Goal: Information Seeking & Learning: Learn about a topic

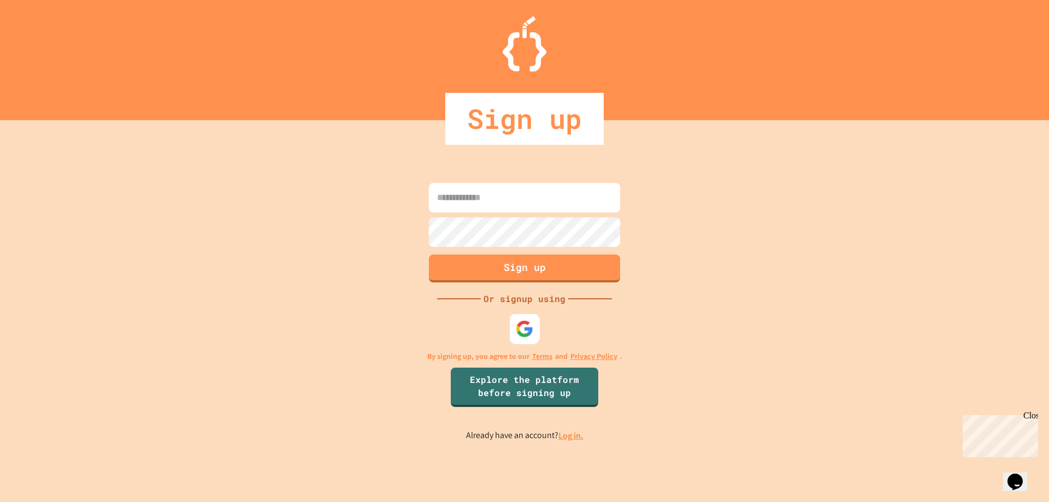
click at [531, 336] on img at bounding box center [525, 329] width 18 height 18
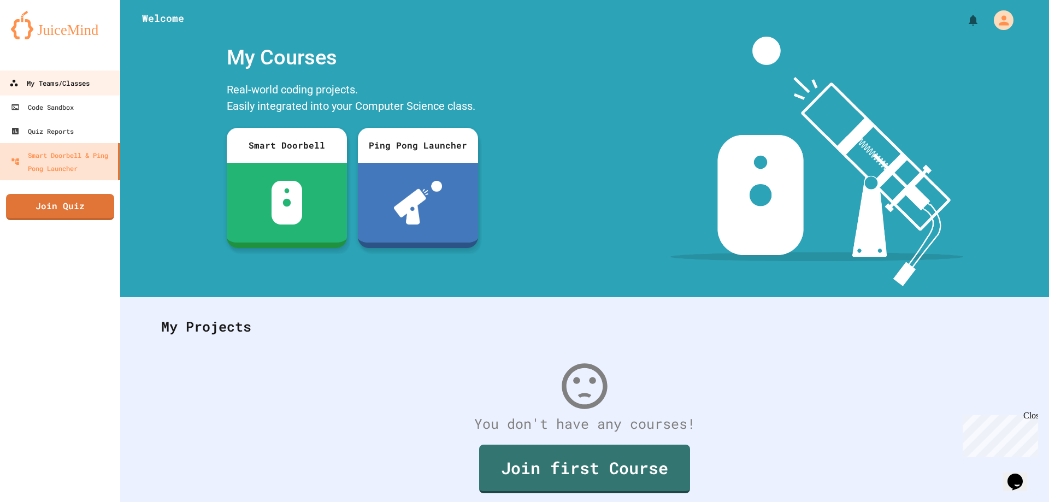
click at [85, 76] on div "My Teams/Classes" at bounding box center [49, 83] width 80 height 14
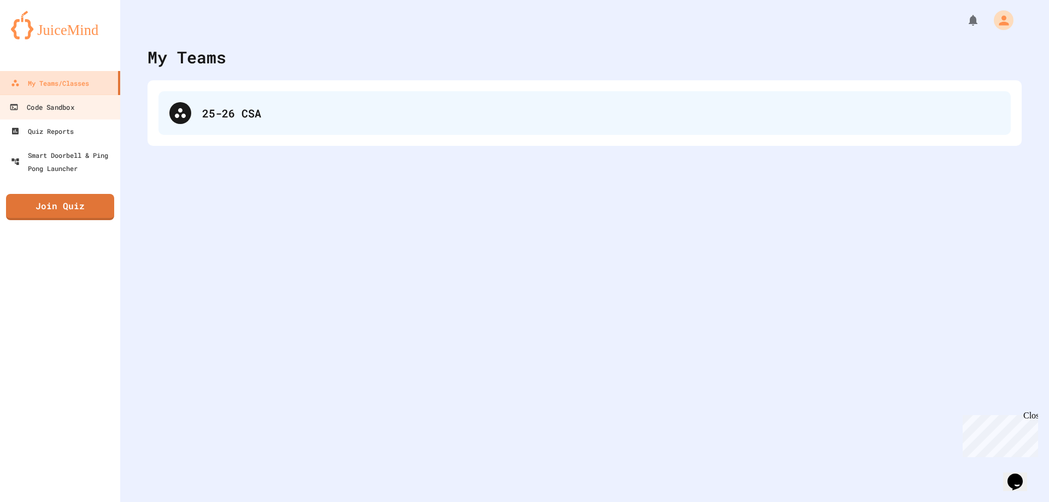
click at [334, 104] on div "25-26 CSA" at bounding box center [584, 113] width 852 height 44
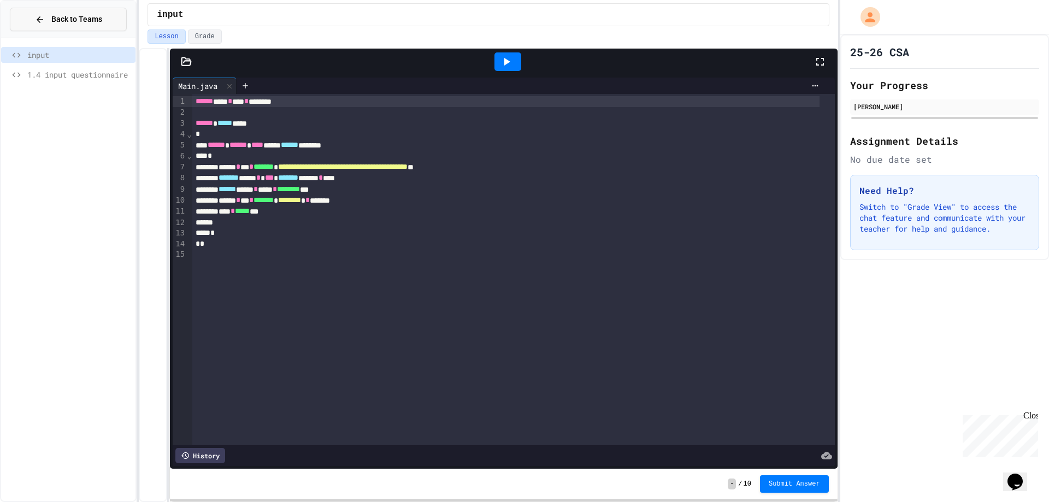
click at [34, 14] on button "Back to Teams" at bounding box center [68, 19] width 117 height 23
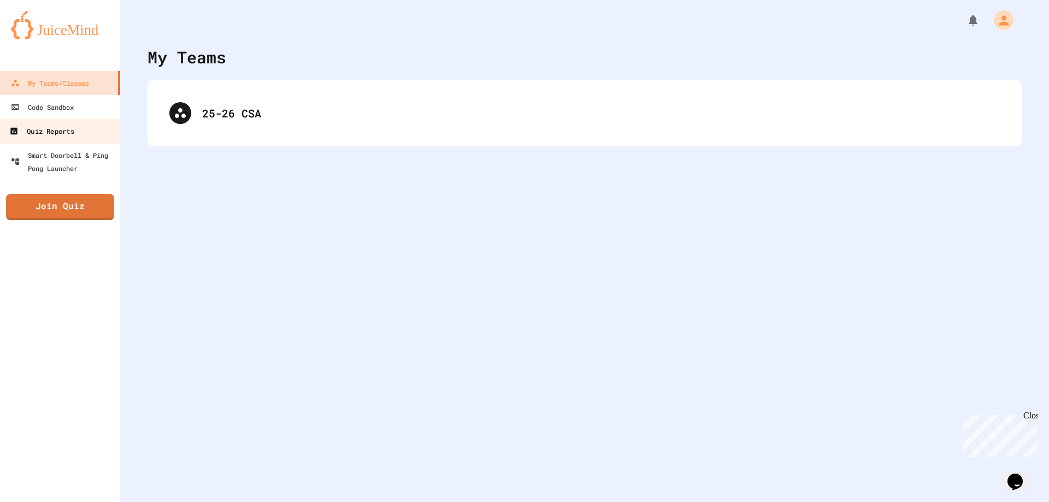
click at [49, 128] on div "Quiz Reports" at bounding box center [41, 132] width 64 height 14
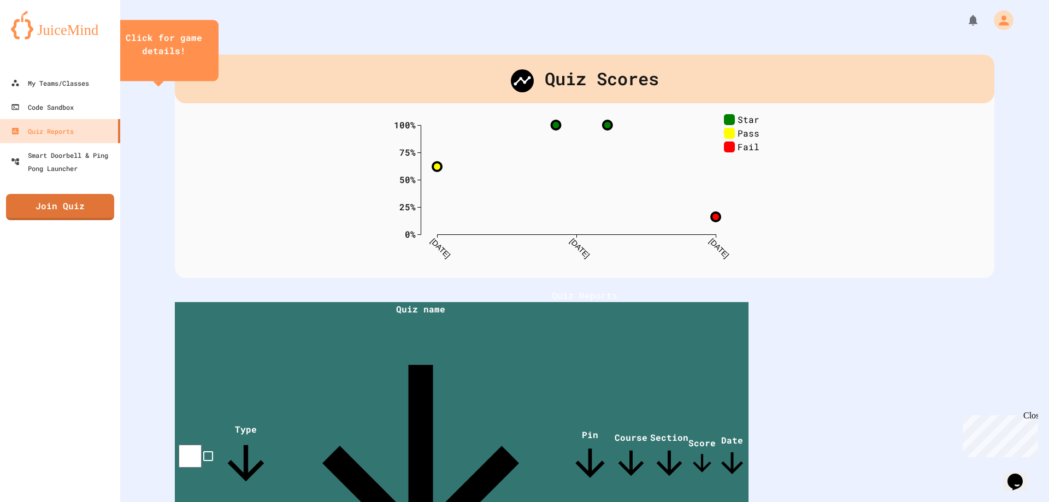
click at [1029, 420] on div "Close" at bounding box center [1030, 418] width 14 height 14
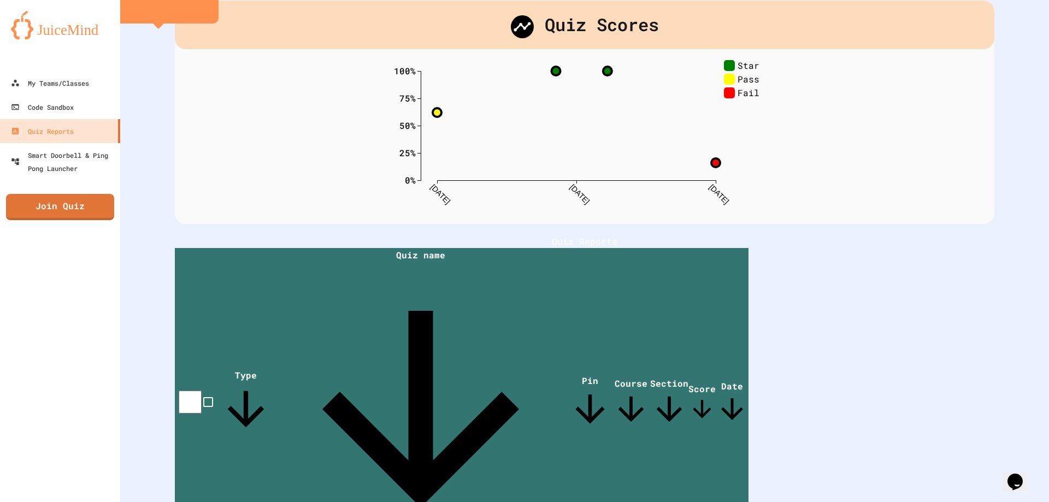
scroll to position [55, 0]
click at [164, 7] on icon "close" at bounding box center [164, 7] width 0 height 0
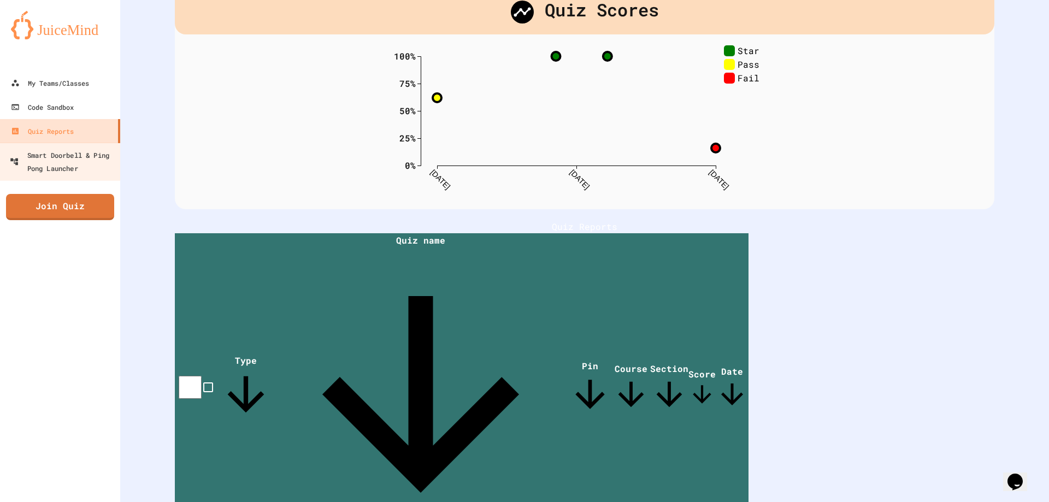
scroll to position [61, 0]
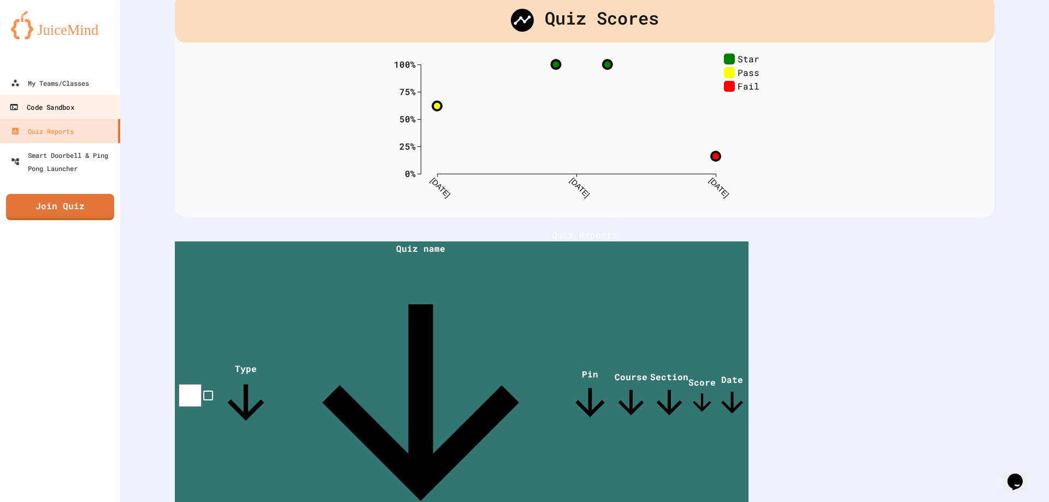
click at [64, 112] on div "Code Sandbox" at bounding box center [41, 107] width 64 height 14
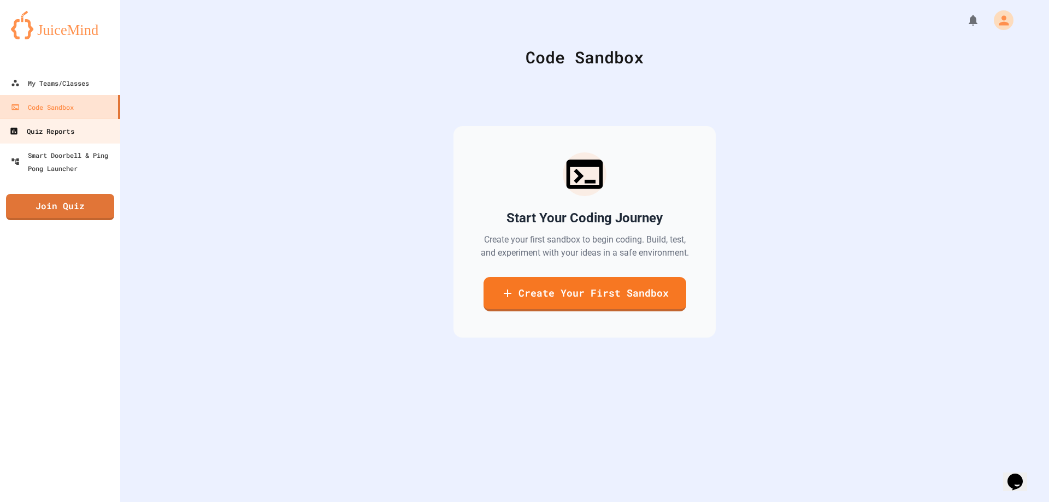
click at [57, 134] on div "Quiz Reports" at bounding box center [41, 132] width 64 height 14
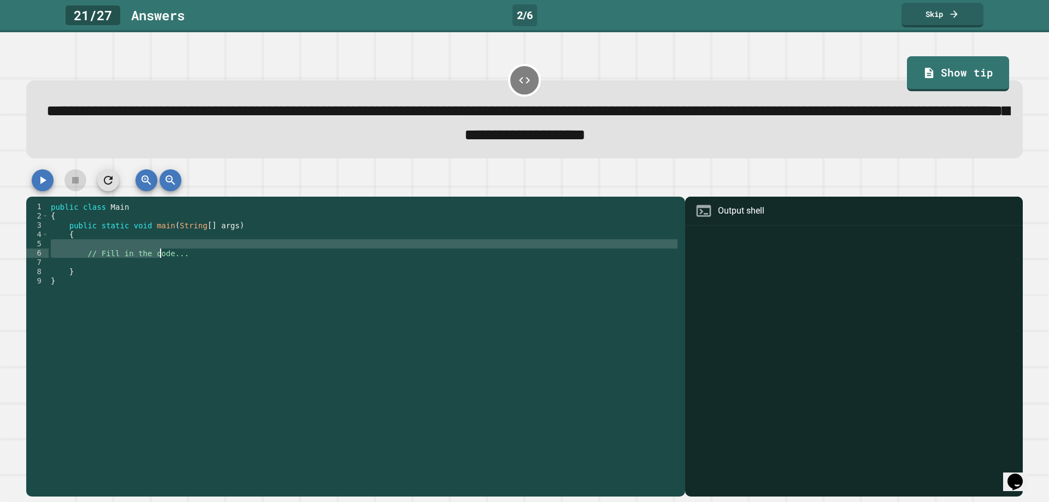
drag, startPoint x: 192, startPoint y: 246, endPoint x: 189, endPoint y: 257, distance: 11.8
click at [153, 261] on div "public class Main { public static void main ( String [ ] args ) { // Fill in th…" at bounding box center [364, 341] width 631 height 279
drag, startPoint x: 193, startPoint y: 255, endPoint x: 85, endPoint y: 261, distance: 107.7
click at [85, 261] on div "public class Main { public static void main ( String [ ] args ) { // Fill in th…" at bounding box center [364, 341] width 631 height 279
type textarea "**********"
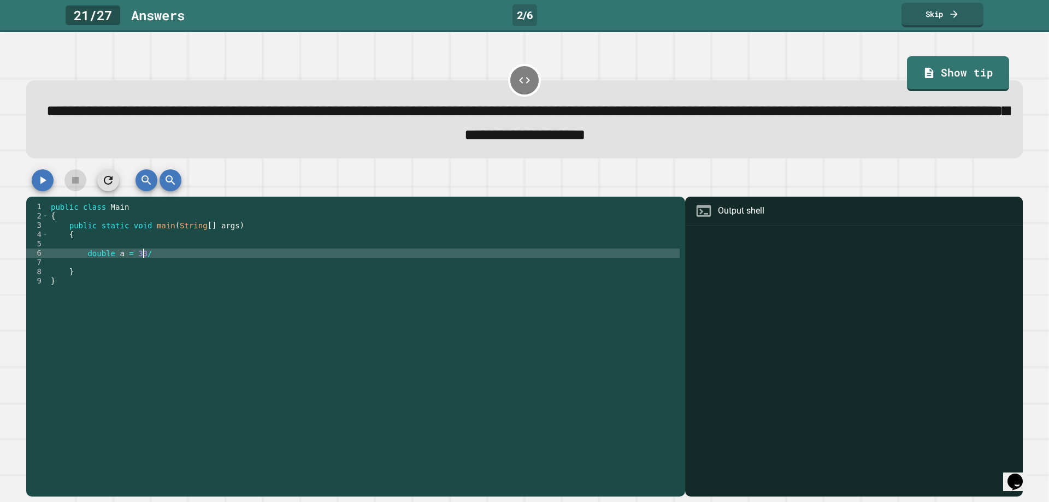
scroll to position [0, 6]
type textarea "**********"
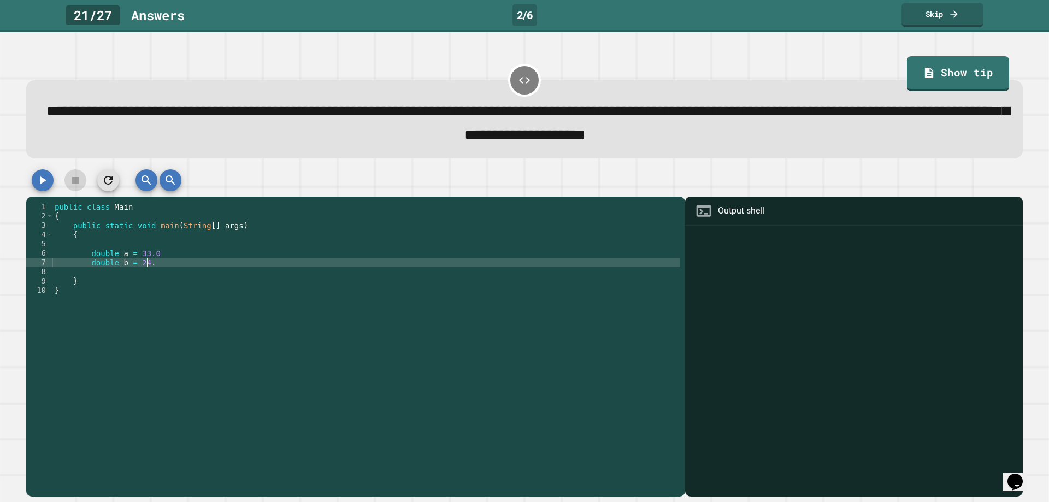
type textarea "**********"
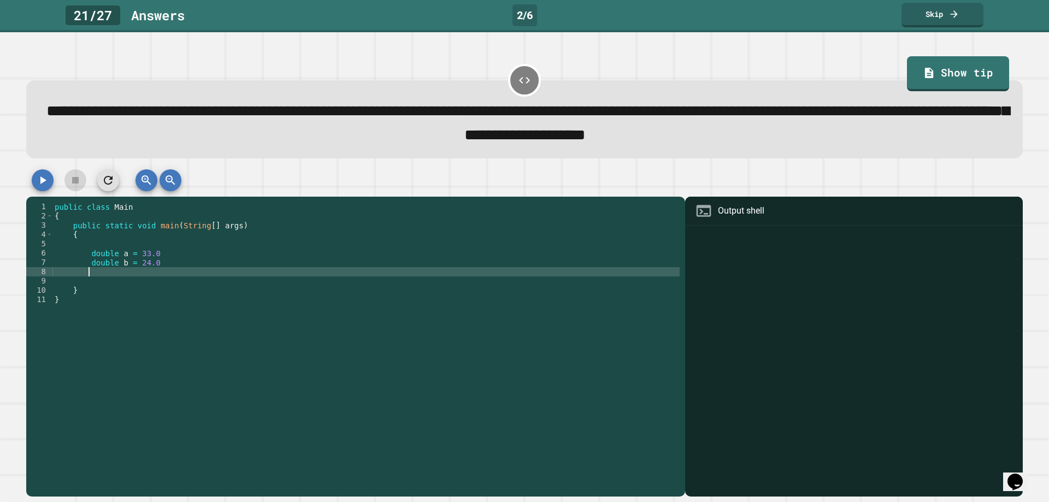
scroll to position [0, 2]
type textarea "******"
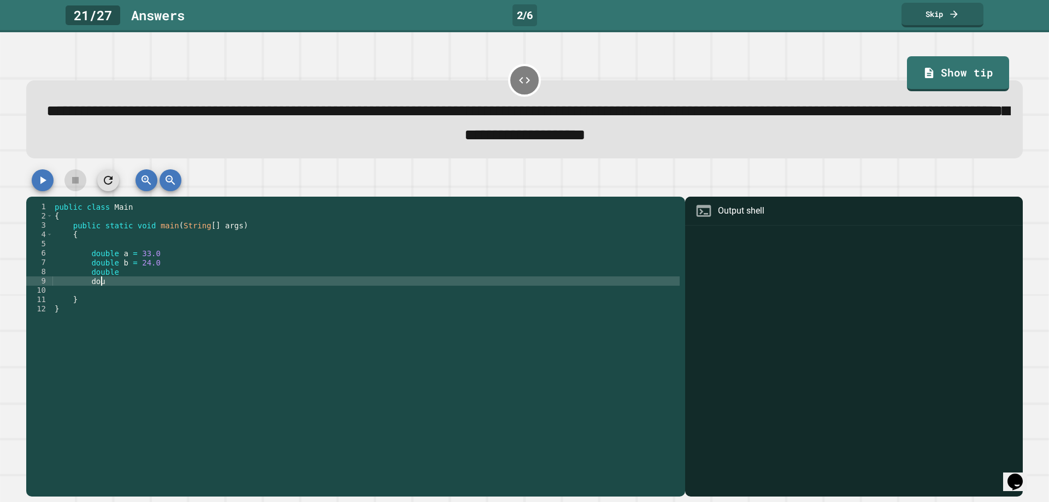
scroll to position [0, 3]
type textarea "******"
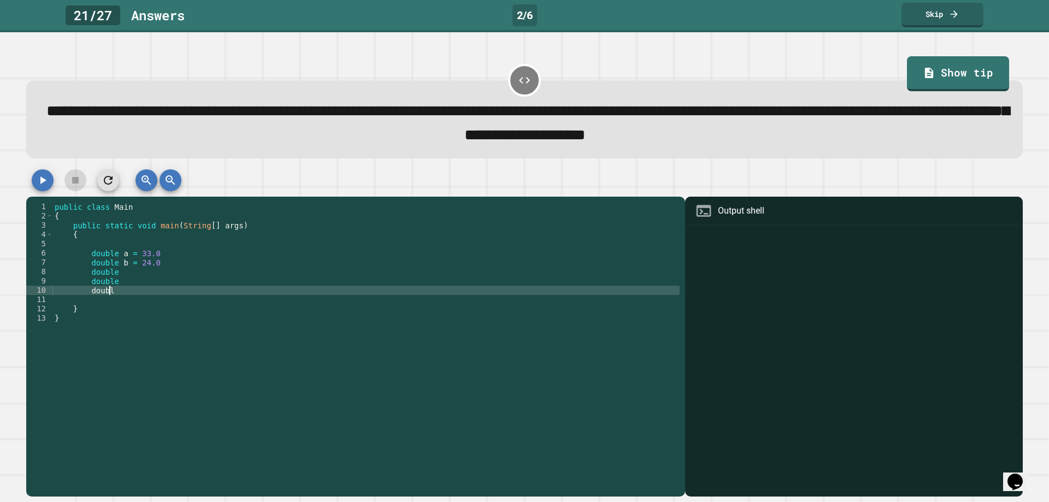
scroll to position [0, 3]
click at [119, 277] on div "public class Main { public static void main ( String [ ] args ) { double a = 33…" at bounding box center [365, 341] width 627 height 279
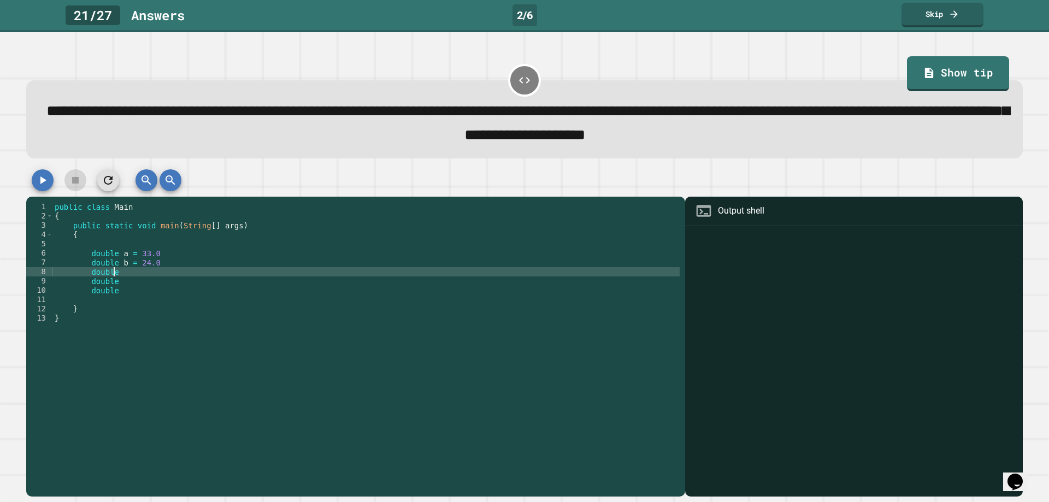
scroll to position [0, 4]
click at [128, 287] on div "public class Main { public static void main ( String [ ] args ) { double a = 33…" at bounding box center [365, 341] width 627 height 279
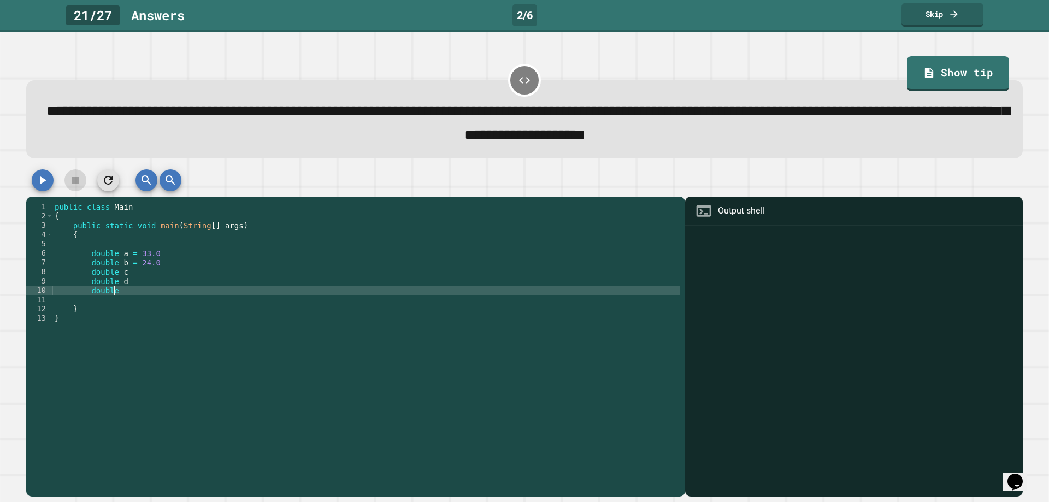
click at [116, 295] on div "public class Main { public static void main ( String [ ] args ) { double a = 33…" at bounding box center [365, 341] width 627 height 279
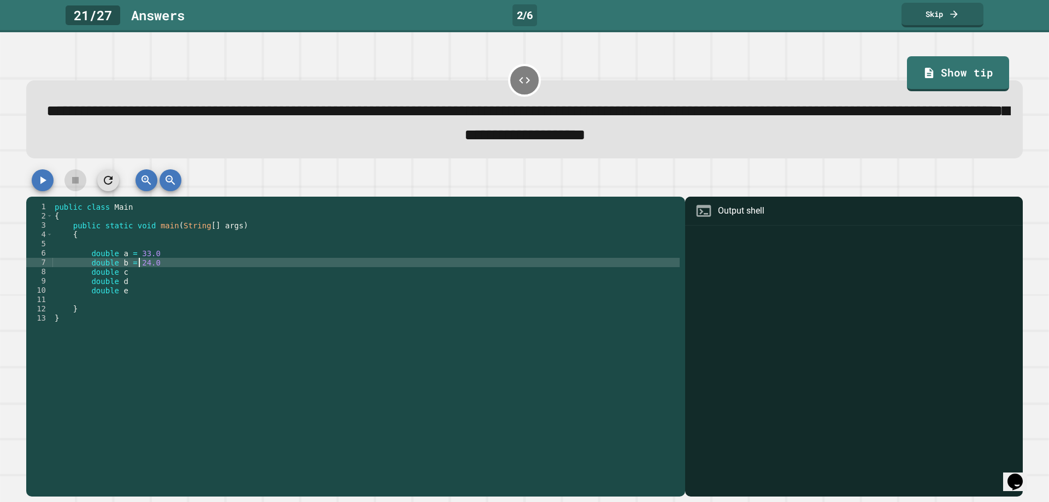
click at [138, 269] on div "public class Main { public static void main ( String [ ] args ) { double a = 33…" at bounding box center [365, 341] width 627 height 279
click at [128, 279] on div "public class Main { public static void main ( String [ ] args ) { double a = 33…" at bounding box center [365, 341] width 627 height 279
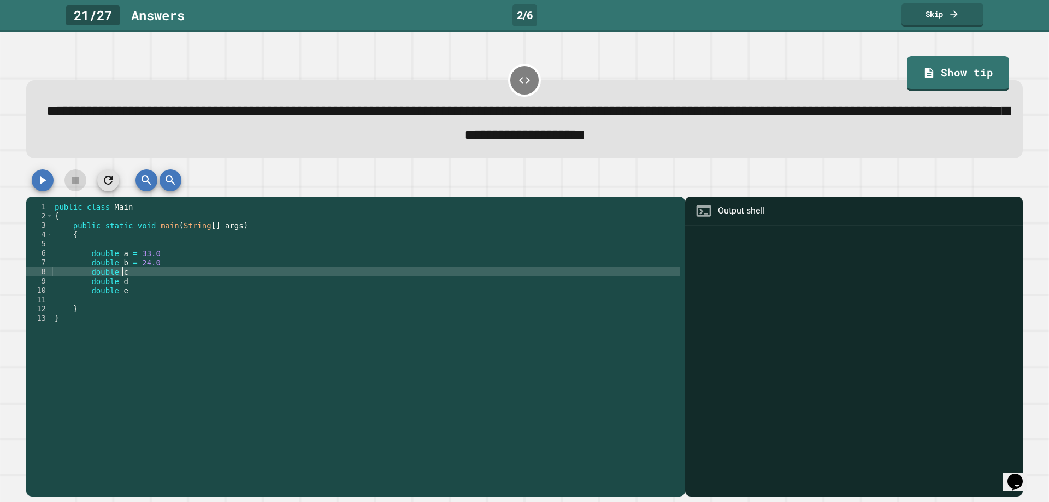
scroll to position [0, 4]
click at [133, 286] on div "public class Main { public static void main ( String [ ] args ) { double a = 33…" at bounding box center [365, 341] width 627 height 279
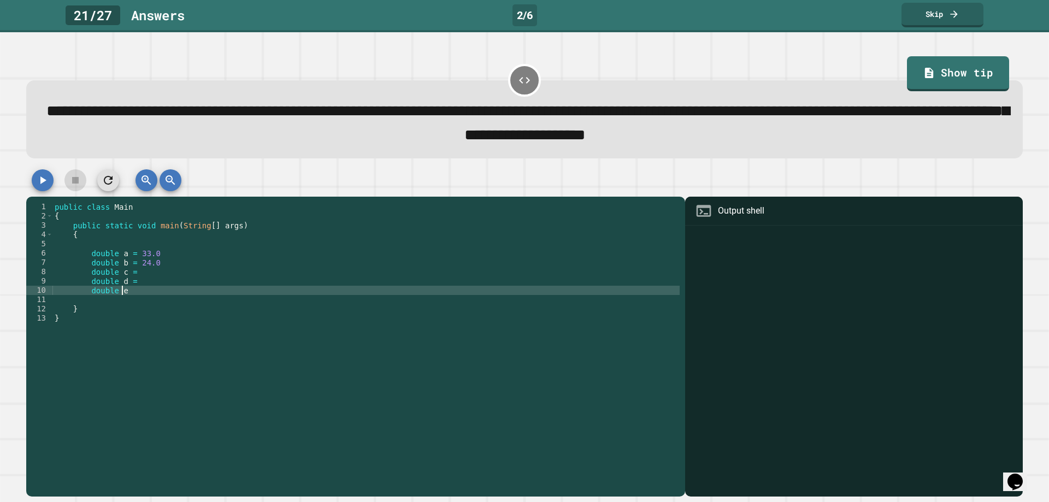
click at [146, 296] on div "public class Main { public static void main ( String [ ] args ) { double a = 33…" at bounding box center [365, 341] width 627 height 279
drag, startPoint x: 144, startPoint y: 298, endPoint x: 143, endPoint y: 292, distance: 6.0
click at [143, 292] on div "public class Main { public static void main ( String [ ] args ) { double a = 33…" at bounding box center [365, 341] width 627 height 279
click at [141, 271] on div "public class Main { public static void main ( String [ ] args ) { double a = 33…" at bounding box center [365, 341] width 627 height 279
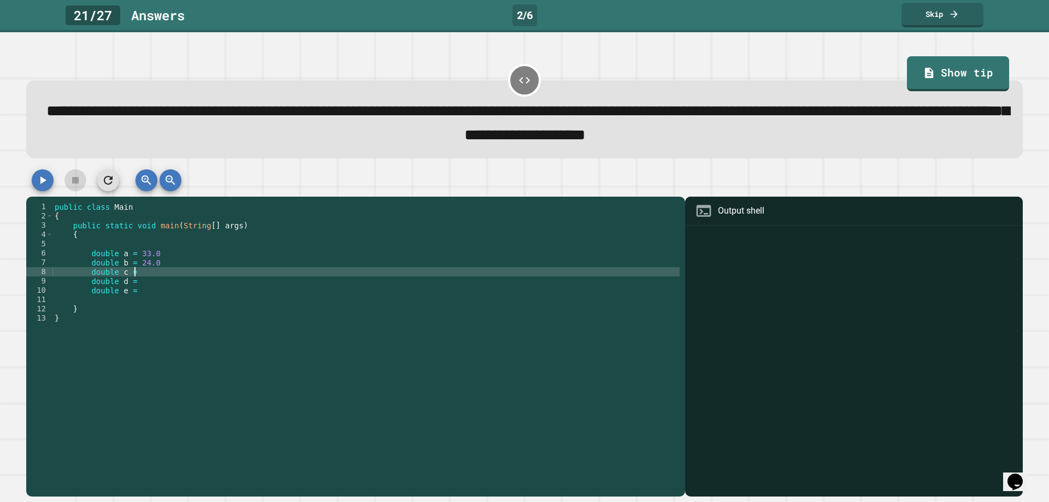
scroll to position [0, 5]
click at [160, 288] on div "public class Main { public static void main ( String [ ] args ) { double a = 33…" at bounding box center [365, 341] width 627 height 279
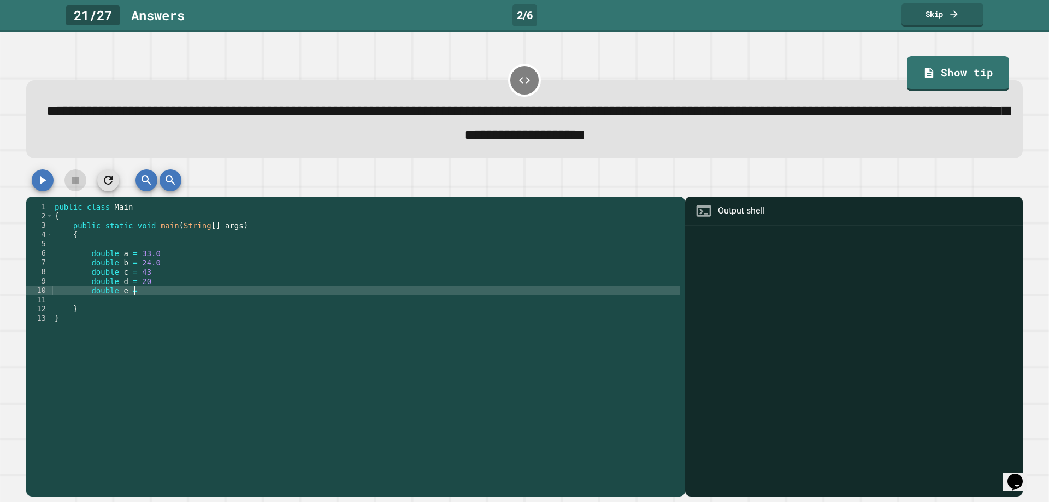
click at [146, 296] on div "public class Main { public static void main ( String [ ] args ) { double a = 33…" at bounding box center [365, 341] width 627 height 279
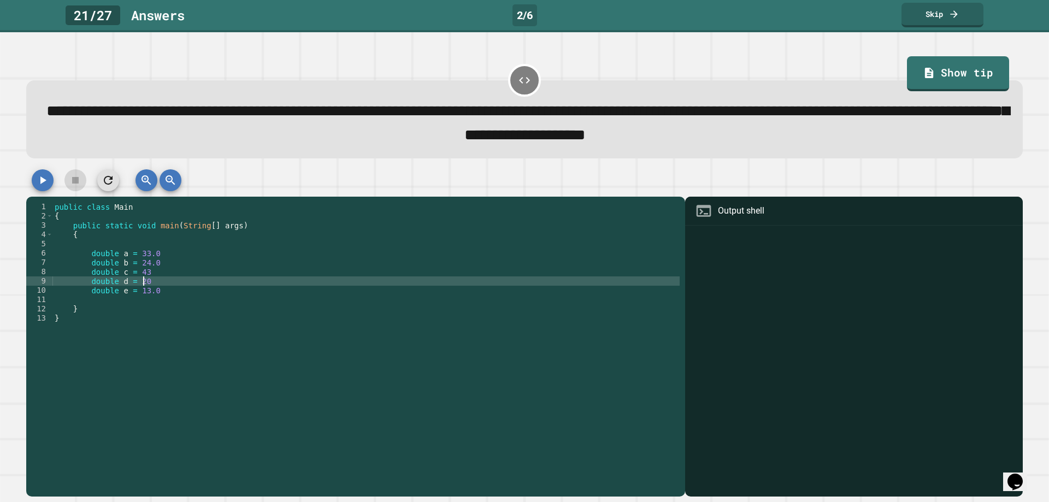
click at [156, 286] on div "public class Main { public static void main ( String [ ] args ) { double a = 33…" at bounding box center [365, 341] width 627 height 279
click at [153, 271] on div "public class Main { public static void main ( String [ ] args ) { double a = 33…" at bounding box center [365, 341] width 627 height 279
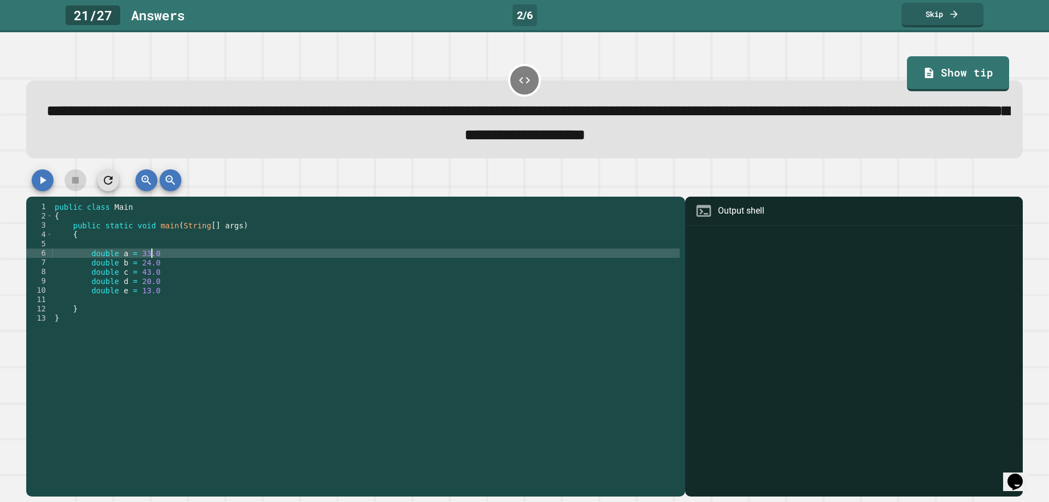
click at [157, 252] on div "public class Main { public static void main ( String [ ] args ) { double a = 33…" at bounding box center [365, 341] width 627 height 279
click at [167, 268] on div "public class Main { public static void main ( String [ ] args ) { double a = 33…" at bounding box center [365, 341] width 627 height 279
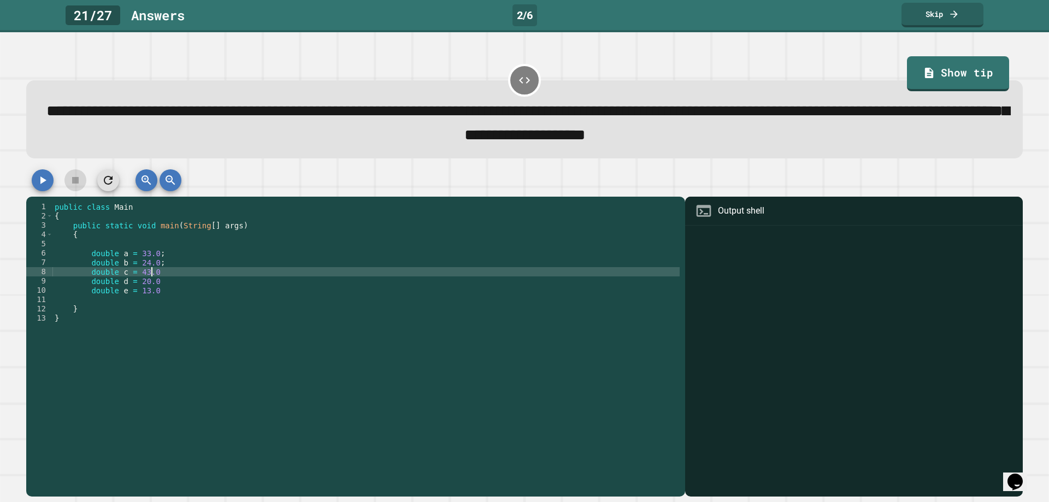
click at [156, 272] on div "public class Main { public static void main ( String [ ] args ) { double a = 33…" at bounding box center [365, 341] width 627 height 279
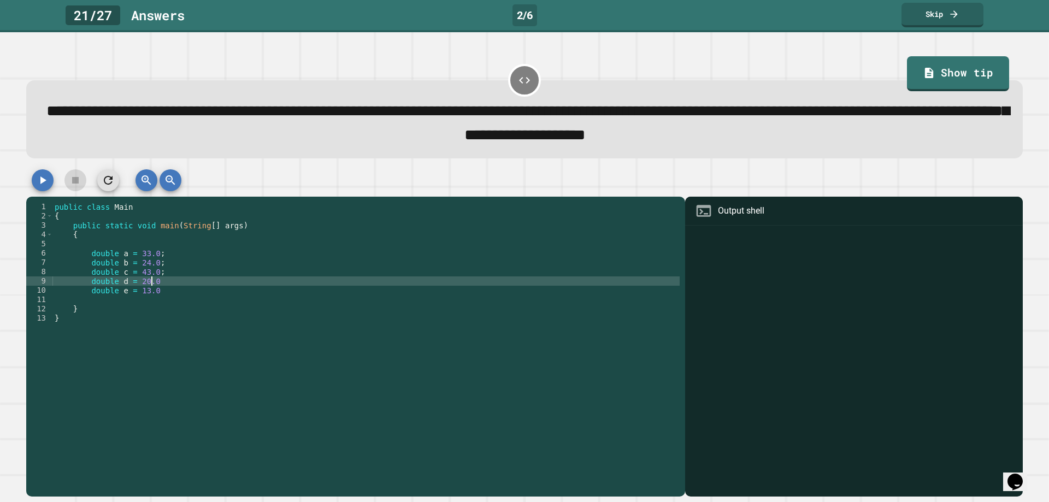
click at [158, 282] on div "public class Main { public static void main ( String [ ] args ) { double a = 33…" at bounding box center [365, 341] width 627 height 279
type textarea "**********"
click at [160, 299] on div "public class Main { public static void main ( String [ ] args ) { double a = 33…" at bounding box center [365, 341] width 627 height 279
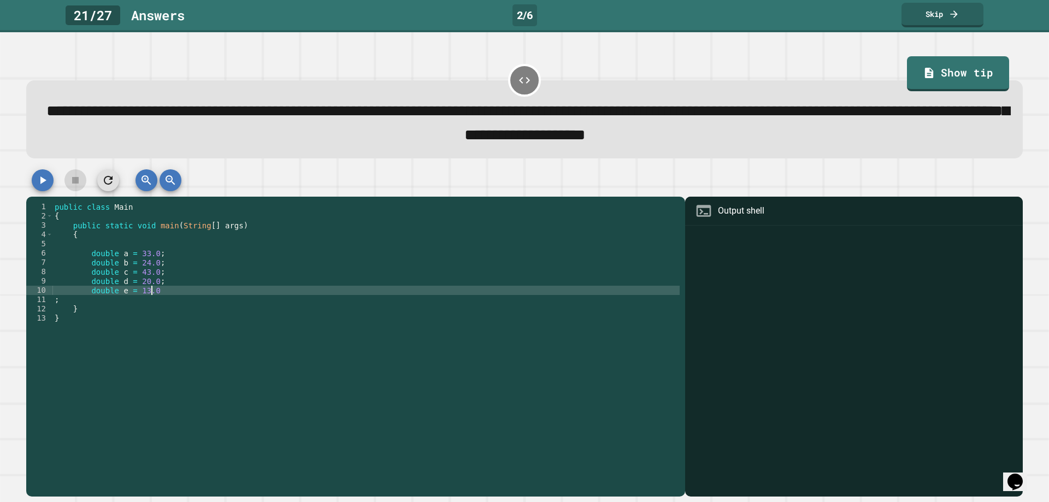
click at [164, 296] on div "public class Main { public static void main ( String [ ] args ) { double a = 33…" at bounding box center [365, 341] width 627 height 279
click at [150, 304] on div "public class Main { public static void main ( String [ ] args ) { double a = 33…" at bounding box center [365, 341] width 627 height 279
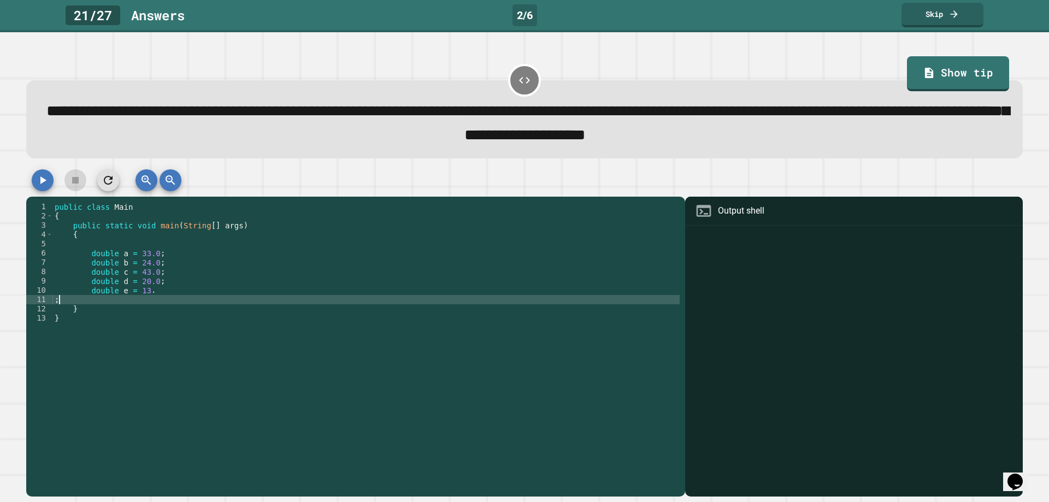
type textarea "*"
click at [126, 312] on div "public class Main { public static void main ( String [ ] args ) { double a = 33…" at bounding box center [365, 341] width 627 height 279
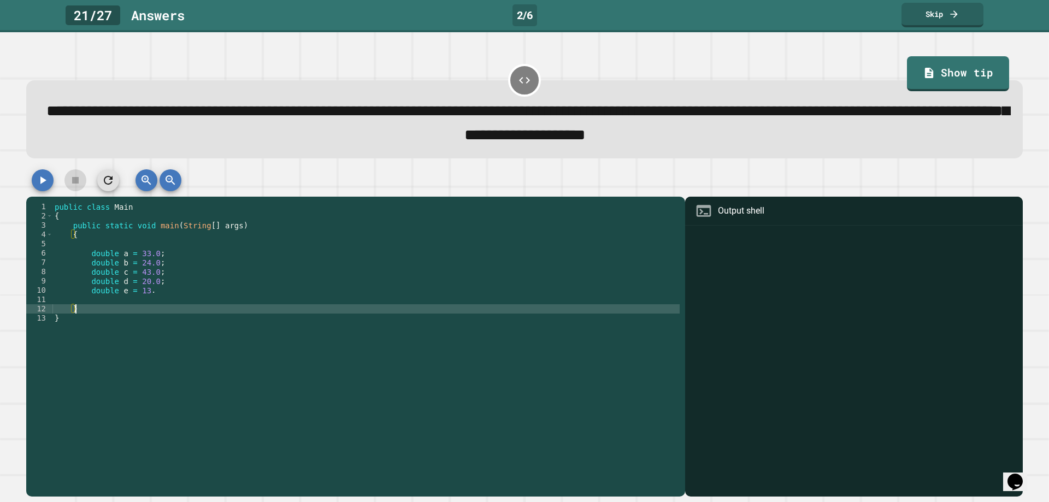
click at [149, 302] on div "public class Main { public static void main ( String [ ] args ) { double a = 33…" at bounding box center [365, 341] width 627 height 279
type textarea "*"
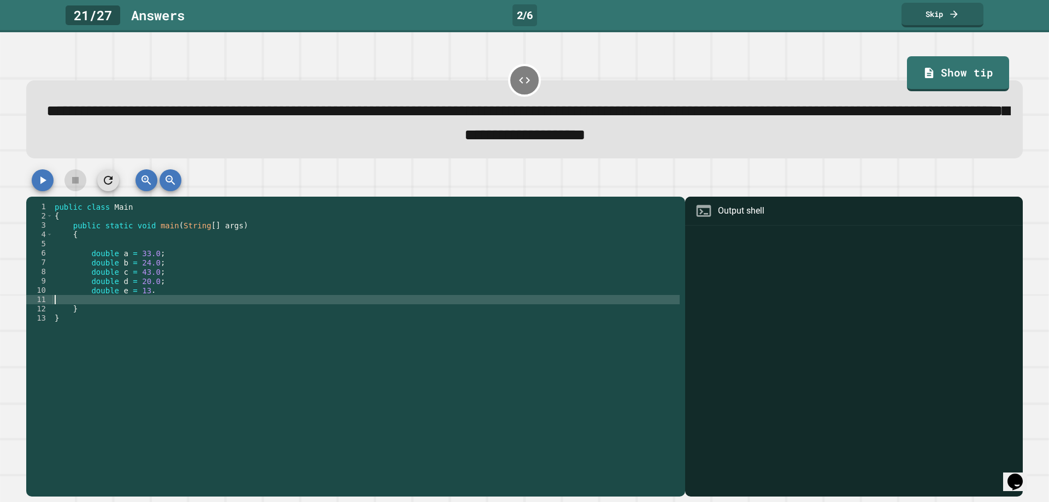
type textarea "**********"
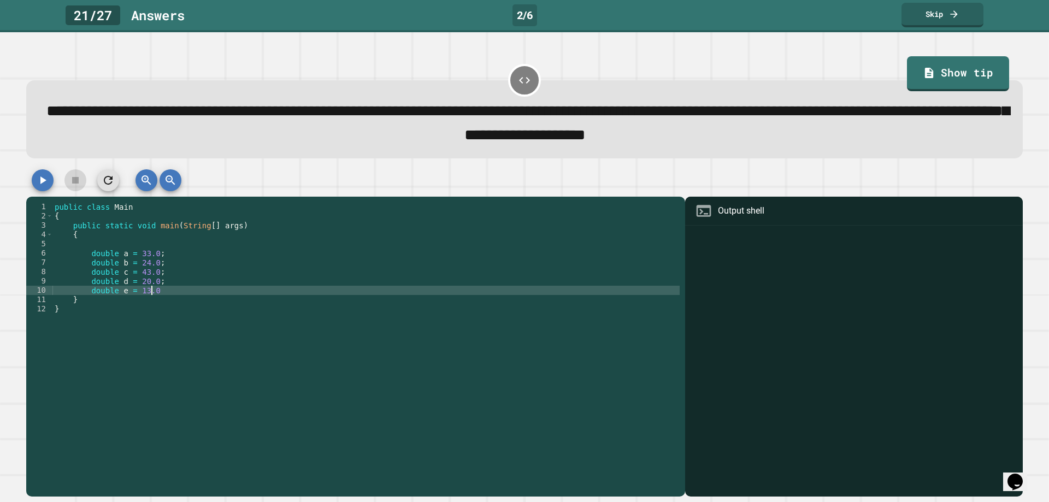
scroll to position [0, 6]
type textarea "**********"
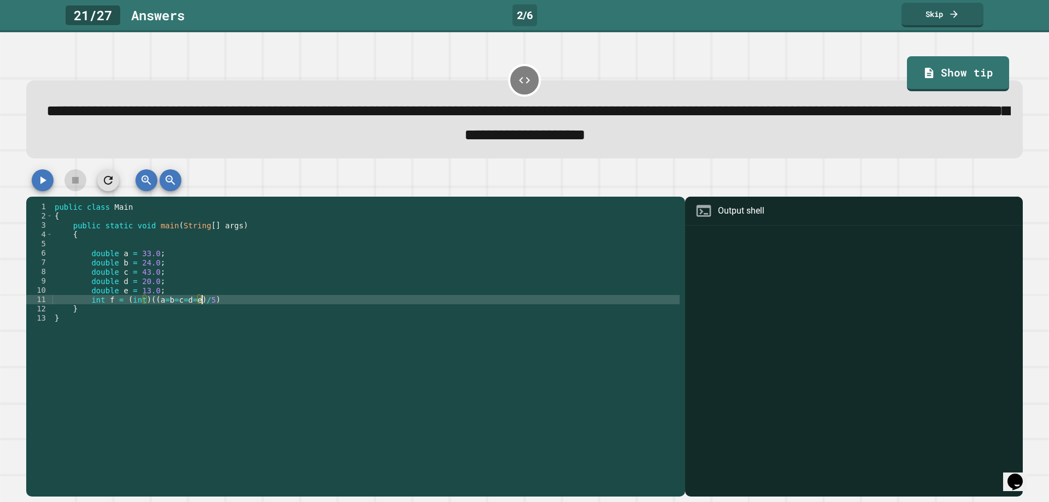
scroll to position [0, 10]
type textarea "**********"
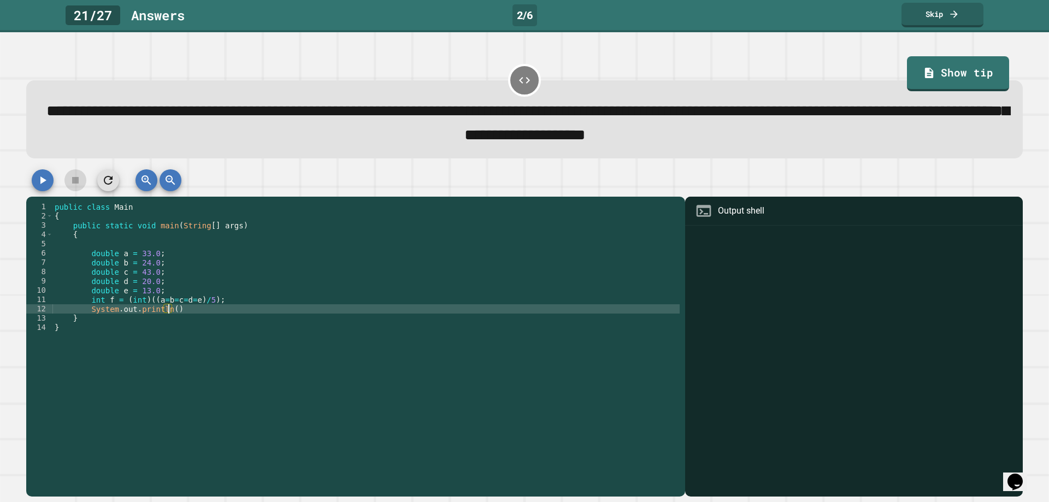
scroll to position [0, 8]
type textarea "**********"
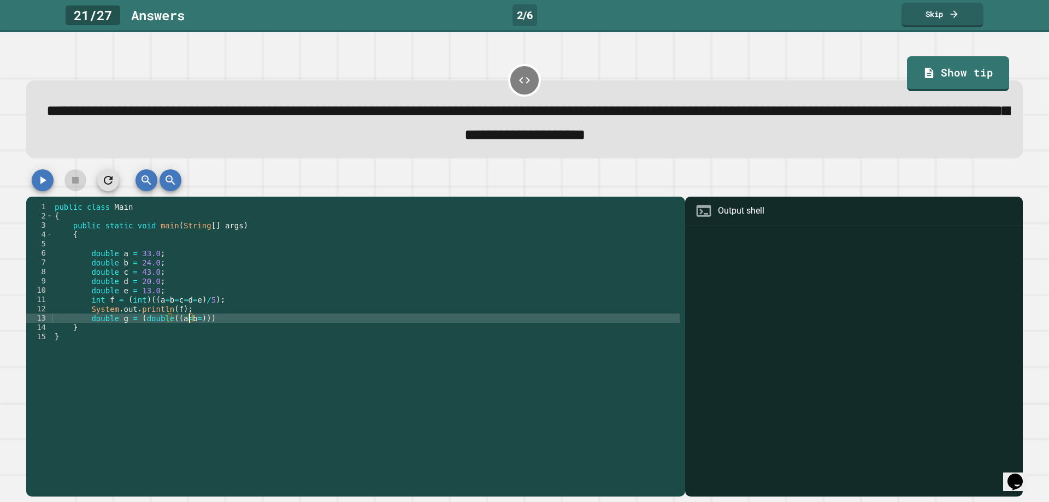
scroll to position [0, 9]
click at [158, 304] on div "public class Main { public static void main ( String [ ] args ) { double a = 33…" at bounding box center [365, 341] width 627 height 279
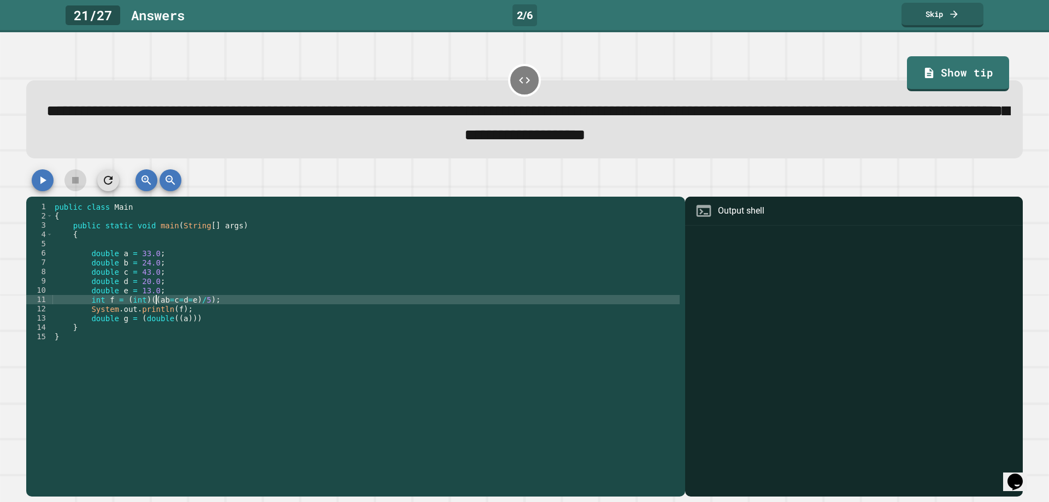
scroll to position [0, 7]
click at [171, 300] on div "public class Main { public static void main ( String [ ] args ) { double a = 33…" at bounding box center [365, 341] width 627 height 279
click at [166, 300] on div "public class Main { public static void main ( String [ ] args ) { double a = 33…" at bounding box center [365, 332] width 627 height 260
click at [172, 304] on div "public class Main { public static void main ( String [ ] args ) { double a = 33…" at bounding box center [365, 341] width 627 height 279
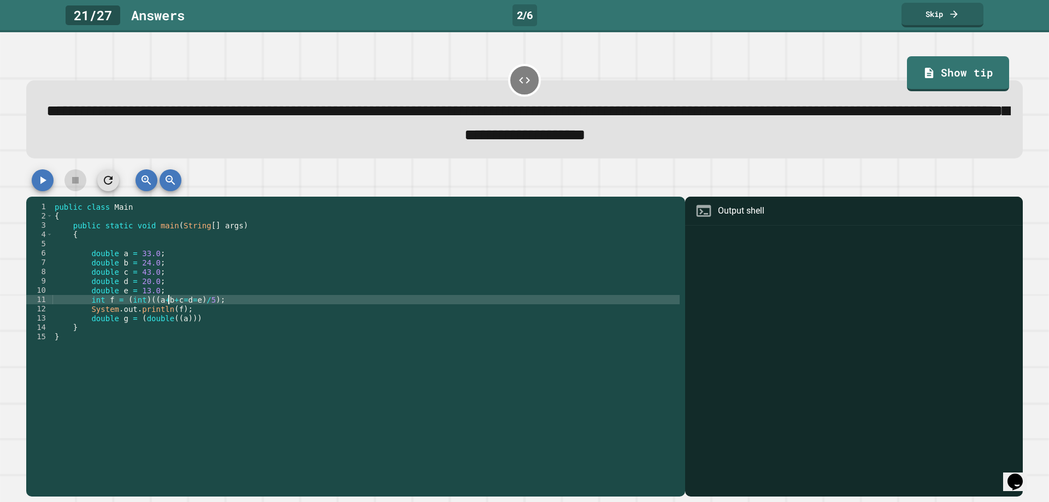
click at [174, 306] on div "public class Main { public static void main ( String [ ] args ) { double a = 33…" at bounding box center [365, 341] width 627 height 279
click at [176, 305] on div "public class Main { public static void main ( String [ ] args ) { double a = 33…" at bounding box center [365, 341] width 627 height 279
click at [183, 305] on div "public class Main { public static void main ( String [ ] args ) { double a = 33…" at bounding box center [365, 341] width 627 height 279
click at [185, 304] on div "public class Main { public static void main ( String [ ] args ) { double a = 33…" at bounding box center [365, 341] width 627 height 279
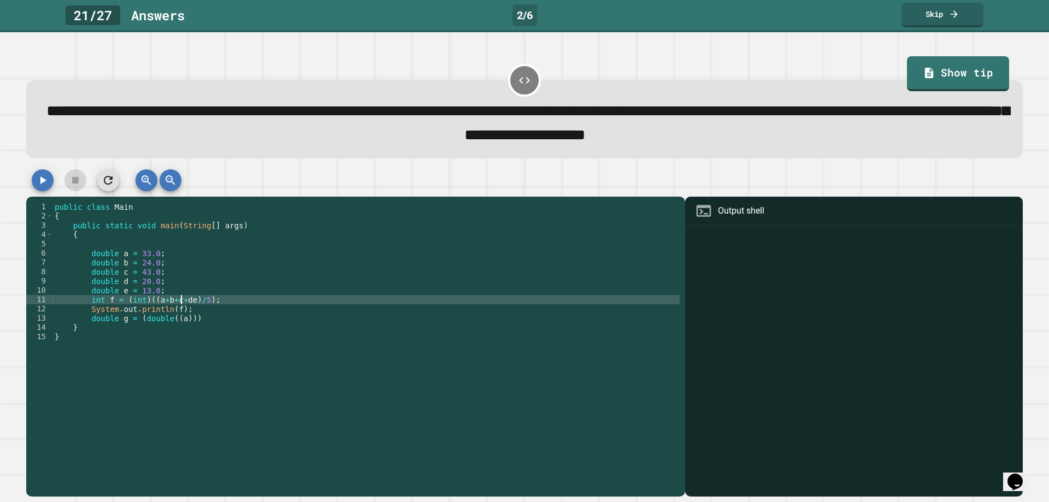
scroll to position [0, 9]
click at [179, 322] on div "public class Main { public static void main ( String [ ] args ) { double a = 33…" at bounding box center [365, 341] width 627 height 279
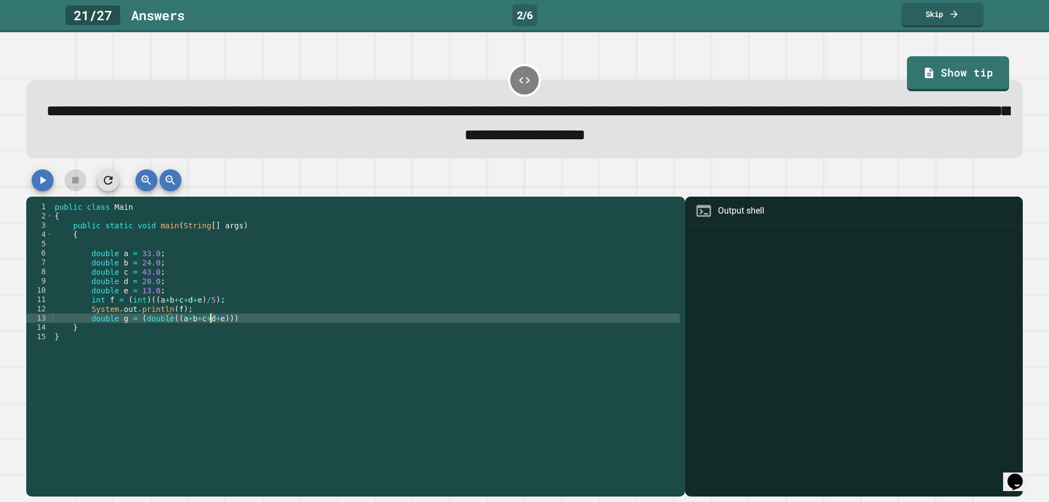
scroll to position [0, 11]
click at [215, 324] on div "public class Main { public static void main ( String [ ] args ) { double a = 33…" at bounding box center [365, 341] width 627 height 279
click at [162, 323] on div "public class Main { public static void main ( String [ ] args ) { double a = 33…" at bounding box center [365, 341] width 627 height 279
click at [164, 324] on div "public class Main { public static void main ( String [ ] args ) { double a = 33…" at bounding box center [365, 341] width 627 height 279
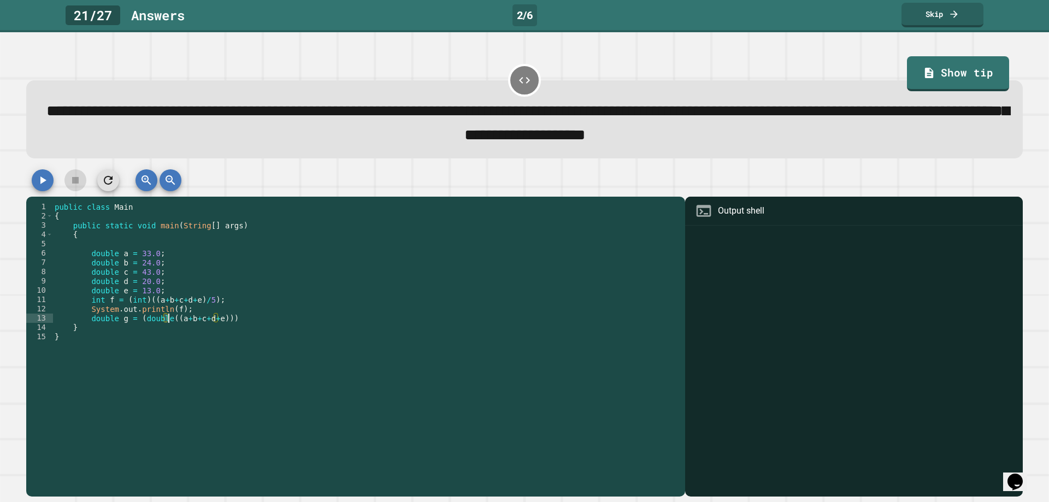
click at [168, 323] on div "public class Main { public static void main ( String [ ] args ) { double a = 33…" at bounding box center [365, 341] width 627 height 279
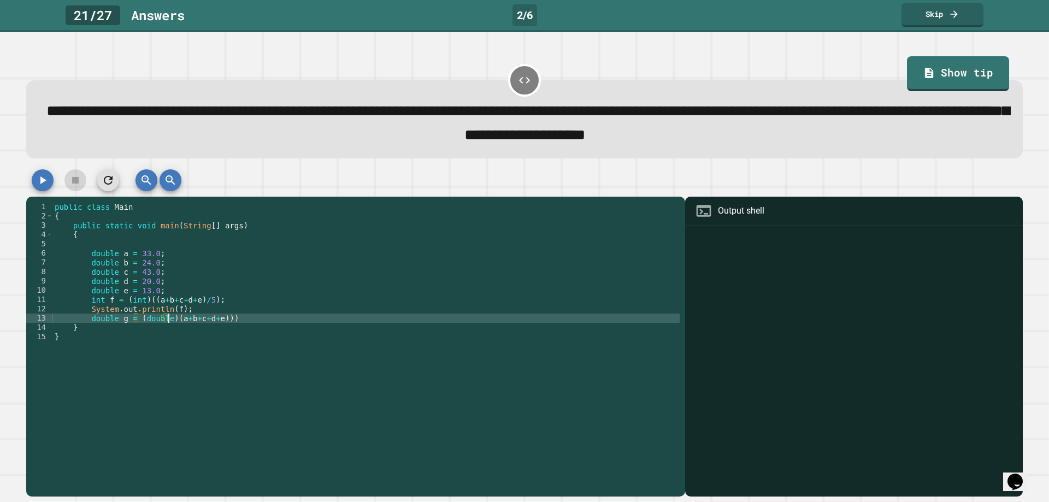
click at [214, 323] on div "public class Main { public static void main ( String [ ] args ) { double a = 33…" at bounding box center [365, 341] width 627 height 279
click at [217, 322] on div "public class Main { public static void main ( String [ ] args ) { double a = 33…" at bounding box center [365, 341] width 627 height 279
type textarea "**********"
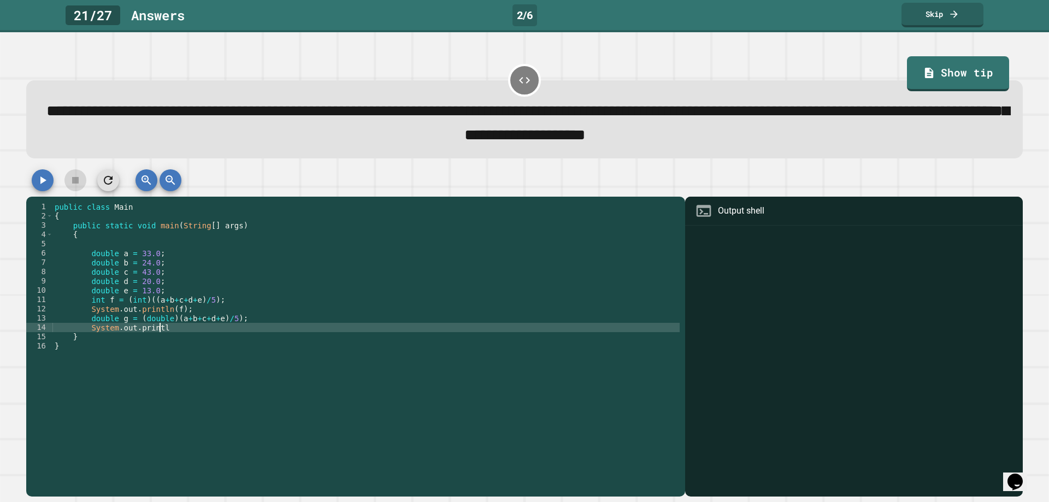
scroll to position [0, 7]
type textarea "**********"
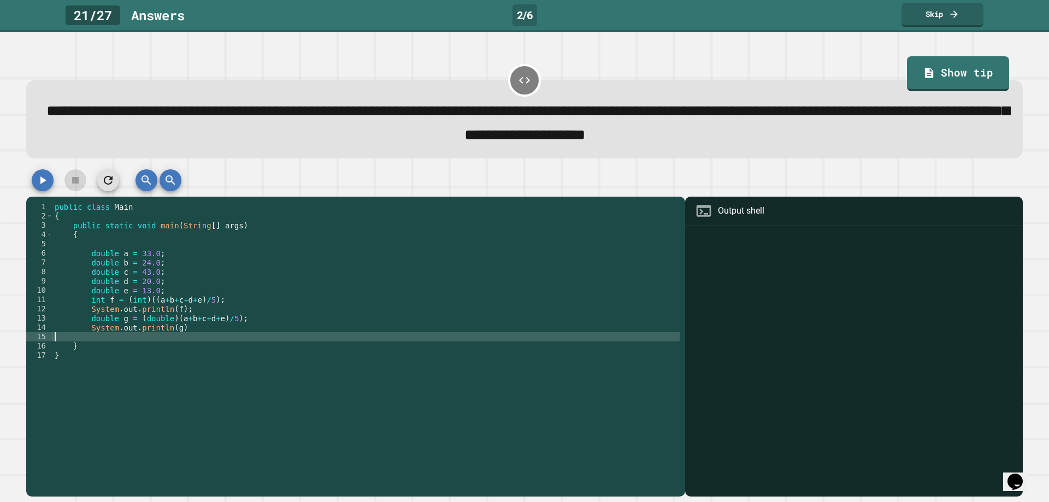
scroll to position [0, 0]
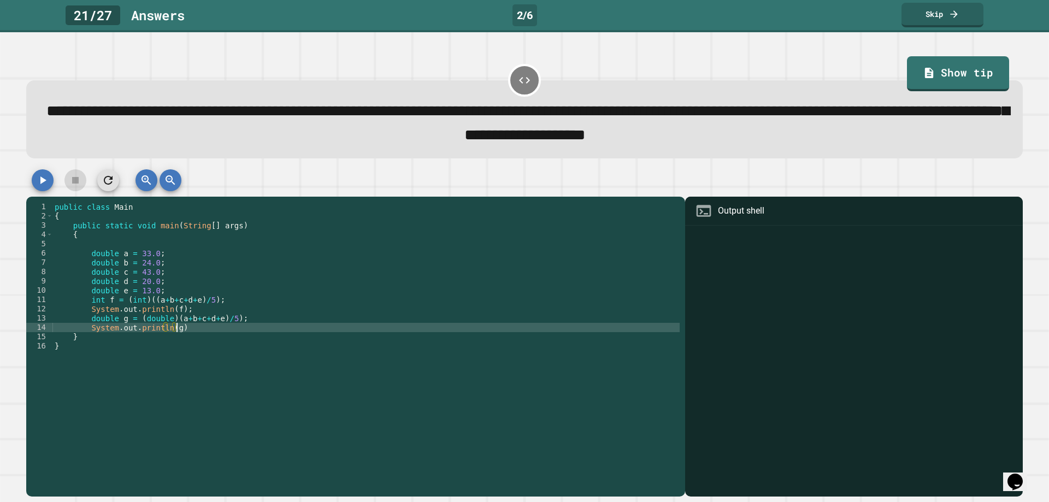
type textarea "**********"
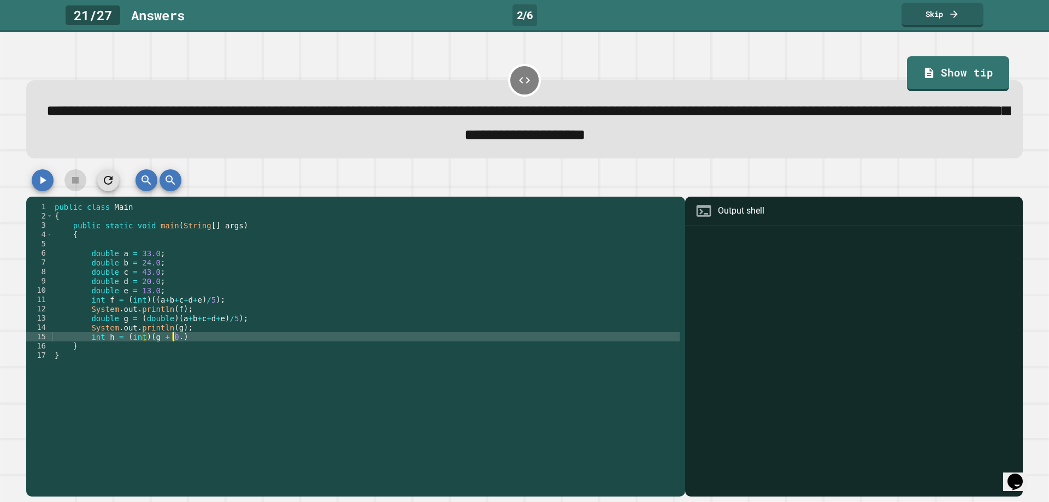
scroll to position [0, 8]
type textarea "**********"
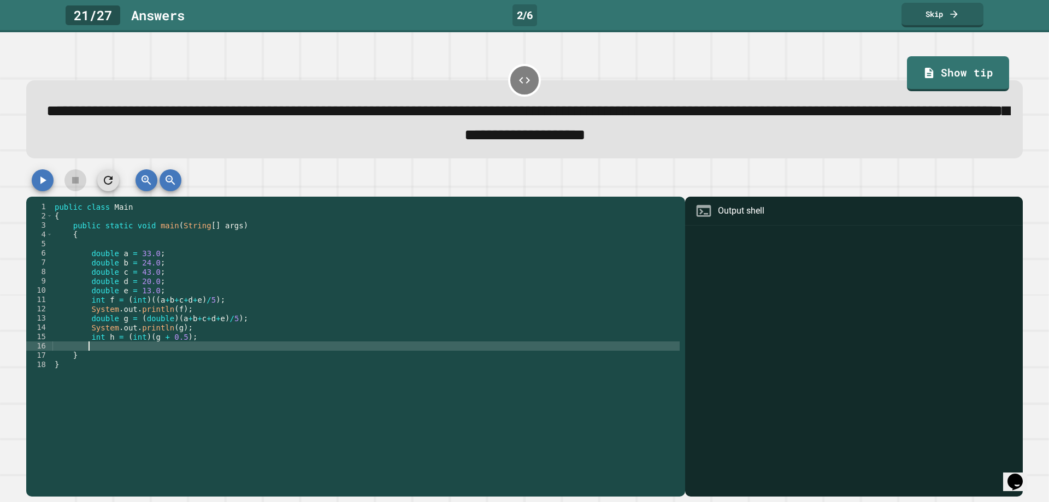
scroll to position [0, 2]
type textarea "*"
click at [44, 180] on icon "button" at bounding box center [42, 180] width 13 height 13
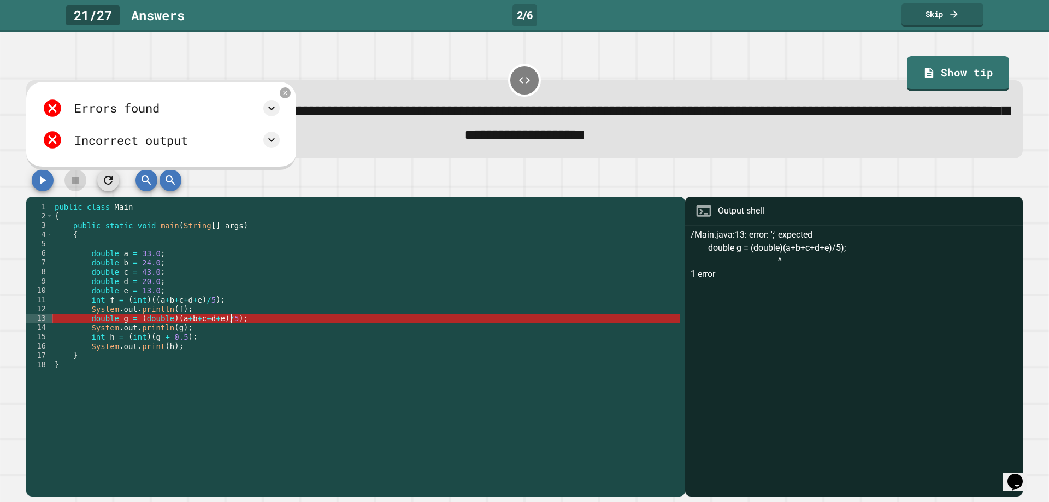
click at [249, 321] on div "public class Main { public static void main ( String [ ] args ) { double a = 33…" at bounding box center [365, 341] width 627 height 279
click at [178, 315] on div "public class Main { public static void main ( String [ ] args ) { double a = 33…" at bounding box center [365, 341] width 627 height 279
click at [167, 323] on div "public class Main { public static void main ( String [ ] args ) { double a = 33…" at bounding box center [365, 341] width 627 height 279
click at [188, 322] on div "public class Main { public static void main ( String [ ] args ) { double a = 33…" at bounding box center [365, 341] width 627 height 279
click at [216, 321] on div "public class Main { public static void main ( String [ ] args ) { double a = 33…" at bounding box center [365, 341] width 627 height 279
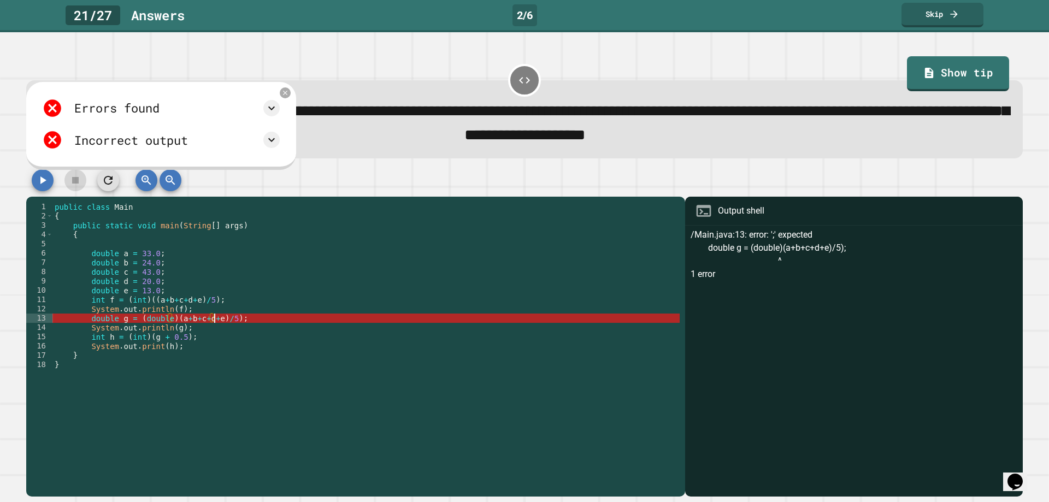
click at [199, 323] on div "public class Main { public static void main ( String [ ] args ) { double a = 33…" at bounding box center [365, 341] width 627 height 279
click at [181, 326] on div "public class Main { public static void main ( String [ ] args ) { double a = 33…" at bounding box center [365, 341] width 627 height 279
click at [165, 316] on div "public class Main { public static void main ( String [ ] args ) { double a = 33…" at bounding box center [365, 341] width 627 height 279
click at [169, 322] on div "public class Main { public static void main ( String [ ] args ) { double a = 33…" at bounding box center [365, 341] width 627 height 279
click at [223, 318] on div "public class Main { public static void main ( String [ ] args ) { double a = 33…" at bounding box center [365, 341] width 627 height 279
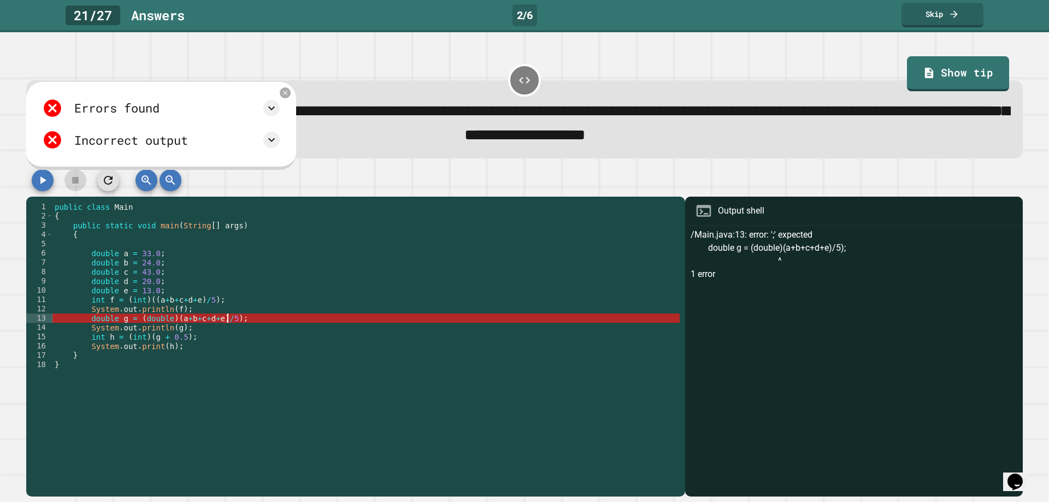
click at [226, 322] on div "public class Main { public static void main ( String [ ] args ) { double a = 33…" at bounding box center [365, 341] width 627 height 279
click at [167, 322] on div "public class Main { public static void main ( String [ ] args ) { double a = 33…" at bounding box center [365, 341] width 627 height 279
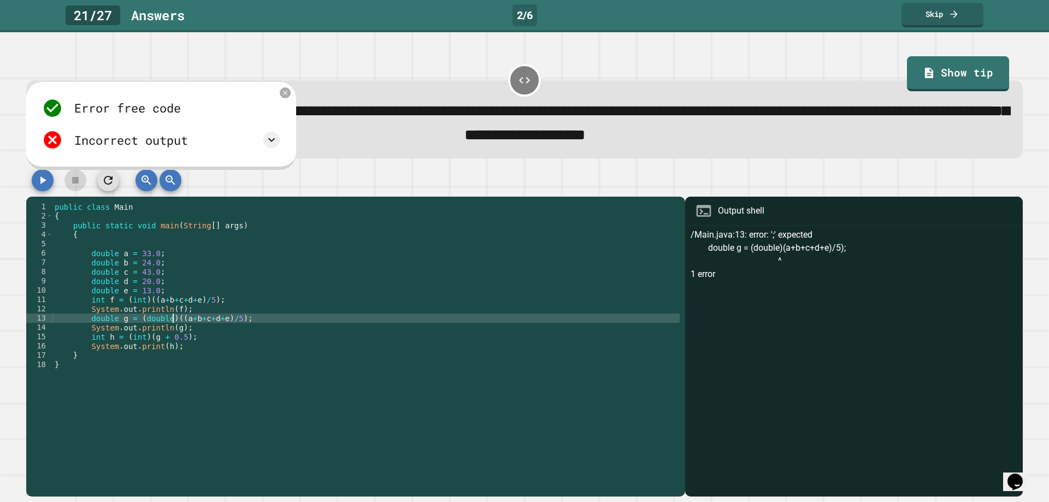
scroll to position [0, 8]
type textarea "**********"
click at [36, 186] on icon "button" at bounding box center [42, 180] width 13 height 13
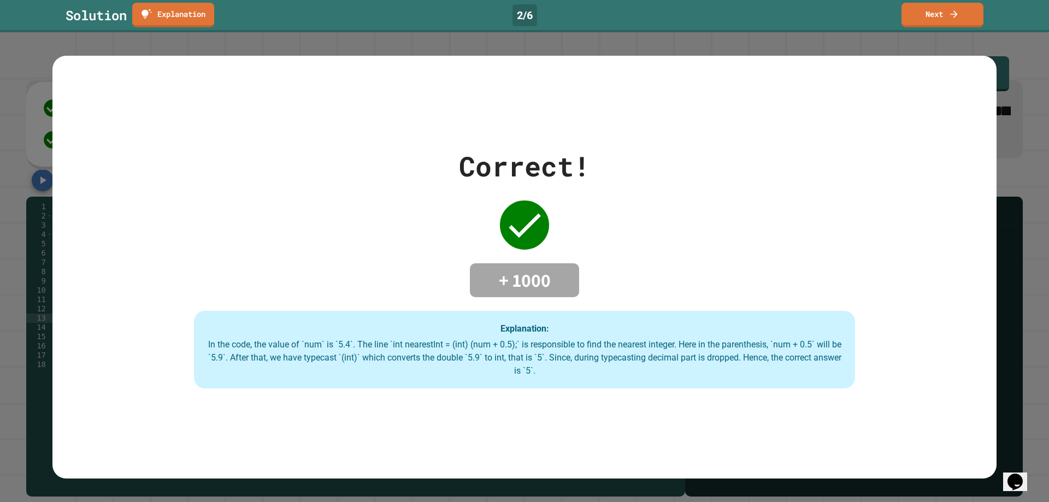
click at [948, 23] on link "Next" at bounding box center [942, 15] width 82 height 25
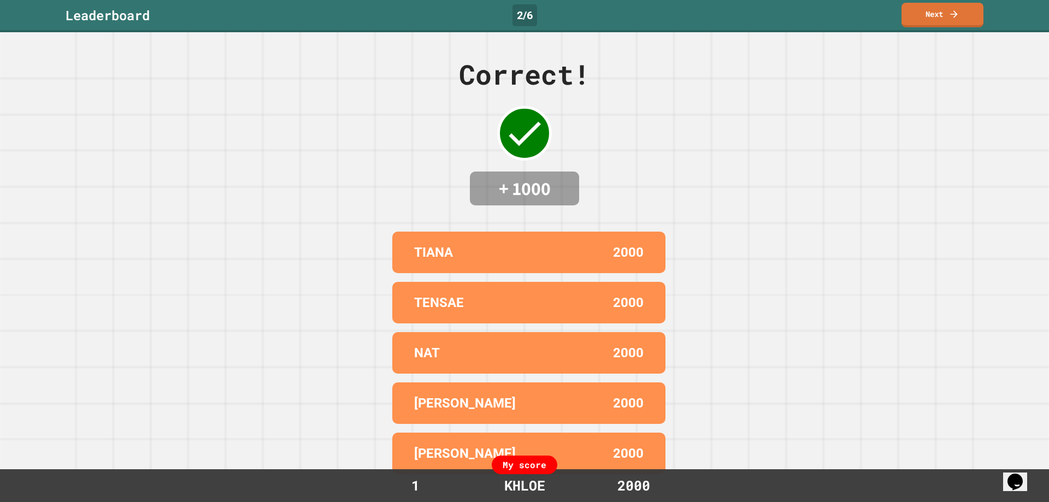
click at [920, 16] on link "Next" at bounding box center [942, 15] width 82 height 25
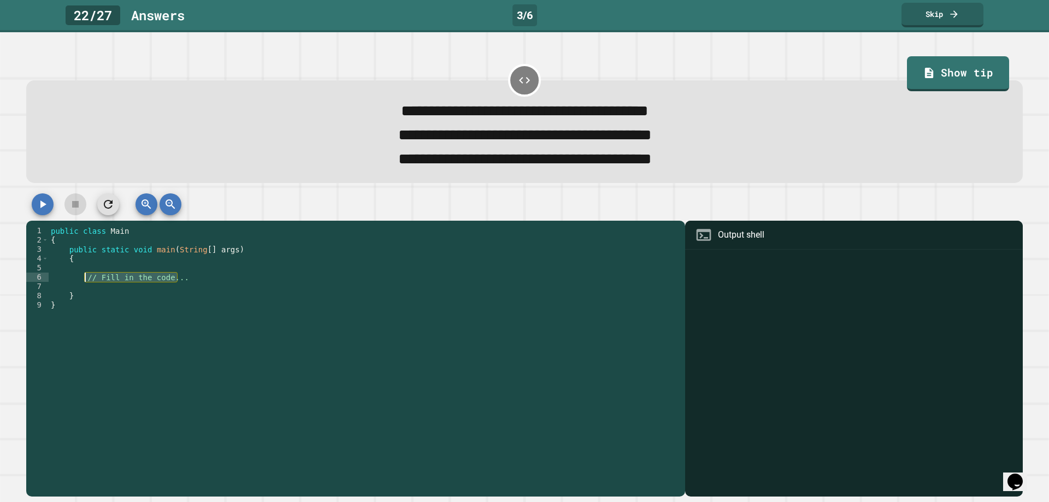
drag, startPoint x: 191, startPoint y: 285, endPoint x: 85, endPoint y: 283, distance: 105.4
click at [85, 283] on div "public class Main { public static void main ( String [ ] args ) { // Fill in th…" at bounding box center [364, 351] width 631 height 251
type textarea "**********"
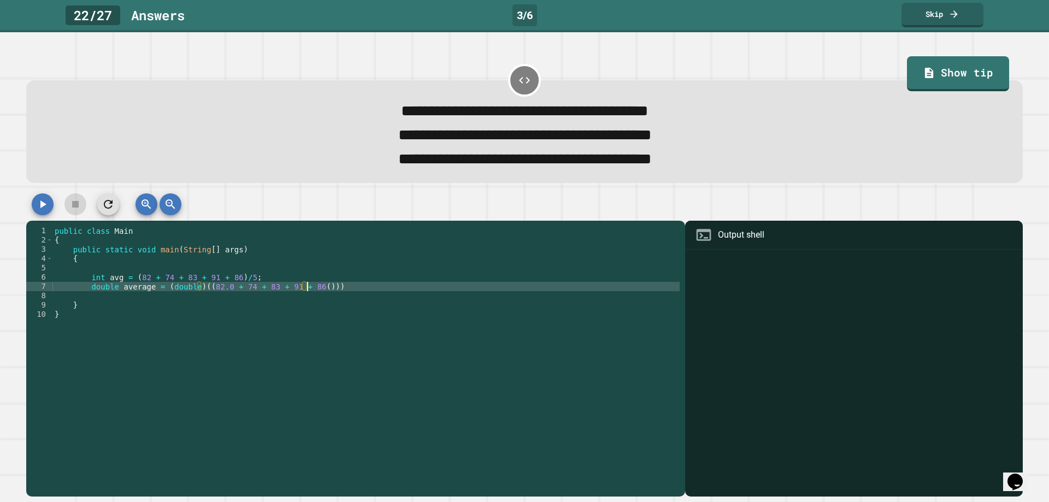
scroll to position [0, 17]
click at [310, 293] on div "public class Main { public static void main ( String [ ] args ) { int avg = ( 8…" at bounding box center [365, 351] width 627 height 251
click at [306, 294] on div "public class Main { public static void main ( String [ ] args ) { int avg = ( 8…" at bounding box center [365, 351] width 627 height 251
type textarea "**********"
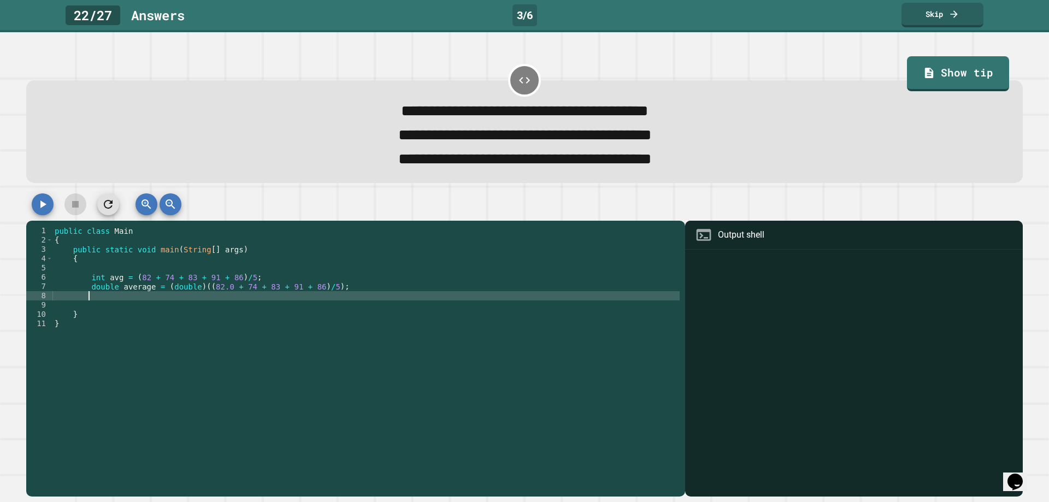
scroll to position [0, 2]
type textarea "*"
type textarea "**********"
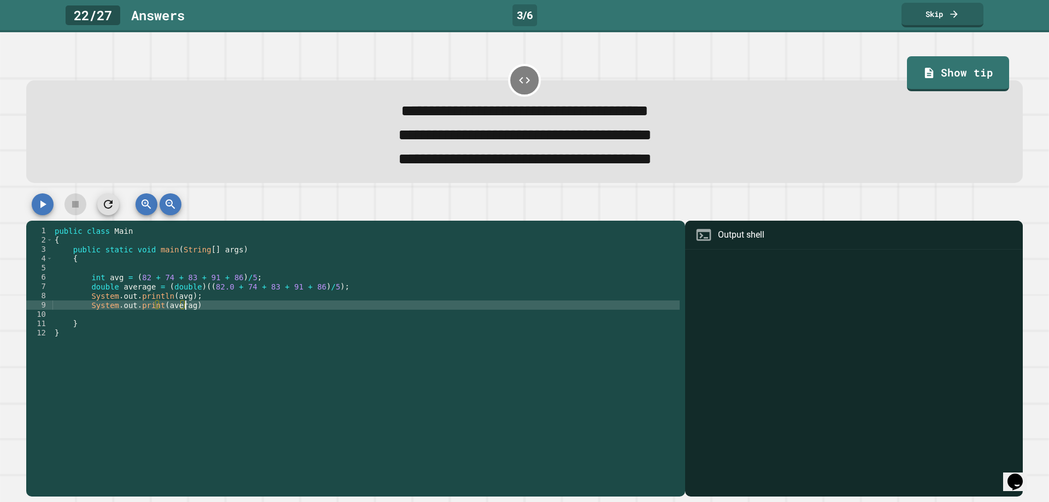
scroll to position [0, 9]
type textarea "**********"
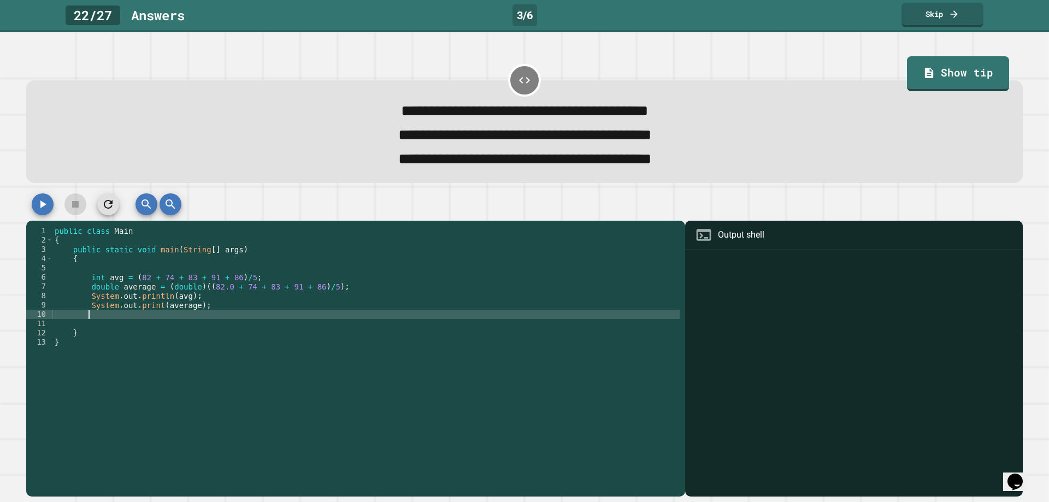
scroll to position [0, 2]
click at [41, 206] on icon "button" at bounding box center [42, 204] width 13 height 13
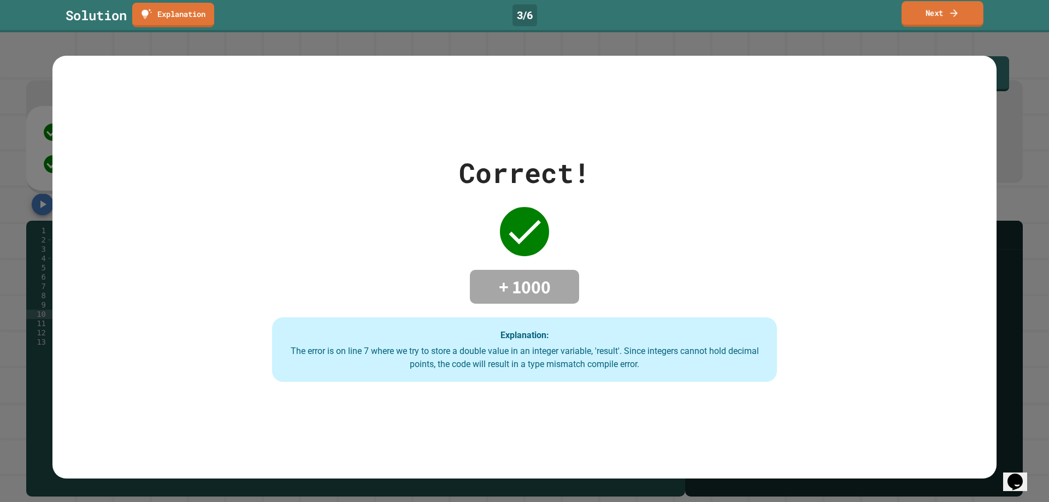
click at [959, 15] on link "Next" at bounding box center [942, 14] width 82 height 26
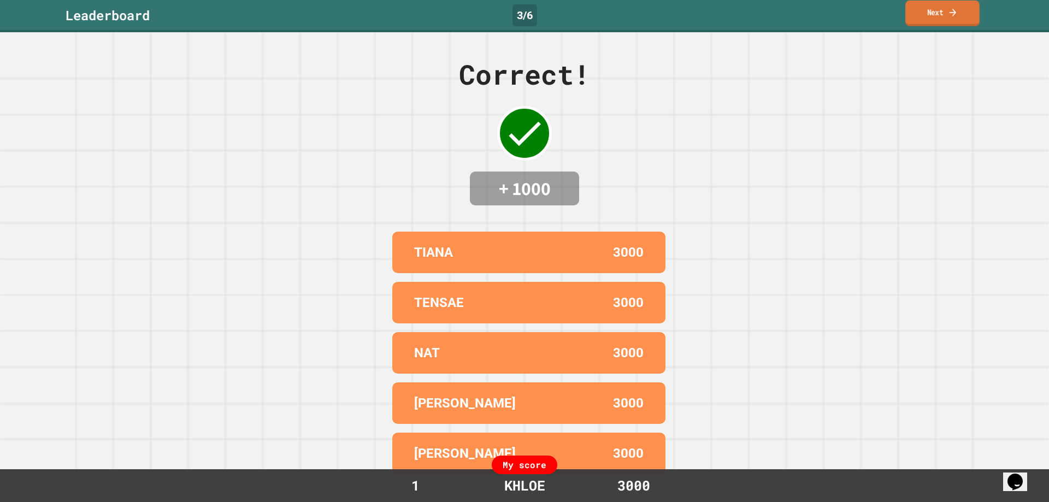
click at [973, 14] on link "Next" at bounding box center [942, 14] width 74 height 26
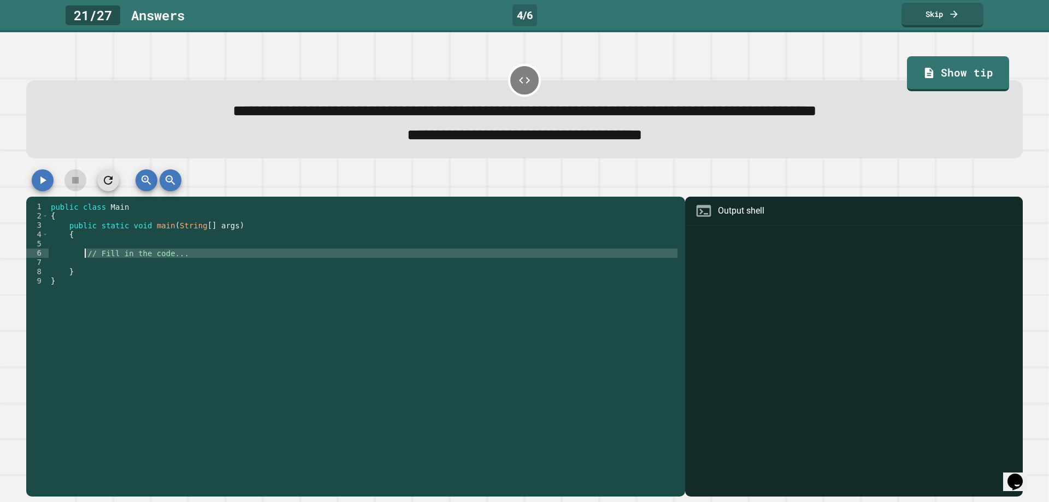
drag, startPoint x: 238, startPoint y: 263, endPoint x: 84, endPoint y: 256, distance: 154.2
click at [84, 256] on div "public class Main { public static void main ( String [ ] args ) { // Fill in th…" at bounding box center [364, 341] width 631 height 279
type textarea "**********"
type textarea "******"
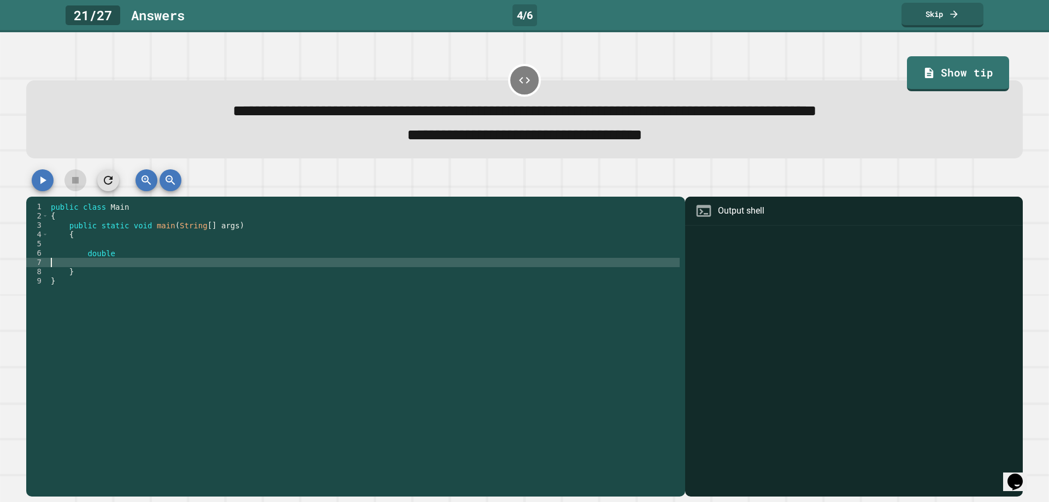
scroll to position [0, 0]
type textarea "******"
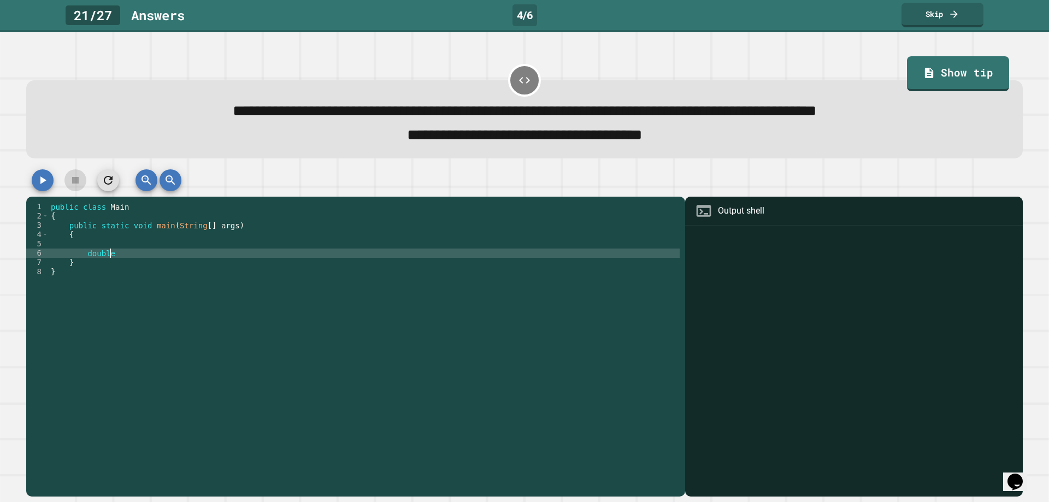
scroll to position [0, 2]
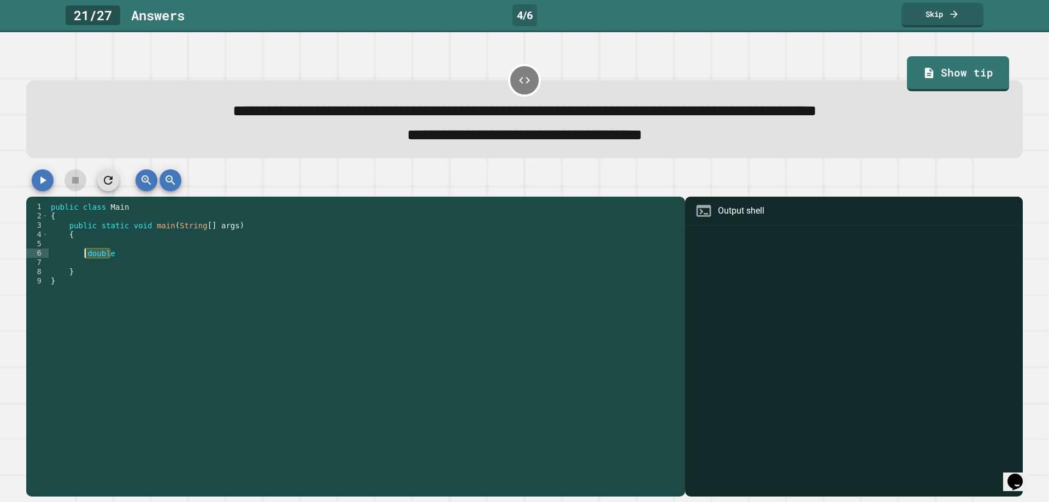
drag, startPoint x: 120, startPoint y: 255, endPoint x: 82, endPoint y: 257, distance: 37.2
click at [82, 257] on div "public class Main { public static void main ( String [ ] args ) { double } }" at bounding box center [364, 341] width 631 height 279
click at [109, 267] on div "public class Main { public static void main ( String [ ] args ) { double } }" at bounding box center [364, 341] width 631 height 279
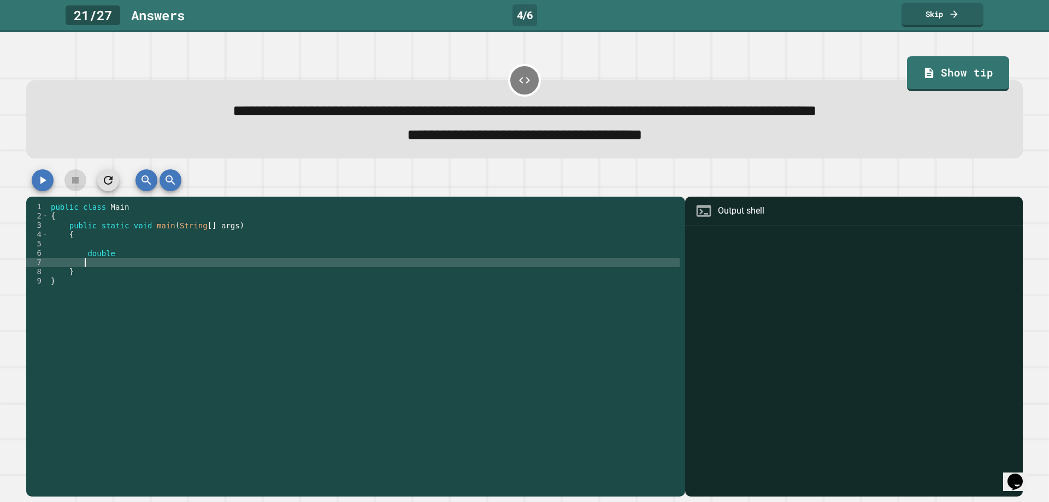
paste textarea "******"
type textarea "******"
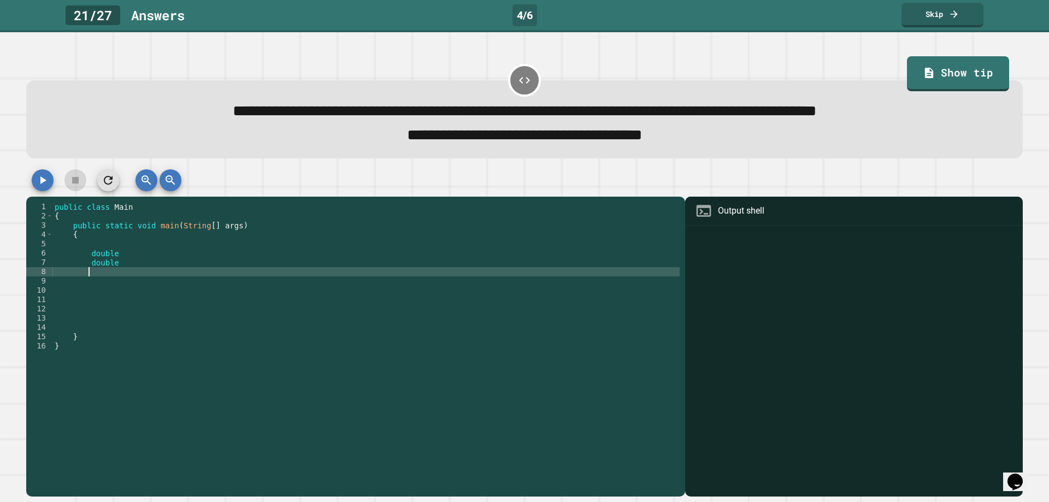
click at [94, 273] on div "public class Main { public static void main ( String [ ] args ) { double double…" at bounding box center [365, 341] width 627 height 279
type textarea "*"
paste textarea "******"
type textarea "******"
click at [102, 285] on div "public class Main { public static void main ( String [ ] args ) { double double…" at bounding box center [365, 341] width 627 height 279
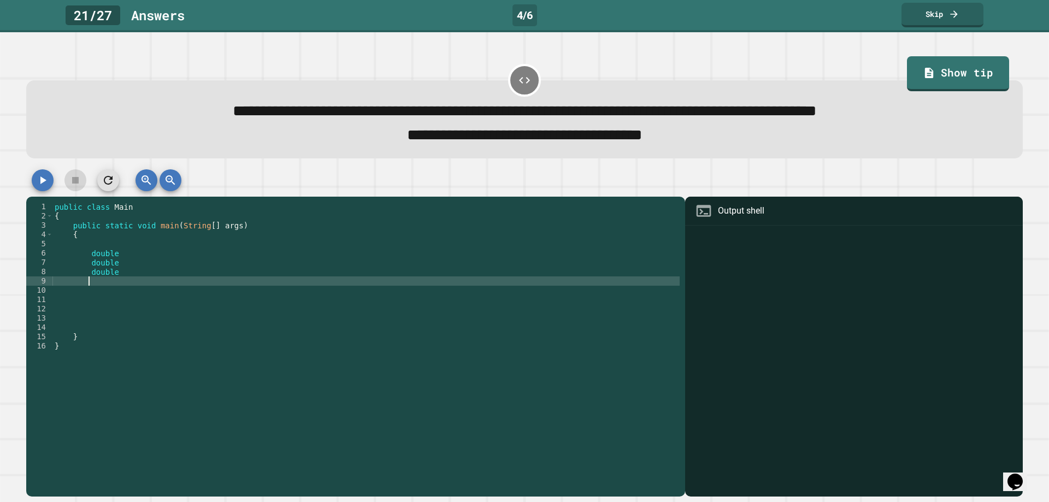
paste textarea "******"
type textarea "******"
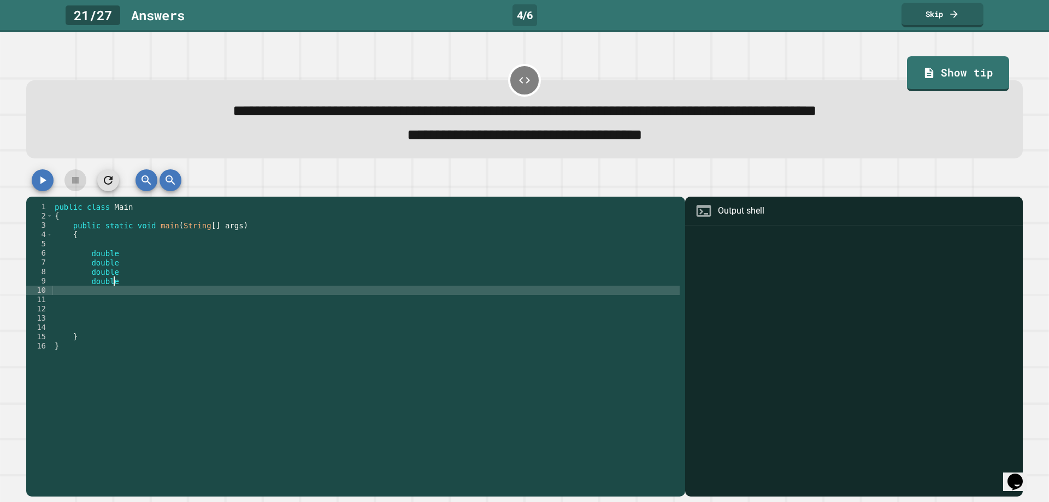
click at [103, 293] on div "public class Main { public static void main ( String [ ] args ) { double double…" at bounding box center [365, 341] width 627 height 279
paste textarea "******"
type textarea "******"
click at [105, 294] on div "public class Main { public static void main ( String [ ] args ) { double double…" at bounding box center [365, 341] width 627 height 279
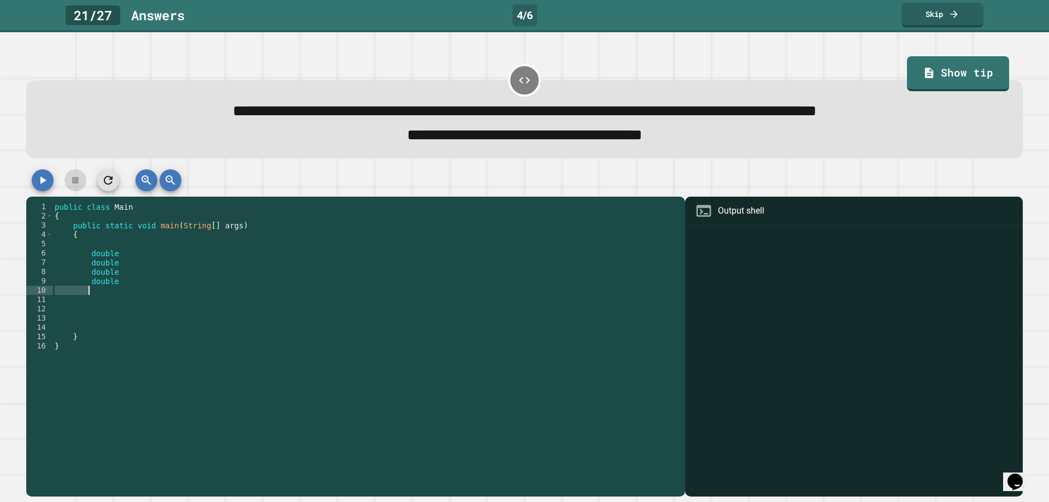
paste textarea "******"
type textarea "******"
click at [105, 295] on div "public class Main { public static void main ( String [ ] args ) { double double…" at bounding box center [365, 332] width 627 height 260
paste textarea "******"
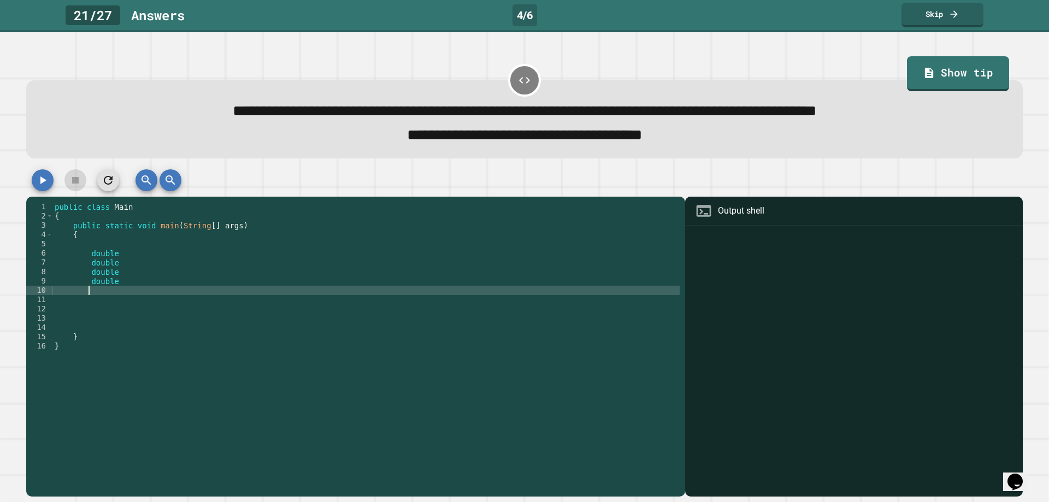
type textarea "******"
click at [105, 301] on div "public class Main { public static void main ( String [ ] args ) { double double…" at bounding box center [365, 341] width 627 height 279
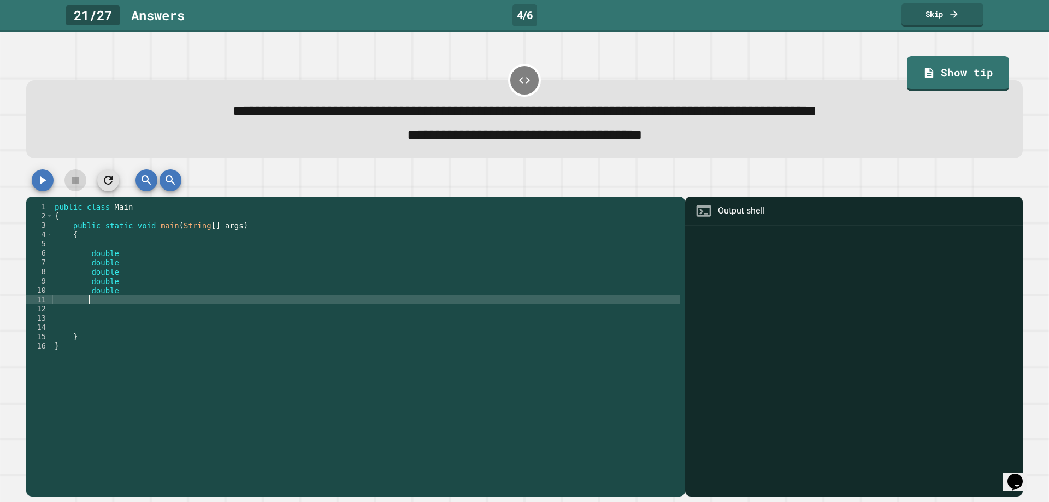
paste textarea "******"
click at [125, 257] on div "public class Main { public static void main ( String [ ] args ) { double double…" at bounding box center [365, 341] width 627 height 279
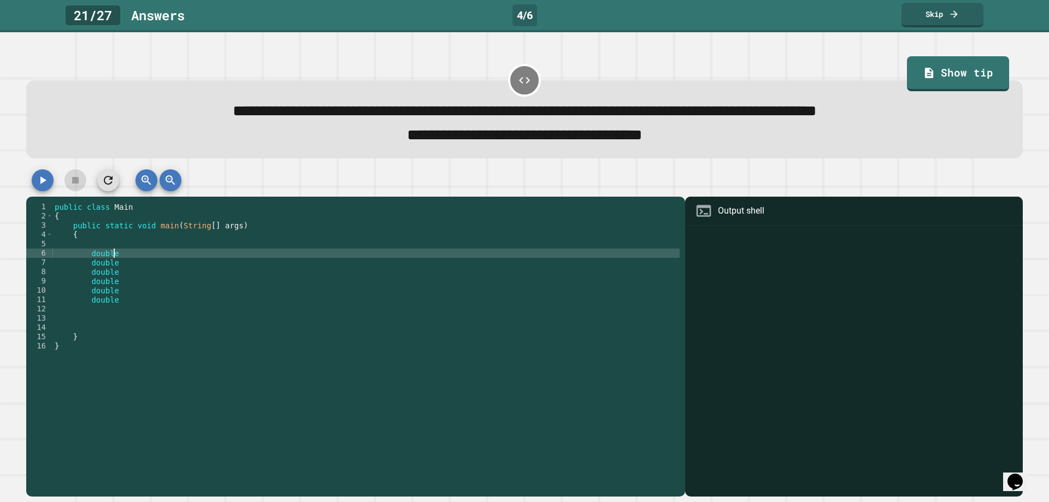
scroll to position [0, 4]
click at [127, 270] on div "public class Main { public static void main ( String [ ] args ) { double a doub…" at bounding box center [365, 341] width 627 height 279
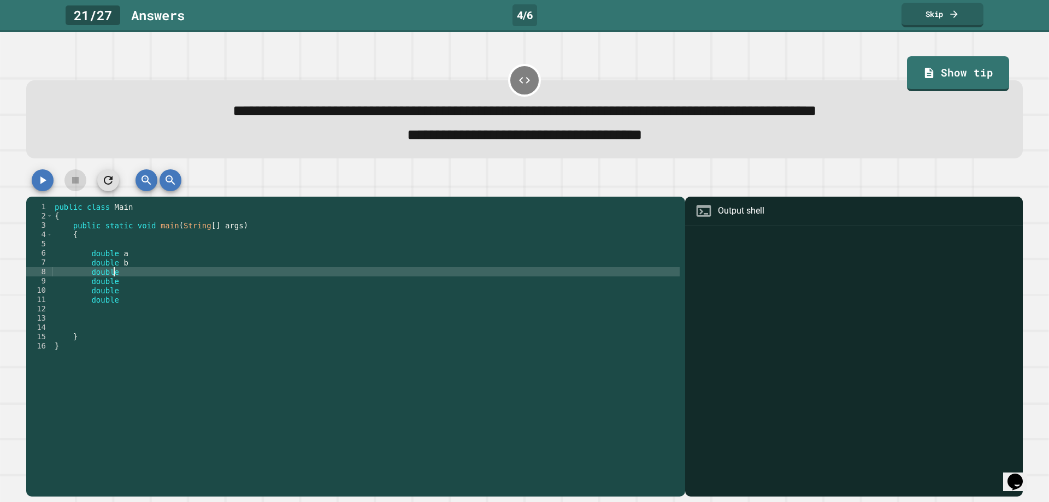
click at [129, 276] on div "public class Main { public static void main ( String [ ] args ) { double a doub…" at bounding box center [365, 341] width 627 height 279
click at [127, 285] on div "public class Main { public static void main ( String [ ] args ) { double a doub…" at bounding box center [365, 341] width 627 height 279
click at [125, 291] on div "public class Main { public static void main ( String [ ] args ) { double a doub…" at bounding box center [365, 341] width 627 height 279
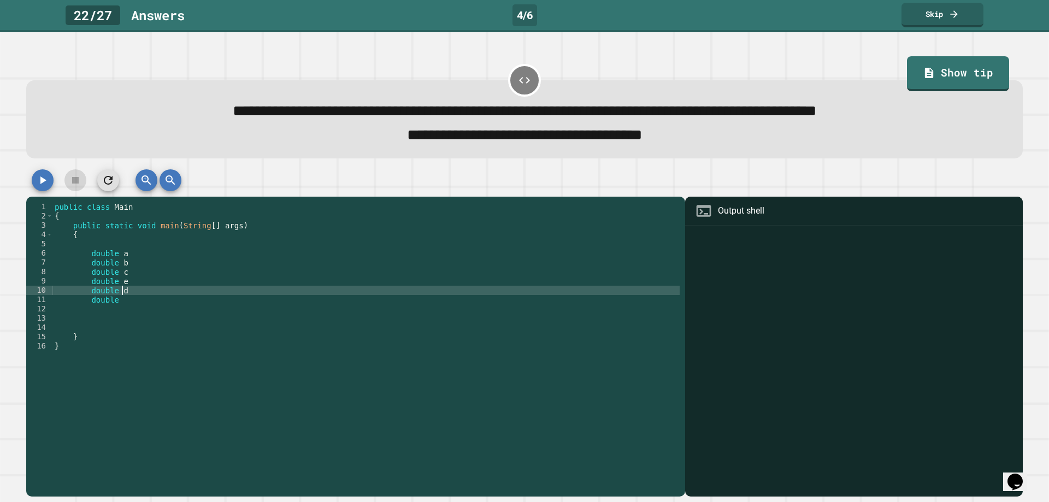
click at [123, 301] on div "public class Main { public static void main ( String [ ] args ) { double a doub…" at bounding box center [365, 341] width 627 height 279
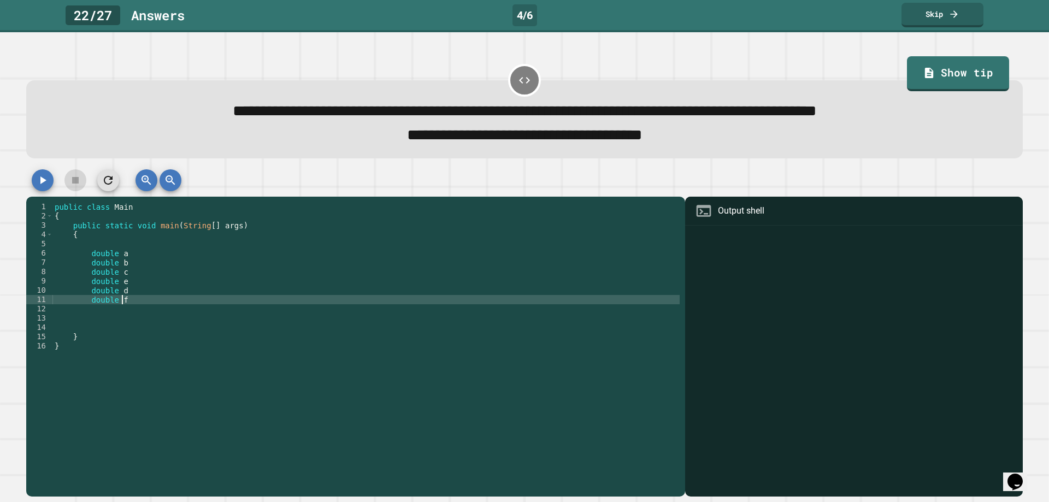
click at [144, 257] on div "public class Main { public static void main ( String [ ] args ) { double a doub…" at bounding box center [365, 341] width 627 height 279
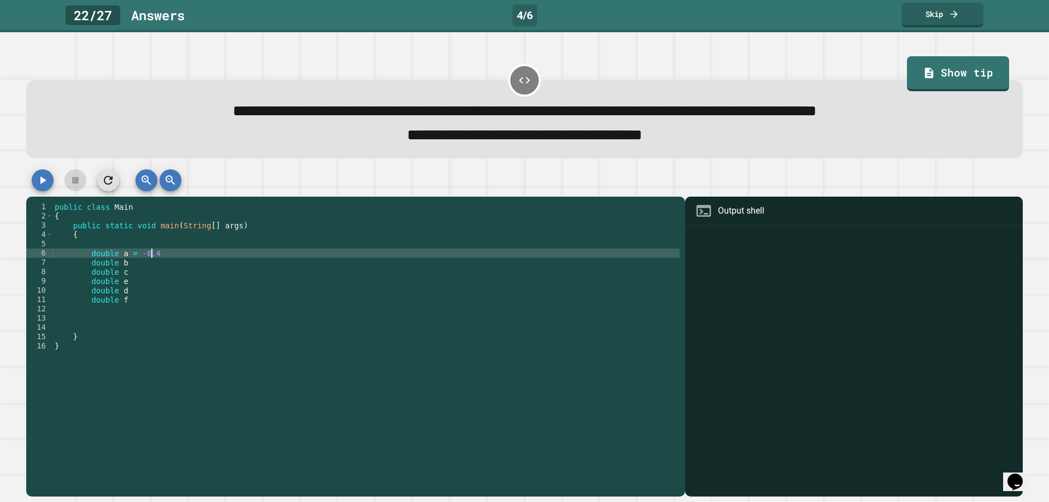
scroll to position [0, 7]
click at [135, 267] on div "public class Main { public static void main ( String [ ] args ) { double a = -8…" at bounding box center [365, 341] width 627 height 279
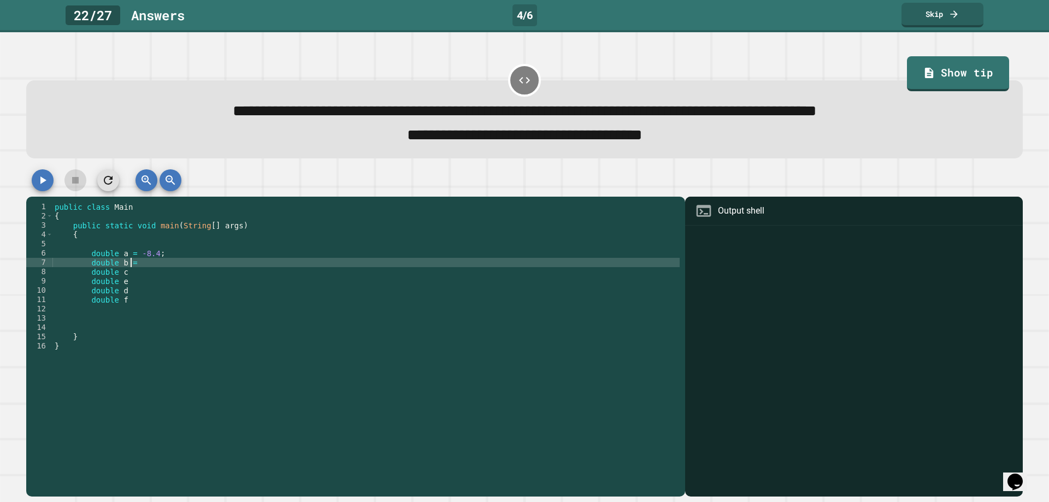
scroll to position [0, 5]
click at [133, 274] on div "public class Main { public static void main ( String [ ] args ) { double a = -8…" at bounding box center [365, 341] width 627 height 279
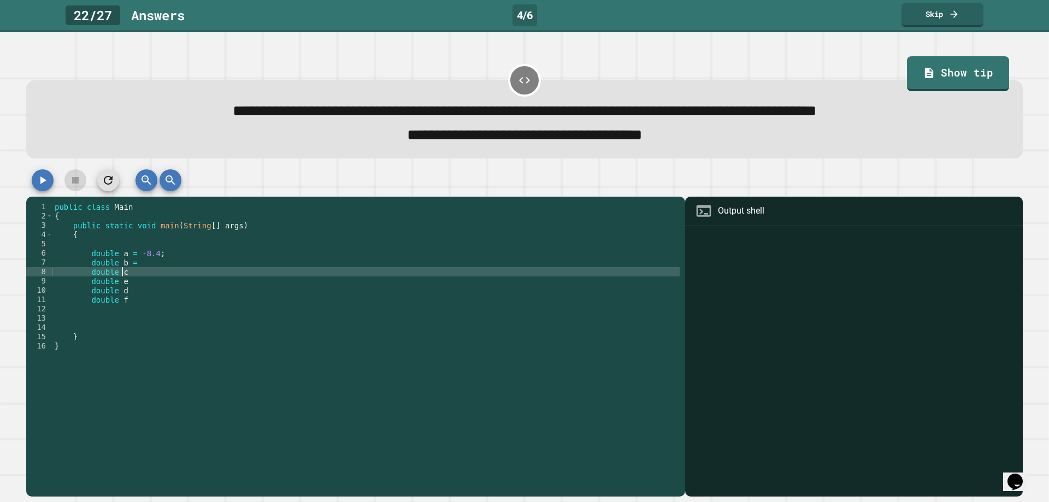
scroll to position [0, 4]
click at [139, 282] on div "public class Main { public static void main ( String [ ] args ) { double a = -8…" at bounding box center [365, 341] width 627 height 279
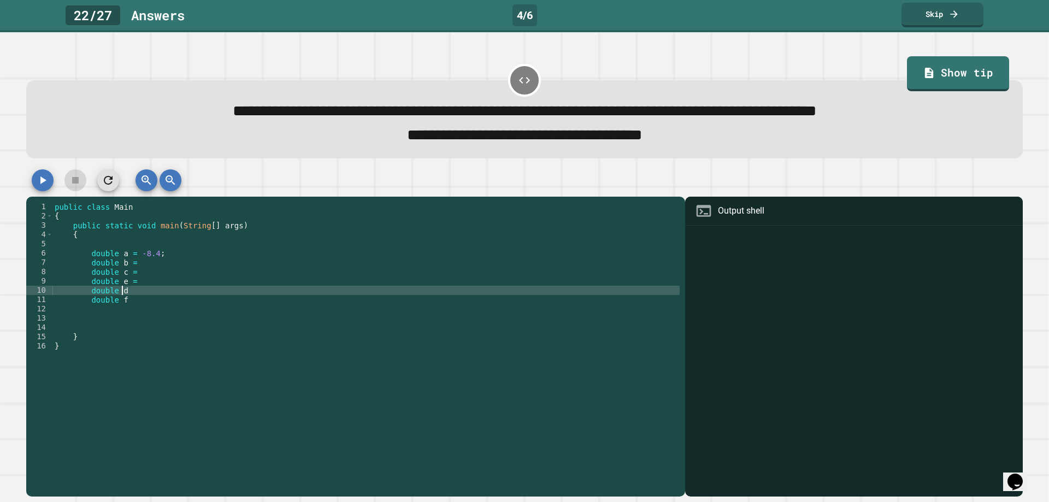
click at [137, 293] on div "public class Main { public static void main ( String [ ] args ) { double a = -8…" at bounding box center [365, 341] width 627 height 279
click at [133, 305] on div "public class Main { public static void main ( String [ ] args ) { double a = -8…" at bounding box center [365, 341] width 627 height 279
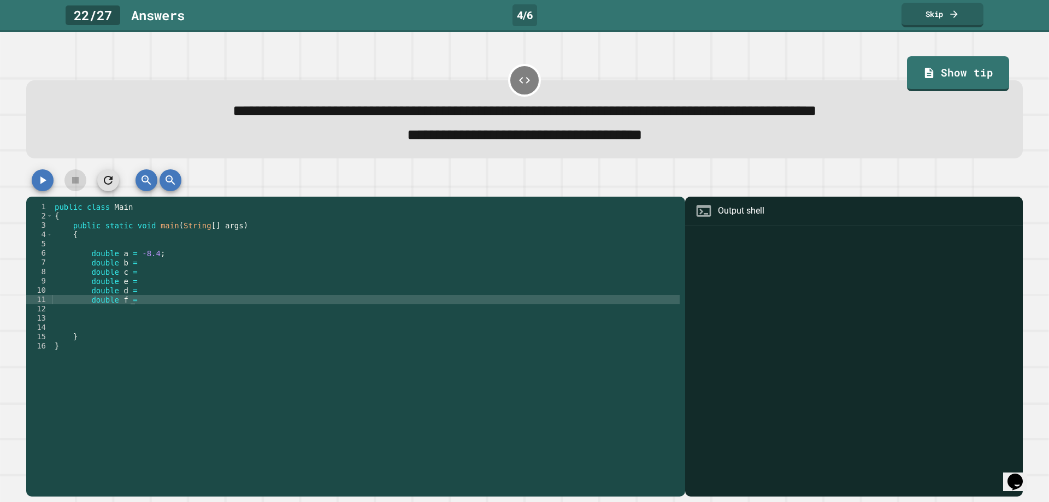
scroll to position [0, 5]
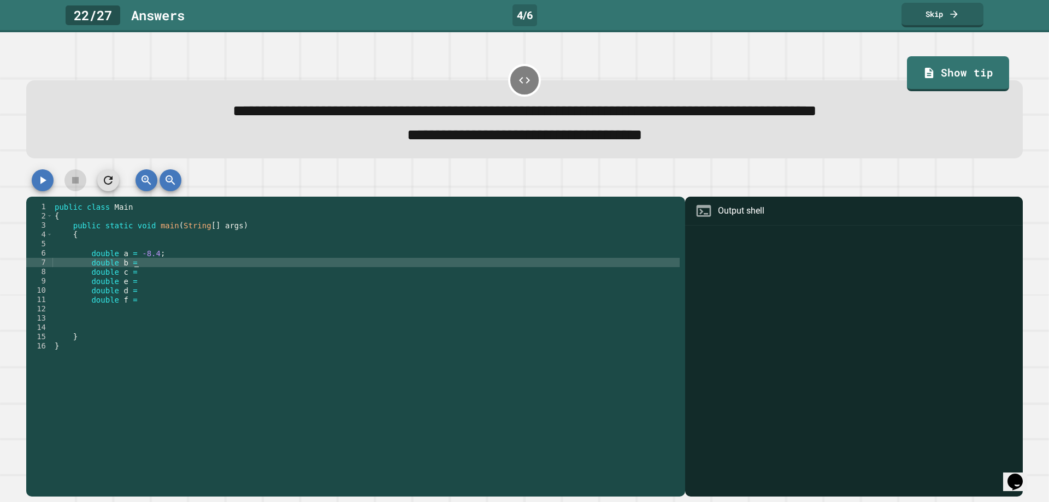
click at [138, 266] on div "public class Main { public static void main ( String [ ] args ) { double a = -8…" at bounding box center [365, 341] width 627 height 279
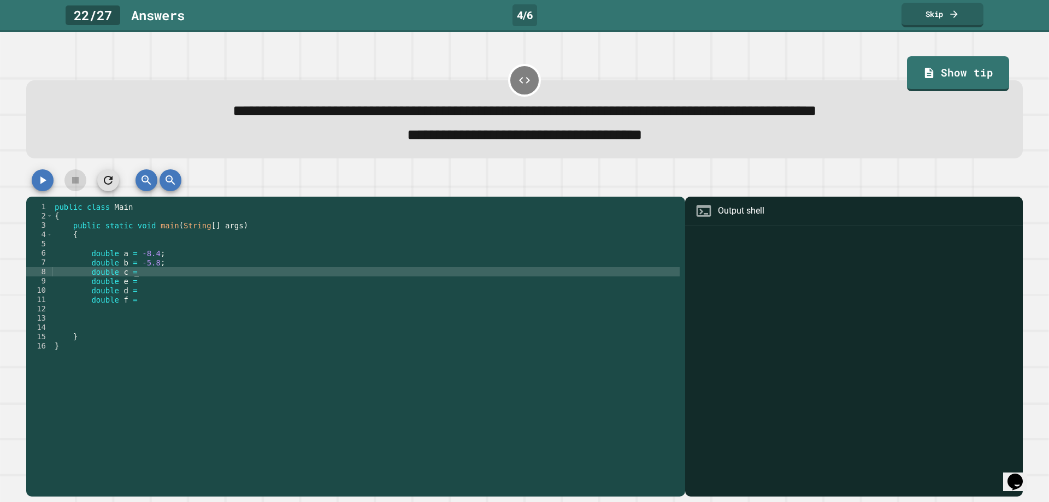
click at [155, 273] on div "public class Main { public static void main ( String [ ] args ) { double a = -8…" at bounding box center [365, 341] width 627 height 279
click at [165, 284] on div "public class Main { public static void main ( String [ ] args ) { double a = -8…" at bounding box center [365, 341] width 627 height 279
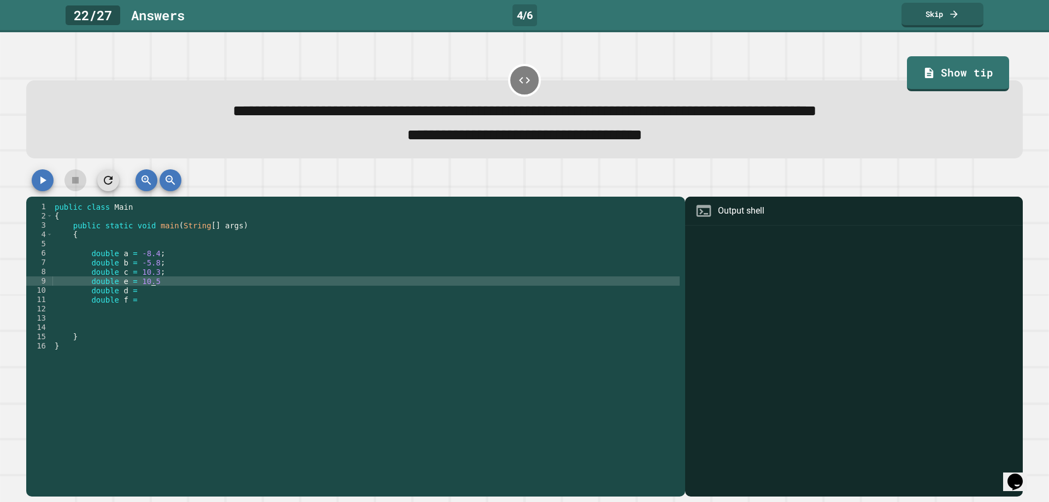
scroll to position [0, 7]
click at [147, 289] on div "public class Main { public static void main ( String [ ] args ) { double a = -8…" at bounding box center [365, 341] width 627 height 279
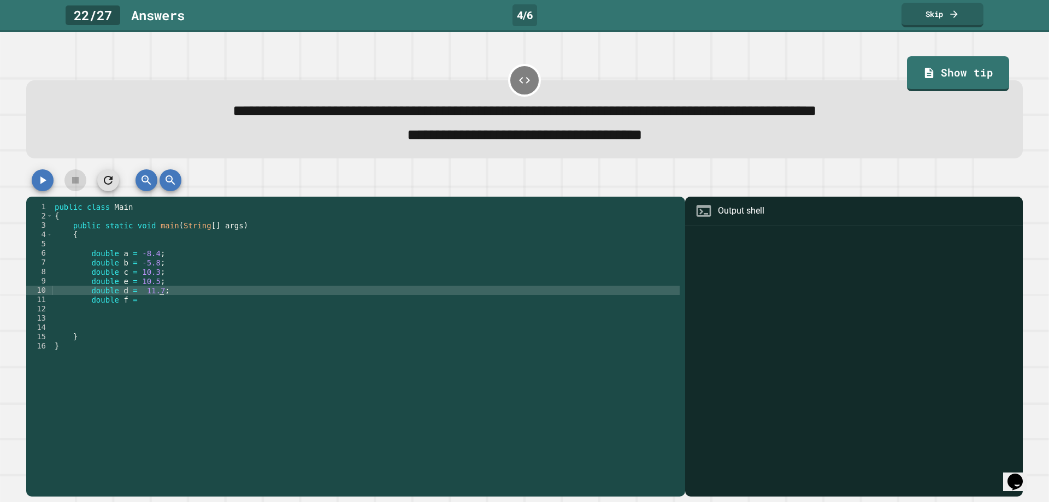
click at [140, 294] on div "public class Main { public static void main ( String [ ] args ) { double a = -8…" at bounding box center [365, 341] width 627 height 279
click at [151, 304] on div "public class Main { public static void main ( String [ ] args ) { double a = -8…" at bounding box center [365, 341] width 627 height 279
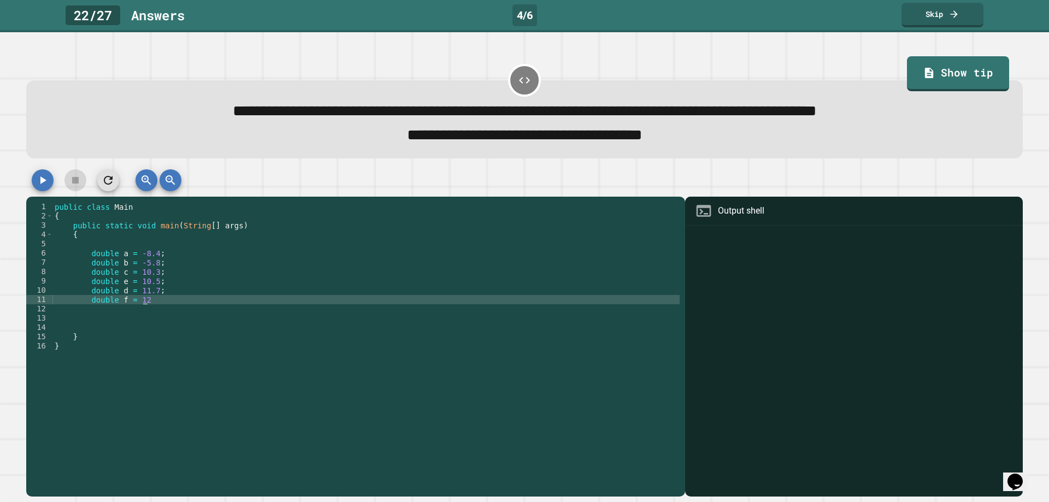
scroll to position [0, 6]
type textarea "**********"
click at [151, 318] on div "public class Main { public static void main ( String [ ] args ) { double a = -8…" at bounding box center [365, 341] width 627 height 279
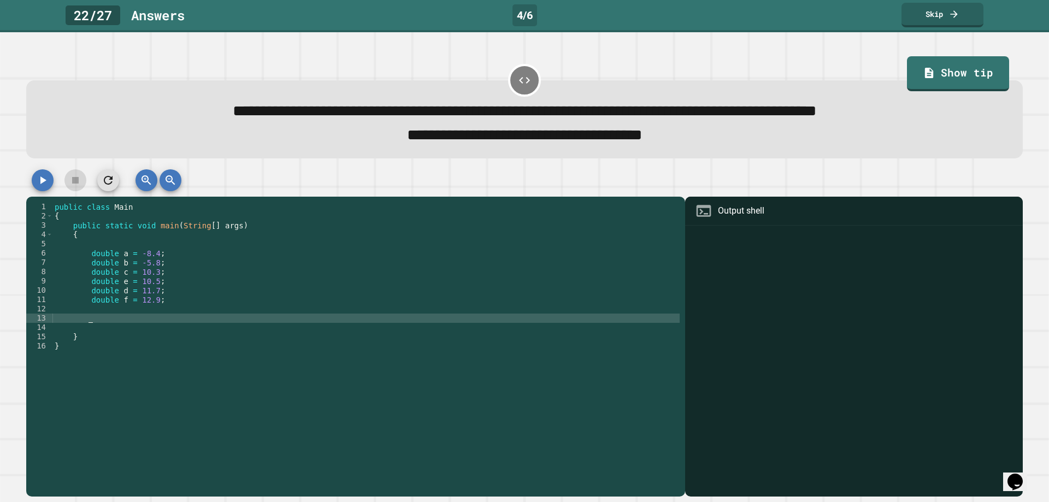
click at [128, 314] on div "public class Main { public static void main ( String [ ] args ) { double a = -8…" at bounding box center [365, 341] width 627 height 279
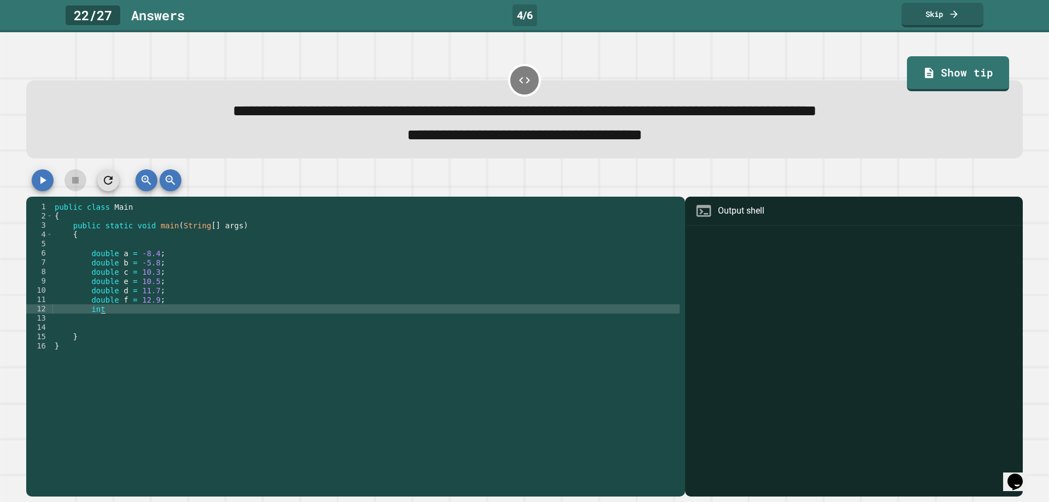
scroll to position [0, 3]
drag, startPoint x: 108, startPoint y: 314, endPoint x: 90, endPoint y: 308, distance: 19.0
click at [90, 308] on div "public class Main { public static void main ( String [ ] args ) { double a = -8…" at bounding box center [365, 341] width 627 height 279
type textarea "***"
click at [105, 311] on div "public class Main { public static void main ( String [ ] args ) { double a = -8…" at bounding box center [365, 332] width 627 height 260
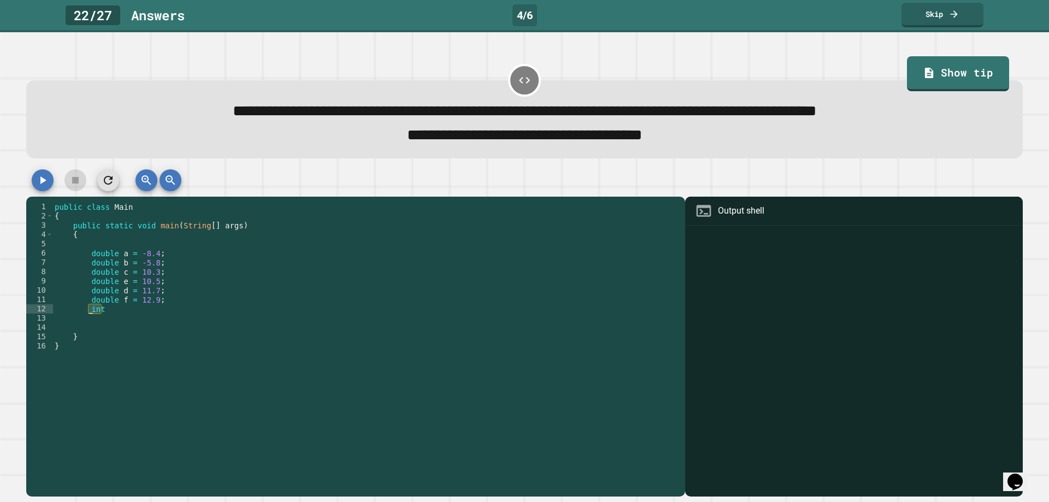
drag, startPoint x: 105, startPoint y: 311, endPoint x: 87, endPoint y: 312, distance: 18.6
click at [87, 312] on div "public class Main { public static void main ( String [ ] args ) { double a = -8…" at bounding box center [365, 341] width 627 height 279
click at [106, 311] on div "public class Main { public static void main ( String [ ] args ) { double a = -8…" at bounding box center [365, 332] width 627 height 260
drag, startPoint x: 103, startPoint y: 311, endPoint x: 97, endPoint y: 314, distance: 7.3
click at [97, 314] on div "public class Main { public static void main ( String [ ] args ) { double a = -8…" at bounding box center [365, 341] width 627 height 279
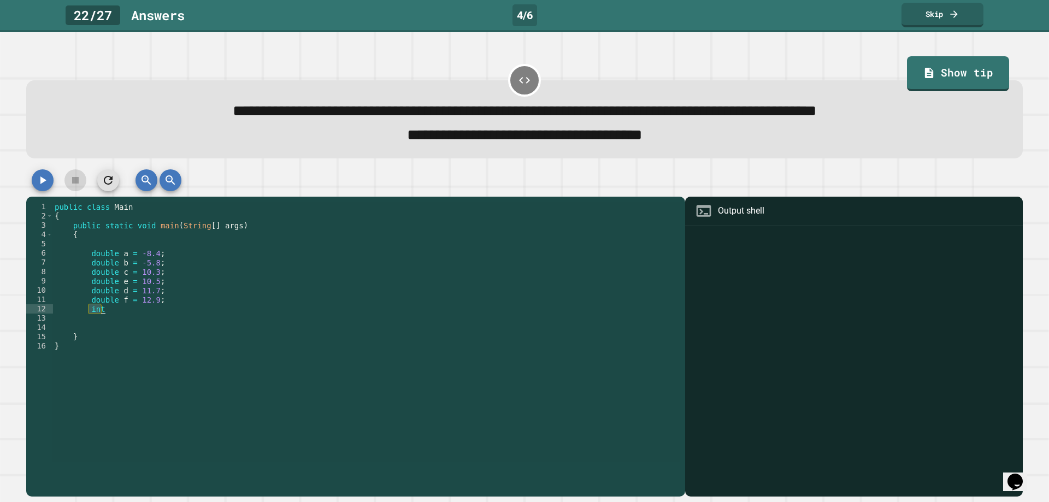
click at [108, 316] on div "public class Main { public static void main ( String [ ] args ) { double a = -8…" at bounding box center [365, 332] width 627 height 260
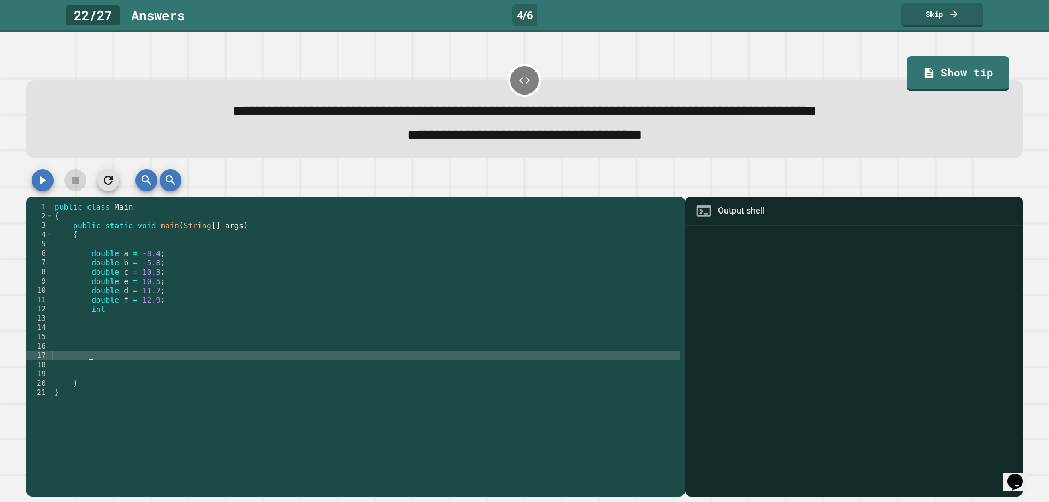
click at [93, 318] on div "public class Main { public static void main ( String [ ] args ) { double a = -8…" at bounding box center [365, 341] width 627 height 279
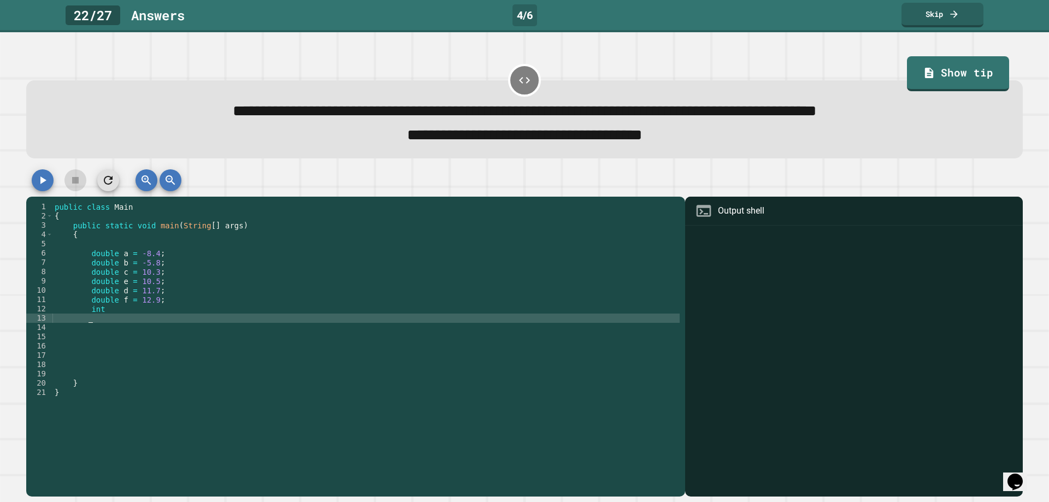
paste textarea "***"
type textarea "***"
click at [103, 329] on div "public class Main { public static void main ( String [ ] args ) { double a = -8…" at bounding box center [365, 341] width 627 height 279
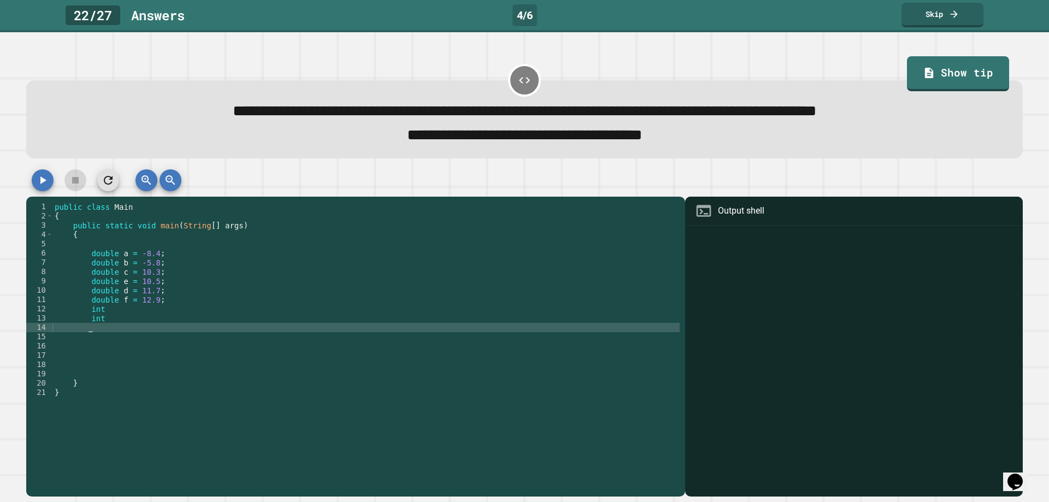
paste textarea "***"
type textarea "***"
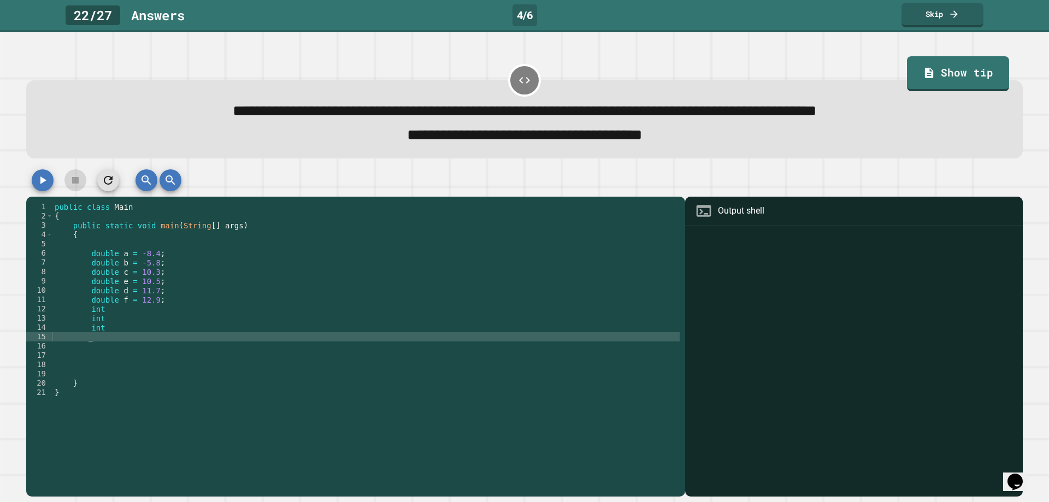
click at [102, 336] on div "public class Main { public static void main ( String [ ] args ) { double a = -8…" at bounding box center [365, 341] width 627 height 279
paste textarea "***"
type textarea "***"
click at [100, 347] on div "public class Main { public static void main ( String [ ] args ) { double a = -8…" at bounding box center [365, 341] width 627 height 279
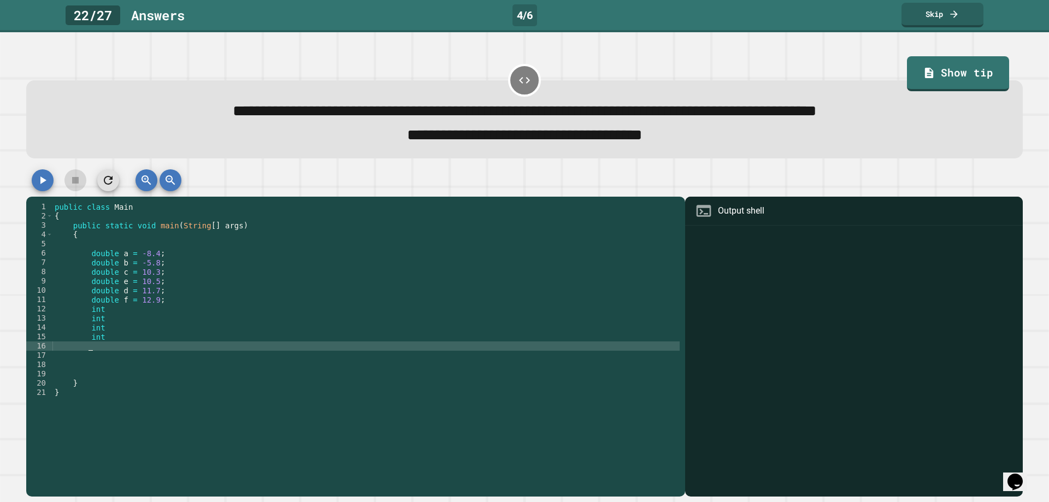
paste textarea "***"
type textarea "***"
click at [96, 362] on div "public class Main { public static void main ( String [ ] args ) { double a = -8…" at bounding box center [365, 341] width 627 height 279
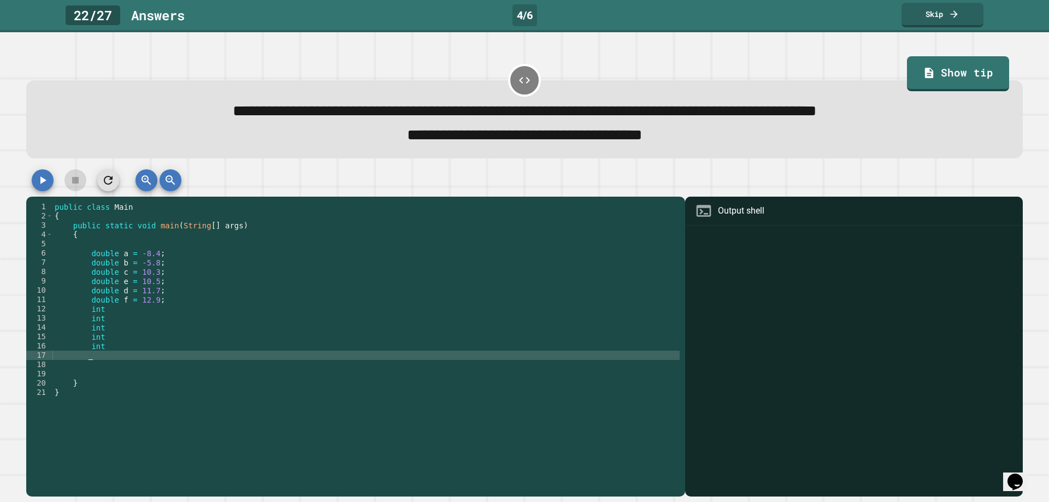
paste textarea "***"
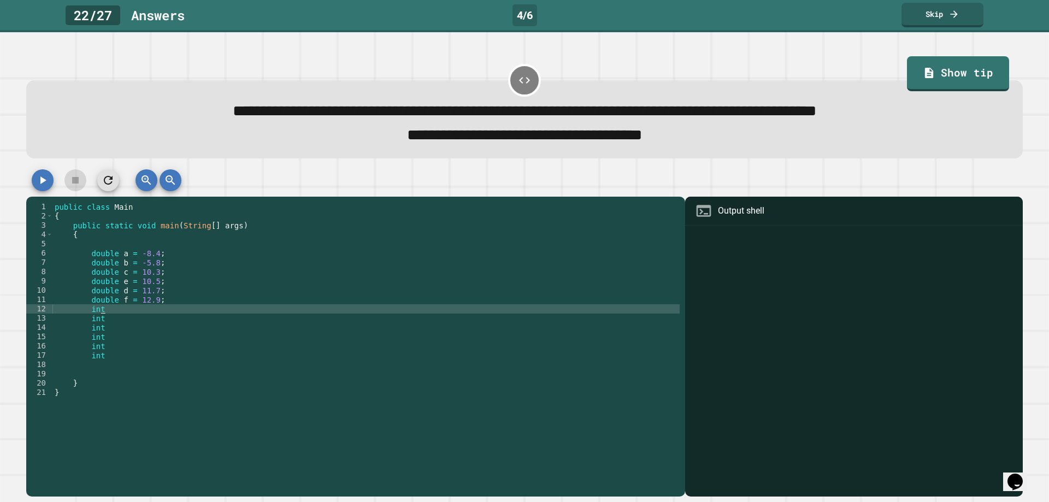
click at [110, 316] on div "public class Main { public static void main ( String [ ] args ) { double a = -8…" at bounding box center [365, 341] width 627 height 279
click at [110, 328] on div "public class Main { public static void main ( String [ ] args ) { double a = -8…" at bounding box center [365, 341] width 627 height 279
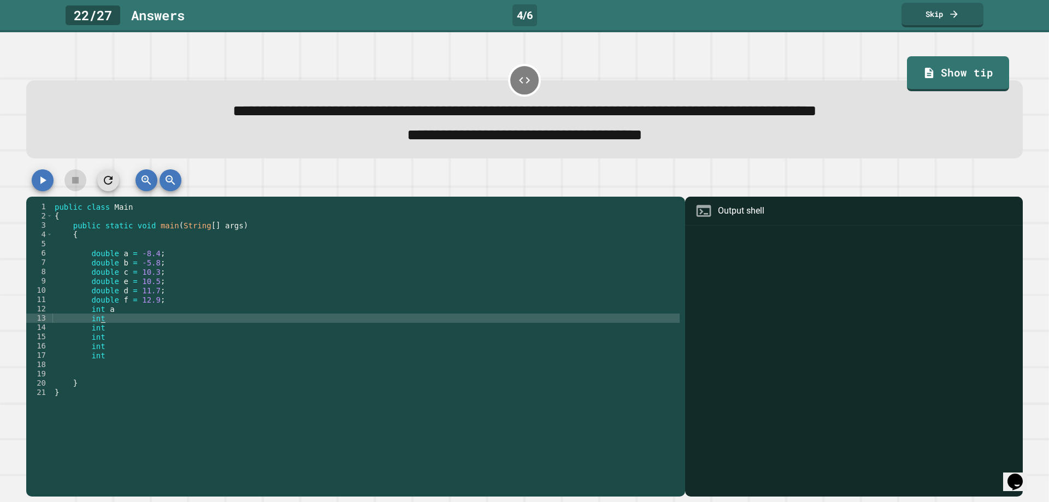
click at [111, 323] on div "public class Main { public static void main ( String [ ] args ) { double a = -8…" at bounding box center [365, 341] width 627 height 279
click at [114, 333] on div "public class Main { public static void main ( String [ ] args ) { double a = -8…" at bounding box center [365, 341] width 627 height 279
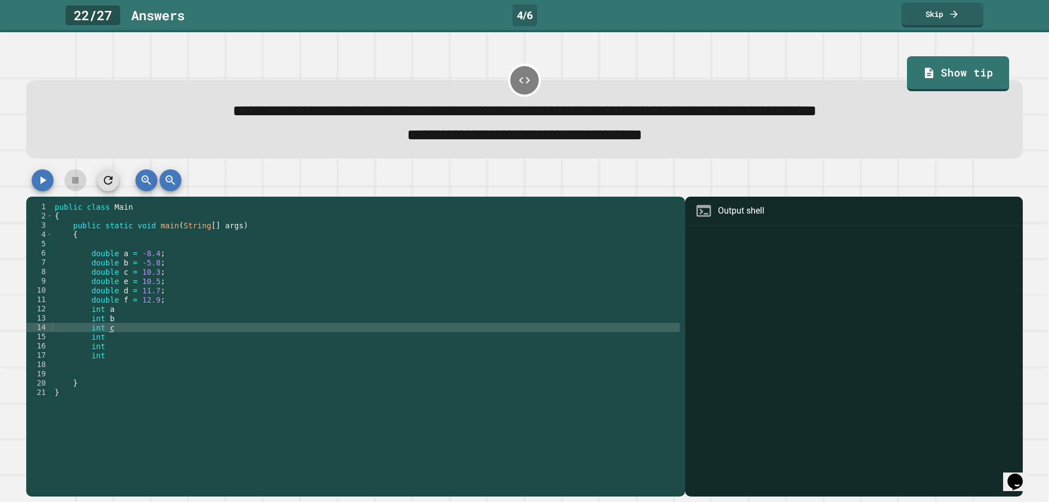
click at [117, 346] on div "public class Main { public static void main ( String [ ] args ) { double a = -8…" at bounding box center [365, 341] width 627 height 279
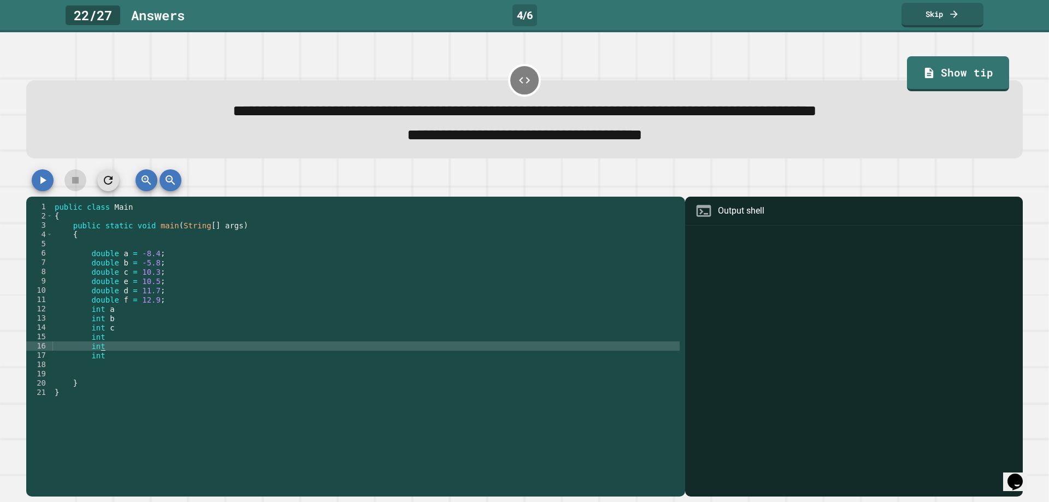
click at [119, 338] on div "public class Main { public static void main ( String [ ] args ) { double a = -8…" at bounding box center [365, 341] width 627 height 279
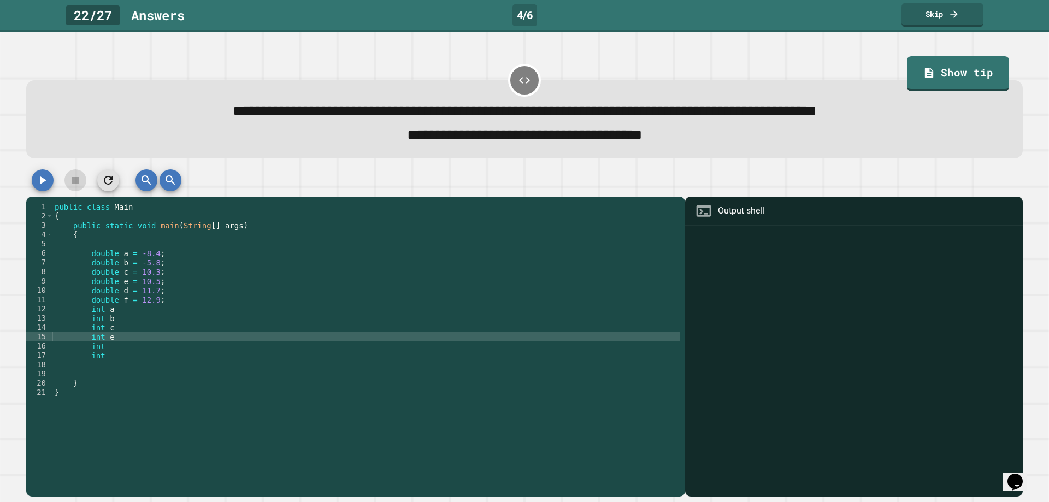
click at [113, 348] on div "public class Main { public static void main ( String [ ] args ) { double a = -8…" at bounding box center [365, 341] width 627 height 279
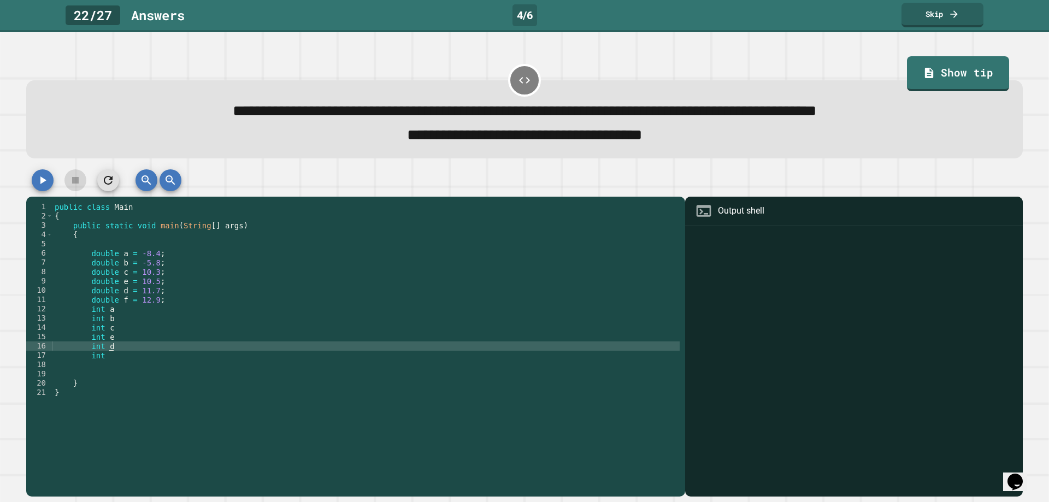
click at [109, 362] on div "public class Main { public static void main ( String [ ] args ) { double a = -8…" at bounding box center [365, 341] width 627 height 279
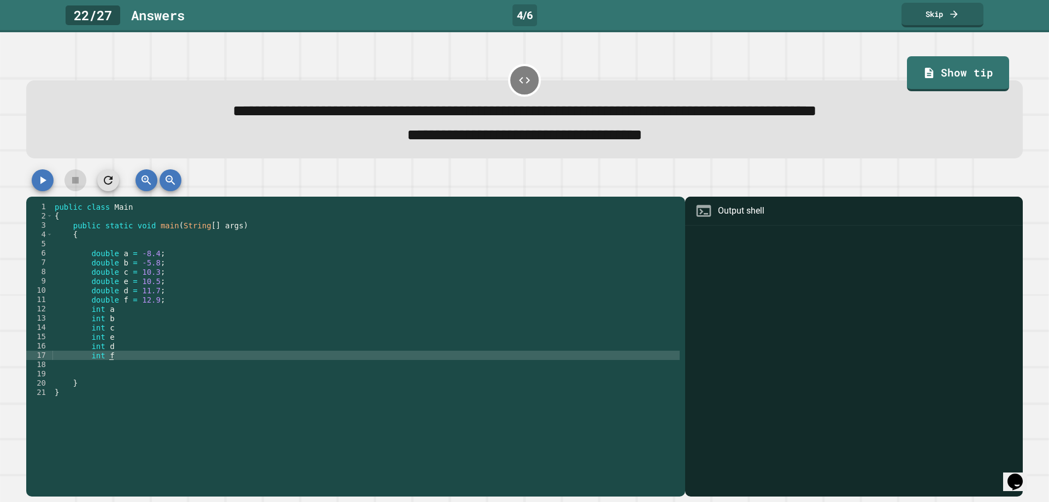
scroll to position [0, 3]
click at [122, 316] on div "public class Main { public static void main ( String [ ] args ) { double a = -8…" at bounding box center [365, 341] width 627 height 279
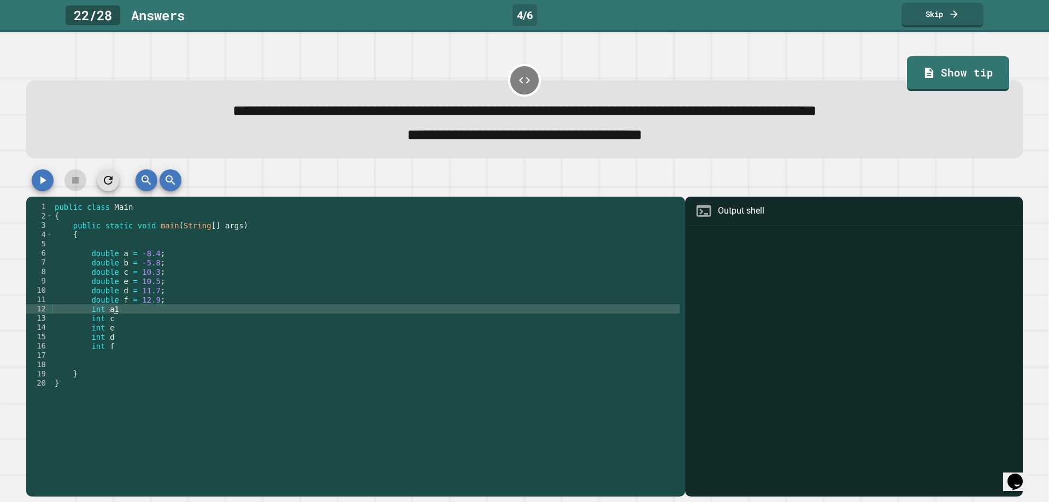
click at [120, 323] on div "public class Main { public static void main ( String [ ] args ) { double a = -8…" at bounding box center [365, 341] width 627 height 279
click at [120, 315] on div "public class Main { public static void main ( String [ ] args ) { double a = -8…" at bounding box center [365, 332] width 627 height 260
click at [120, 315] on div "public class Main { public static void main ( String [ ] args ) { double a = -8…" at bounding box center [365, 341] width 627 height 279
click at [112, 326] on div "public class Main { public static void main ( String [ ] args ) { double a = -8…" at bounding box center [365, 341] width 627 height 279
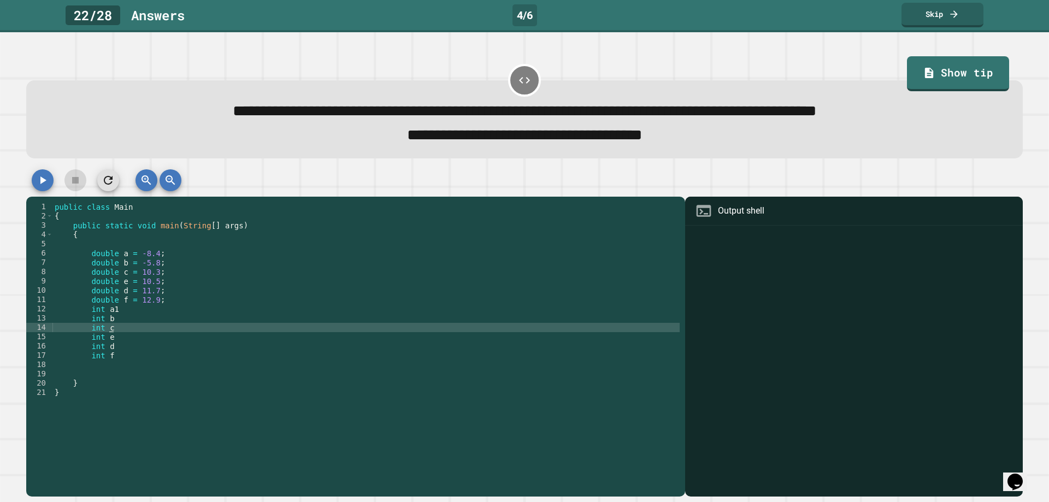
click at [117, 322] on div "public class Main { public static void main ( String [ ] args ) { double a = -8…" at bounding box center [365, 341] width 627 height 279
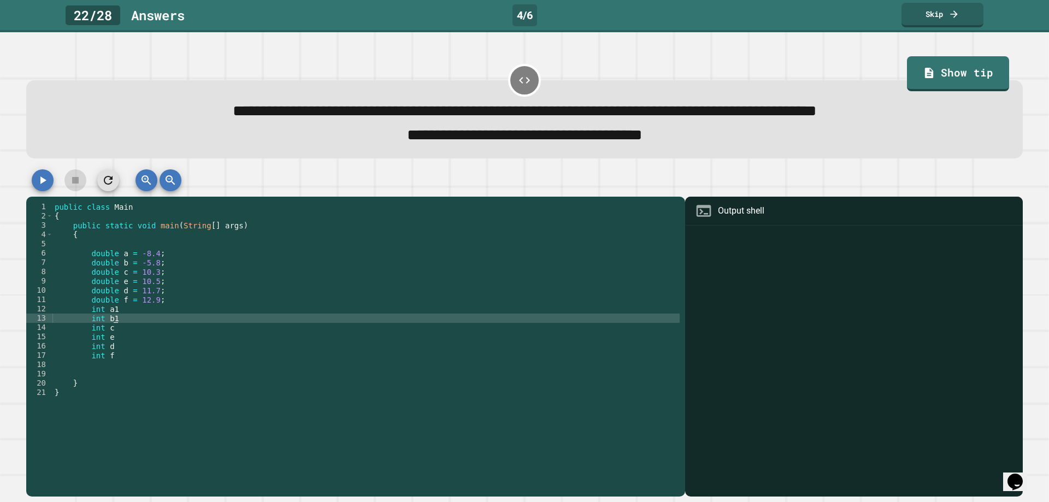
click at [118, 332] on div "public class Main { public static void main ( String [ ] args ) { double a = -8…" at bounding box center [365, 341] width 627 height 279
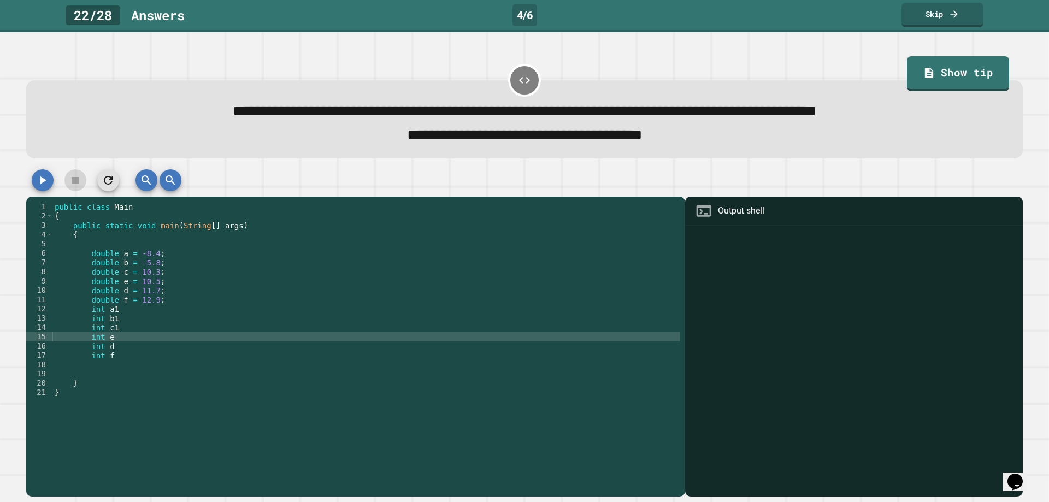
click at [114, 339] on div "public class Main { public static void main ( String [ ] args ) { double a = -8…" at bounding box center [365, 341] width 627 height 279
click at [117, 350] on div "public class Main { public static void main ( String [ ] args ) { double a = -8…" at bounding box center [365, 341] width 627 height 279
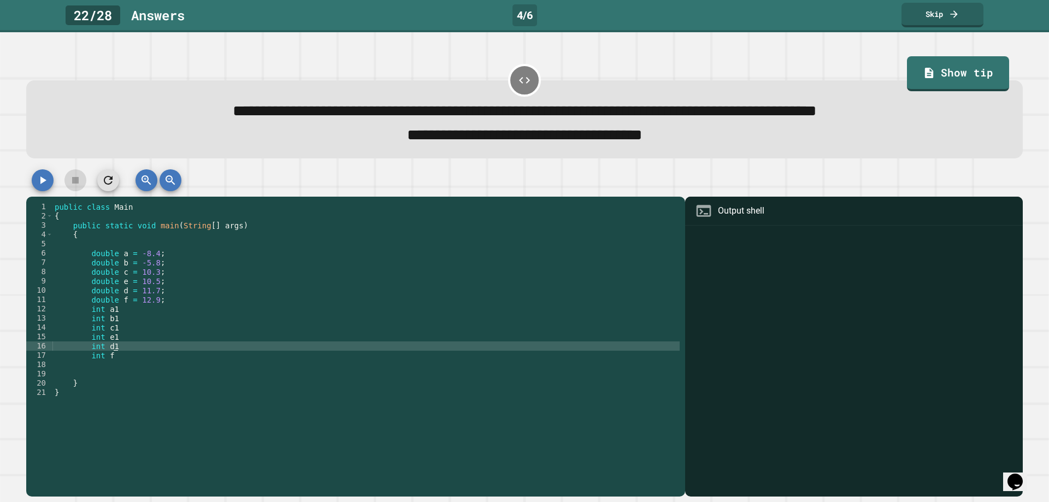
click at [121, 358] on div "public class Main { public static void main ( String [ ] args ) { double a = -8…" at bounding box center [365, 341] width 627 height 279
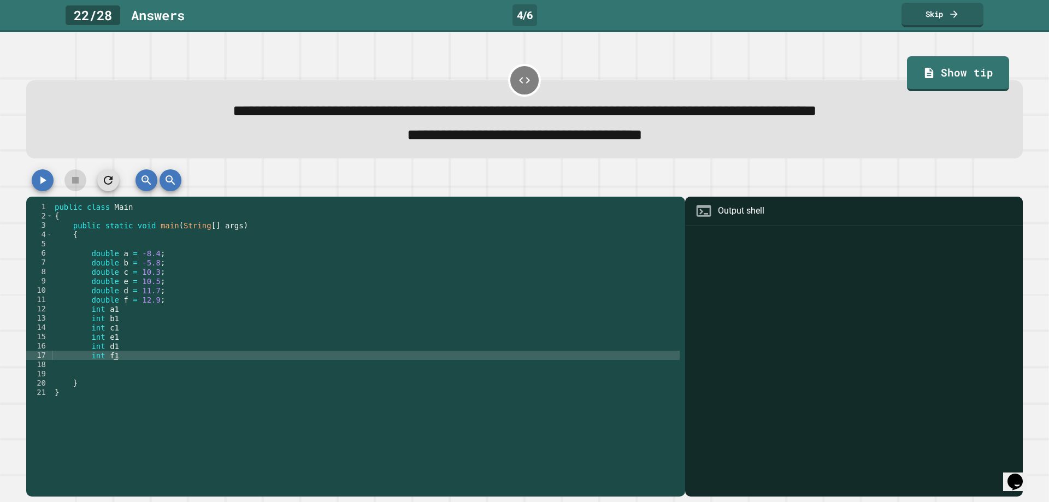
scroll to position [0, 4]
click at [120, 346] on div "public class Main { public static void main ( String [ ] args ) { double a = -8…" at bounding box center [365, 341] width 627 height 279
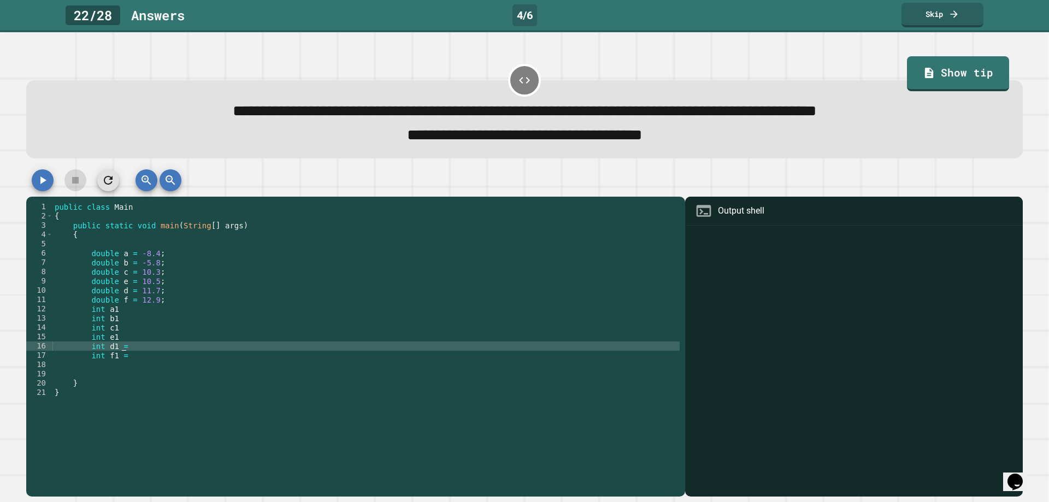
click at [122, 341] on div "public class Main { public static void main ( String [ ] args ) { double a = -8…" at bounding box center [365, 341] width 627 height 279
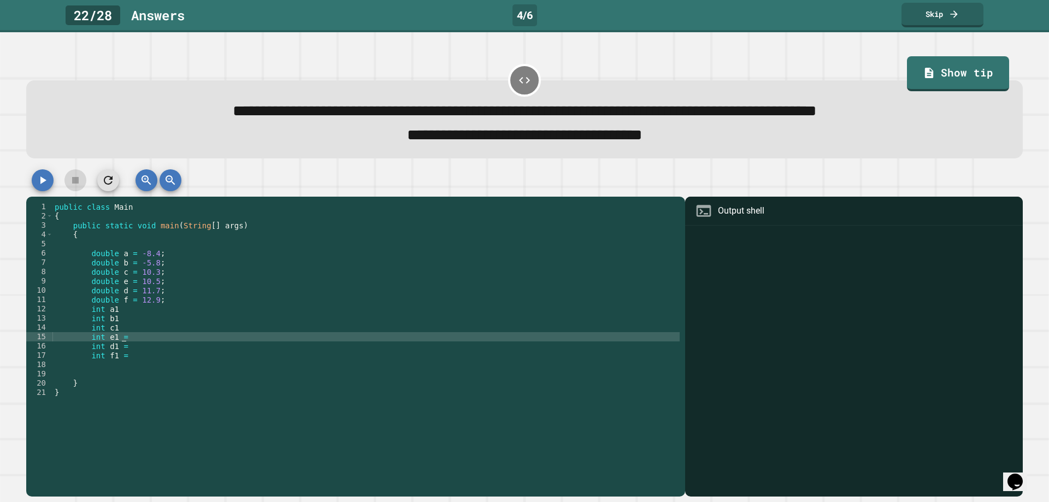
click at [122, 332] on div "public class Main { public static void main ( String [ ] args ) { double a = -8…" at bounding box center [365, 341] width 627 height 279
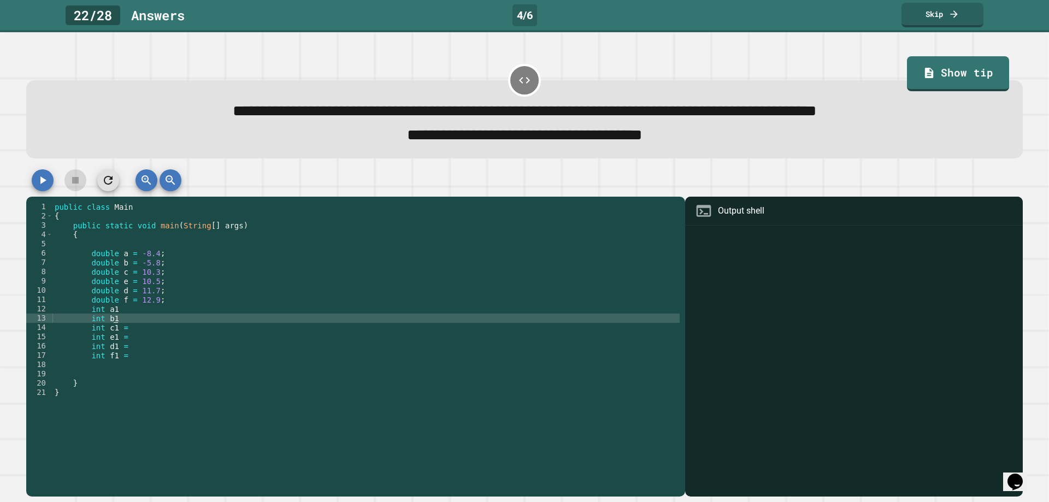
click at [119, 323] on div "public class Main { public static void main ( String [ ] args ) { double a = -8…" at bounding box center [365, 341] width 627 height 279
click at [119, 313] on div "public class Main { public static void main ( String [ ] args ) { double a = -8…" at bounding box center [365, 341] width 627 height 279
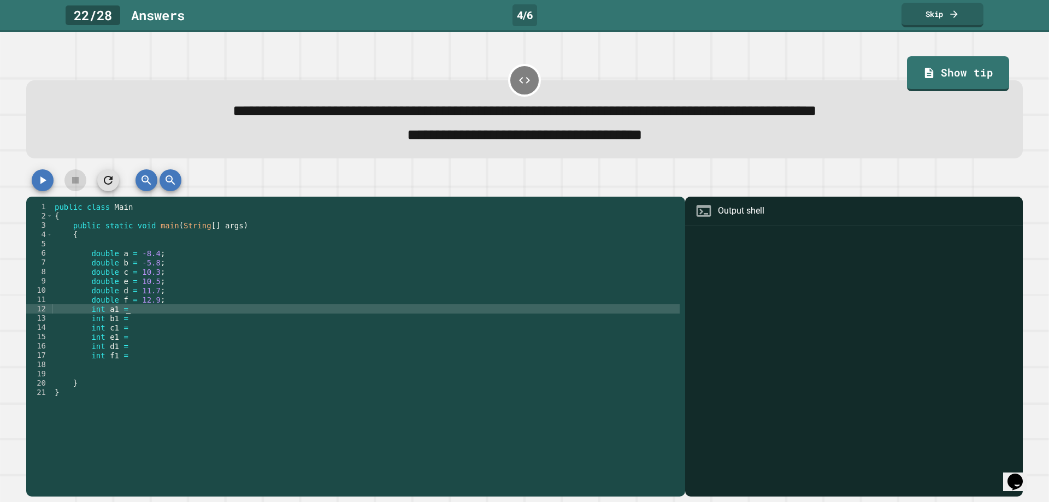
scroll to position [0, 4]
click at [138, 327] on div "public class Main { public static void main ( String [ ] args ) { double a = -8…" at bounding box center [365, 341] width 627 height 279
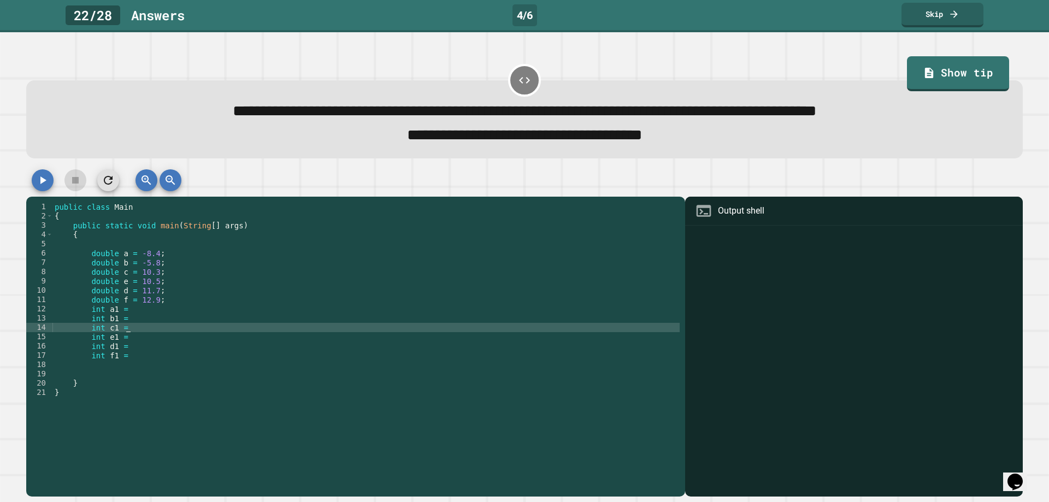
click at [127, 321] on div "public class Main { public static void main ( String [ ] args ) { double a = -8…" at bounding box center [365, 341] width 627 height 279
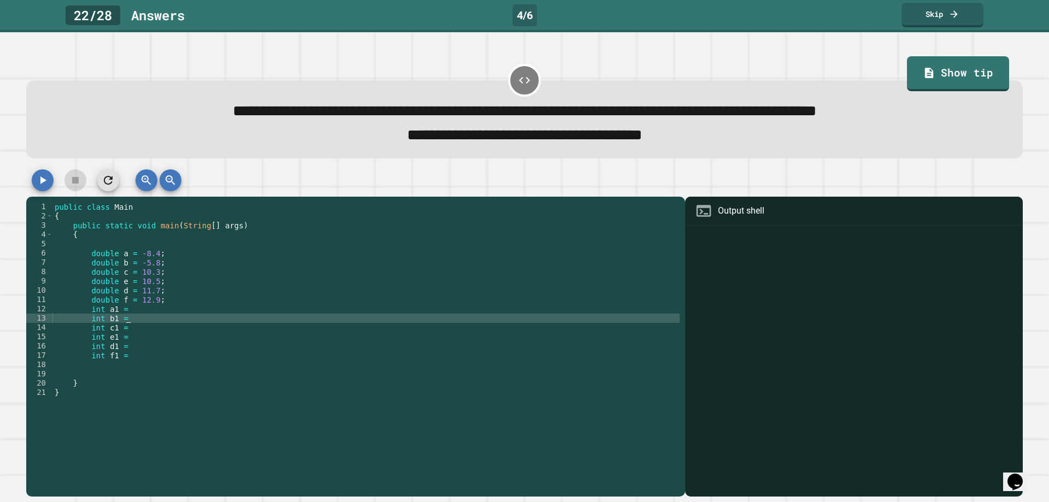
click at [128, 339] on div "public class Main { public static void main ( String [ ] args ) { double a = -8…" at bounding box center [365, 341] width 627 height 279
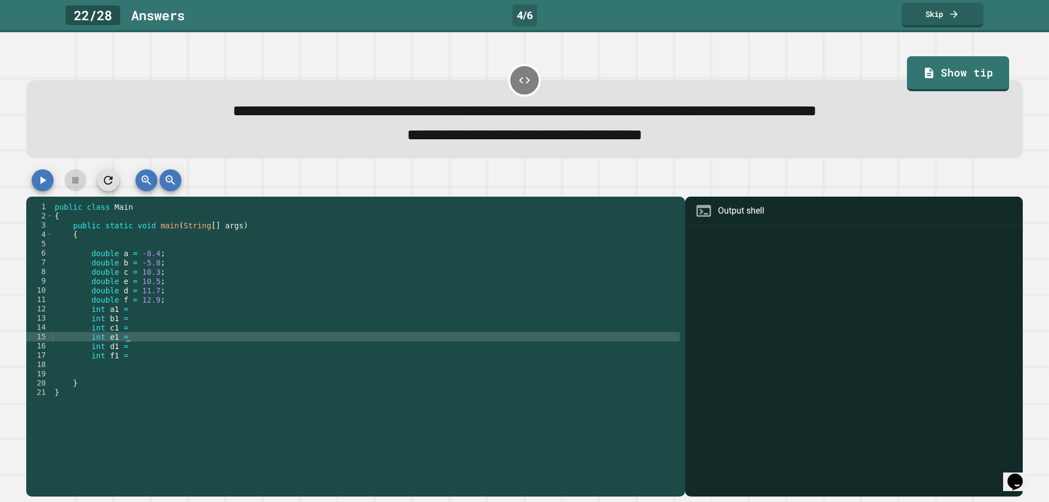
click at [130, 350] on div "public class Main { public static void main ( String [ ] args ) { double a = -8…" at bounding box center [365, 341] width 627 height 279
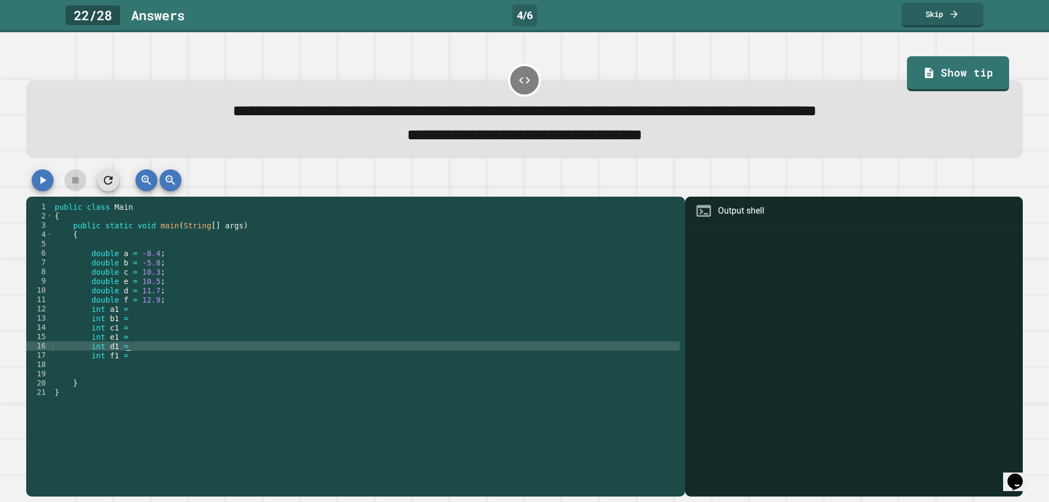
click at [132, 357] on div "public class Main { public static void main ( String [ ] args ) { double a = -8…" at bounding box center [365, 341] width 627 height 279
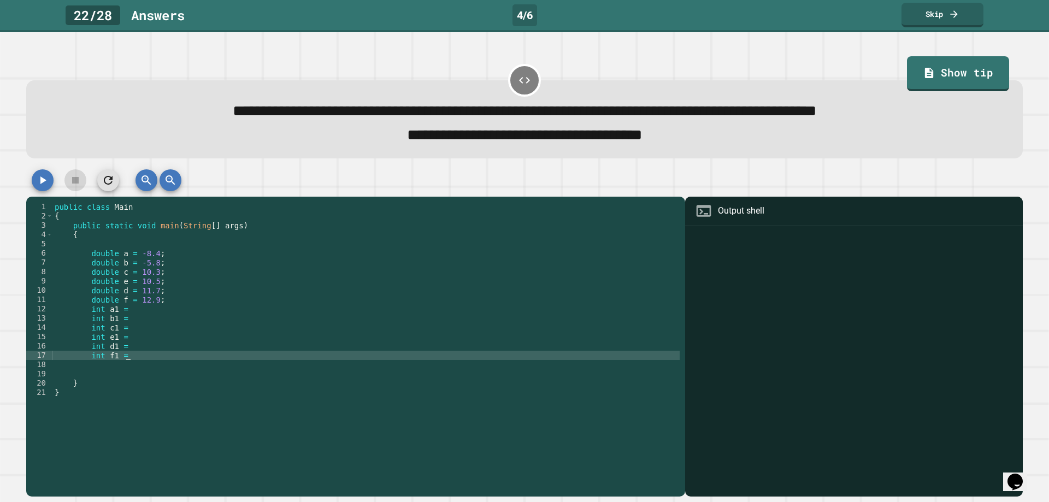
click at [132, 312] on div "public class Main { public static void main ( String [ ] args ) { double a = -8…" at bounding box center [365, 341] width 627 height 279
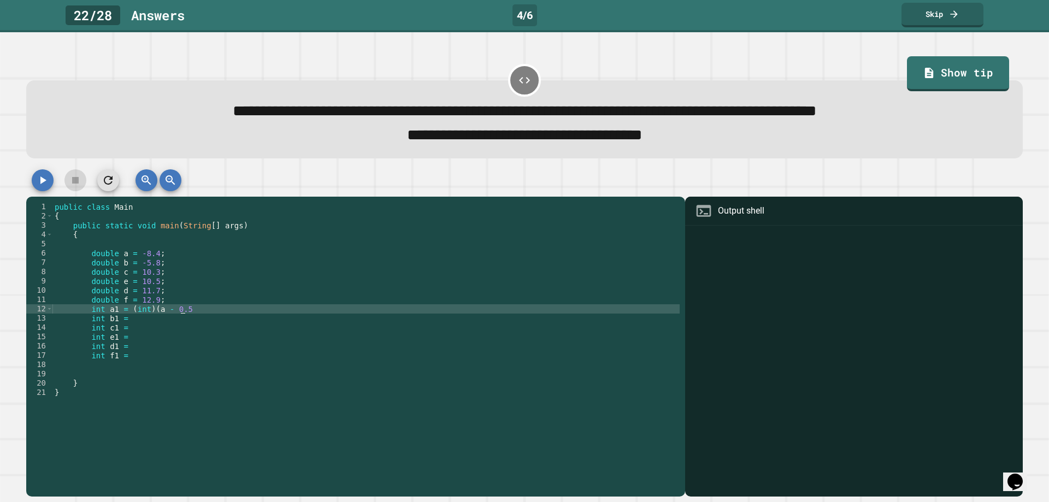
scroll to position [0, 9]
drag, startPoint x: 129, startPoint y: 312, endPoint x: 186, endPoint y: 310, distance: 57.4
click at [173, 310] on div "public class Main { public static void main ( String [ ] args ) { double a = -8…" at bounding box center [365, 341] width 627 height 279
click at [190, 308] on div "public class Main { public static void main ( String [ ] args ) { double a = -8…" at bounding box center [365, 341] width 627 height 279
drag, startPoint x: 195, startPoint y: 311, endPoint x: 128, endPoint y: 314, distance: 67.2
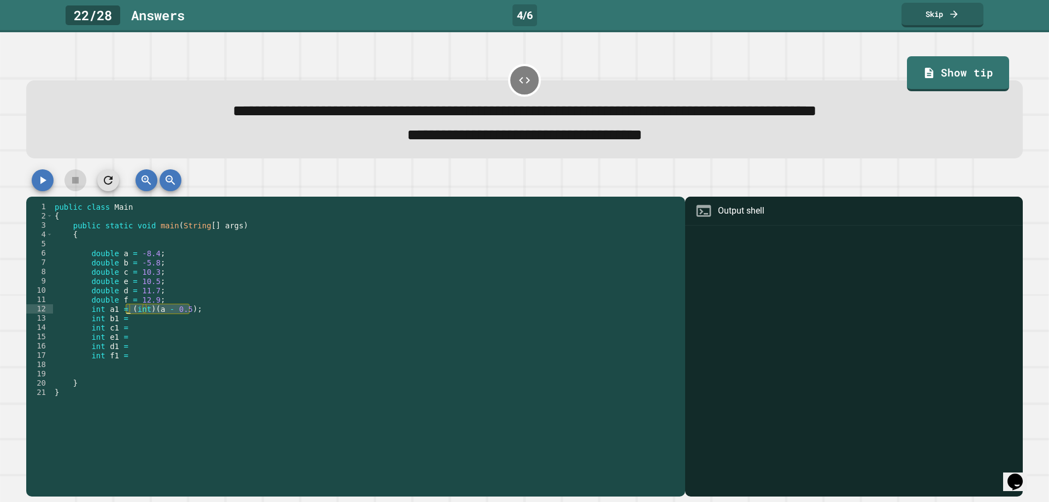
click at [128, 314] on div "public class Main { public static void main ( String [ ] args ) { double a = -8…" at bounding box center [365, 341] width 627 height 279
click at [136, 321] on div "public class Main { public static void main ( String [ ] args ) { double a = -8…" at bounding box center [365, 341] width 627 height 279
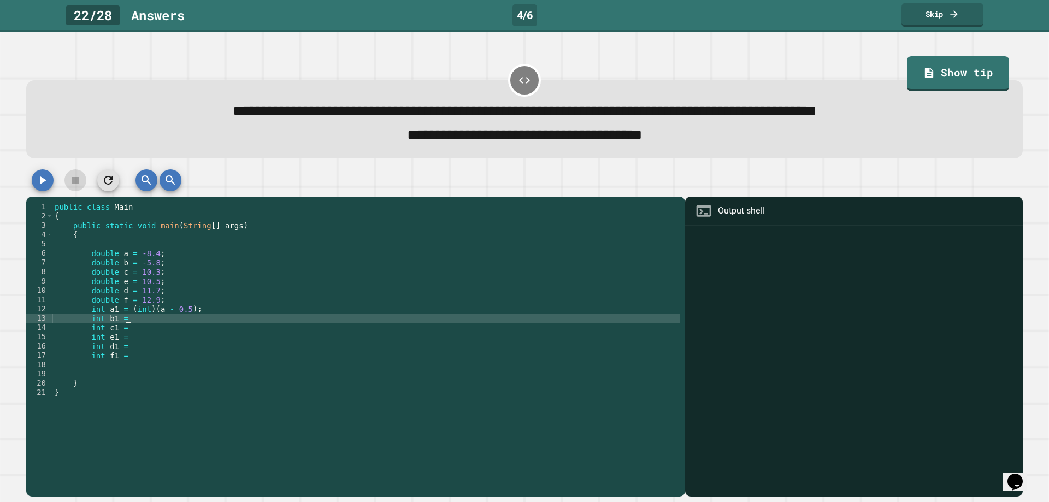
scroll to position [0, 0]
click at [146, 332] on div "public class Main { public static void main ( String [ ] args ) { double a = -8…" at bounding box center [365, 341] width 627 height 279
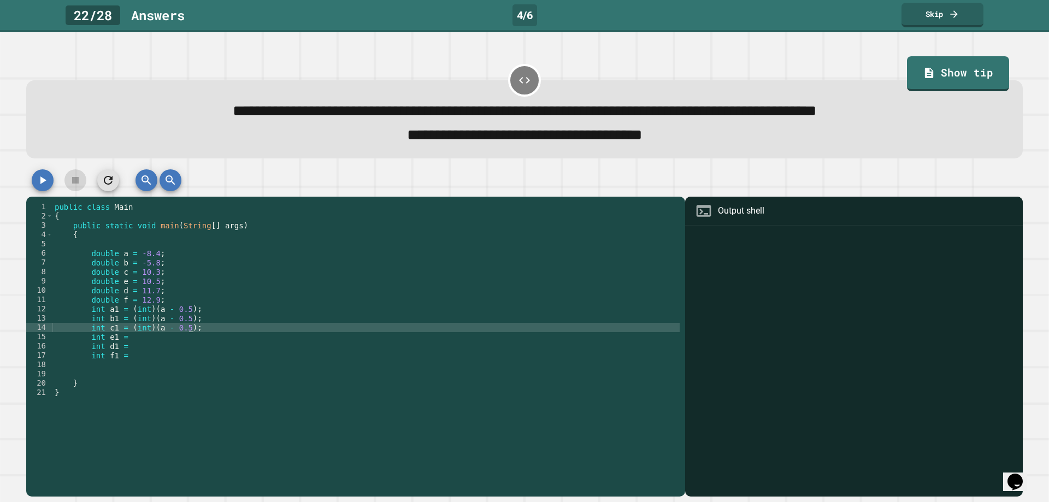
click at [137, 341] on div "public class Main { public static void main ( String [ ] args ) { double a = -8…" at bounding box center [365, 341] width 627 height 279
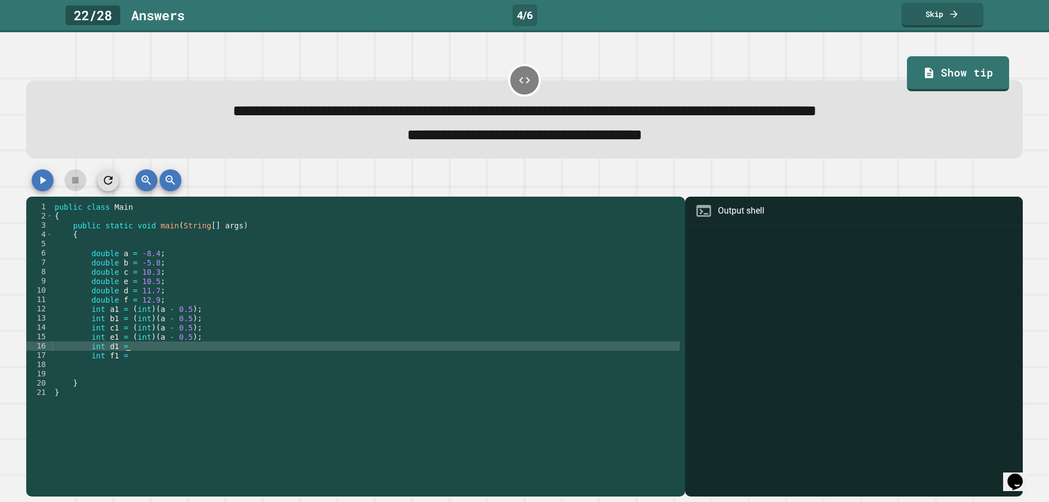
click at [145, 349] on div "public class Main { public static void main ( String [ ] args ) { double a = -8…" at bounding box center [365, 341] width 627 height 279
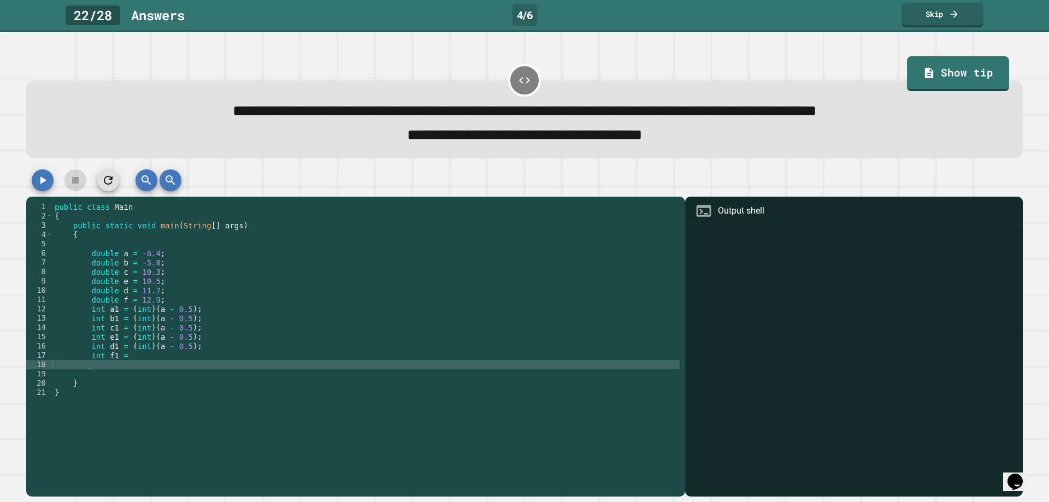
drag, startPoint x: 152, startPoint y: 369, endPoint x: 155, endPoint y: 355, distance: 13.9
click at [152, 365] on div "public class Main { public static void main ( String [ ] args ) { double a = -8…" at bounding box center [365, 341] width 627 height 279
click at [154, 355] on div "public class Main { public static void main ( String [ ] args ) { double a = -8…" at bounding box center [365, 341] width 627 height 279
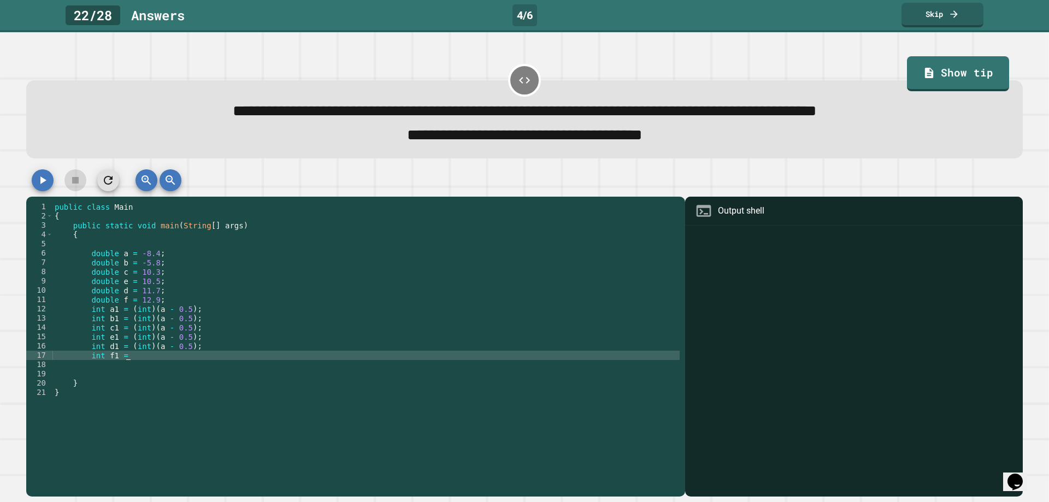
click at [154, 355] on div "**********" at bounding box center [352, 332] width 653 height 260
click at [123, 357] on div "public class Main { public static void main ( String [ ] args ) { double a = -8…" at bounding box center [365, 341] width 627 height 279
click at [121, 356] on div "public class Main { public static void main ( String [ ] args ) { double a = -8…" at bounding box center [365, 341] width 627 height 279
click at [132, 359] on div "public class Main { public static void main ( String [ ] args ) { double a = -8…" at bounding box center [365, 332] width 627 height 260
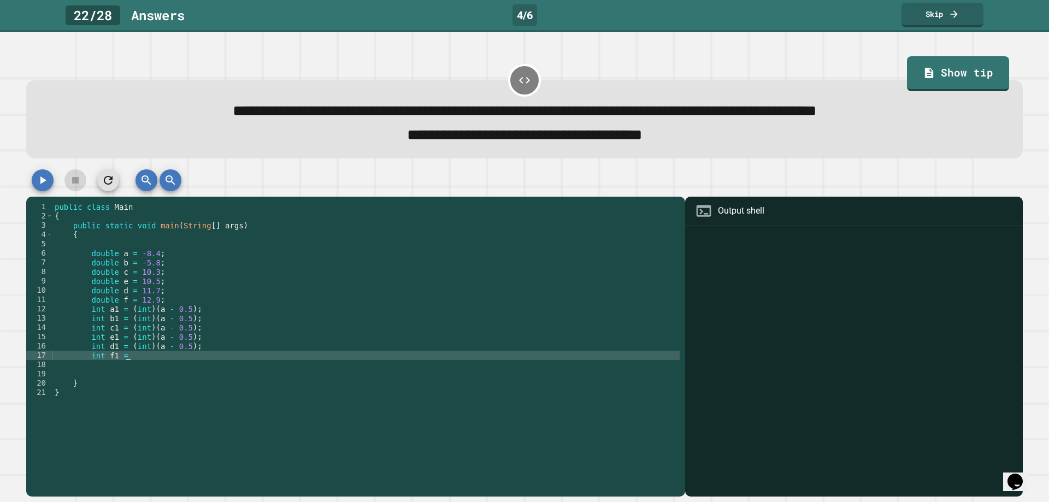
paste textarea "**********"
click at [162, 322] on div "public class Main { public static void main ( String [ ] args ) { double a = -8…" at bounding box center [365, 341] width 627 height 279
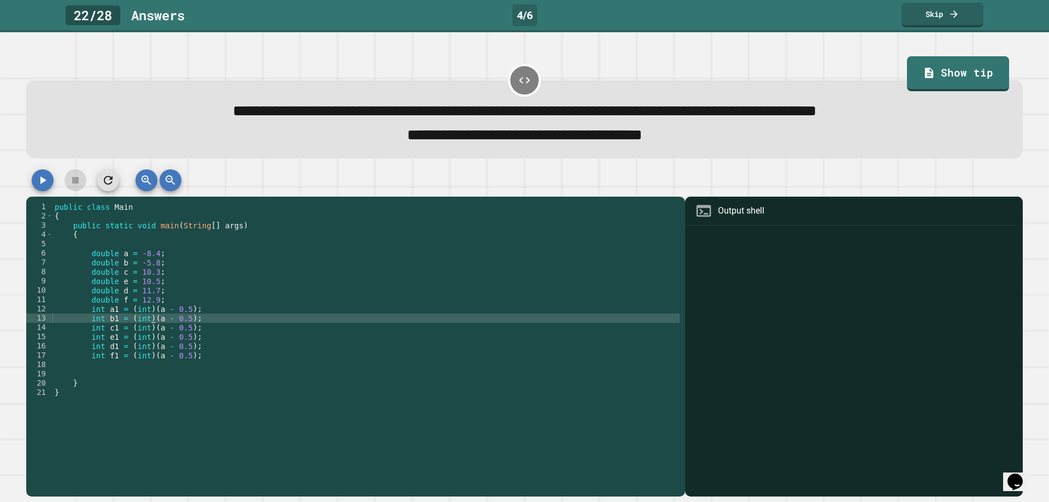
click at [153, 321] on div "public class Main { public static void main ( String [ ] args ) { double a = -8…" at bounding box center [365, 341] width 627 height 279
click at [156, 328] on div "public class Main { public static void main ( String [ ] args ) { double a = -8…" at bounding box center [365, 341] width 627 height 279
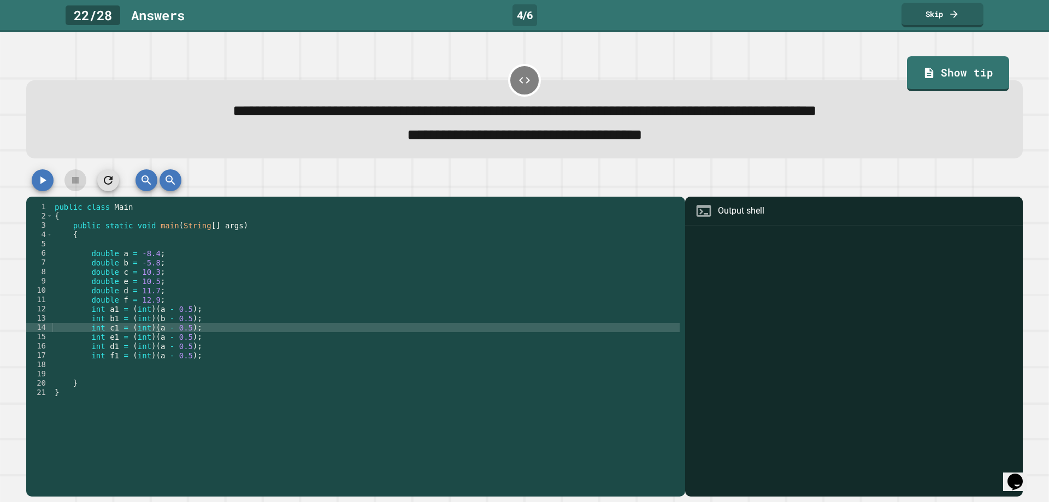
click at [154, 332] on div "public class Main { public static void main ( String [ ] args ) { double a = -8…" at bounding box center [365, 341] width 627 height 279
click at [153, 330] on div "public class Main { public static void main ( String [ ] args ) { double a = -8…" at bounding box center [365, 341] width 627 height 279
click at [153, 340] on div "public class Main { public static void main ( String [ ] args ) { double a = -8…" at bounding box center [365, 341] width 627 height 279
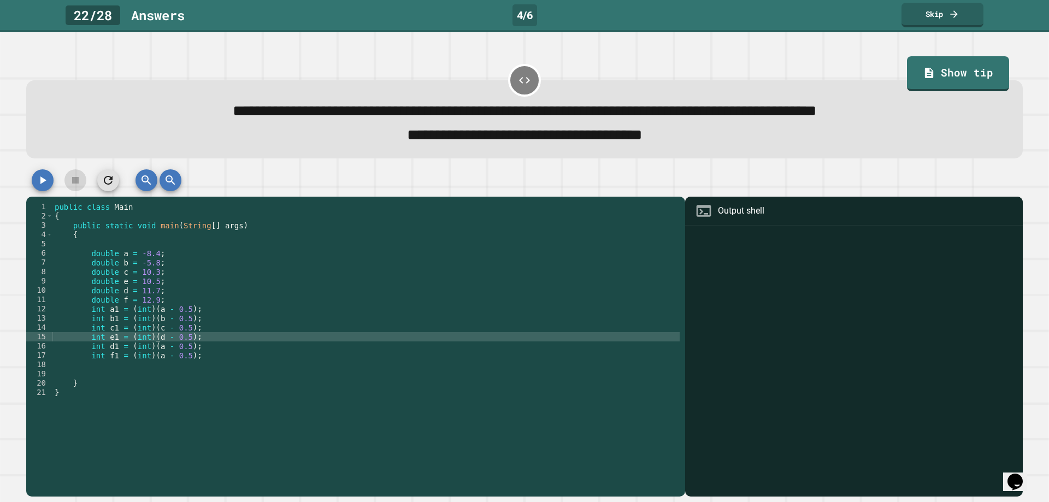
click at [152, 347] on div "public class Main { public static void main ( String [ ] args ) { double a = -8…" at bounding box center [365, 341] width 627 height 279
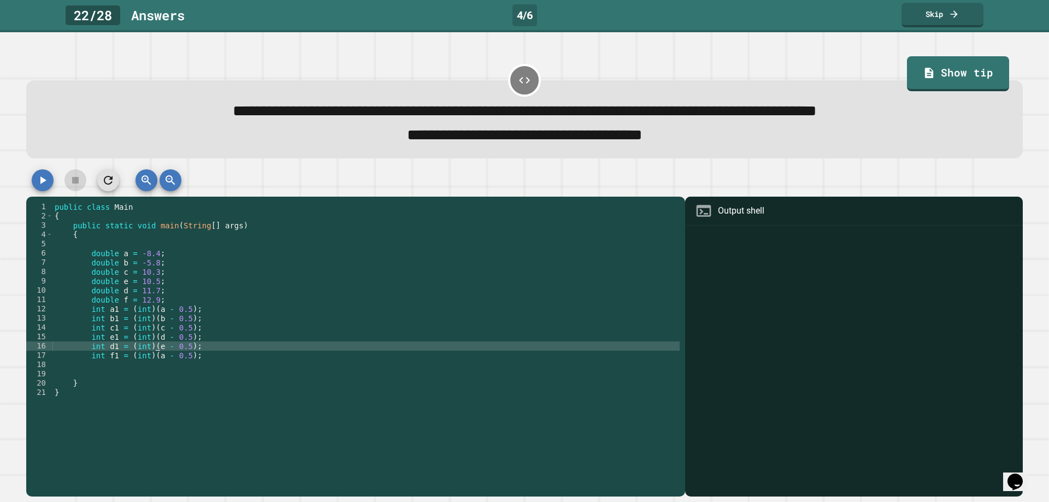
click at [154, 356] on div "public class Main { public static void main ( String [ ] args ) { double a = -8…" at bounding box center [365, 341] width 627 height 279
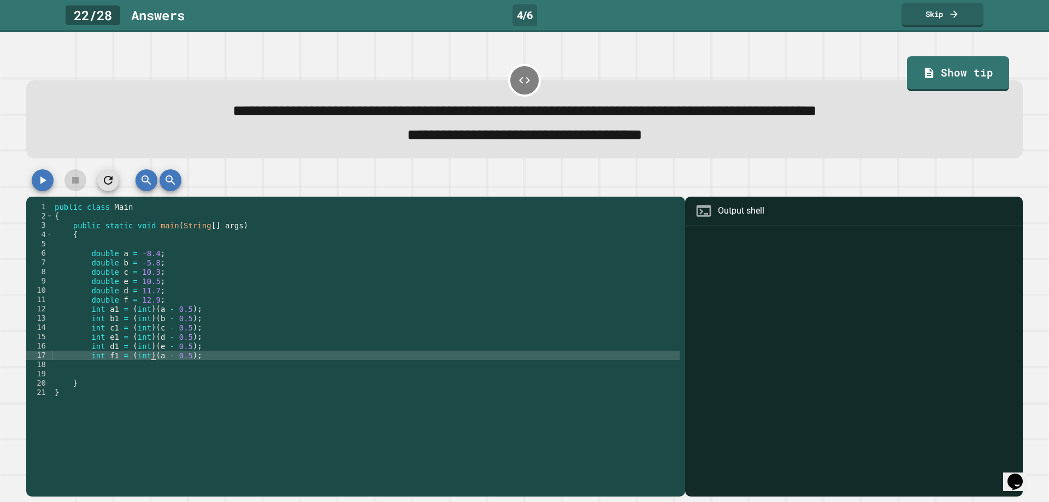
click at [153, 359] on div "public class Main { public static void main ( String [ ] args ) { double a = -8…" at bounding box center [365, 341] width 627 height 279
click at [164, 322] on div "public class Main { public static void main ( String [ ] args ) { double a = -8…" at bounding box center [365, 341] width 627 height 279
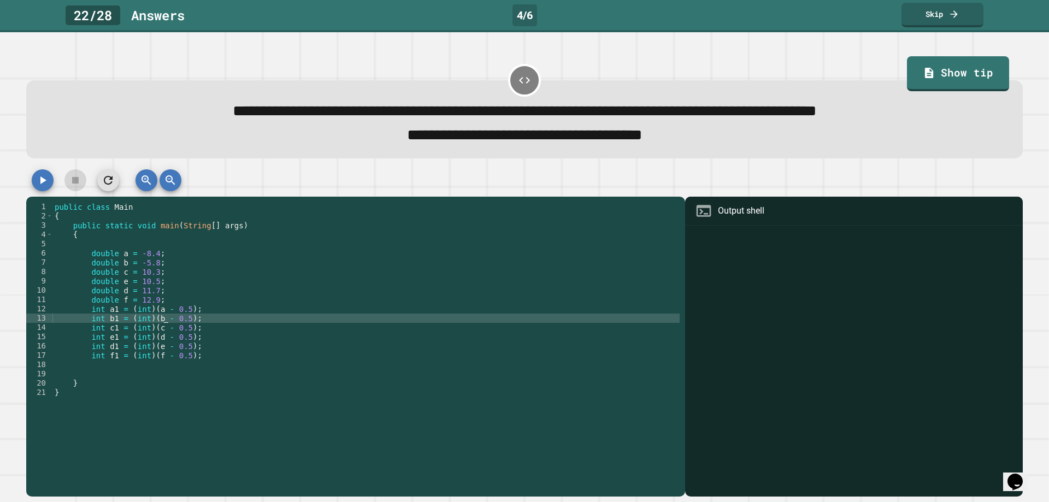
click at [162, 333] on div "public class Main { public static void main ( String [ ] args ) { double a = -8…" at bounding box center [365, 341] width 627 height 279
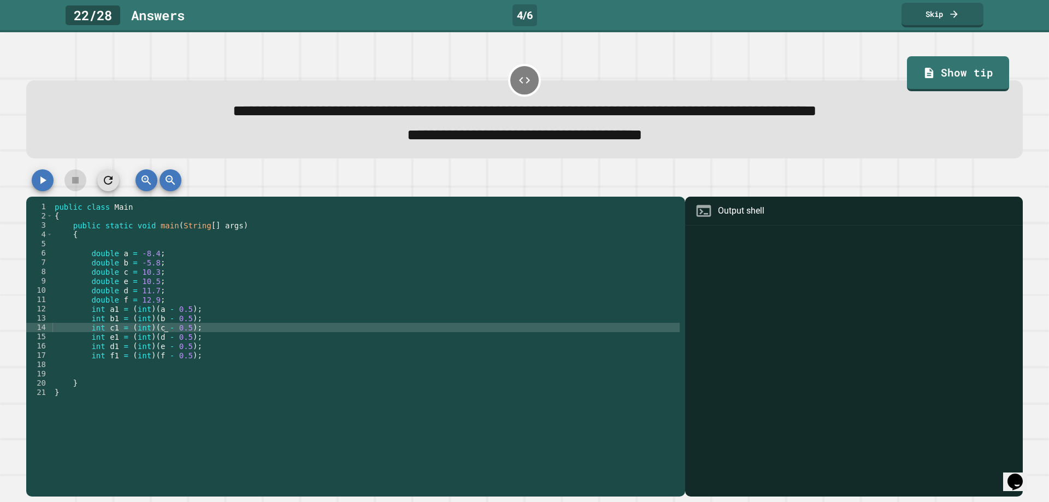
click at [160, 330] on div "public class Main { public static void main ( String [ ] args ) { double a = -8…" at bounding box center [365, 341] width 627 height 279
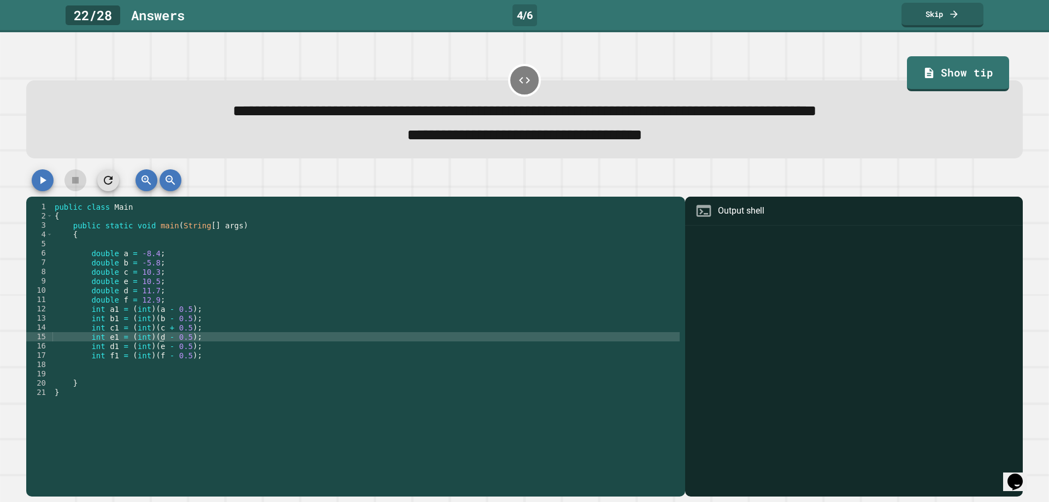
click at [161, 339] on div "public class Main { public static void main ( String [ ] args ) { double a = -8…" at bounding box center [365, 341] width 627 height 279
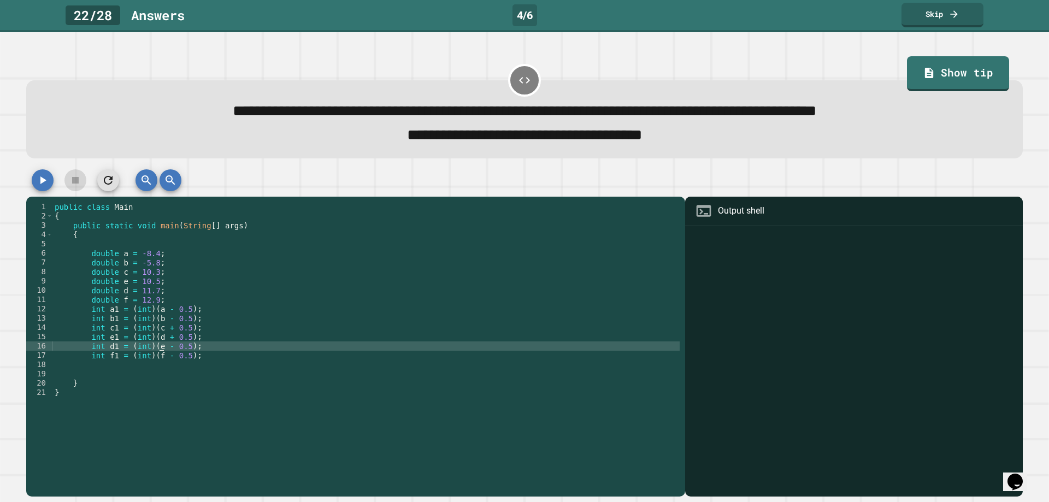
click at [161, 348] on div "public class Main { public static void main ( String [ ] args ) { double a = -8…" at bounding box center [365, 341] width 627 height 279
click at [162, 357] on div "public class Main { public static void main ( String [ ] args ) { double a = -8…" at bounding box center [365, 341] width 627 height 279
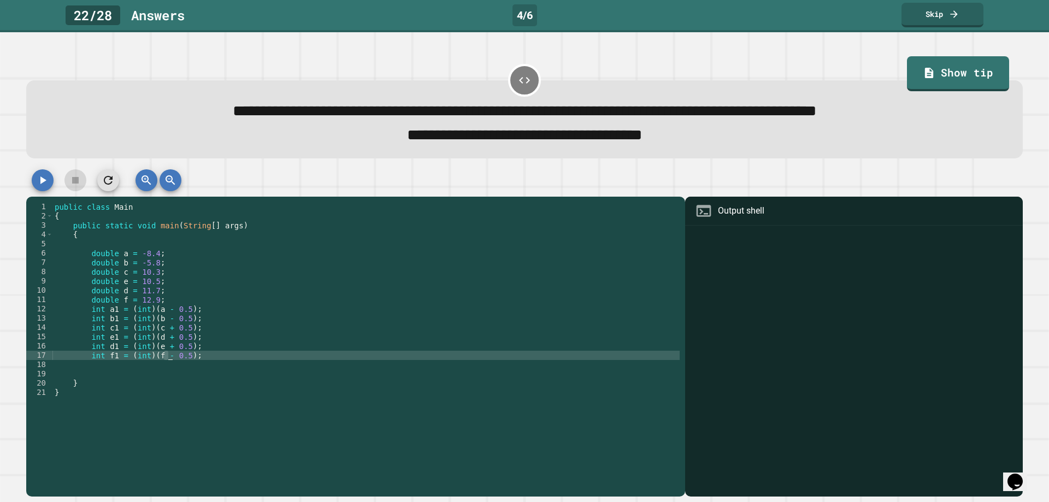
click at [162, 360] on div "public class Main { public static void main ( String [ ] args ) { double a = -8…" at bounding box center [365, 332] width 627 height 260
click at [161, 360] on div "public class Main { public static void main ( String [ ] args ) { double a = -8…" at bounding box center [365, 341] width 627 height 279
click at [161, 359] on div "public class Main { public static void main ( String [ ] args ) { double a = -8…" at bounding box center [365, 332] width 627 height 260
click at [222, 357] on div "public class Main { public static void main ( String [ ] args ) { double a = -8…" at bounding box center [365, 341] width 627 height 279
type textarea "**********"
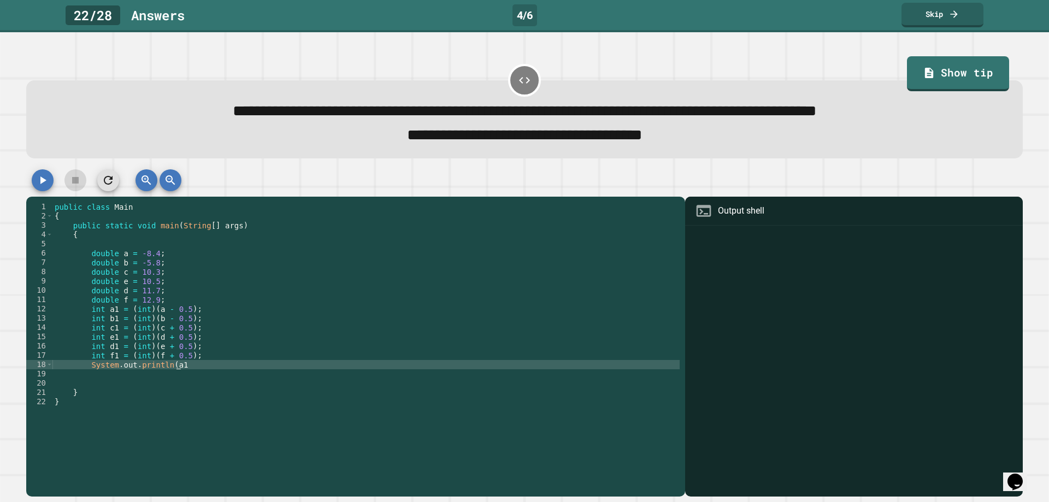
scroll to position [0, 8]
type textarea "**********"
drag, startPoint x: 192, startPoint y: 365, endPoint x: 90, endPoint y: 367, distance: 102.2
click at [90, 367] on div "public class Main { public static void main ( String [ ] args ) { double a = -8…" at bounding box center [365, 341] width 627 height 279
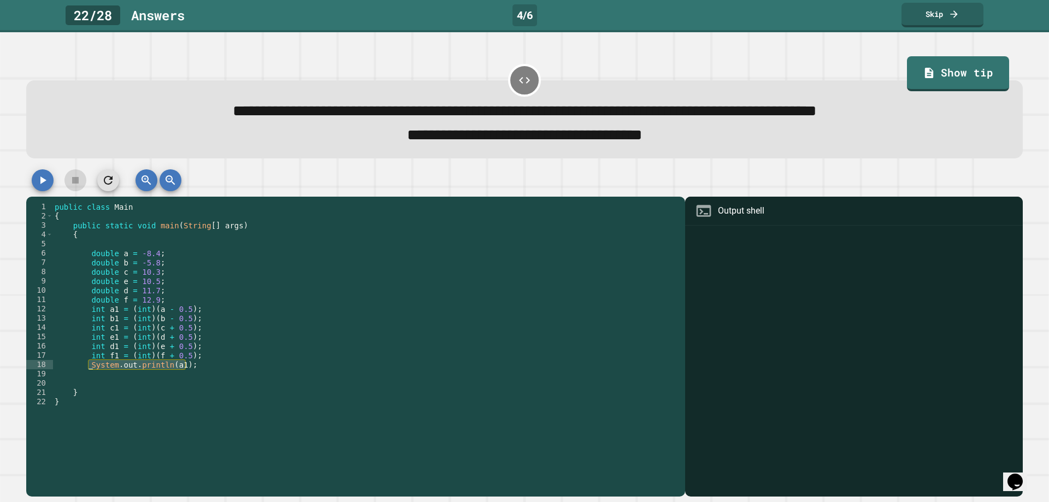
click at [95, 377] on div "public class Main { public static void main ( String [ ] args ) { double a = -8…" at bounding box center [365, 341] width 627 height 279
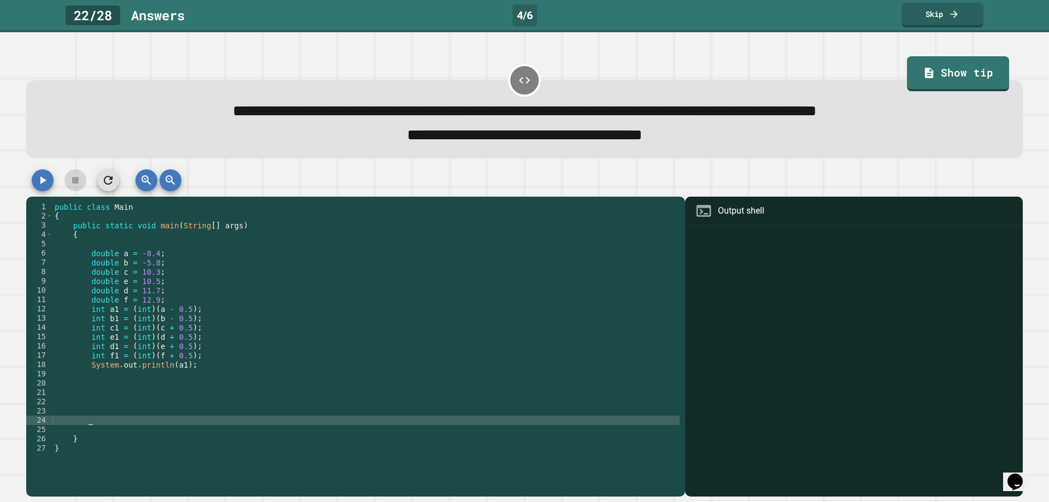
click at [97, 376] on div "public class Main { public static void main ( String [ ] args ) { double a = -8…" at bounding box center [365, 341] width 627 height 279
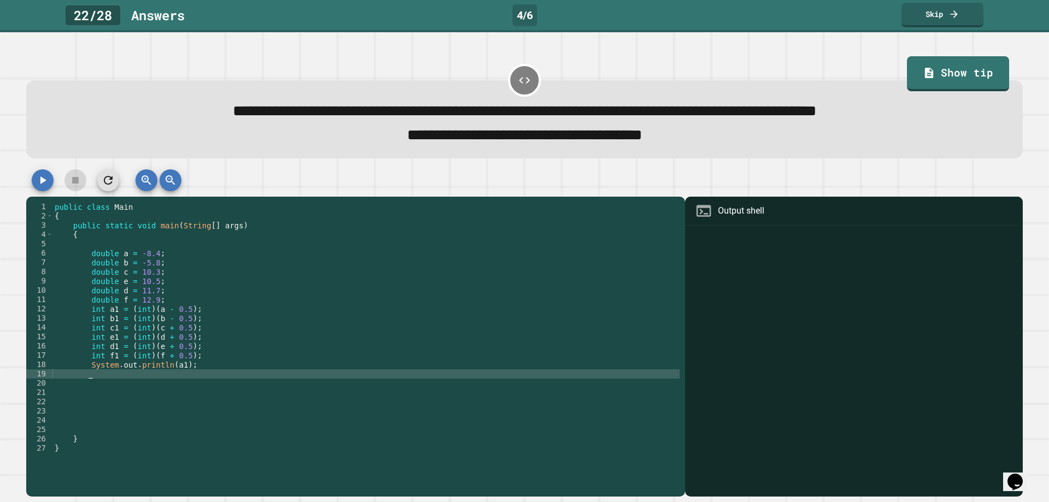
paste textarea "**********"
type textarea "**********"
click at [102, 386] on div "public class Main { public static void main ( String [ ] args ) { double a = -8…" at bounding box center [365, 341] width 627 height 279
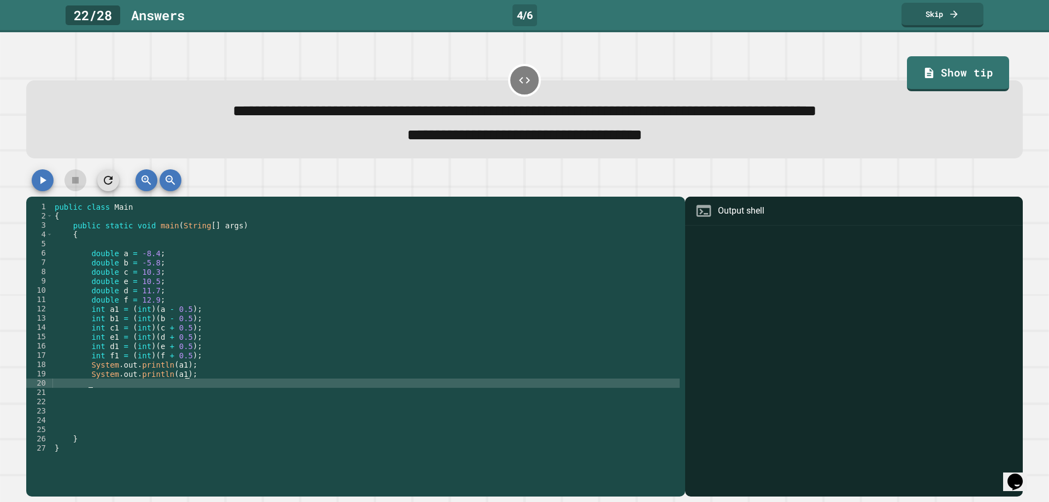
paste textarea "**********"
type textarea "**********"
click at [98, 389] on div "public class Main { public static void main ( String [ ] args ) { double a = -8…" at bounding box center [365, 341] width 627 height 279
paste textarea "**********"
type textarea "**********"
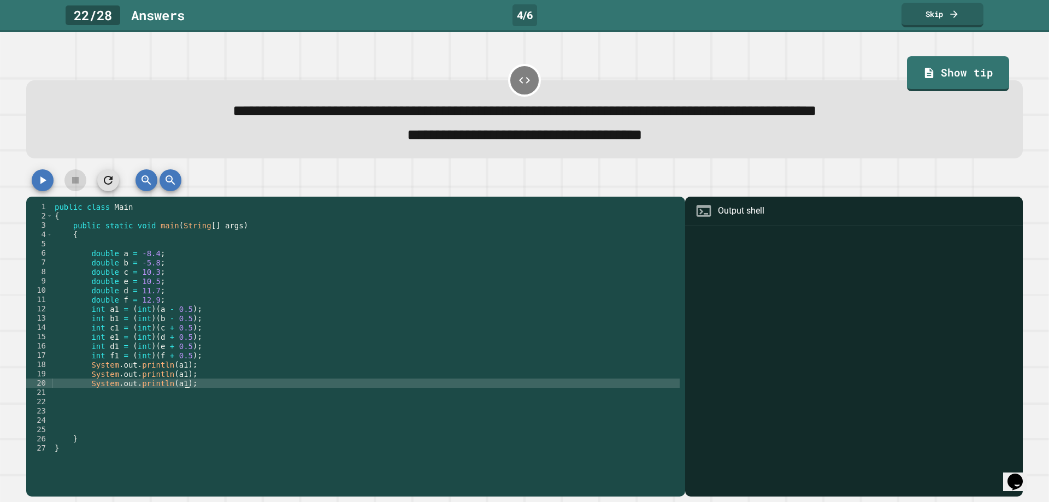
click at [99, 395] on div "public class Main { public static void main ( String [ ] args ) { double a = -8…" at bounding box center [365, 341] width 627 height 279
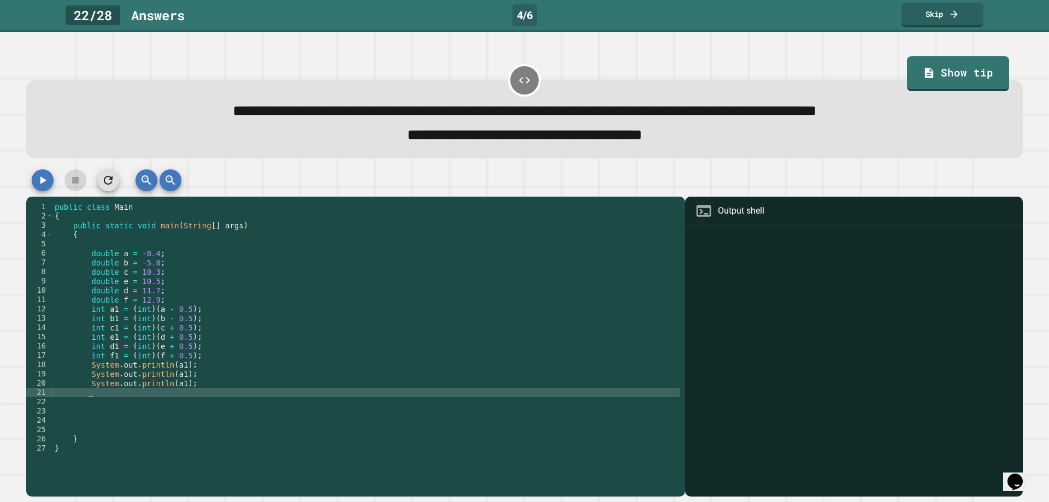
paste textarea "**********"
type textarea "**********"
click at [99, 405] on div "public class Main { public static void main ( String [ ] args ) { double a = -8…" at bounding box center [365, 341] width 627 height 279
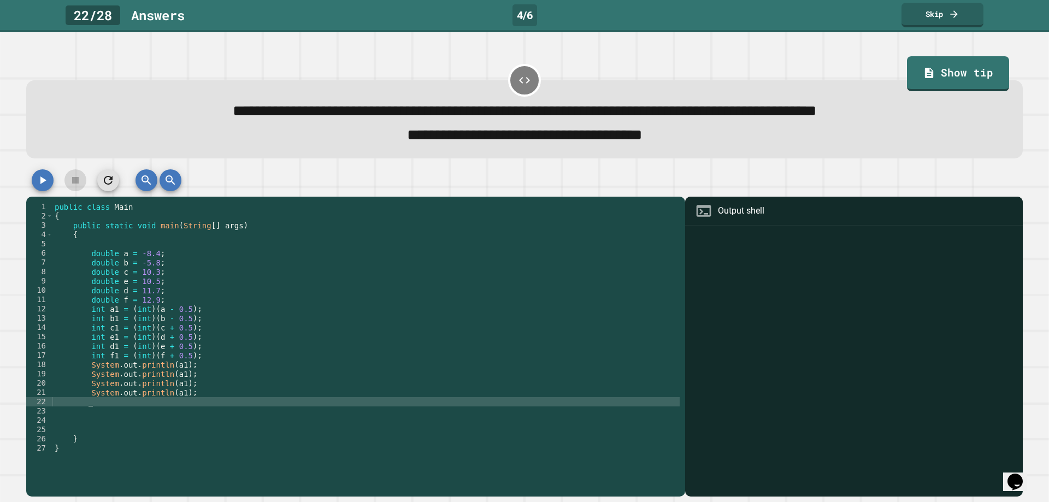
paste textarea "**********"
type textarea "**********"
click at [98, 409] on div "public class Main { public static void main ( String [ ] args ) { double a = -8…" at bounding box center [365, 341] width 627 height 279
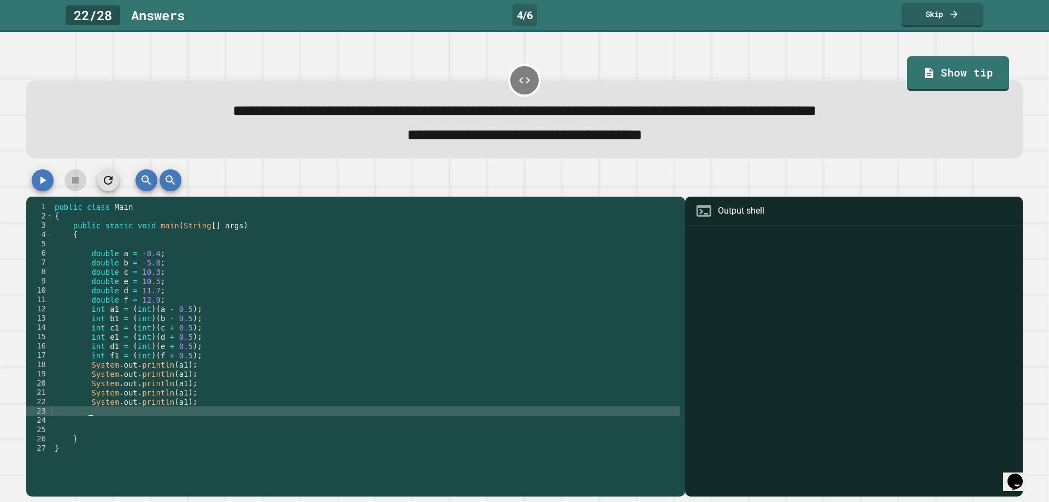
click at [97, 413] on div "public class Main { public static void main ( String [ ] args ) { double a = -8…" at bounding box center [365, 341] width 627 height 279
paste textarea "**********"
click at [170, 365] on div "public class Main { public static void main ( String [ ] args ) { double a = -8…" at bounding box center [365, 341] width 627 height 279
click at [162, 416] on div "public class Main { public static void main ( String [ ] args ) { double a = -8…" at bounding box center [365, 341] width 627 height 279
click at [165, 415] on div "public class Main { public static void main ( String [ ] args ) { double a = -8…" at bounding box center [365, 341] width 627 height 279
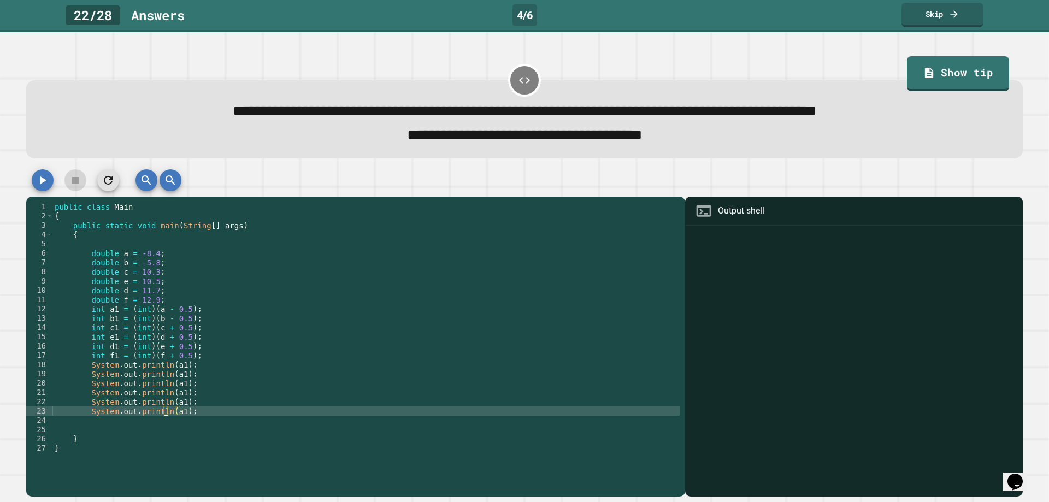
click at [162, 416] on div "public class Main { public static void main ( String [ ] args ) { double a = -8…" at bounding box center [365, 341] width 627 height 279
click at [163, 415] on div "public class Main { public static void main ( String [ ] args ) { double a = -8…" at bounding box center [365, 341] width 627 height 279
click at [164, 413] on div "public class Main { public static void main ( String [ ] args ) { double a = -8…" at bounding box center [365, 341] width 627 height 279
click at [161, 412] on div "public class Main { public static void main ( String [ ] args ) { double a = -8…" at bounding box center [365, 341] width 627 height 279
click at [153, 417] on div "public class Main { public static void main ( String [ ] args ) { double a = -8…" at bounding box center [365, 332] width 627 height 260
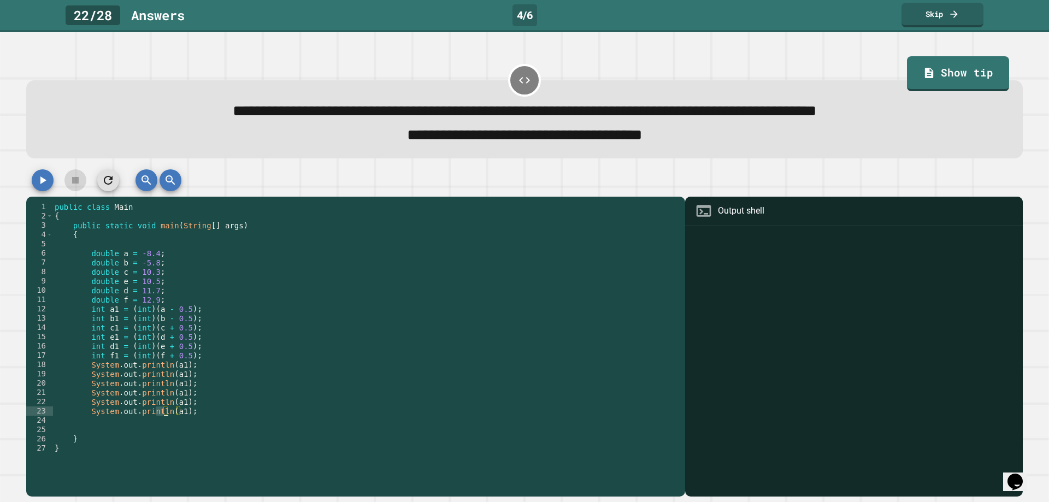
drag, startPoint x: 155, startPoint y: 416, endPoint x: 163, endPoint y: 415, distance: 8.4
click at [163, 415] on div "public class Main { public static void main ( String [ ] args ) { double a = -8…" at bounding box center [365, 341] width 627 height 279
click at [165, 413] on div "public class Main { public static void main ( String [ ] args ) { double a = -8…" at bounding box center [365, 341] width 627 height 279
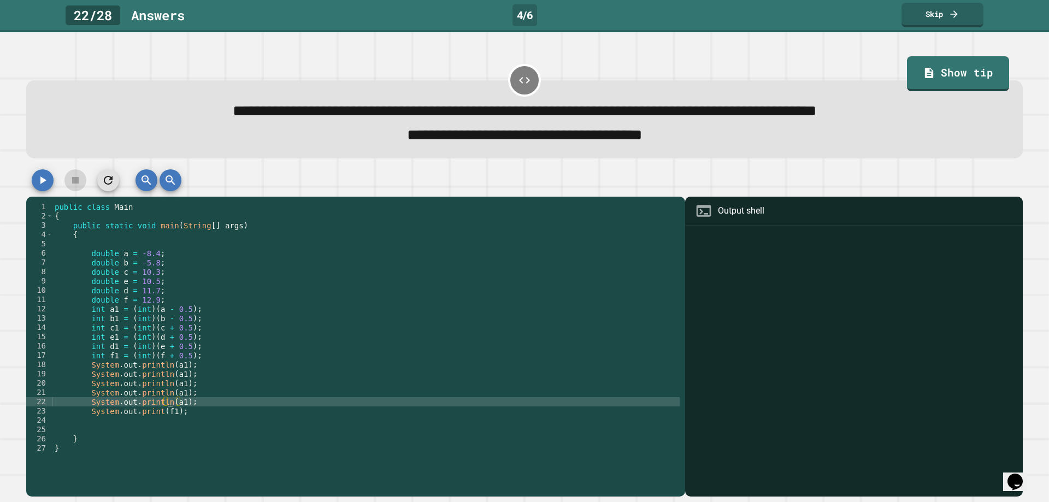
scroll to position [0, 8]
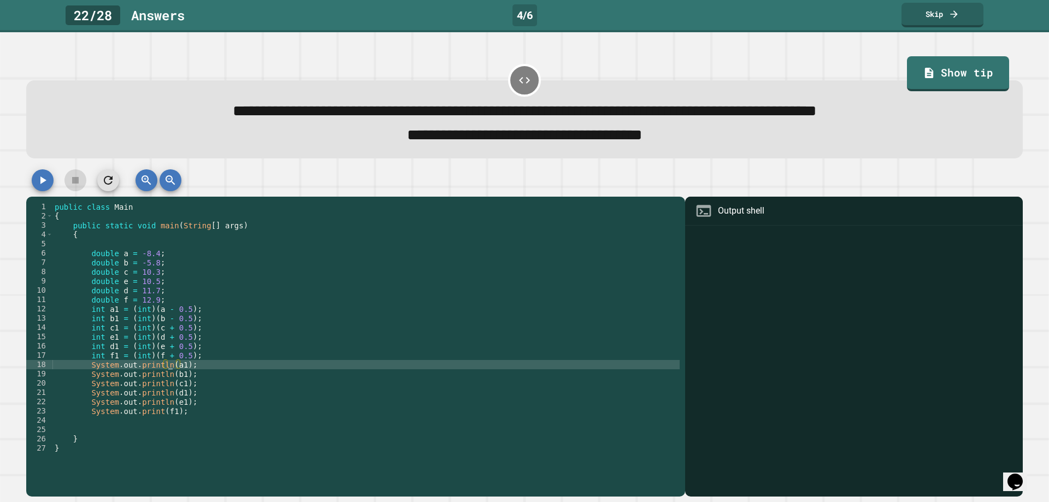
type textarea "**********"
click at [38, 179] on icon "button" at bounding box center [42, 180] width 13 height 13
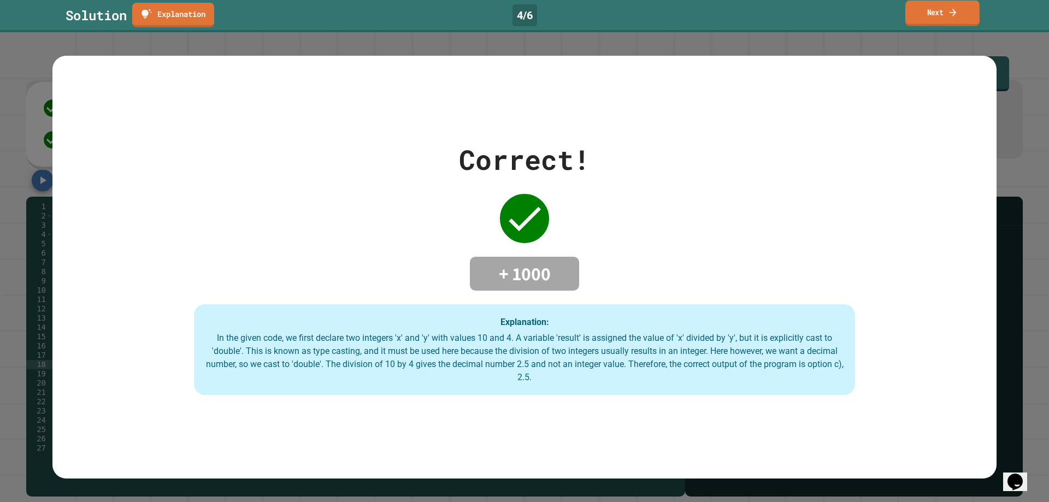
click at [949, 4] on link "Next" at bounding box center [942, 14] width 74 height 26
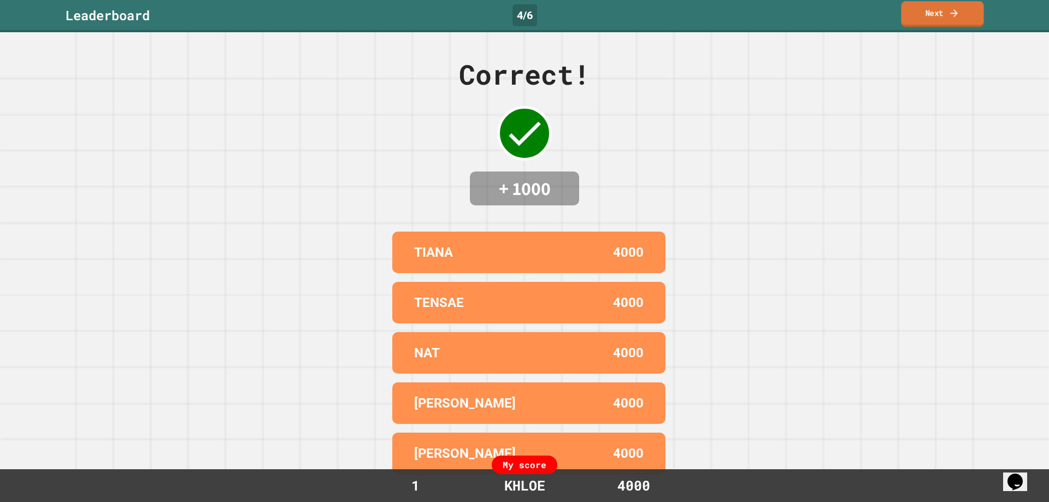
click at [933, 25] on link "Next" at bounding box center [942, 14] width 82 height 26
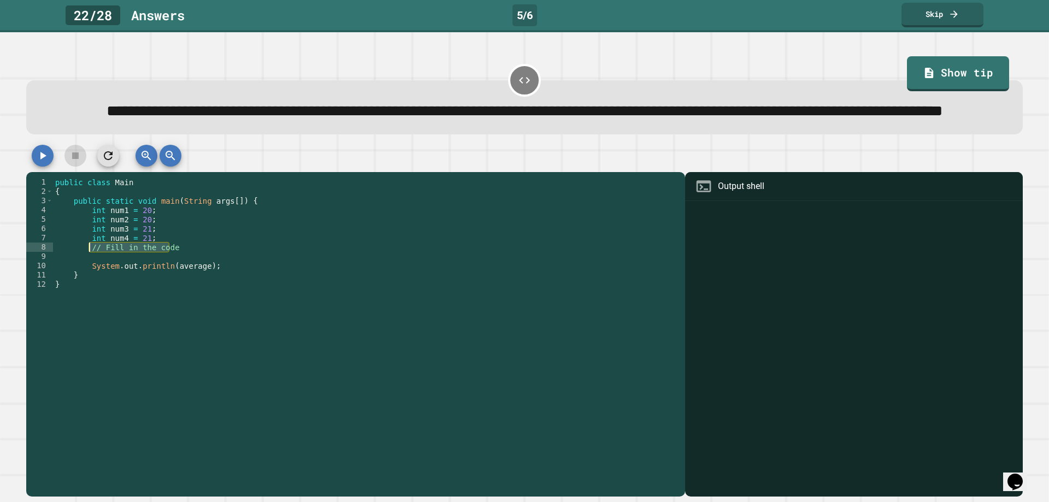
drag, startPoint x: 172, startPoint y: 274, endPoint x: 87, endPoint y: 278, distance: 85.3
click at [87, 278] on div "public class Main { public static void main ( String args [ ]) { int num1 = 20 …" at bounding box center [366, 317] width 626 height 279
type textarea "**********"
type textarea "*"
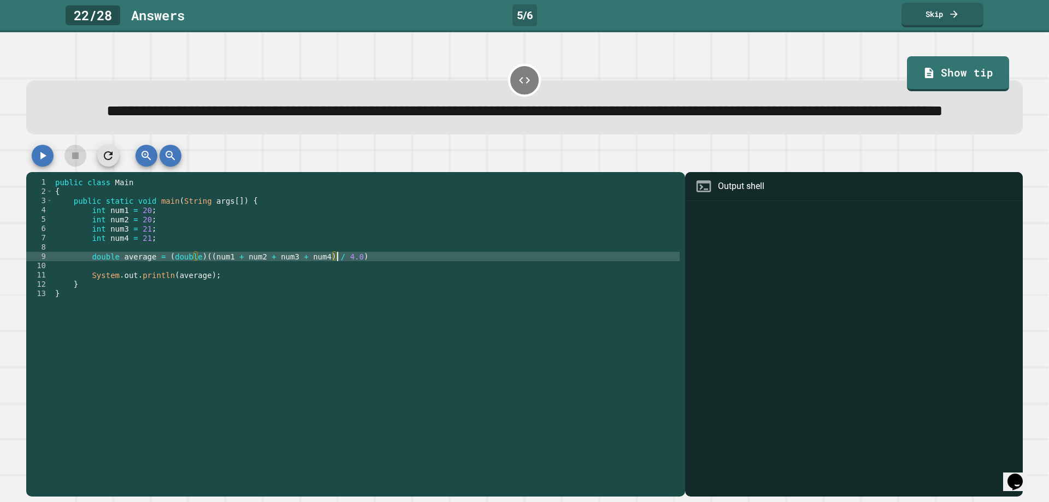
scroll to position [0, 20]
click at [356, 282] on div "public class Main { public static void main ( String args [ ]) { int num1 = 20 …" at bounding box center [366, 317] width 626 height 279
type textarea "**********"
click at [38, 162] on icon "button" at bounding box center [42, 155] width 13 height 13
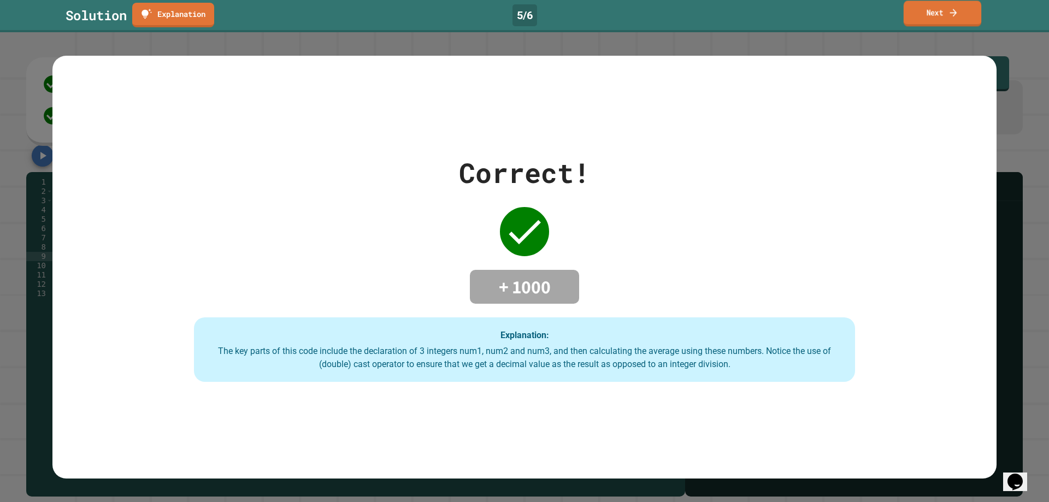
click at [954, 21] on link "Next" at bounding box center [942, 14] width 78 height 26
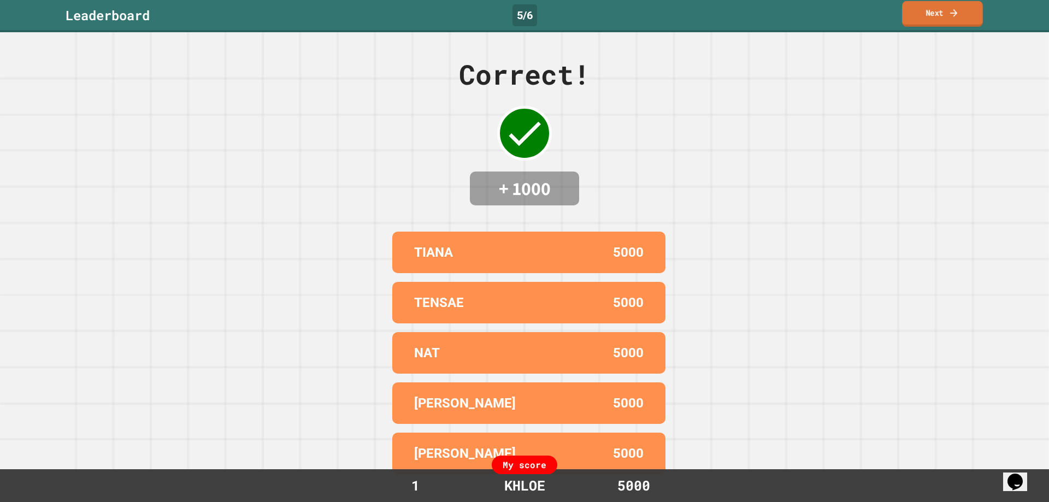
click at [917, 16] on link "Next" at bounding box center [942, 14] width 81 height 26
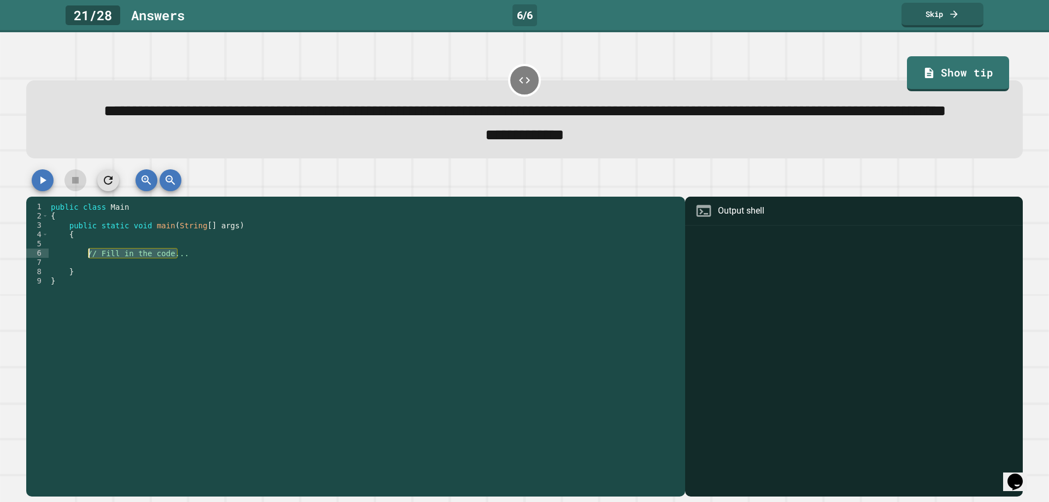
drag, startPoint x: 188, startPoint y: 281, endPoint x: 87, endPoint y: 282, distance: 101.1
click at [87, 282] on div "public class Main { public static void main ( String [ ] args ) { // Fill in th…" at bounding box center [364, 327] width 631 height 251
type textarea "*"
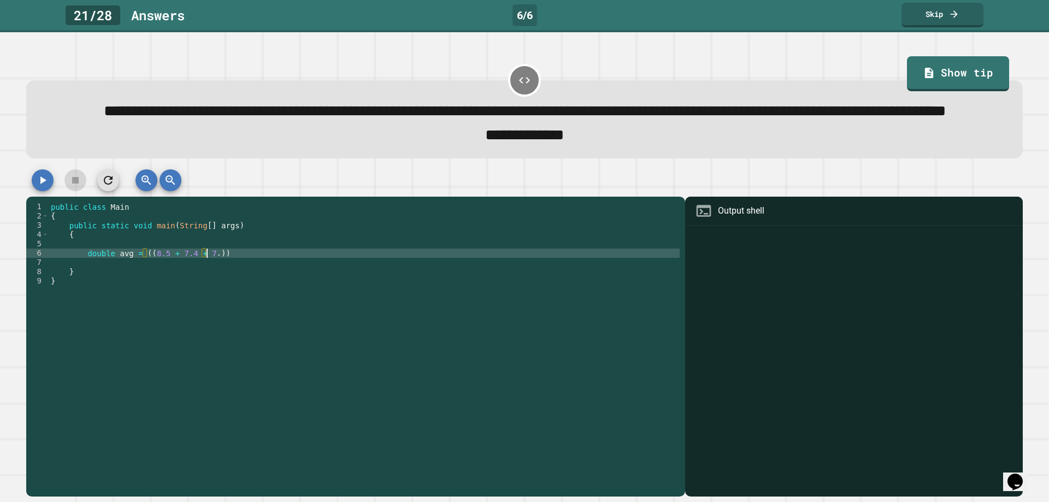
scroll to position [0, 11]
click at [214, 277] on div "public class Main { public static void main ( String [ ] args ) { double avg = …" at bounding box center [364, 327] width 631 height 251
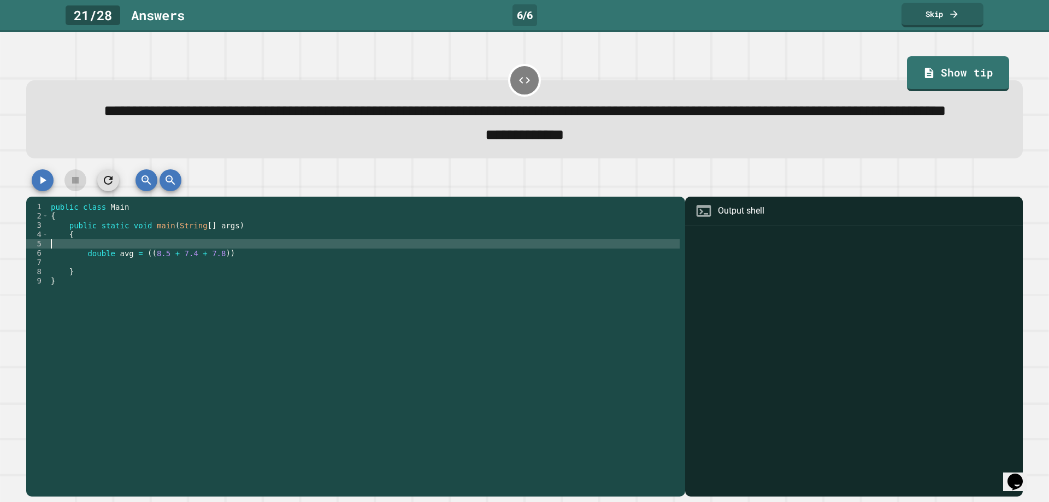
scroll to position [0, 0]
click at [217, 281] on div "public class Main { public static void main ( String [ ] args ) { double avg = …" at bounding box center [364, 327] width 631 height 251
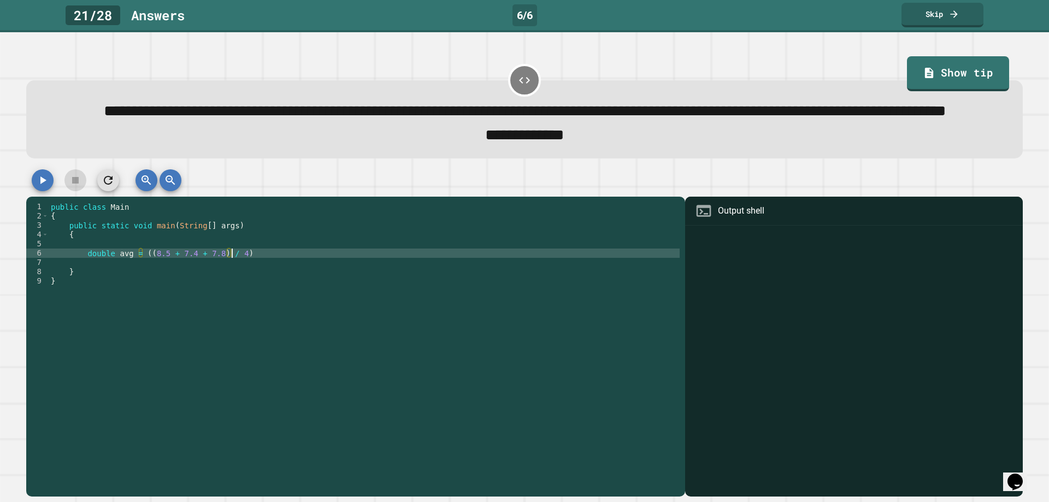
scroll to position [0, 13]
type textarea "**********"
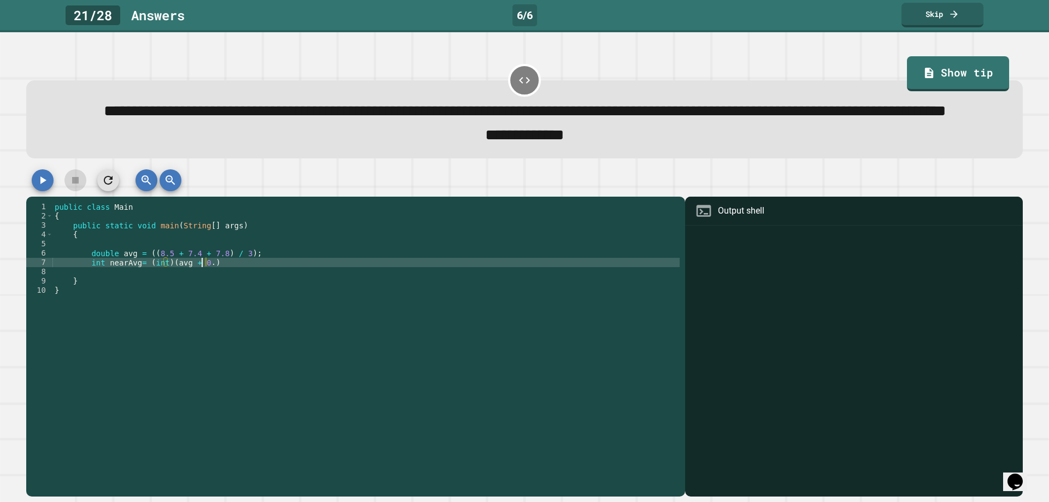
scroll to position [0, 10]
type textarea "**********"
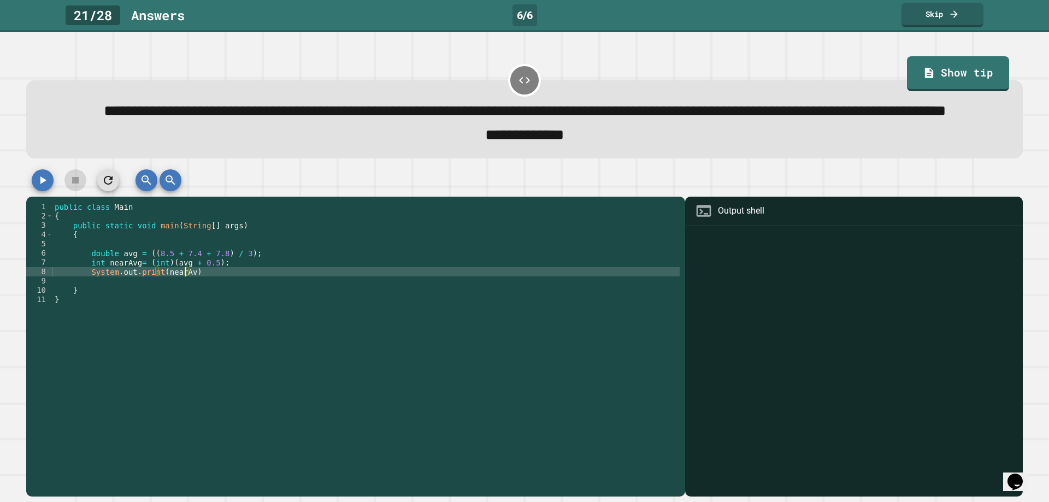
scroll to position [0, 9]
type textarea "**********"
click at [33, 191] on button "button" at bounding box center [43, 180] width 22 height 22
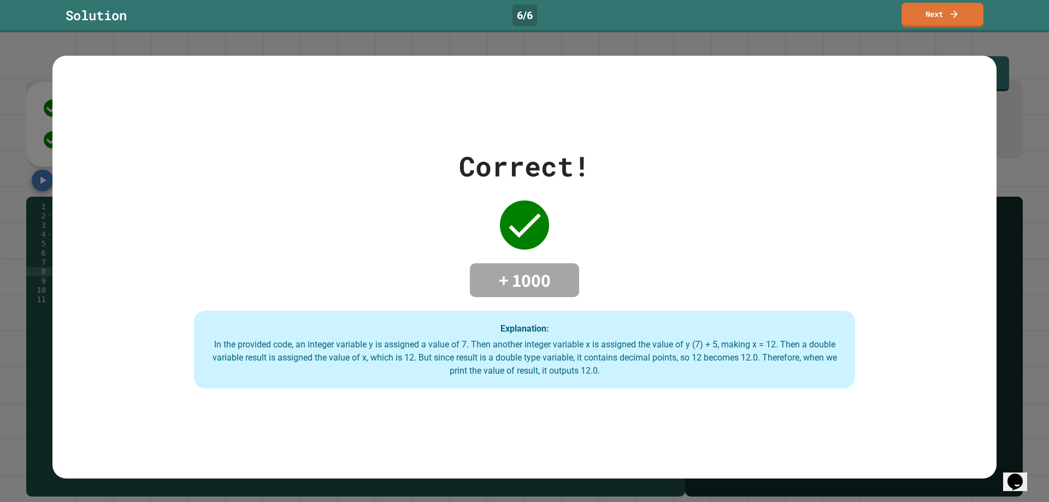
click at [944, 6] on link "Next" at bounding box center [942, 15] width 82 height 25
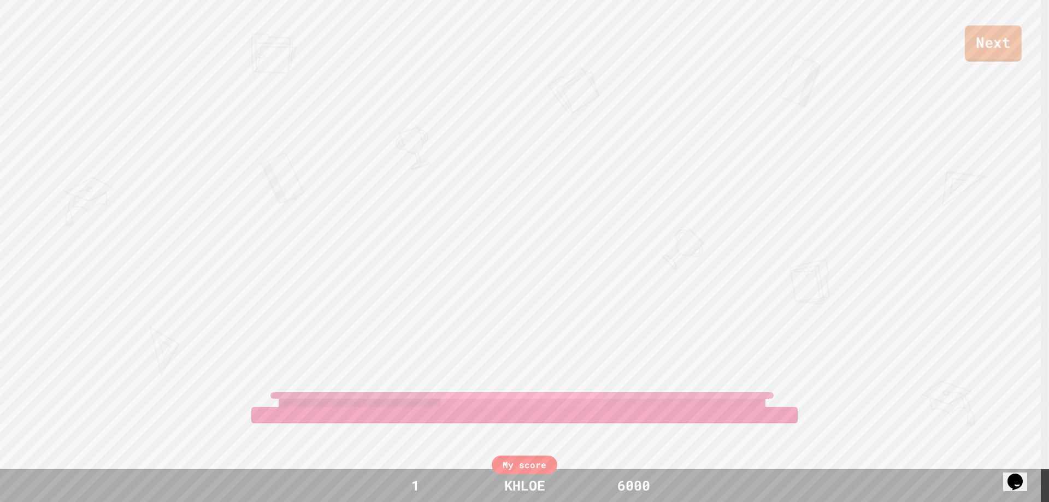
click at [1013, 36] on link "Next" at bounding box center [993, 44] width 57 height 36
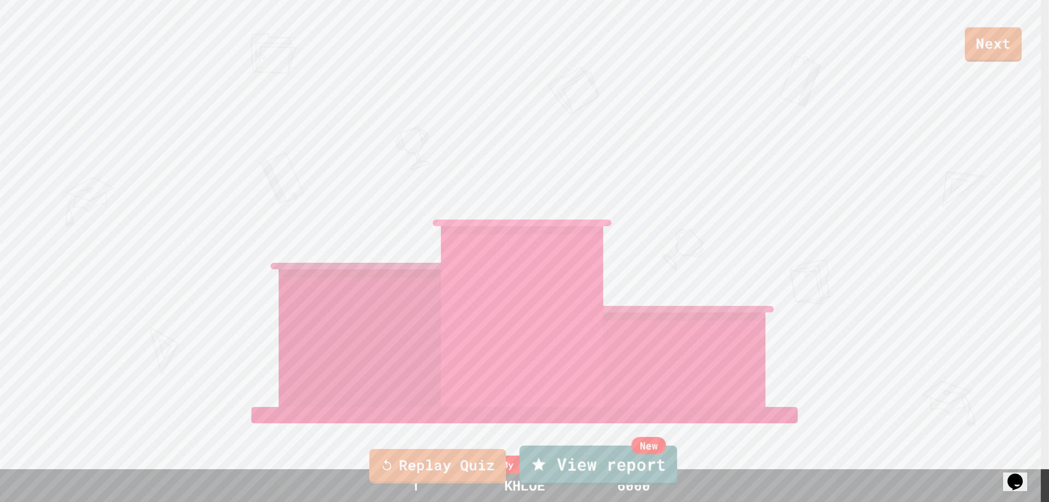
click at [604, 454] on link "New View report" at bounding box center [598, 465] width 158 height 39
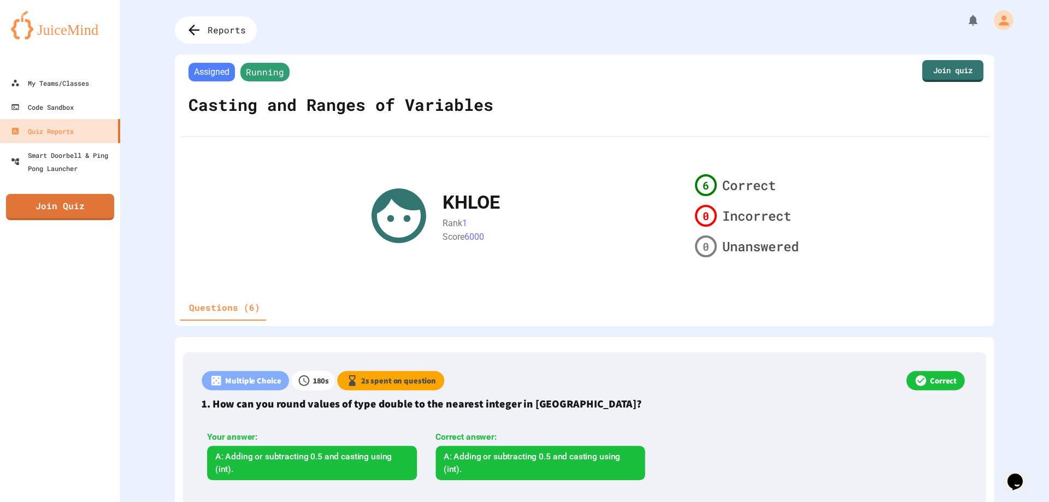
drag, startPoint x: 15, startPoint y: 375, endPoint x: 20, endPoint y: 365, distance: 11.3
click at [17, 373] on div "My Teams/Classes Code Sandbox Quiz Reports Smart Doorbell & Ping Pong Launcher …" at bounding box center [60, 251] width 120 height 502
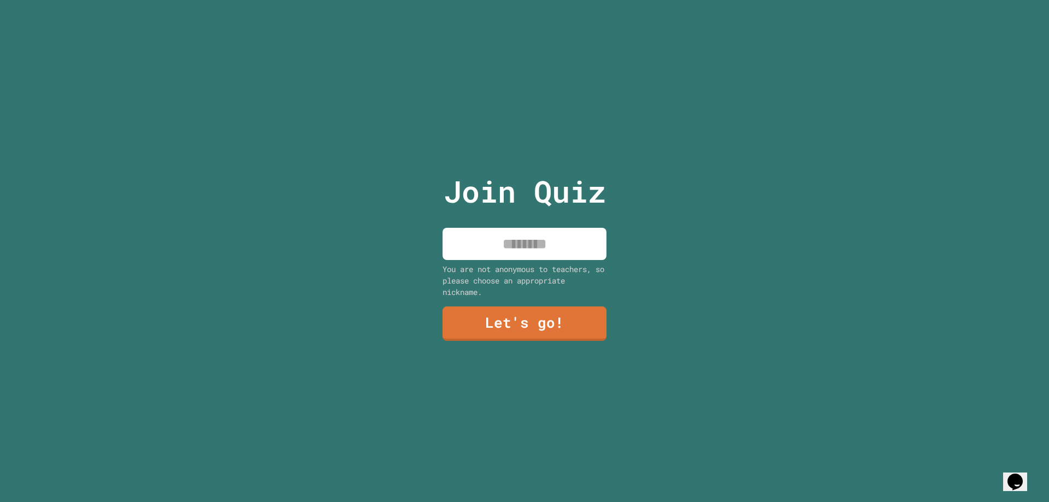
click at [513, 239] on input at bounding box center [524, 244] width 164 height 32
type input "*****"
click at [453, 324] on link "Let's go!" at bounding box center [524, 322] width 151 height 36
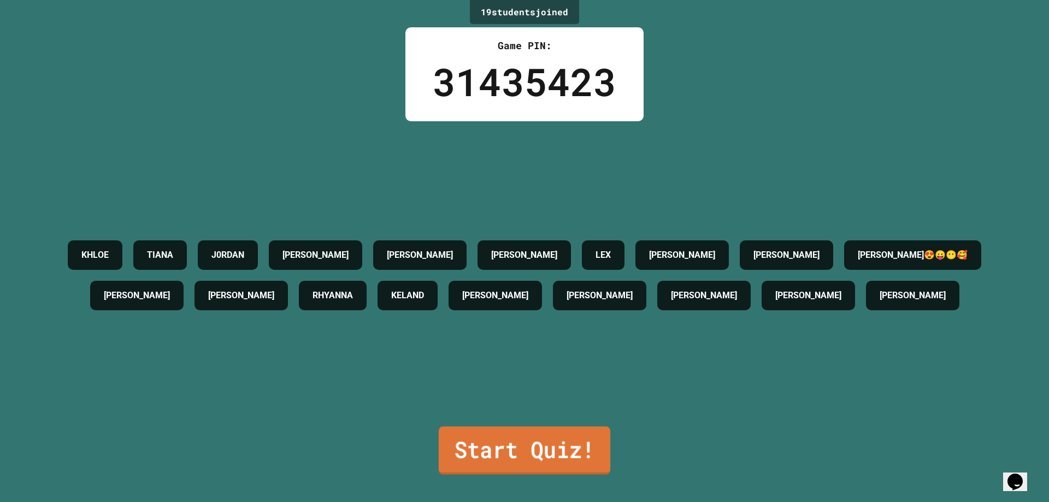
click at [517, 438] on link "Start Quiz!" at bounding box center [525, 451] width 172 height 48
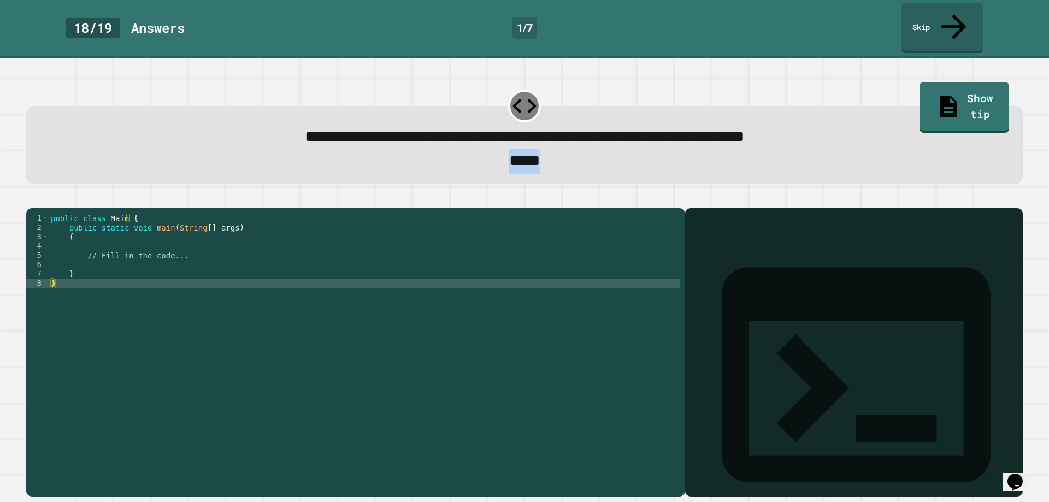
drag, startPoint x: 566, startPoint y: 145, endPoint x: 247, endPoint y: 130, distance: 319.9
click at [250, 149] on div "*****" at bounding box center [524, 161] width 957 height 24
click at [152, 106] on div "**********" at bounding box center [524, 145] width 996 height 78
click at [143, 125] on div "**********" at bounding box center [524, 137] width 957 height 24
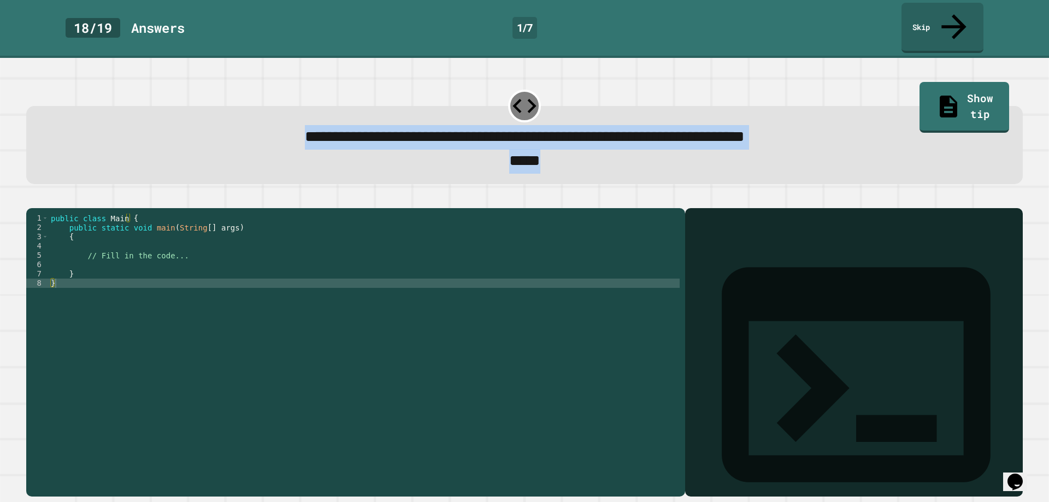
drag, startPoint x: 163, startPoint y: 111, endPoint x: 559, endPoint y: 153, distance: 397.6
click at [559, 153] on div "**********" at bounding box center [524, 145] width 996 height 78
copy div "**********"
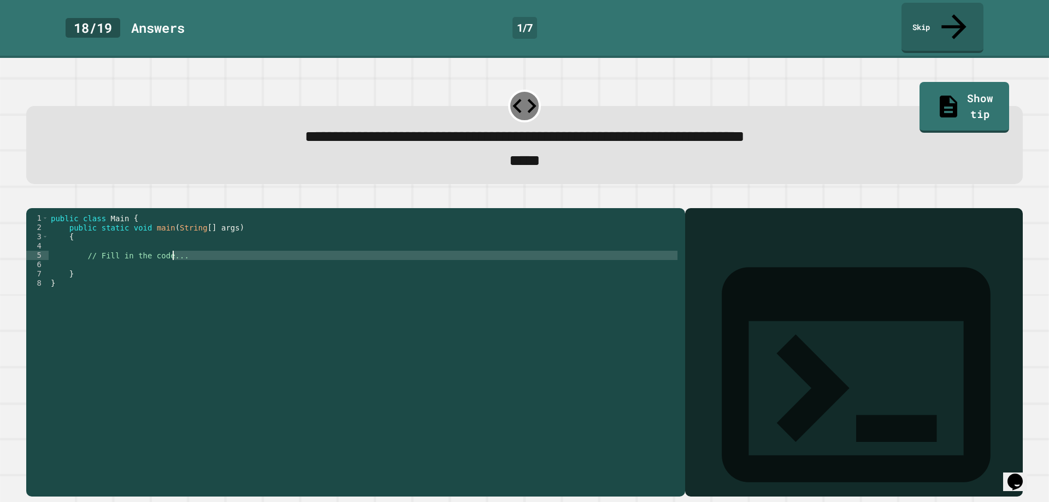
drag, startPoint x: 197, startPoint y: 257, endPoint x: 160, endPoint y: 249, distance: 38.0
click at [160, 249] on div "public class Main { public static void main ( String [ ] args ) { // Fill in th…" at bounding box center [364, 353] width 631 height 279
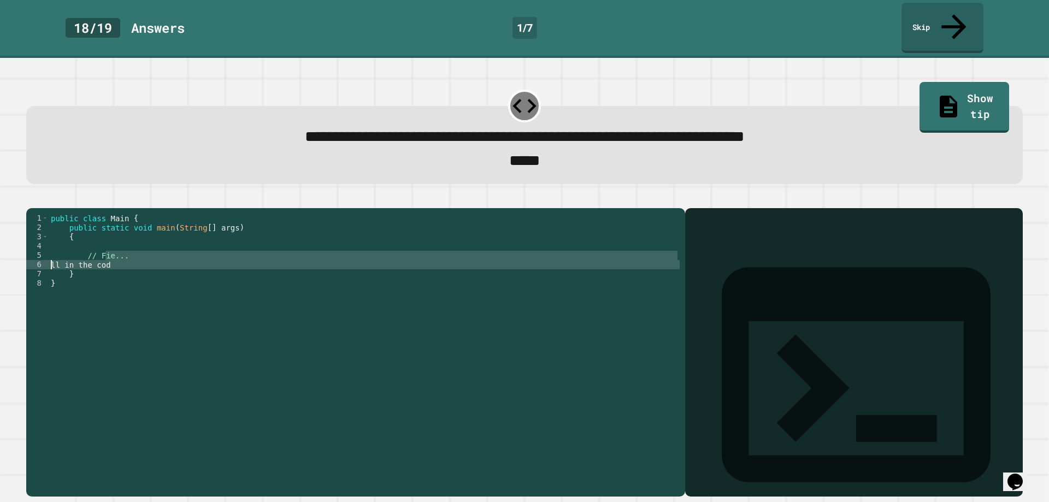
click at [81, 262] on div "public class Main { public static void main ( String [ ] args ) { // Fie... ll …" at bounding box center [364, 353] width 631 height 279
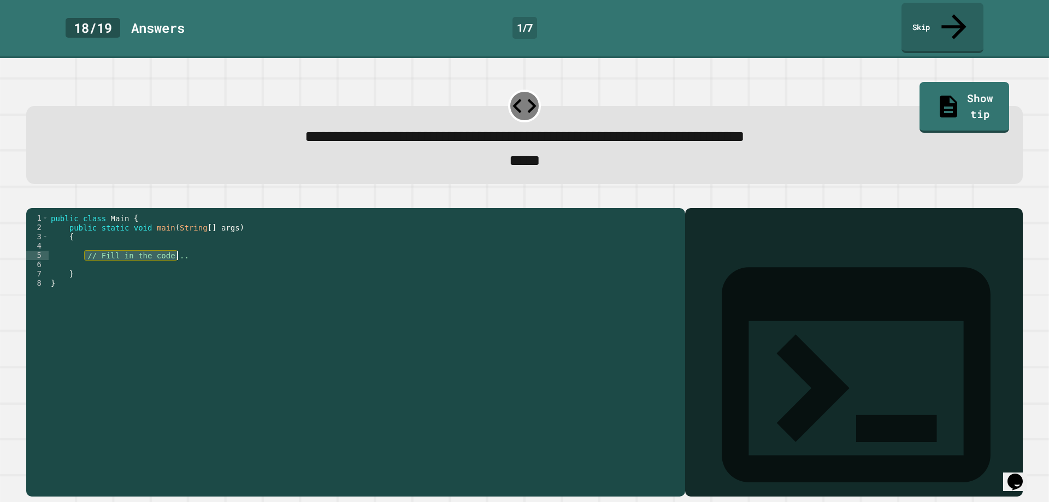
drag, startPoint x: 86, startPoint y: 248, endPoint x: 191, endPoint y: 245, distance: 104.9
click at [191, 245] on div "public class Main { public static void main ( String [ ] args ) { // Fill in th…" at bounding box center [364, 353] width 631 height 279
paste textarea "Cursor at row 5"
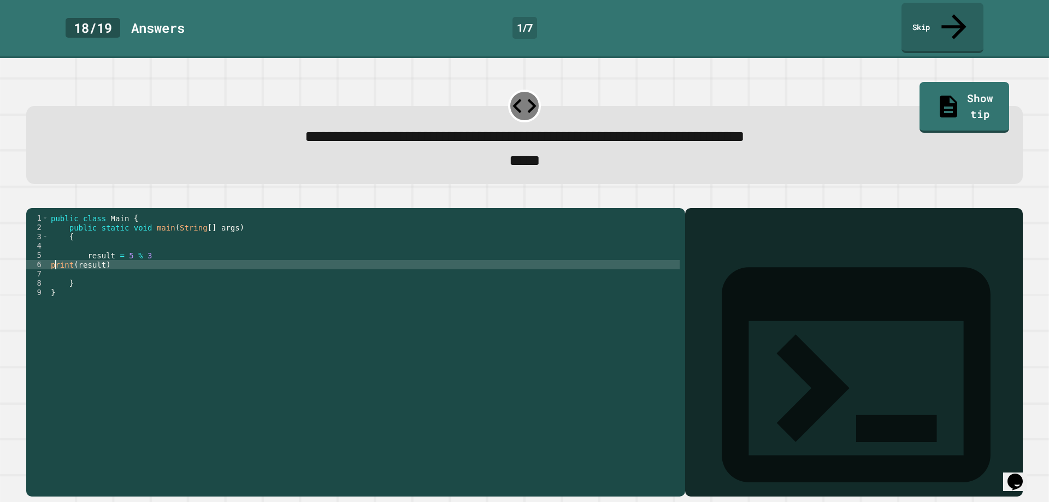
click at [54, 256] on div "public class Main { public static void main ( String [ ] args ) { result = 5 % …" at bounding box center [364, 353] width 631 height 279
click at [51, 256] on div "public class Main { public static void main ( String [ ] args ) { result = 5 % …" at bounding box center [364, 353] width 631 height 279
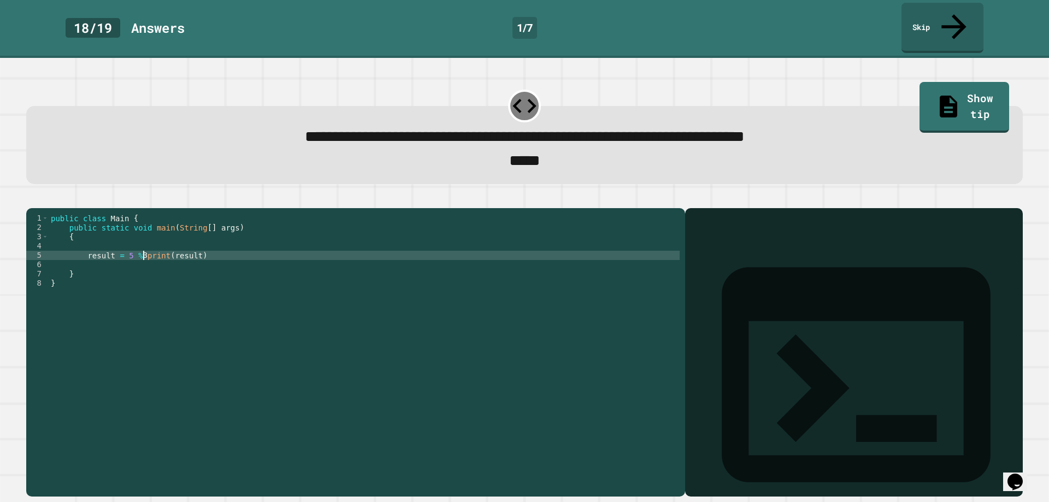
scroll to position [0, 2]
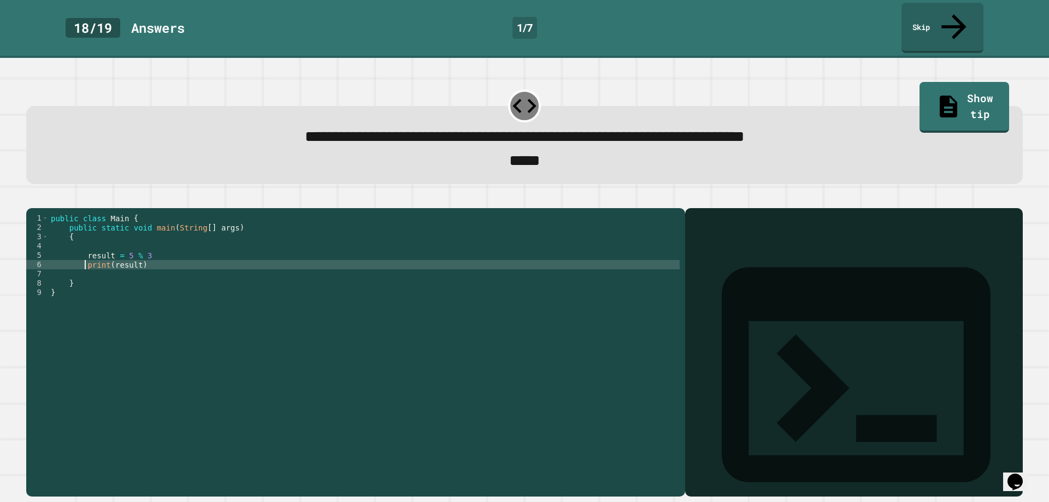
click at [32, 199] on icon "button" at bounding box center [32, 199] width 0 height 0
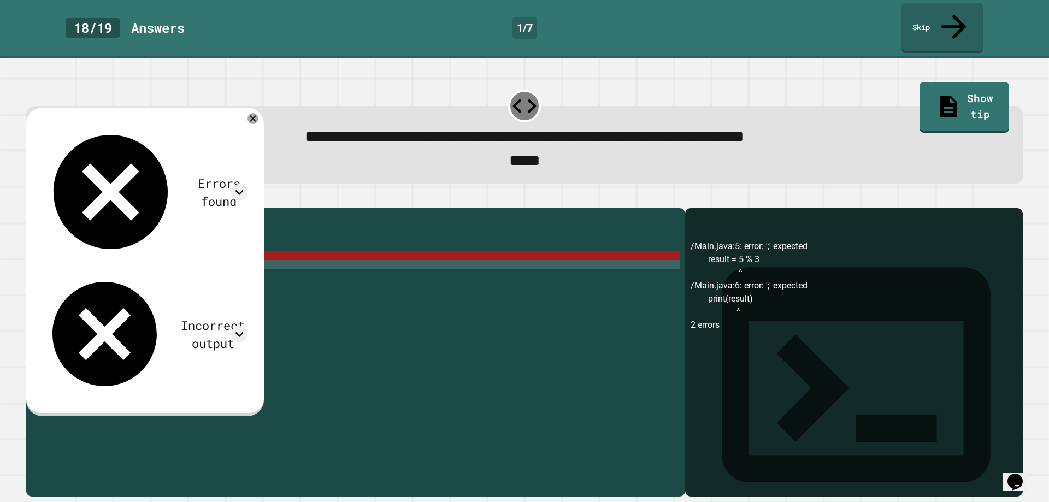
click at [152, 246] on div "public class Main { public static void main ( String [ ] args ) { result = 5 % …" at bounding box center [364, 353] width 631 height 279
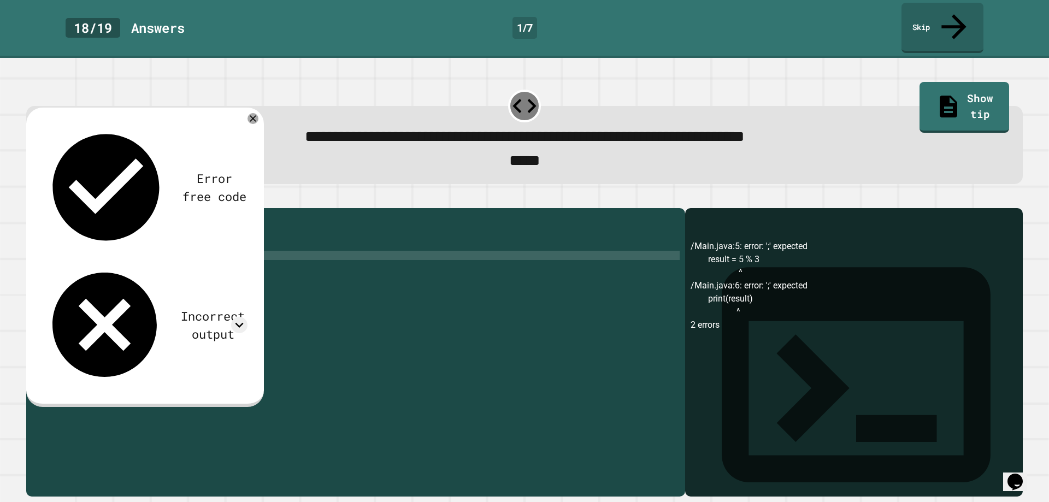
click at [143, 259] on div "public class Main { public static void main ( String [ ] args ) { result = 5 % …" at bounding box center [364, 353] width 631 height 279
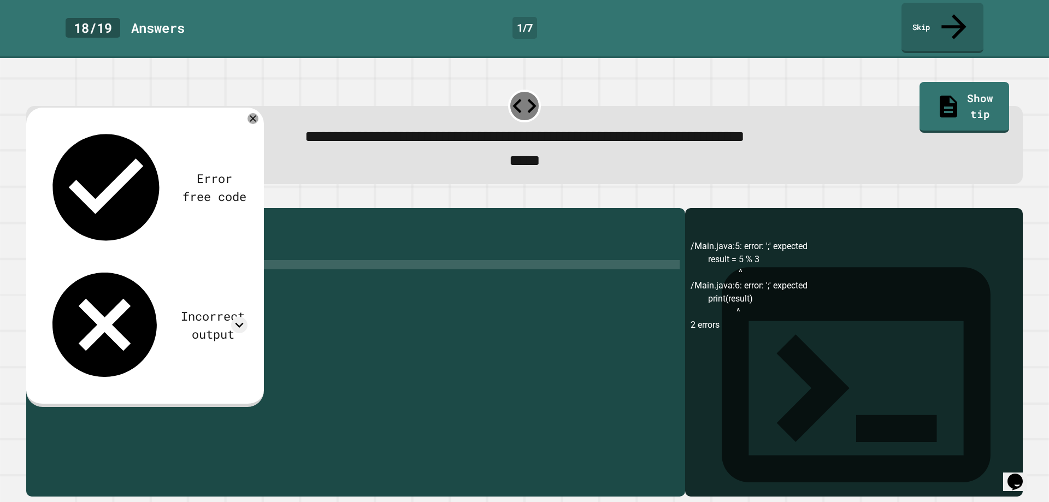
click at [32, 199] on icon "button" at bounding box center [32, 199] width 0 height 0
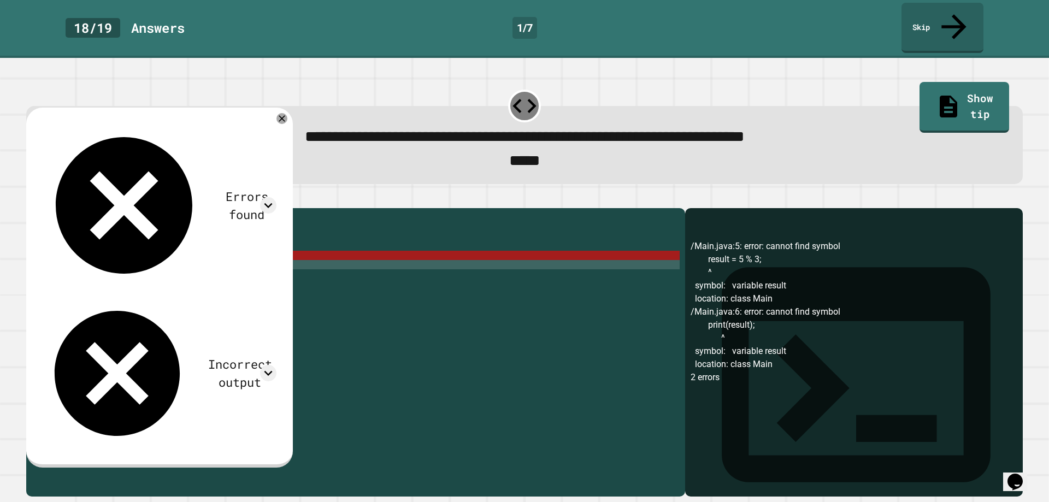
click at [152, 246] on div "public class Main { public static void main ( String [ ] args ) { result = 5 % …" at bounding box center [364, 353] width 631 height 279
click at [86, 245] on div "public class Main { public static void main ( String [ ] args ) { result = 5 % …" at bounding box center [364, 353] width 631 height 279
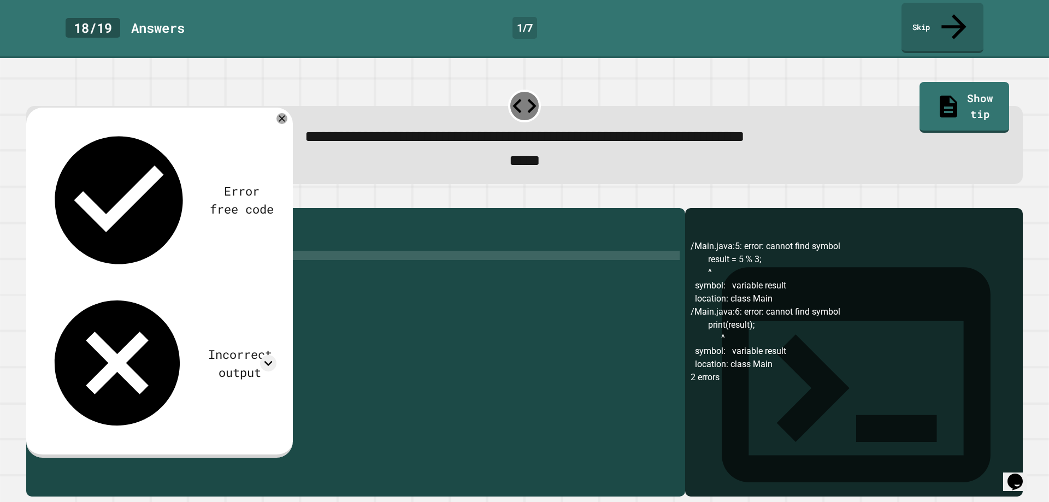
scroll to position [0, 4]
click at [85, 259] on div "public class Main { public static void main ( String [ ] args ) { double result…" at bounding box center [364, 353] width 631 height 279
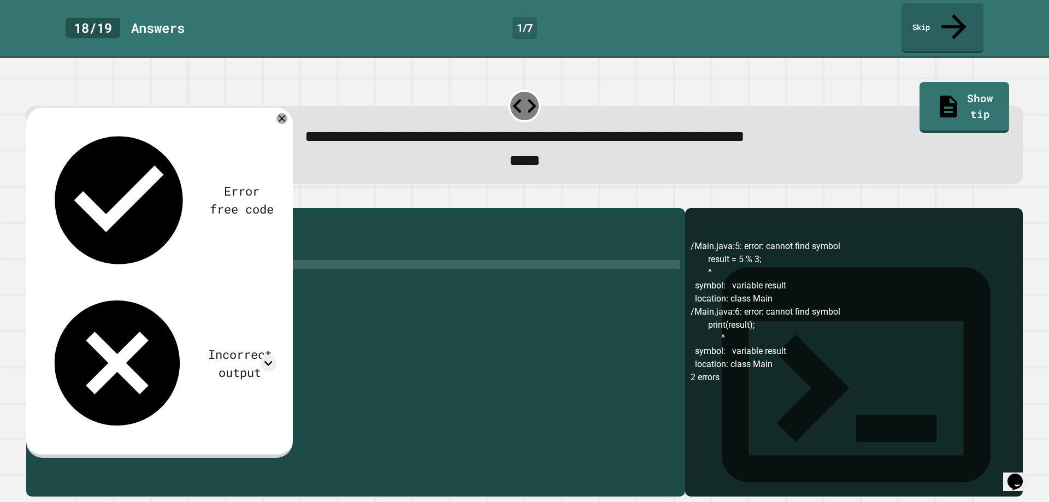
scroll to position [0, 5]
click at [32, 199] on button "button" at bounding box center [32, 199] width 0 height 0
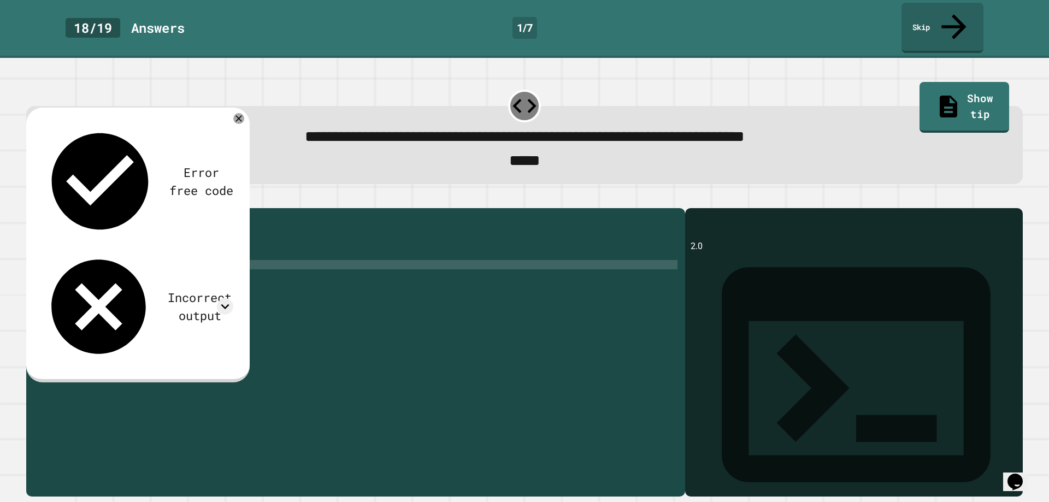
click at [151, 261] on div "public class Main { public static void main ( String [ ] args ) { double result…" at bounding box center [364, 353] width 631 height 279
type textarea "**********"
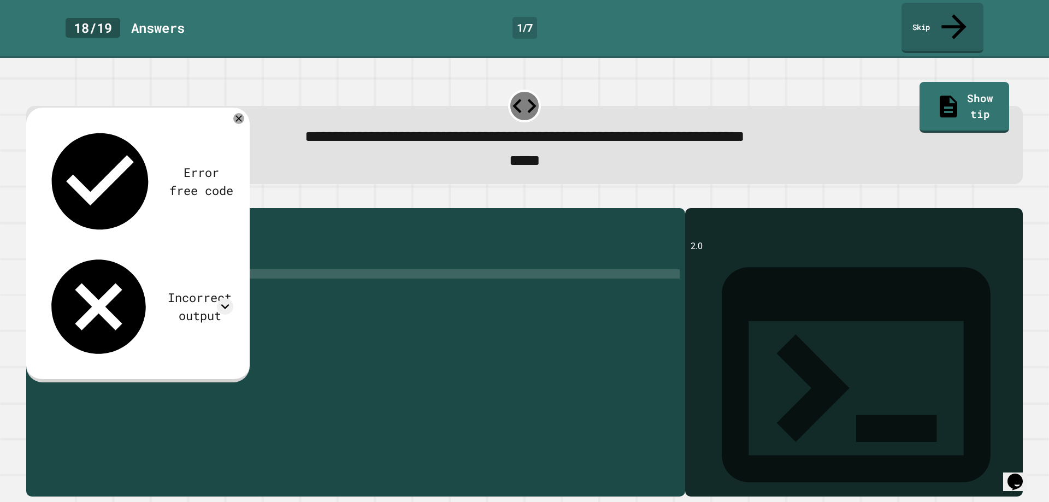
scroll to position [0, 2]
click at [32, 199] on button "button" at bounding box center [32, 199] width 0 height 0
click at [229, 298] on icon at bounding box center [225, 306] width 16 height 16
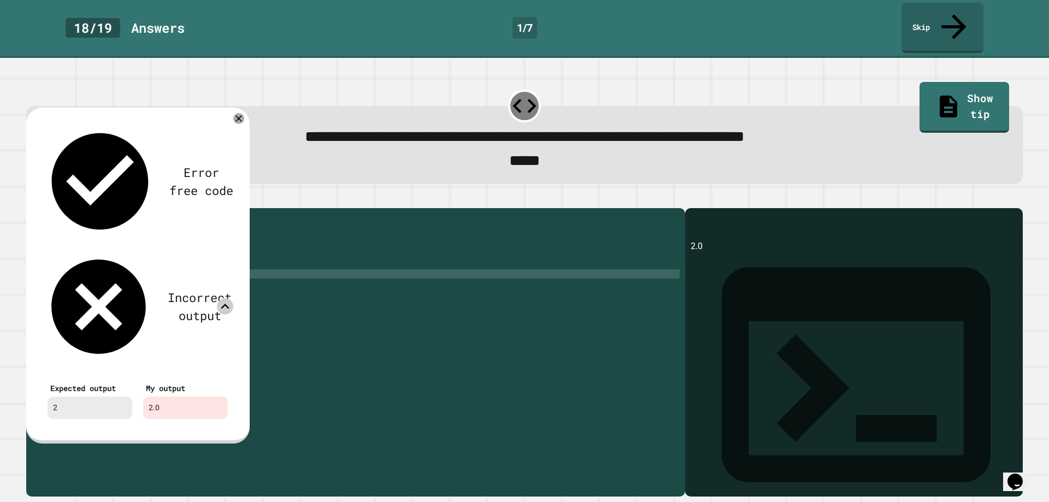
click at [224, 298] on icon at bounding box center [225, 306] width 16 height 16
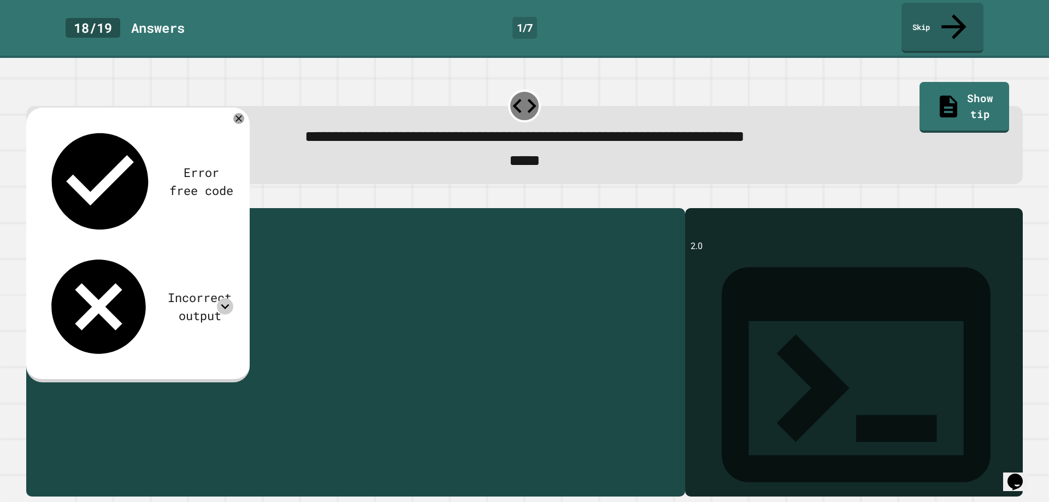
drag, startPoint x: 111, startPoint y: 249, endPoint x: 75, endPoint y: 249, distance: 36.1
click at [75, 249] on div "public class Main { public static void main ( String [ ] args ) { double result…" at bounding box center [364, 353] width 631 height 279
click at [86, 246] on div "public class Main { public static void main ( String [ ] args ) { double result…" at bounding box center [364, 344] width 631 height 260
drag, startPoint x: 108, startPoint y: 244, endPoint x: 86, endPoint y: 248, distance: 22.2
click at [86, 248] on div "public class Main { public static void main ( String [ ] args ) { double result…" at bounding box center [364, 353] width 631 height 279
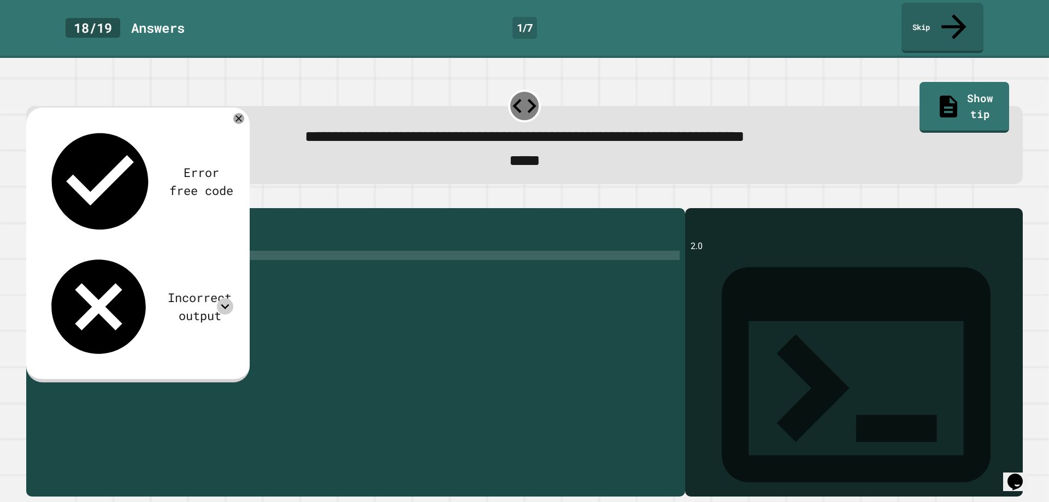
scroll to position [0, 3]
type textarea "**********"
click at [42, 202] on icon "button" at bounding box center [39, 206] width 6 height 8
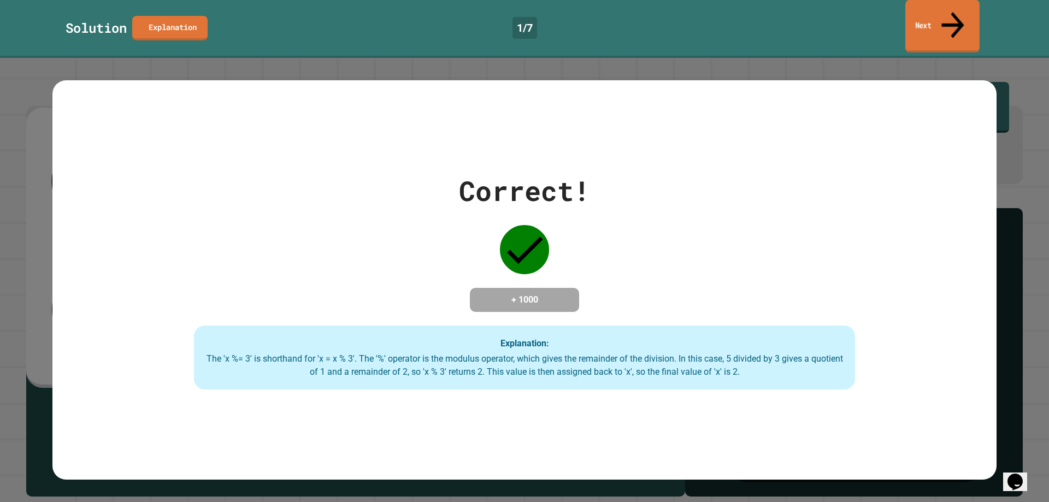
click at [933, 3] on link "Next" at bounding box center [942, 26] width 74 height 53
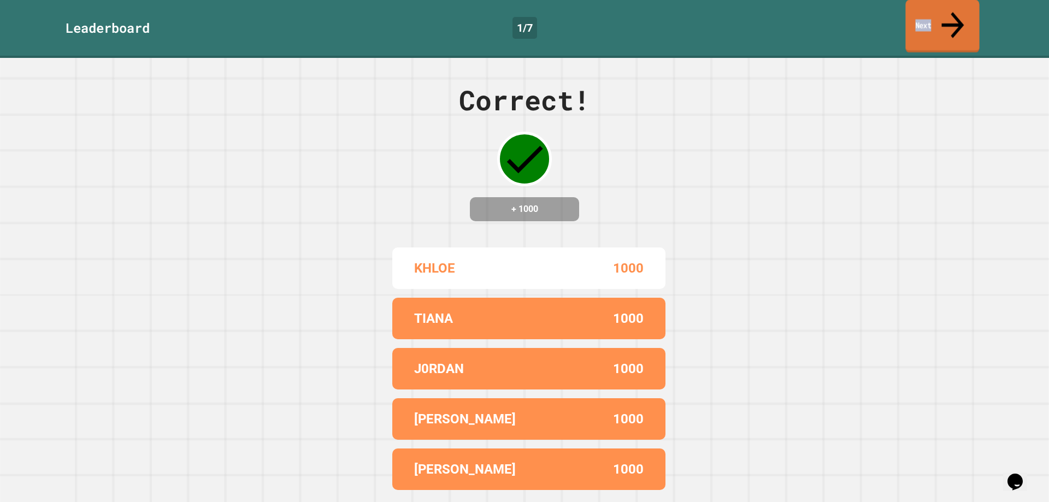
click at [928, 17] on link "Next" at bounding box center [942, 26] width 74 height 53
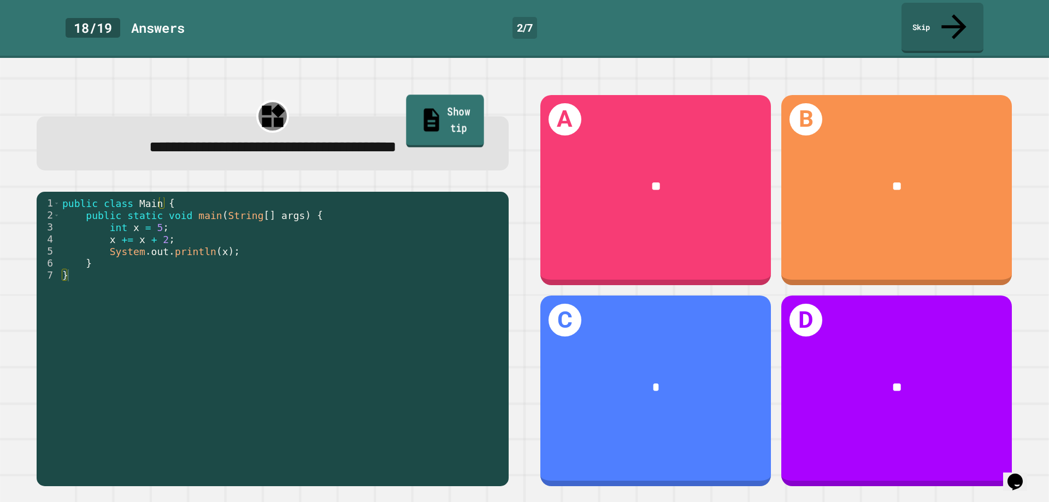
click at [413, 94] on link "Show tip" at bounding box center [445, 120] width 78 height 53
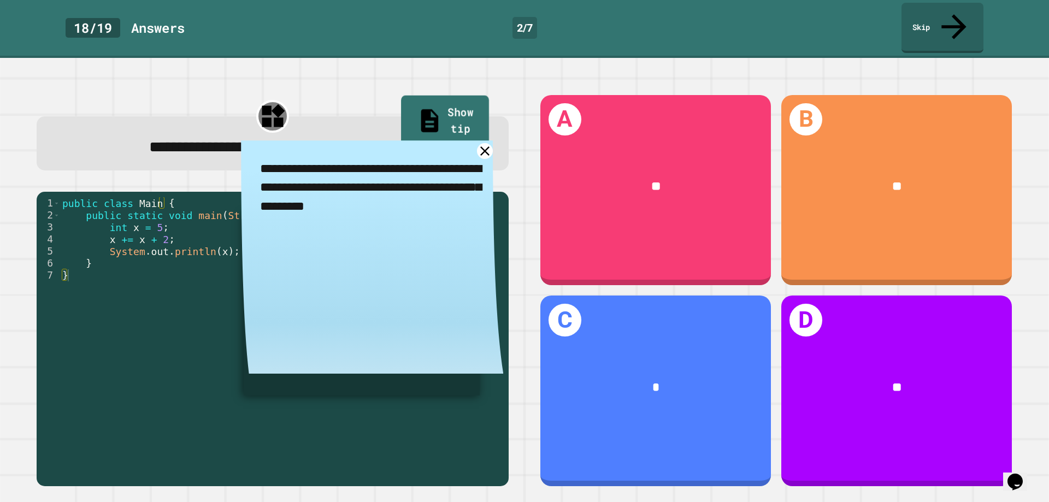
click at [415, 96] on link "Show tip" at bounding box center [445, 122] width 88 height 53
click at [478, 141] on icon at bounding box center [484, 150] width 19 height 19
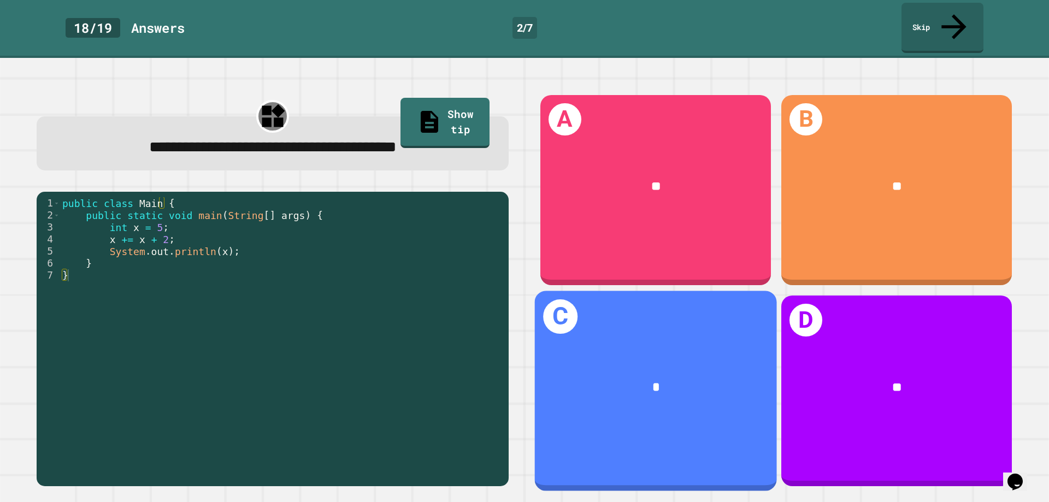
click at [562, 390] on div "*" at bounding box center [656, 387] width 242 height 71
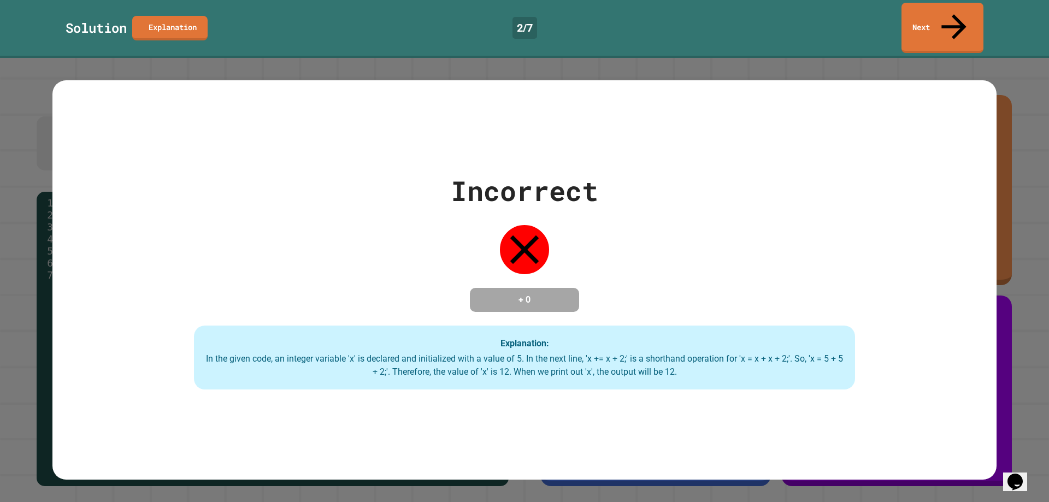
click at [937, 19] on link "Next" at bounding box center [942, 28] width 82 height 50
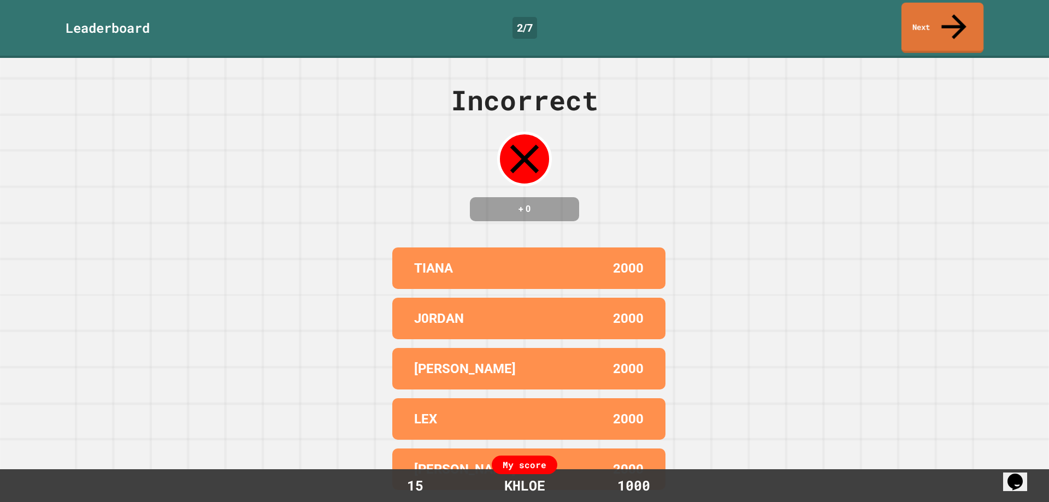
click at [941, 26] on link "Next" at bounding box center [942, 28] width 82 height 50
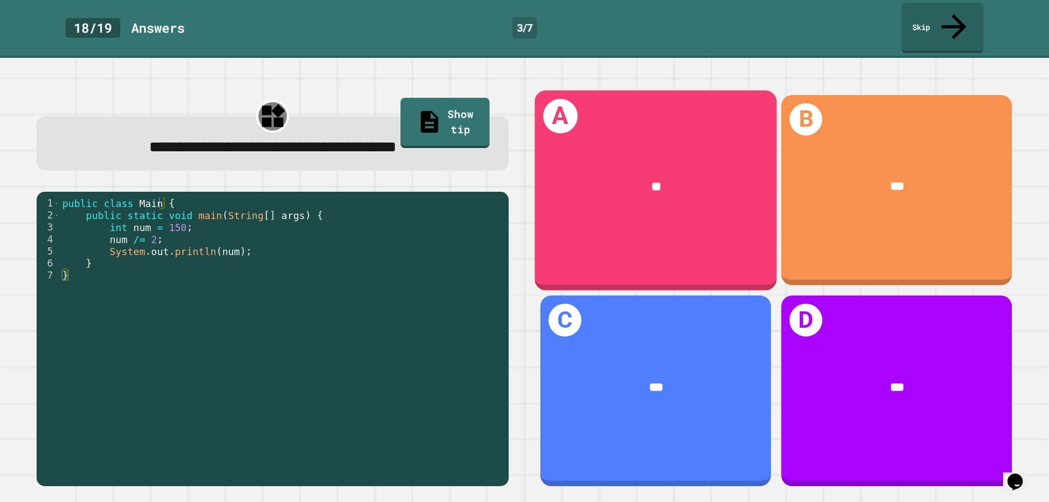
click at [609, 177] on div "**" at bounding box center [656, 187] width 190 height 20
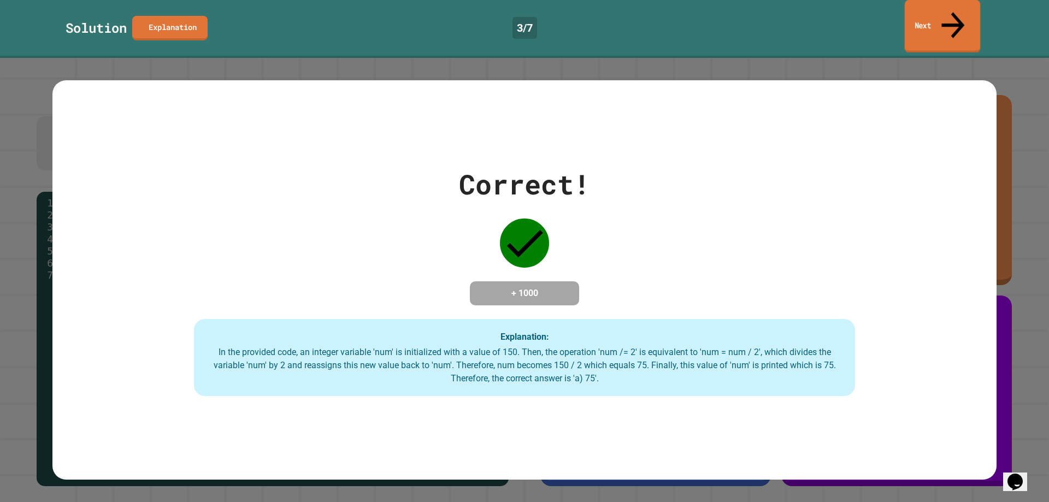
click at [925, 17] on link "Next" at bounding box center [942, 26] width 76 height 53
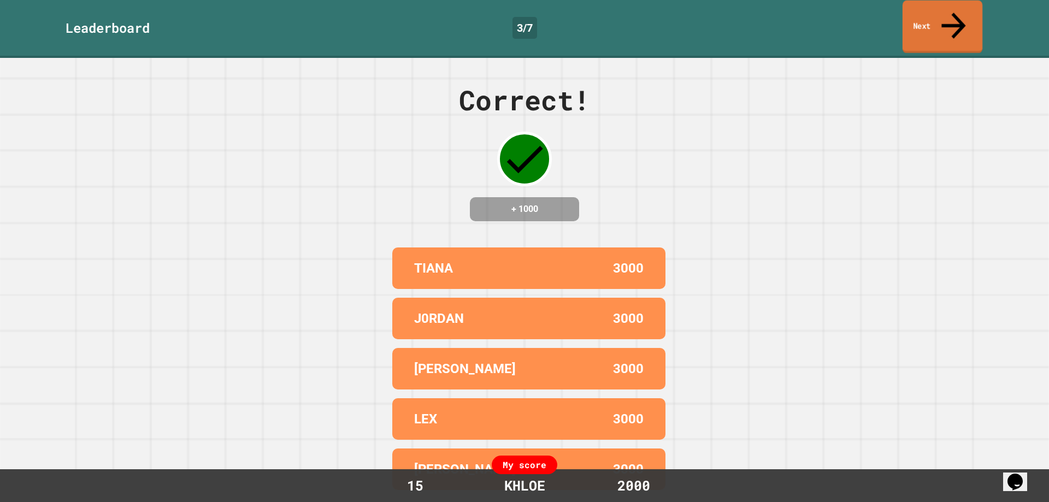
click at [927, 16] on link "Next" at bounding box center [942, 27] width 80 height 53
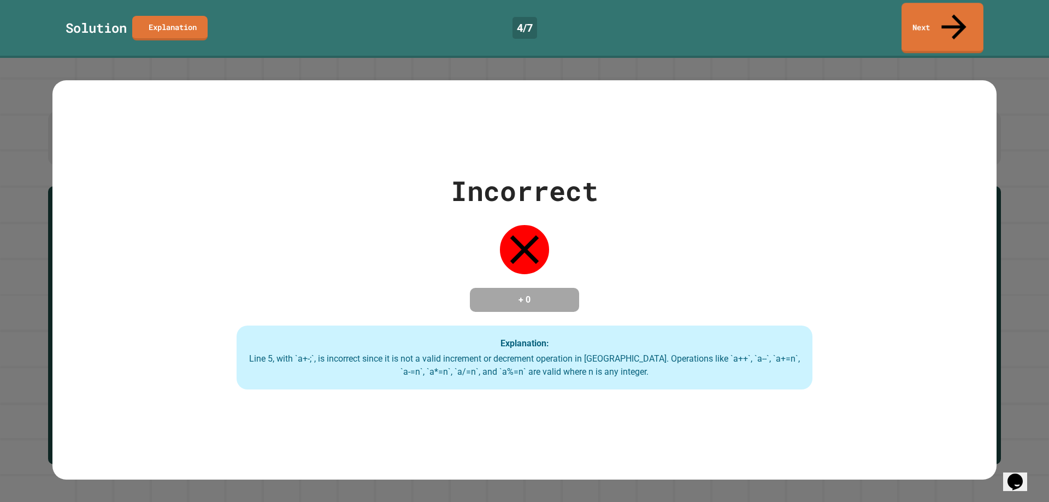
click at [968, 8] on link "Next" at bounding box center [942, 28] width 82 height 50
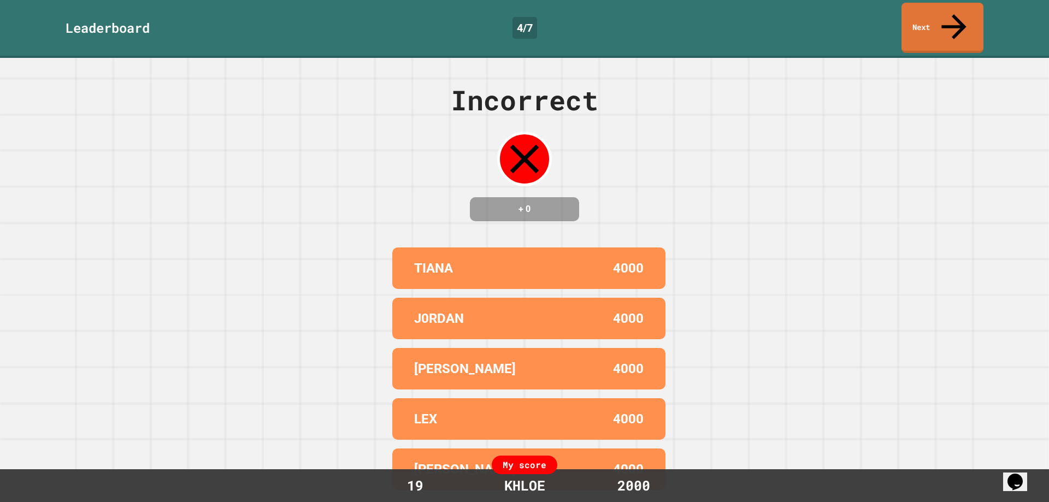
click at [948, 3] on link "Next" at bounding box center [942, 28] width 82 height 50
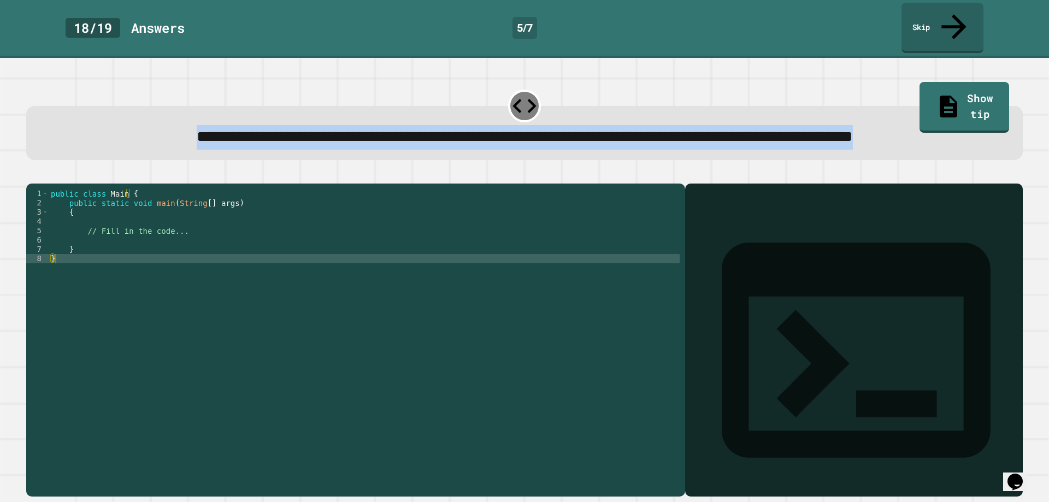
drag, startPoint x: 580, startPoint y: 126, endPoint x: 19, endPoint y: 72, distance: 563.5
click at [19, 72] on div "**********" at bounding box center [524, 280] width 1049 height 444
copy span "**********"
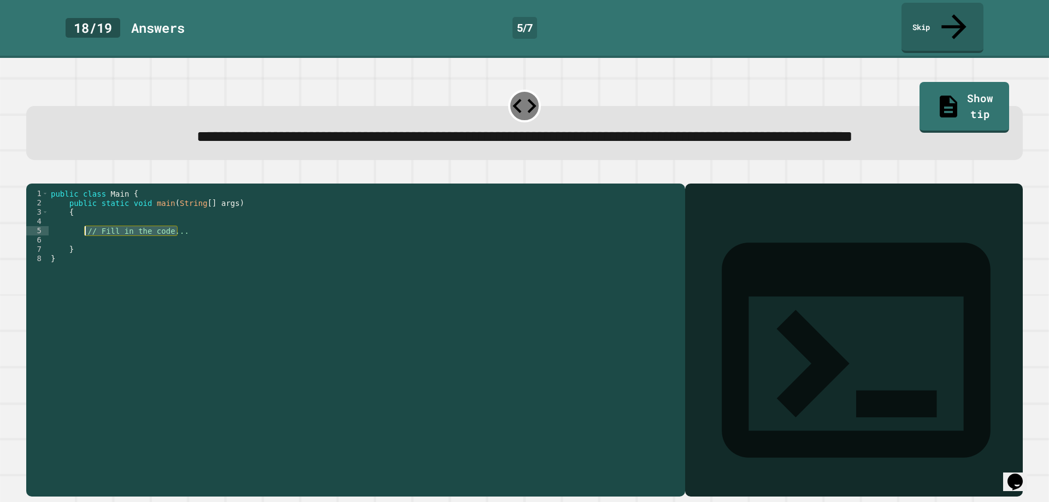
drag, startPoint x: 178, startPoint y: 247, endPoint x: 84, endPoint y: 249, distance: 94.0
click at [84, 249] on div "public class Main { public static void main ( String [ ] args ) { // Fill in th…" at bounding box center [364, 328] width 631 height 279
paste textarea "Cursor at row 12"
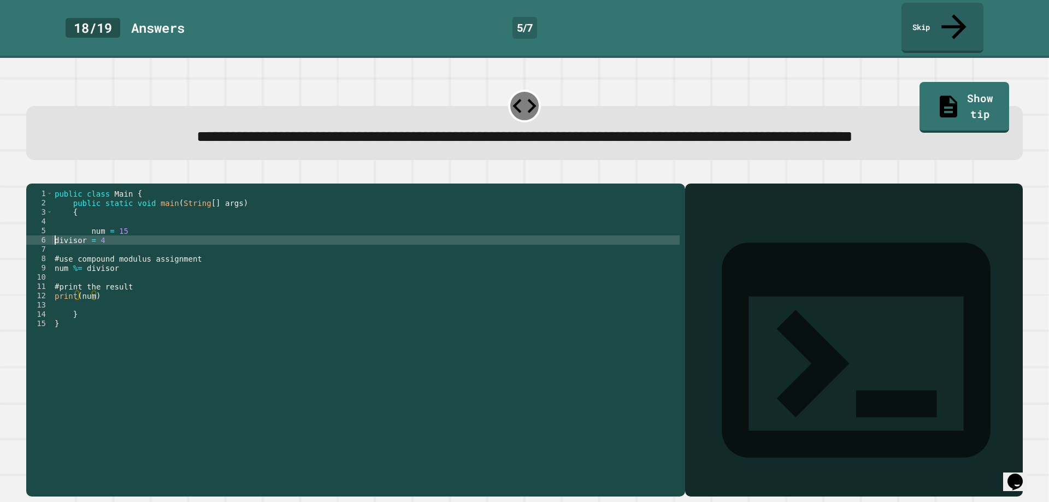
click at [57, 257] on div "public class Main { public static void main ( String [ ] args ) { num = 15 divi…" at bounding box center [365, 328] width 627 height 279
click at [90, 244] on div "public class Main { public static void main ( String [ ] args ) { num = 15 int …" at bounding box center [365, 328] width 627 height 279
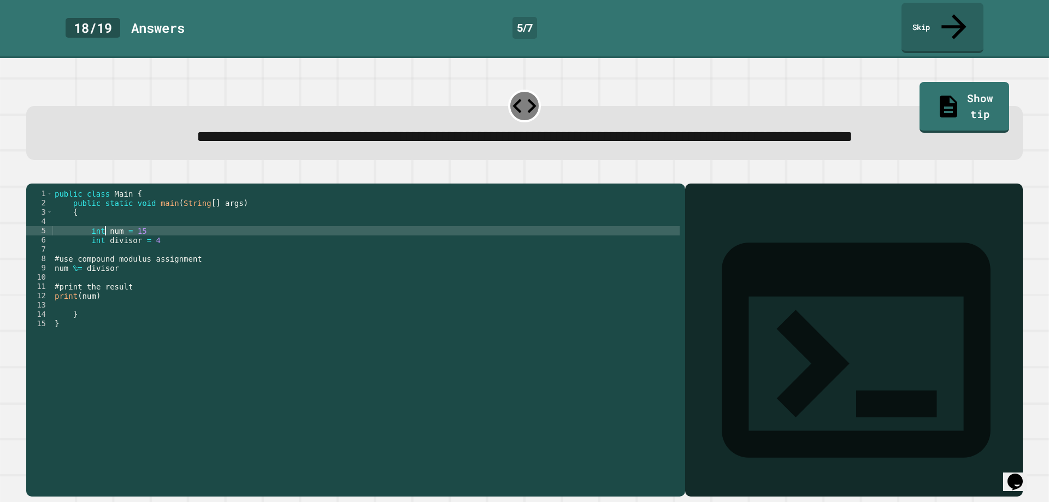
click at [60, 275] on div "public class Main { public static void main ( String [ ] args ) { int num = 15 …" at bounding box center [365, 328] width 627 height 279
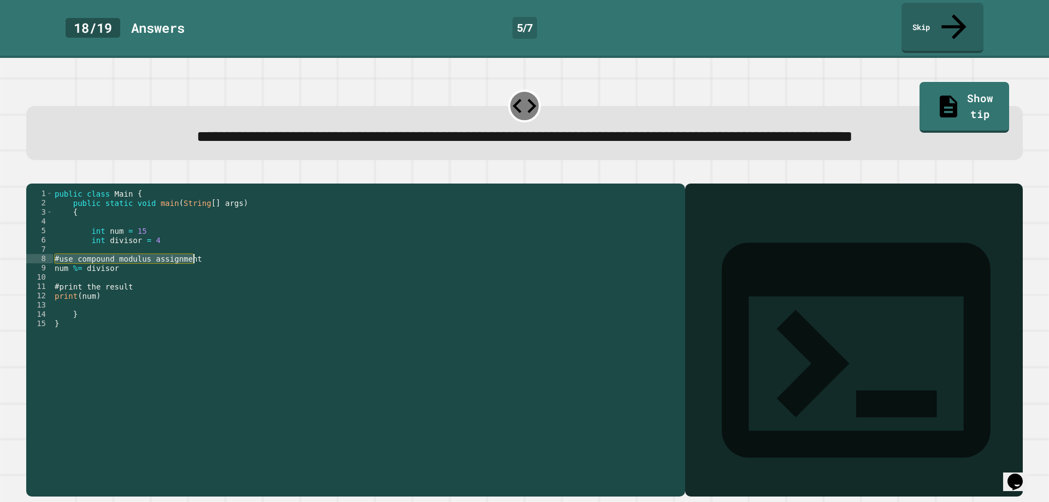
drag, startPoint x: 53, startPoint y: 275, endPoint x: 196, endPoint y: 275, distance: 143.1
click at [196, 275] on div "public class Main { public static void main ( String [ ] args ) { int num = 15 …" at bounding box center [365, 328] width 627 height 279
type textarea "**********"
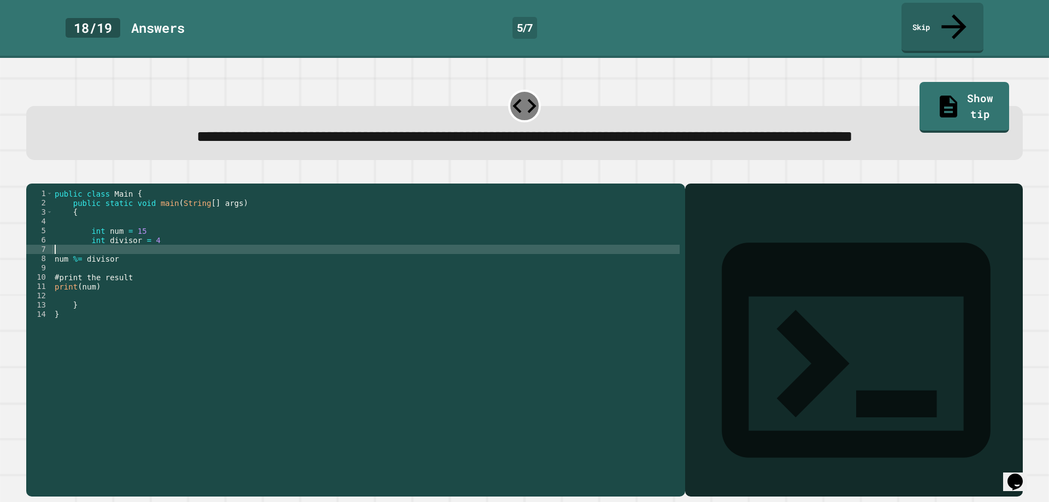
click at [54, 271] on div "public class Main { public static void main ( String [ ] args ) { int num = 15 …" at bounding box center [365, 328] width 627 height 279
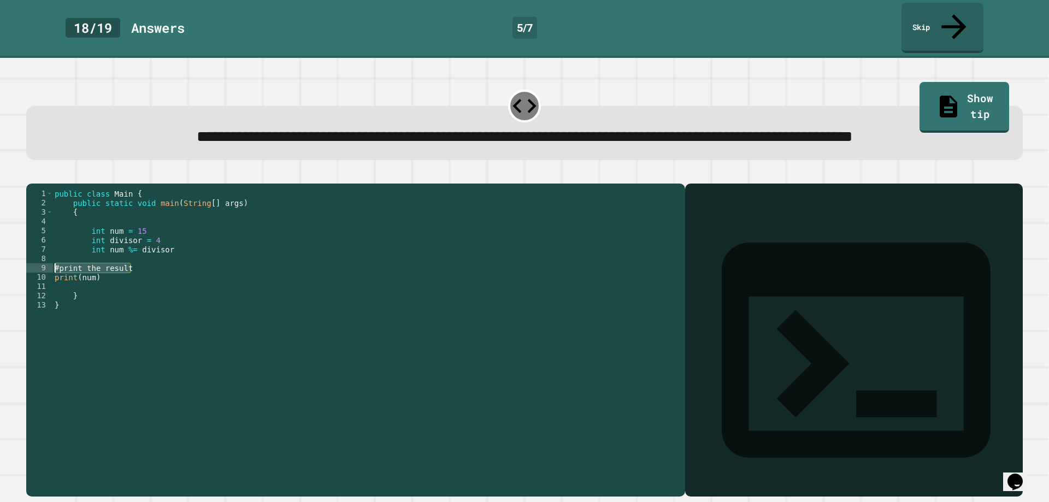
drag, startPoint x: 141, startPoint y: 283, endPoint x: 41, endPoint y: 280, distance: 100.6
click at [41, 280] on div "**********" at bounding box center [352, 319] width 653 height 260
type textarea "**********"
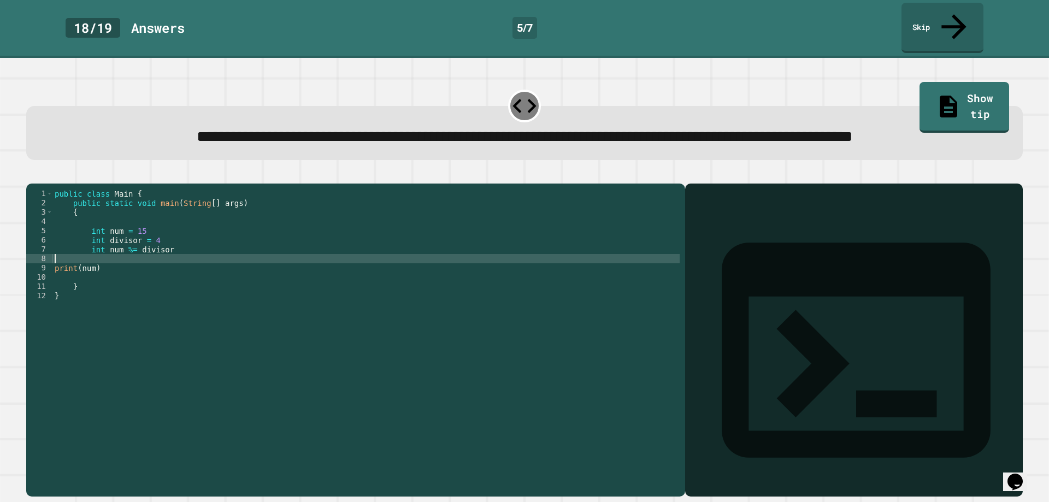
click at [55, 282] on div "public class Main { public static void main ( String [ ] args ) { int num = 15 …" at bounding box center [365, 328] width 627 height 279
click at [32, 175] on icon "button" at bounding box center [32, 175] width 0 height 0
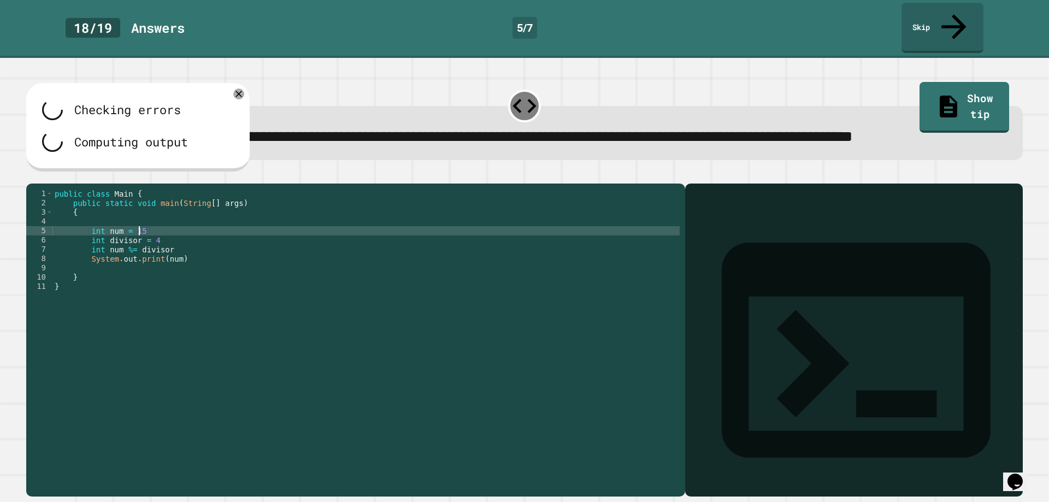
click at [150, 245] on div "public class Main { public static void main ( String [ ] args ) { int num = 15 …" at bounding box center [365, 328] width 627 height 279
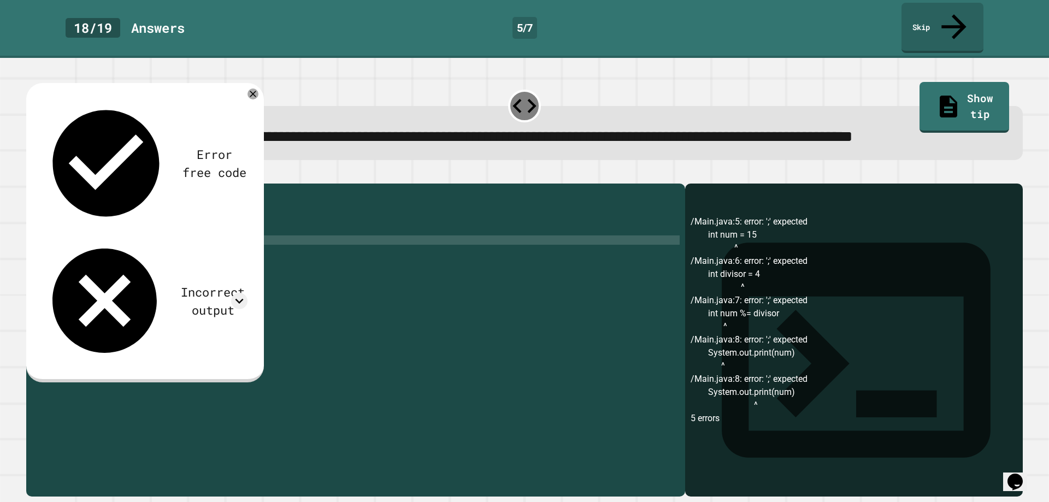
click at [159, 256] on div "public class Main { public static void main ( String [ ] args ) { int num = 15 …" at bounding box center [365, 328] width 627 height 279
click at [174, 266] on div "public class Main { public static void main ( String [ ] args ) { int num = 15 …" at bounding box center [365, 328] width 627 height 279
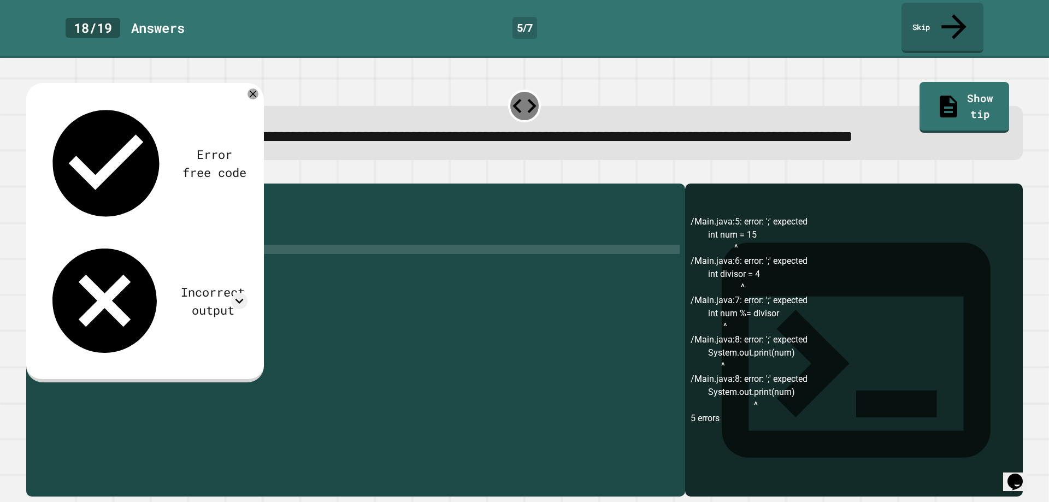
type textarea "**********"
click at [183, 280] on div "public class Main { public static void main ( String [ ] args ) { int num = 15 …" at bounding box center [365, 328] width 627 height 279
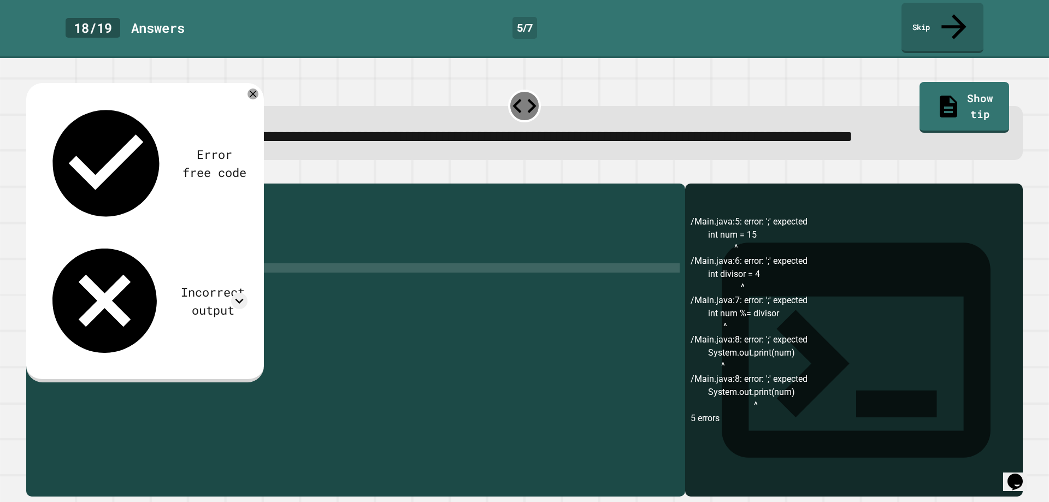
type textarea "*"
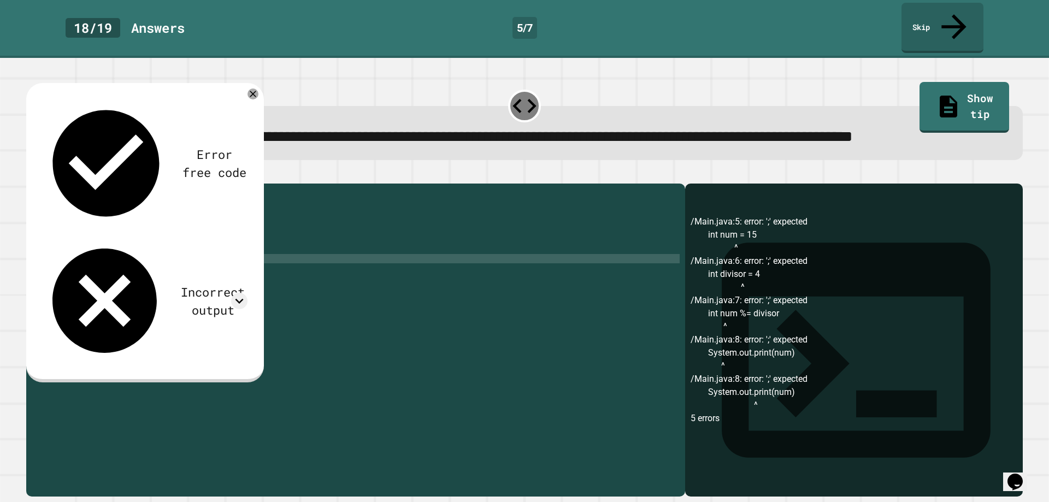
click at [175, 275] on div "public class Main { public static void main ( String [ ] args ) { int num = 15 …" at bounding box center [365, 328] width 627 height 279
click at [32, 175] on icon "button" at bounding box center [32, 175] width 0 height 0
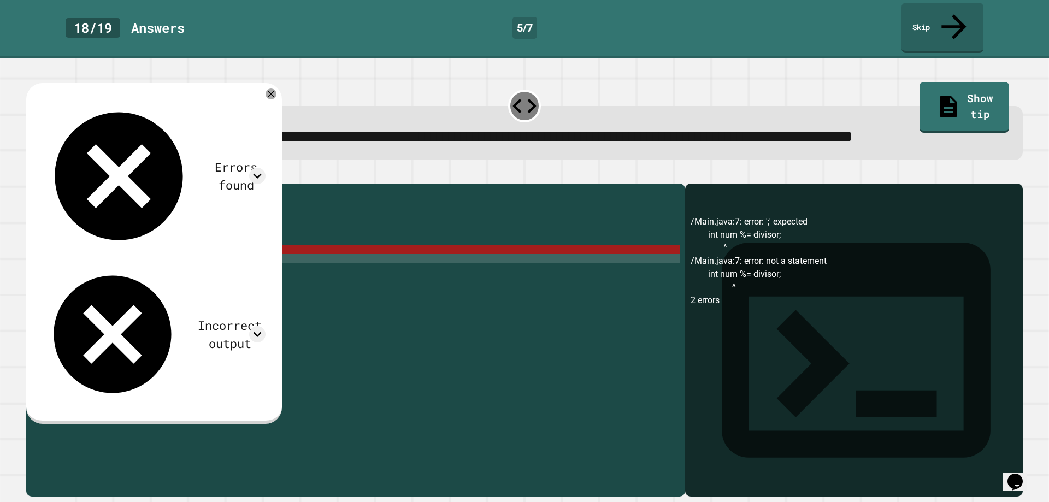
click at [125, 265] on div "public class Main { public static void main ( String [ ] args ) { int num = 15 …" at bounding box center [365, 328] width 627 height 279
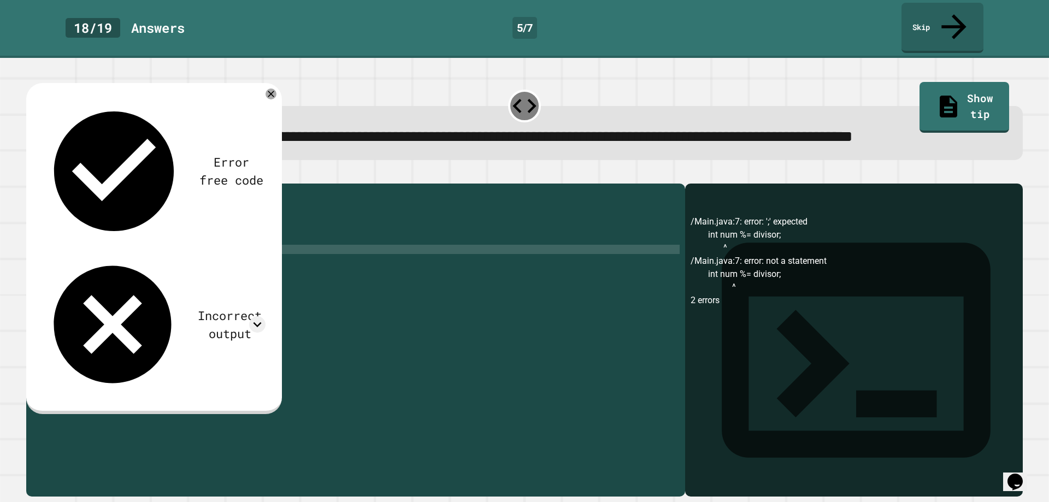
scroll to position [0, 5]
click at [32, 175] on button "button" at bounding box center [32, 175] width 0 height 0
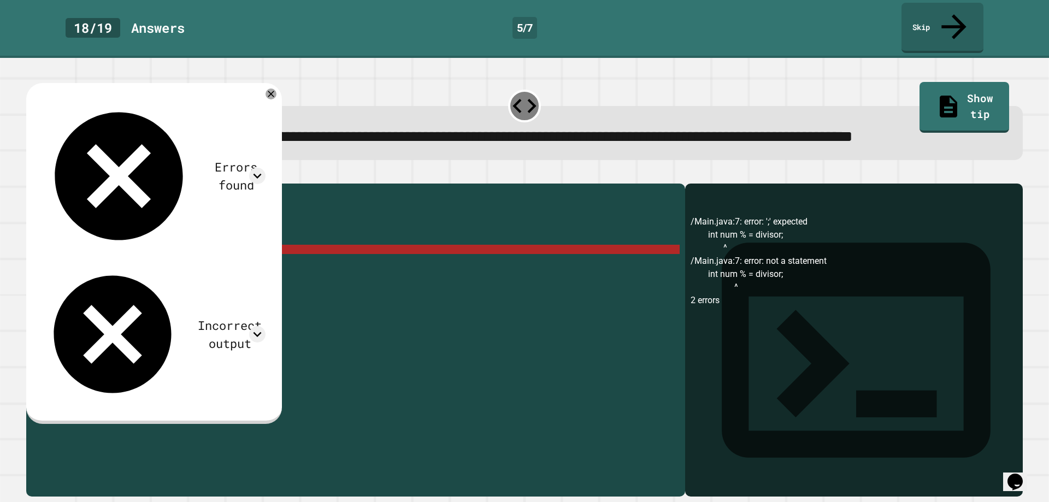
click at [117, 269] on div "public class Main { public static void main ( String [ ] args ) { int num = 15 …" at bounding box center [365, 328] width 627 height 279
click at [120, 268] on div "public class Main { public static void main ( String [ ] args ) { int num = 15 …" at bounding box center [365, 328] width 627 height 279
click at [121, 268] on div "public class Main { public static void main ( String [ ] args ) { int num = 15 …" at bounding box center [365, 328] width 627 height 279
click at [1024, 475] on icon "Opens Chat This icon Opens the chat window." at bounding box center [1014, 481] width 17 height 17
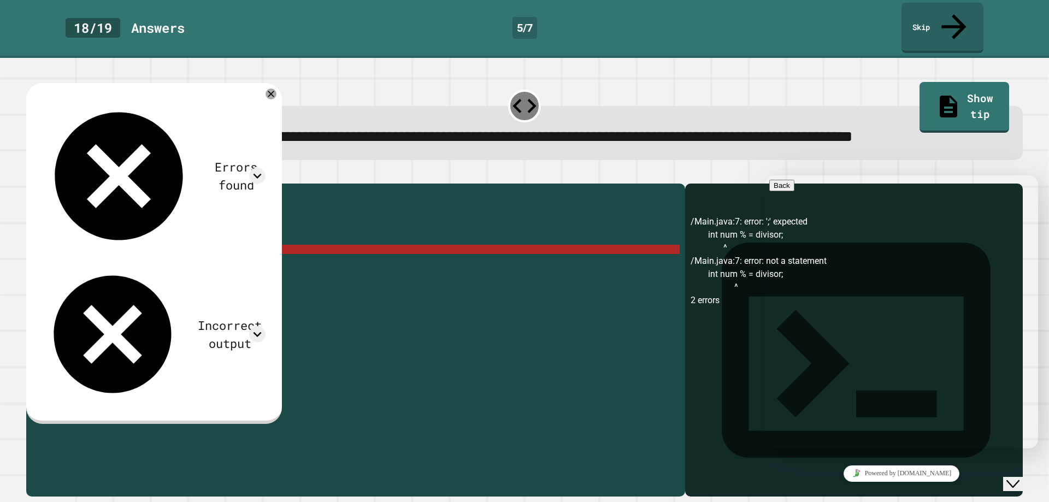
click at [765, 175] on div "Rate this chat Upload File Insert emoji" at bounding box center [765, 175] width 0 height 0
click at [765, 175] on textarea at bounding box center [765, 175] width 0 height 0
click at [560, 339] on div "public class Main { public static void main ( String [ ] args ) { int num = 15 …" at bounding box center [365, 328] width 627 height 279
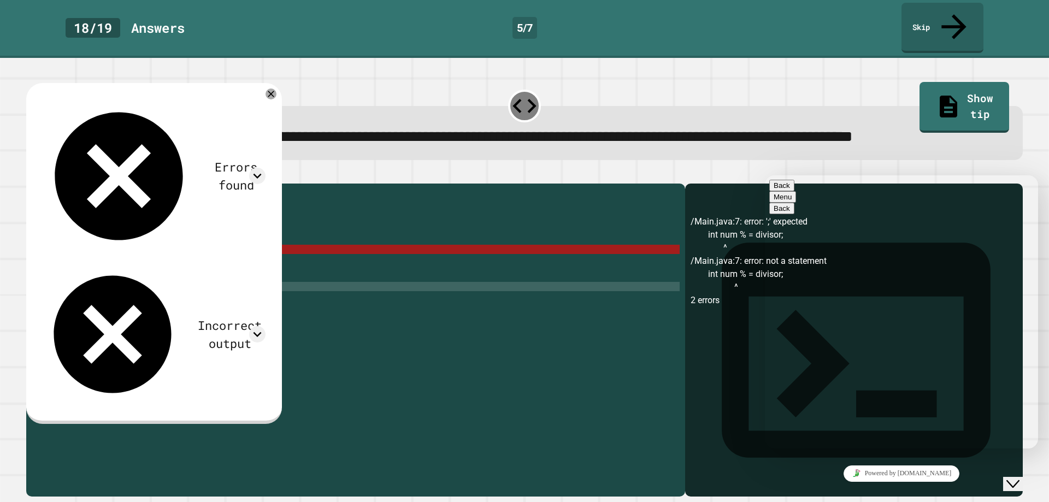
click at [276, 95] on div at bounding box center [270, 93] width 11 height 11
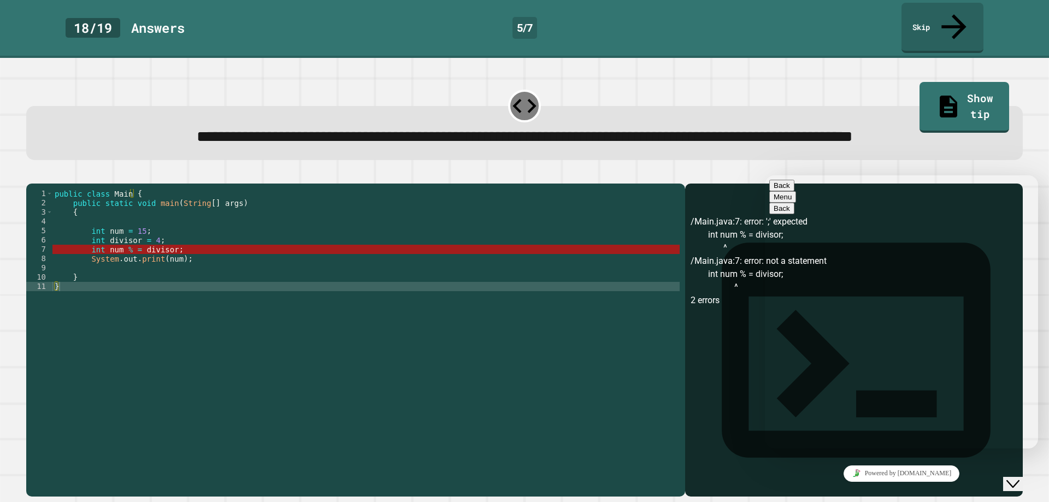
click at [1019, 477] on icon "Close Chat This icon closes the chat window." at bounding box center [1012, 483] width 13 height 13
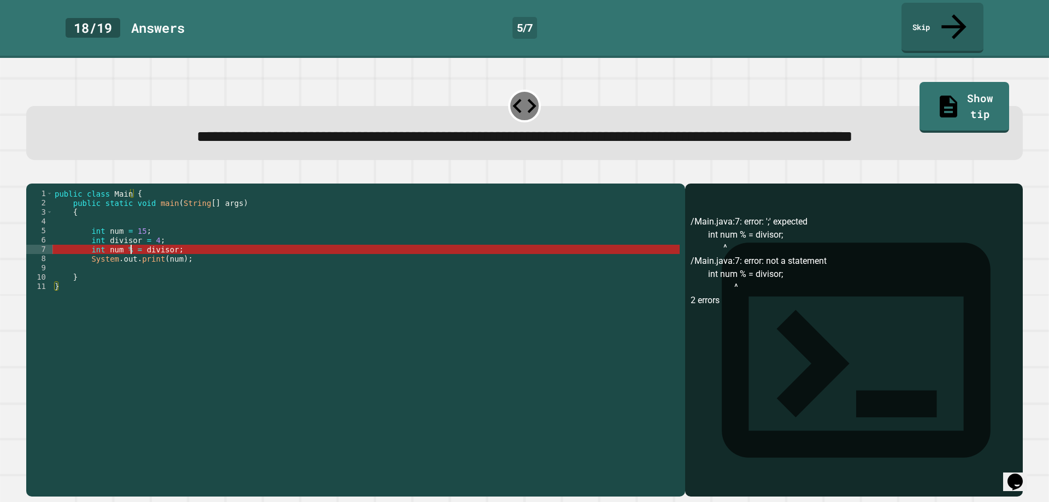
click at [131, 262] on div "public class Main { public static void main ( String [ ] args ) { int num = 15 …" at bounding box center [365, 328] width 627 height 279
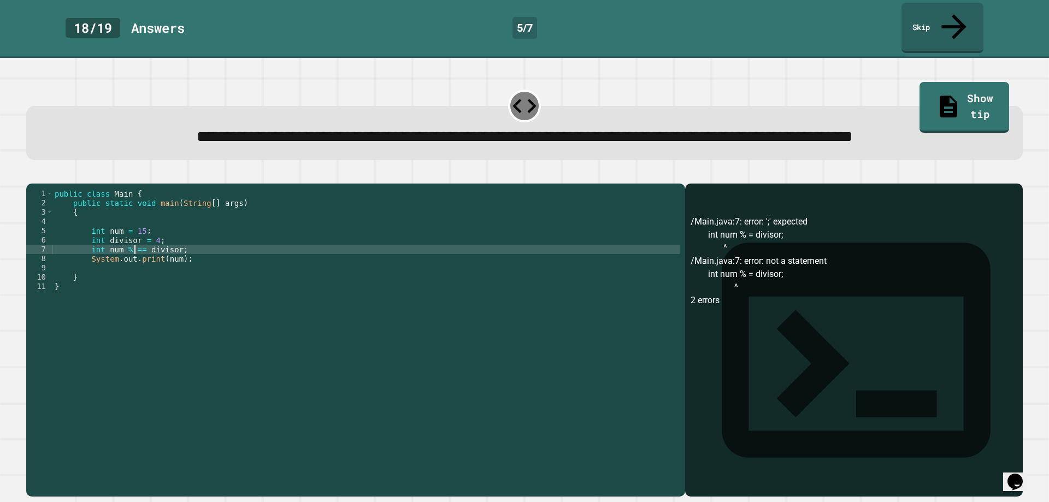
scroll to position [0, 5]
click at [124, 267] on div "public class Main { public static void main ( String [ ] args ) { int num = 15 …" at bounding box center [365, 328] width 627 height 279
click at [32, 175] on icon "button" at bounding box center [32, 175] width 0 height 0
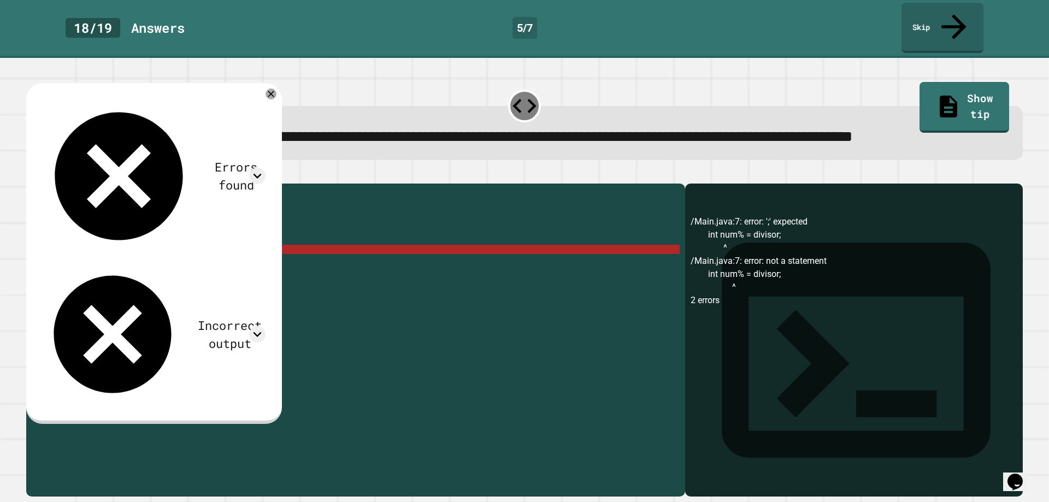
click at [125, 265] on div "public class Main { public static void main ( String [ ] args ) { int num = 15 …" at bounding box center [365, 328] width 627 height 279
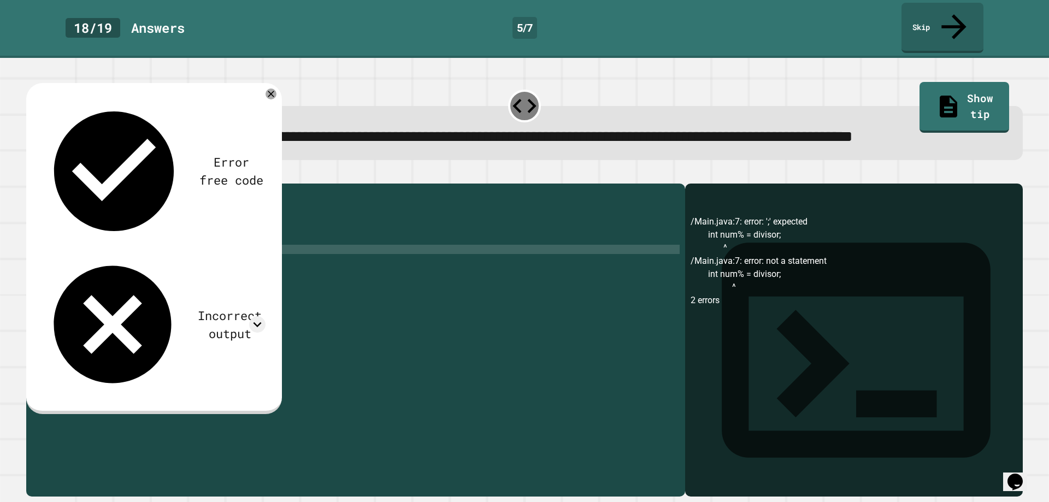
click at [32, 175] on icon "button" at bounding box center [32, 175] width 0 height 0
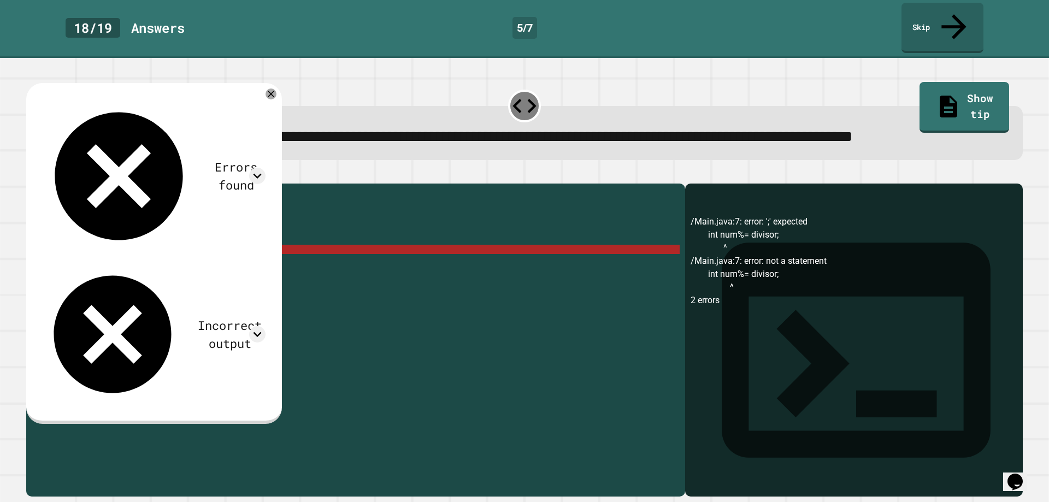
click at [54, 175] on icon "button" at bounding box center [54, 175] width 0 height 0
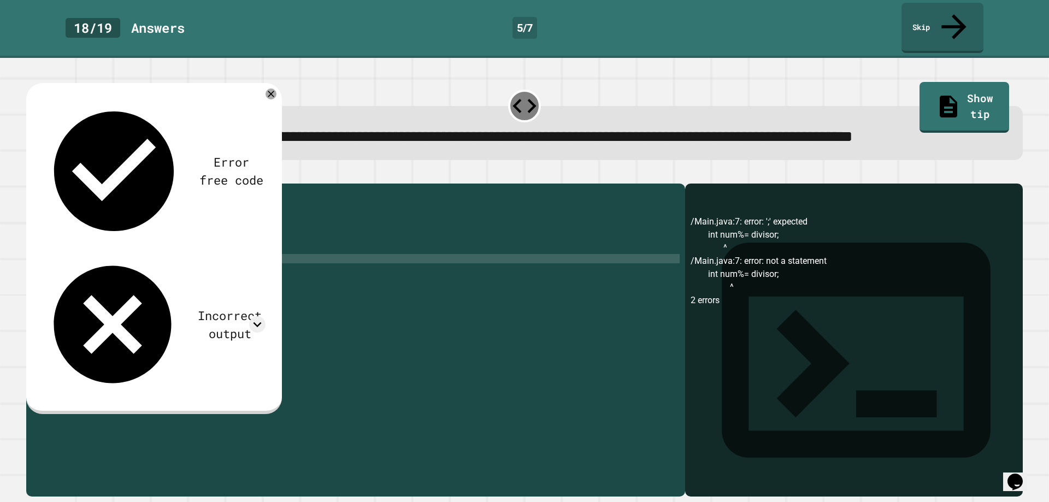
click at [271, 100] on div "Error free code /Main.java:7: error: ';' expected int num%= divisor; ^ /Main.ja…" at bounding box center [154, 247] width 234 height 306
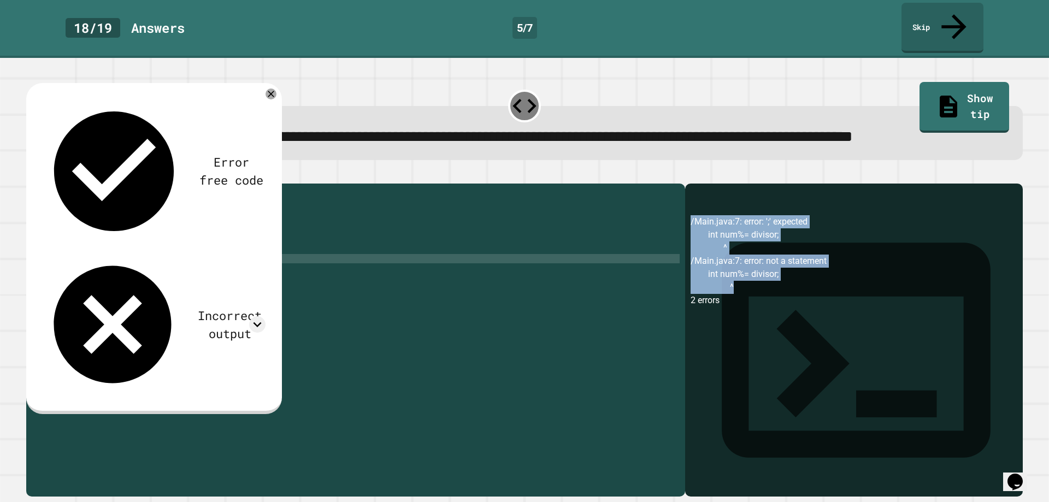
drag, startPoint x: 787, startPoint y: 299, endPoint x: 674, endPoint y: 226, distance: 134.4
click at [685, 226] on div "Output shell /Main.java:7: error: ';' expected int num%= divisor; ^ /Main.java:…" at bounding box center [854, 340] width 338 height 313
copy div "Output shell /Main.java:7: error: ';' expected int num%= divisor; ^ /Main.java:…"
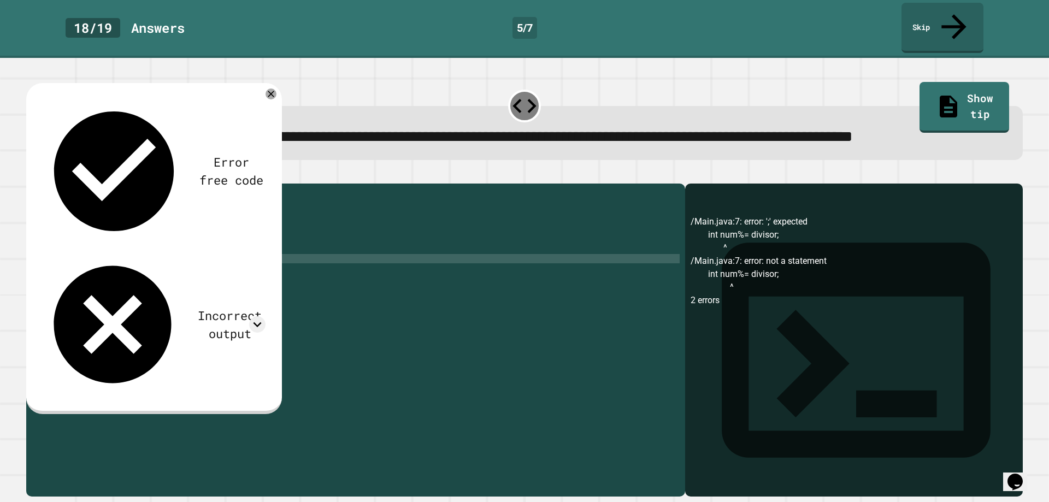
scroll to position [0, 1]
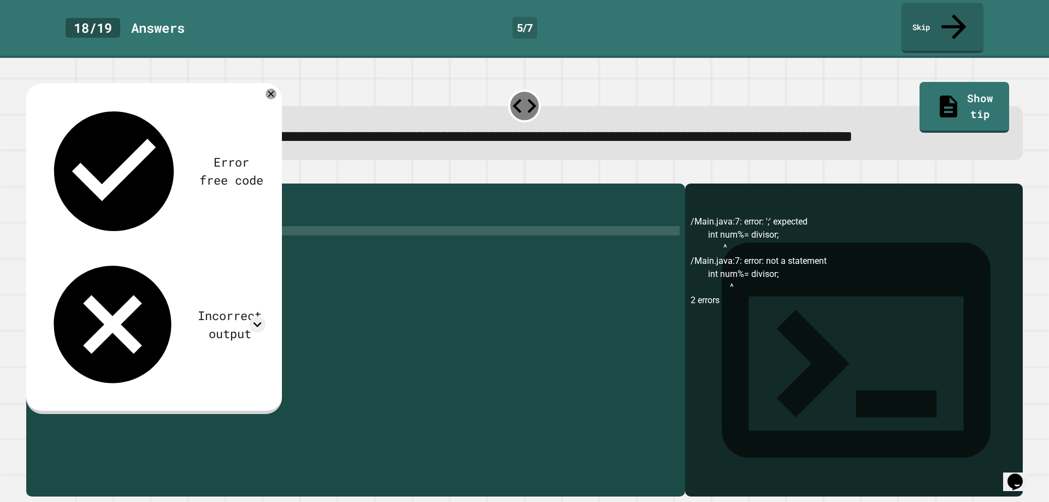
drag, startPoint x: 76, startPoint y: 248, endPoint x: 90, endPoint y: 248, distance: 13.1
click at [82, 249] on div "public class Main { public static void main ( String [ ] args ) { // Fill in th…" at bounding box center [364, 328] width 631 height 279
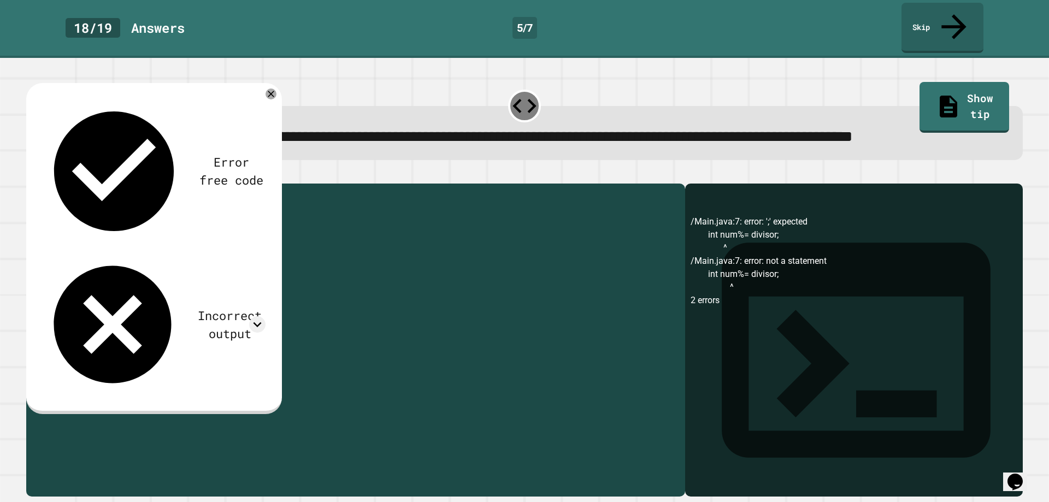
drag, startPoint x: 90, startPoint y: 248, endPoint x: 167, endPoint y: 245, distance: 77.6
click at [167, 245] on div "public class Main { public static void main ( String [ ] args ) { // Fill in th…" at bounding box center [364, 328] width 631 height 279
drag, startPoint x: 192, startPoint y: 248, endPoint x: 82, endPoint y: 249, distance: 110.3
click at [82, 249] on div "public class Main { public static void main ( String [ ] args ) { // Fill in th…" at bounding box center [364, 328] width 631 height 279
type textarea "**********"
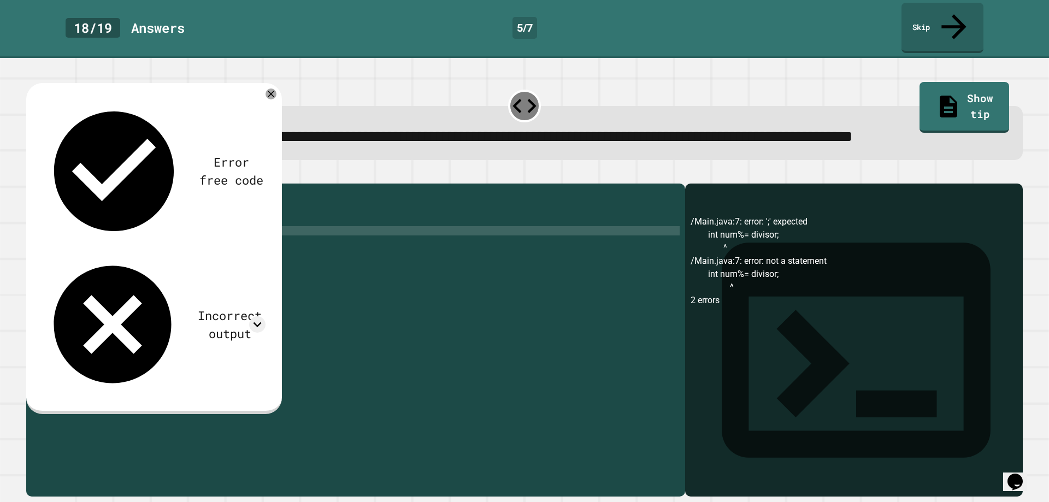
paste textarea "**********"
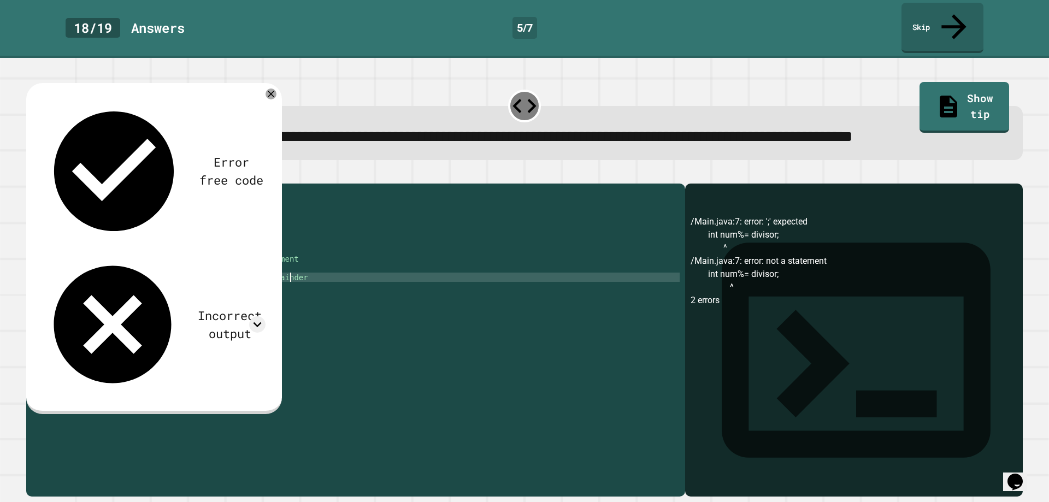
click at [86, 253] on div "public class Main { public static void main ( String [ ] args ) { int num = 15 …" at bounding box center [365, 328] width 627 height 279
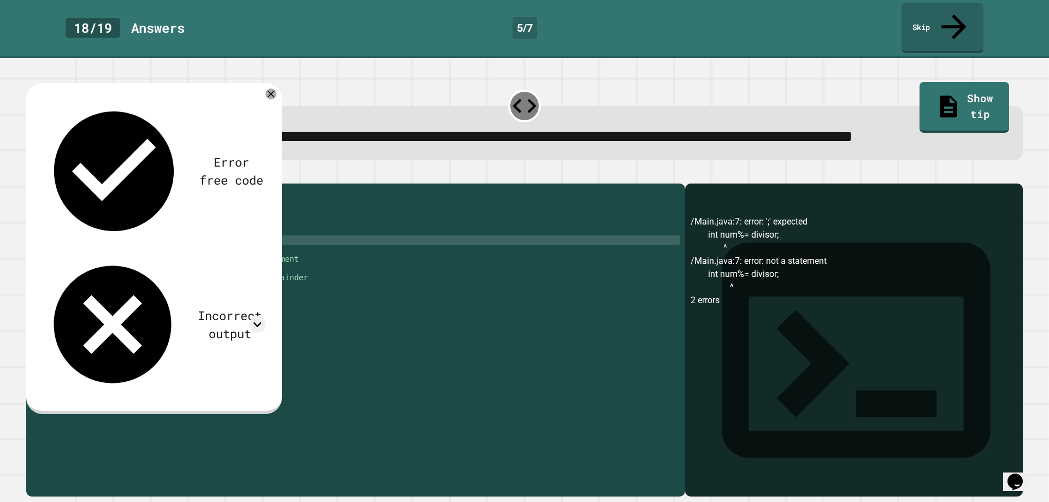
type textarea "**********"
click at [90, 277] on div "public class Main { public static void main ( String [ ] args ) { int num = 15 …" at bounding box center [365, 328] width 627 height 279
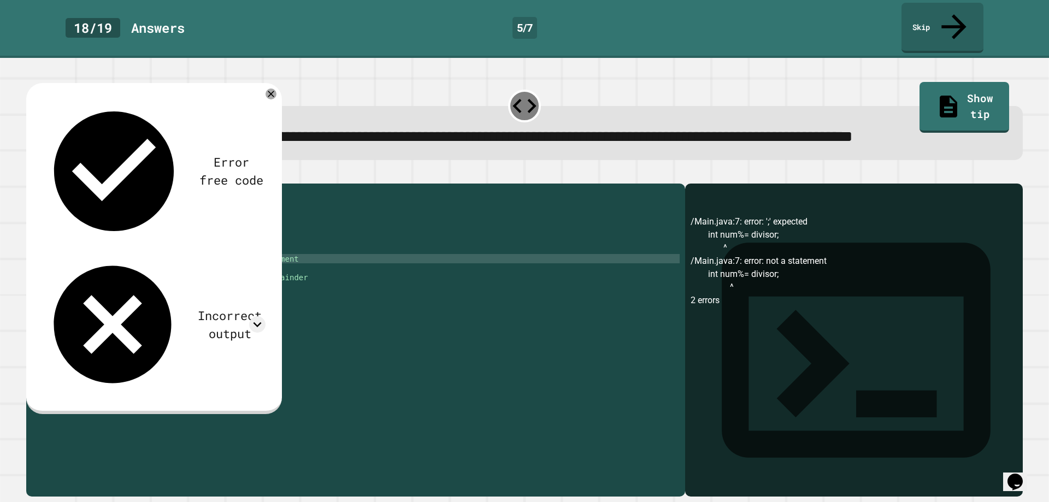
click at [32, 175] on button "button" at bounding box center [32, 175] width 0 height 0
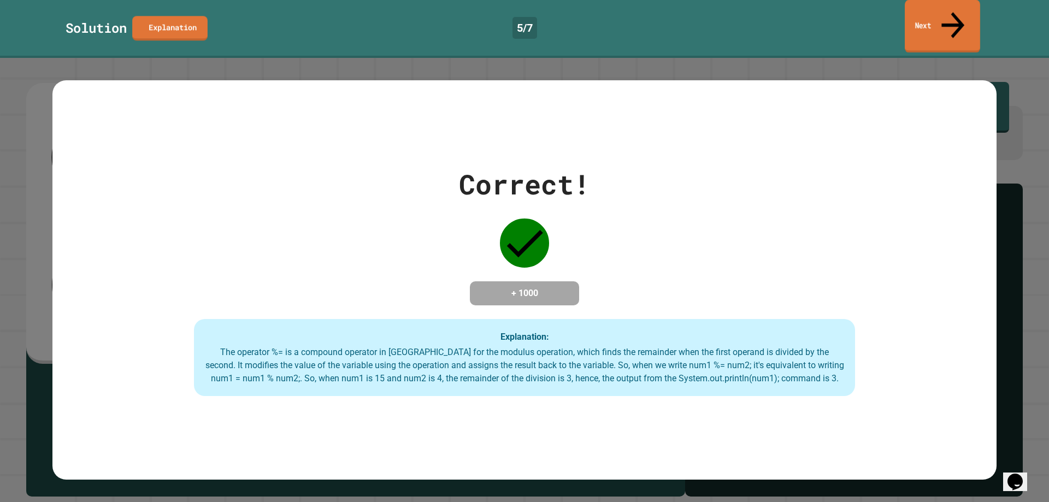
click at [938, 13] on link "Next" at bounding box center [941, 26] width 75 height 53
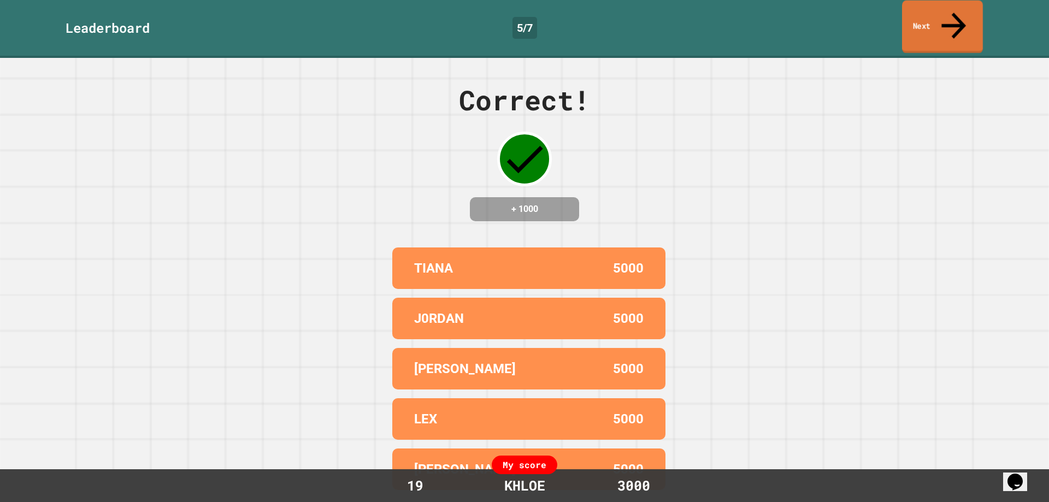
click at [971, 21] on link "Next" at bounding box center [942, 27] width 81 height 53
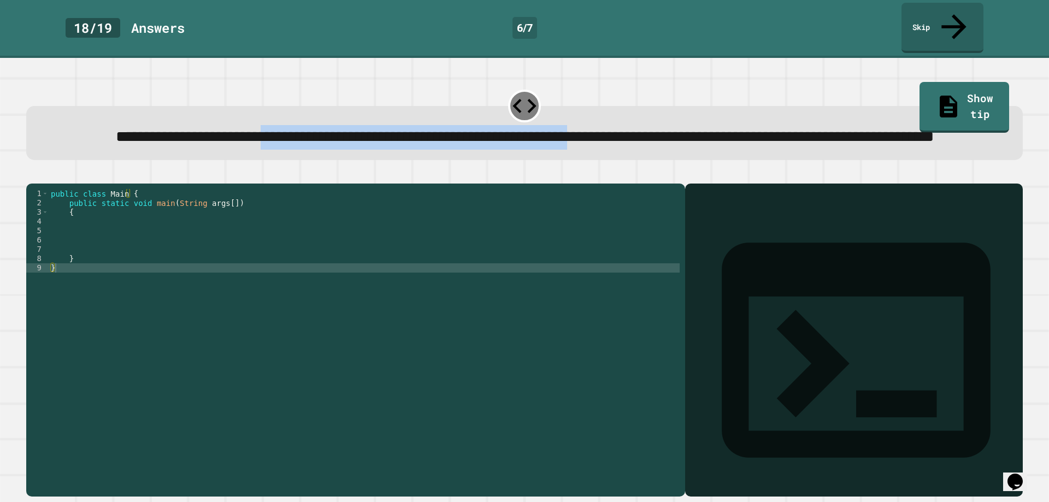
drag, startPoint x: 752, startPoint y: 125, endPoint x: 271, endPoint y: 110, distance: 480.9
click at [270, 125] on div "**********" at bounding box center [524, 137] width 957 height 24
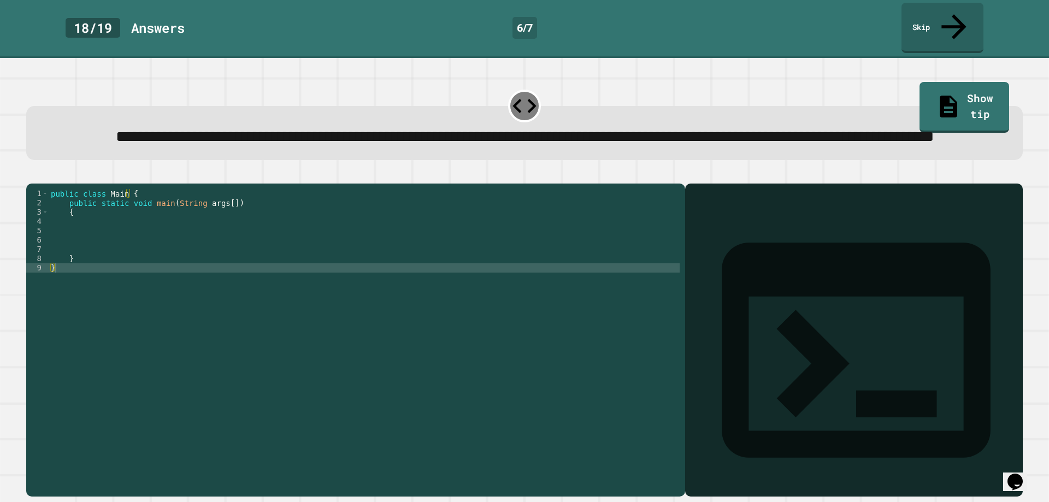
click at [116, 129] on span "**********" at bounding box center [525, 136] width 818 height 15
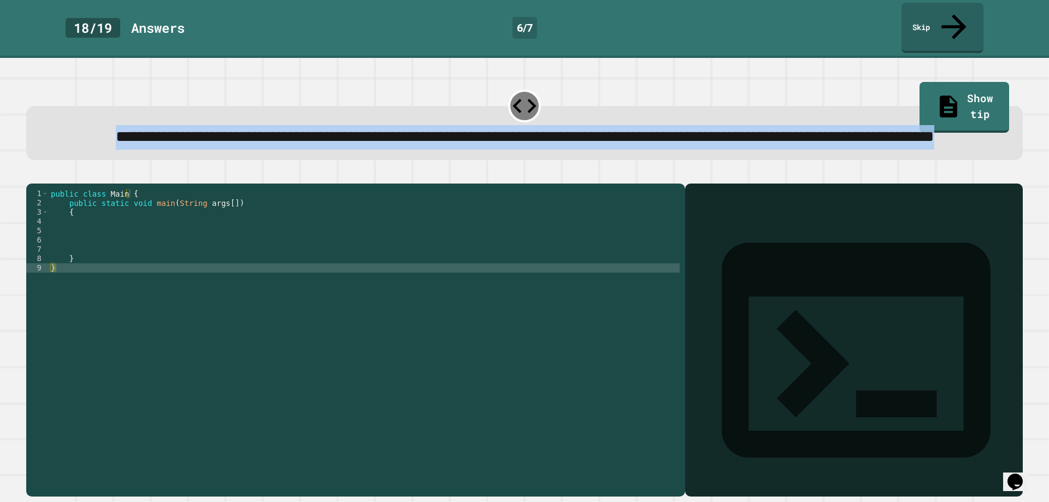
drag, startPoint x: 35, startPoint y: 114, endPoint x: 833, endPoint y: 165, distance: 799.6
click at [833, 165] on div "**********" at bounding box center [524, 122] width 1007 height 86
copy span "**********"
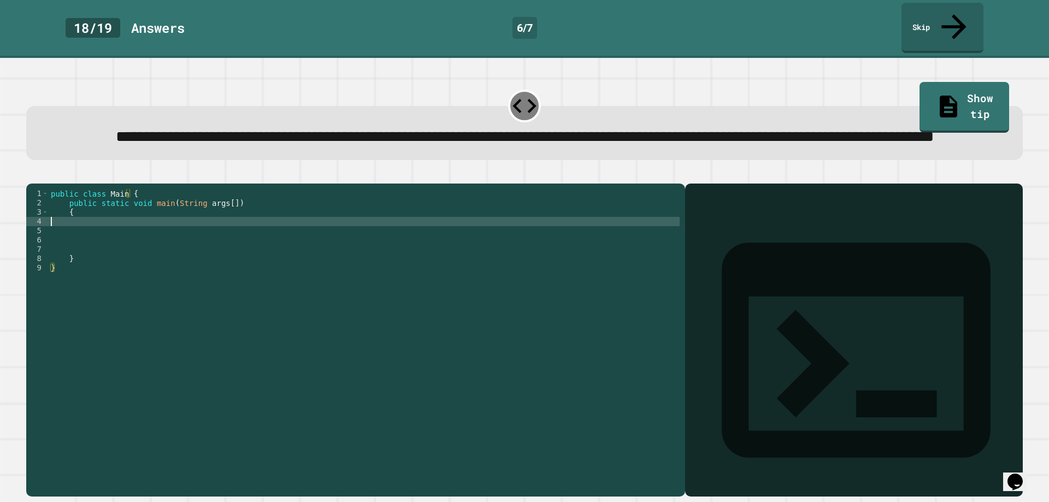
click at [113, 241] on div "public class Main { public static void main ( String args [ ]) { } }" at bounding box center [364, 328] width 631 height 279
click at [107, 246] on div "public class Main { public static void main ( String args [ ]) { } }" at bounding box center [364, 328] width 631 height 279
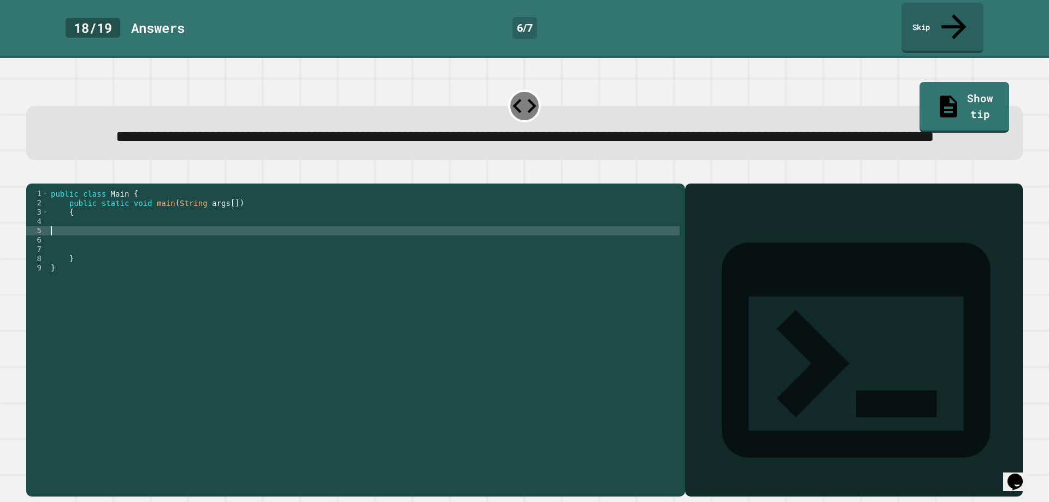
paste textarea "**********"
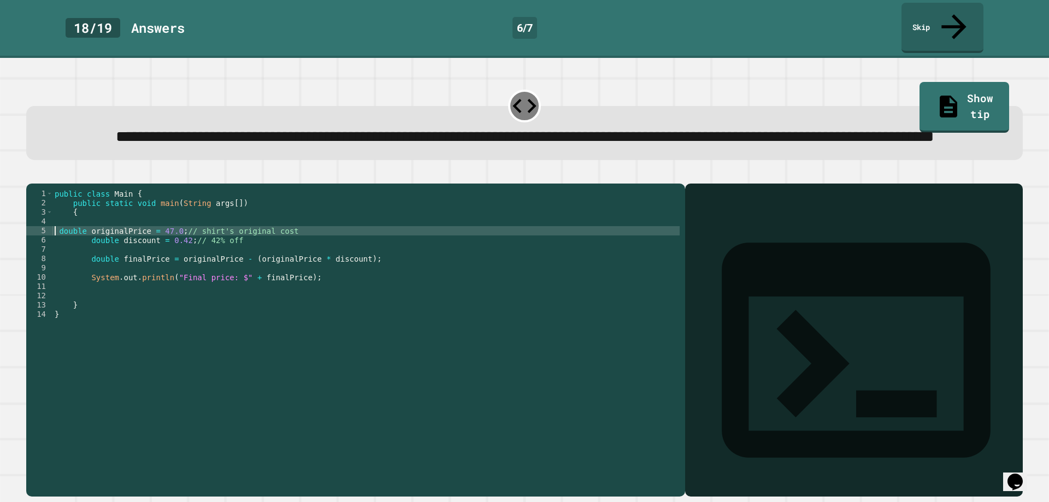
click at [54, 250] on div "public class Main { public static void main ( String args [ ]) { double origina…" at bounding box center [365, 328] width 627 height 279
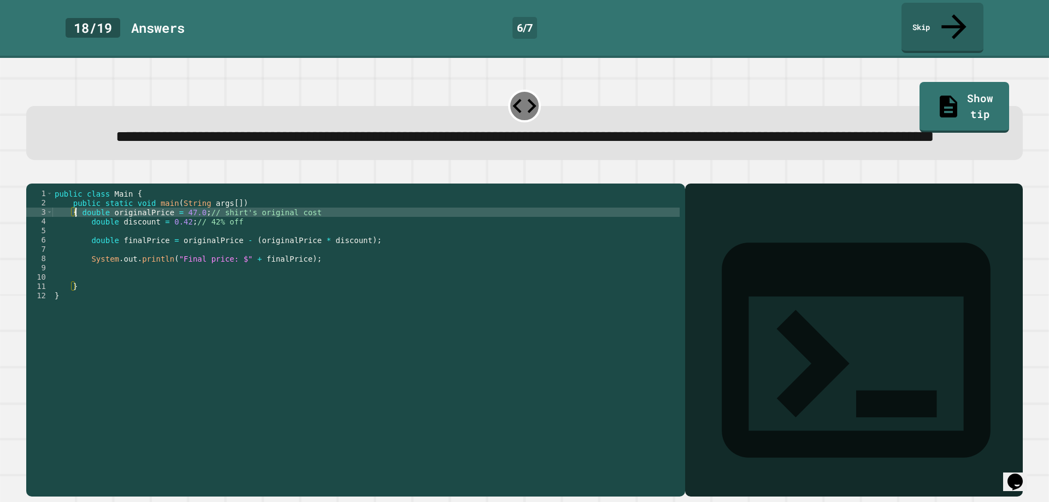
scroll to position [0, 2]
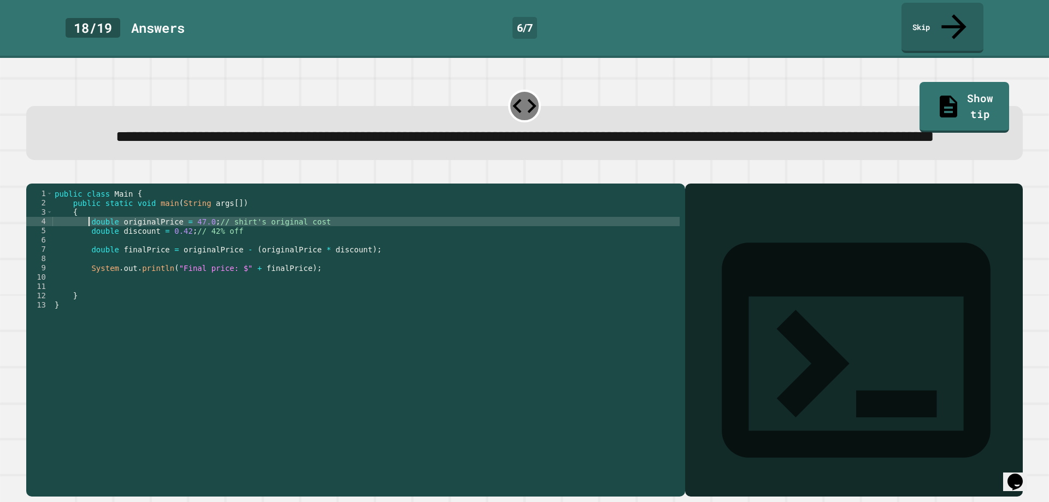
click at [84, 268] on div "public class Main { public static void main ( String args [ ]) { double origina…" at bounding box center [365, 328] width 627 height 279
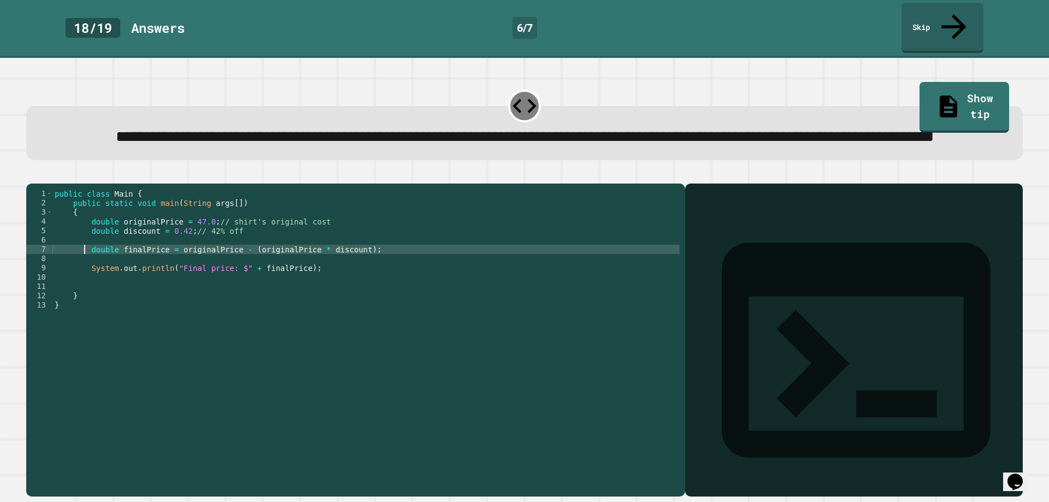
click at [211, 232] on div "public class Main { public static void main ( String args [ ]) { double origina…" at bounding box center [365, 328] width 627 height 279
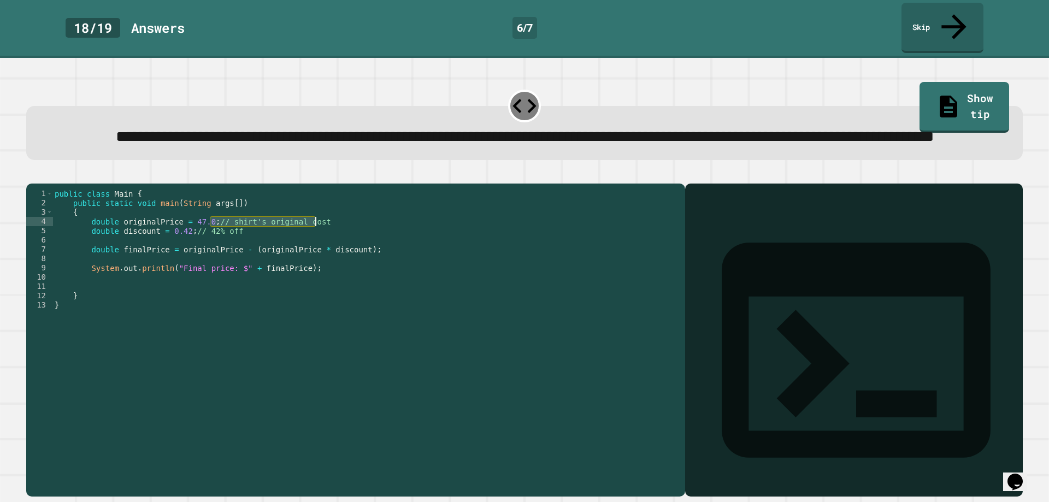
drag, startPoint x: 212, startPoint y: 239, endPoint x: 317, endPoint y: 238, distance: 104.3
click at [317, 238] on div "public class Main { public static void main ( String args [ ]) { double origina…" at bounding box center [365, 328] width 627 height 279
drag, startPoint x: 276, startPoint y: 247, endPoint x: 210, endPoint y: 247, distance: 66.6
click at [210, 247] on div "public class Main { public static void main ( String args [ ]) { double origina…" at bounding box center [365, 328] width 627 height 279
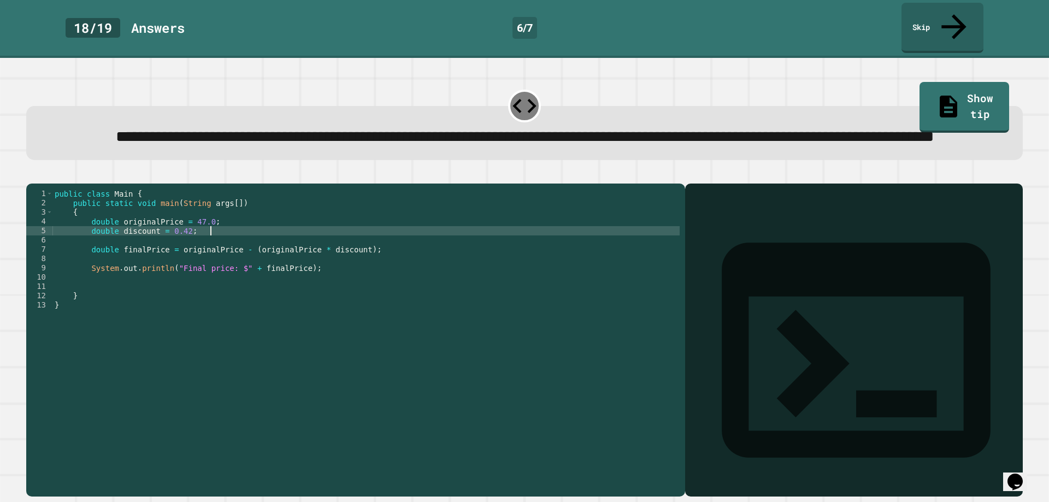
click at [32, 175] on icon "button" at bounding box center [32, 175] width 0 height 0
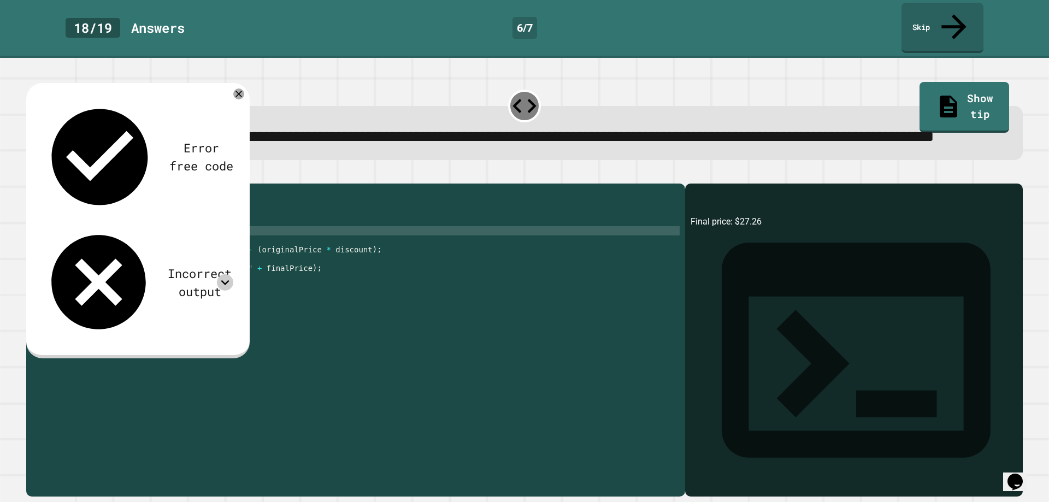
click at [229, 274] on div at bounding box center [225, 282] width 16 height 16
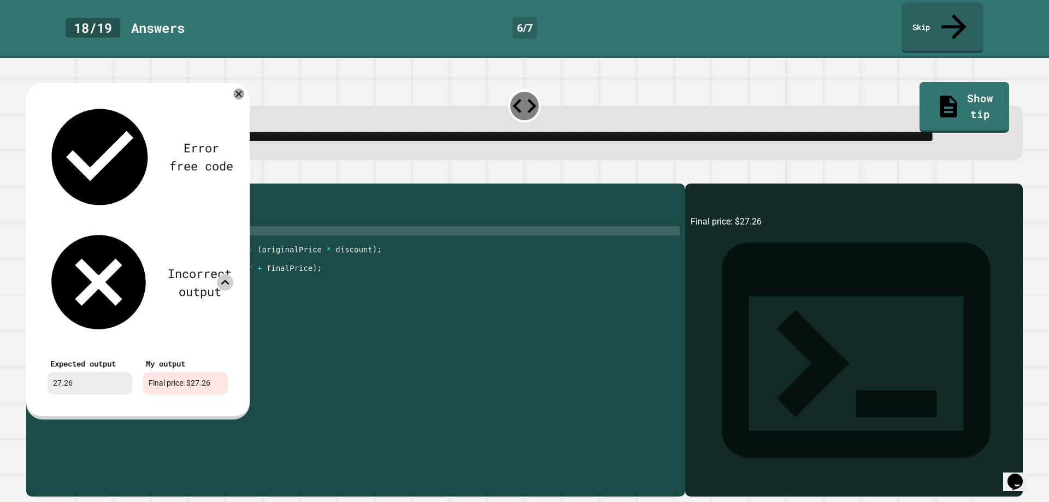
click at [226, 280] on icon at bounding box center [225, 282] width 8 height 5
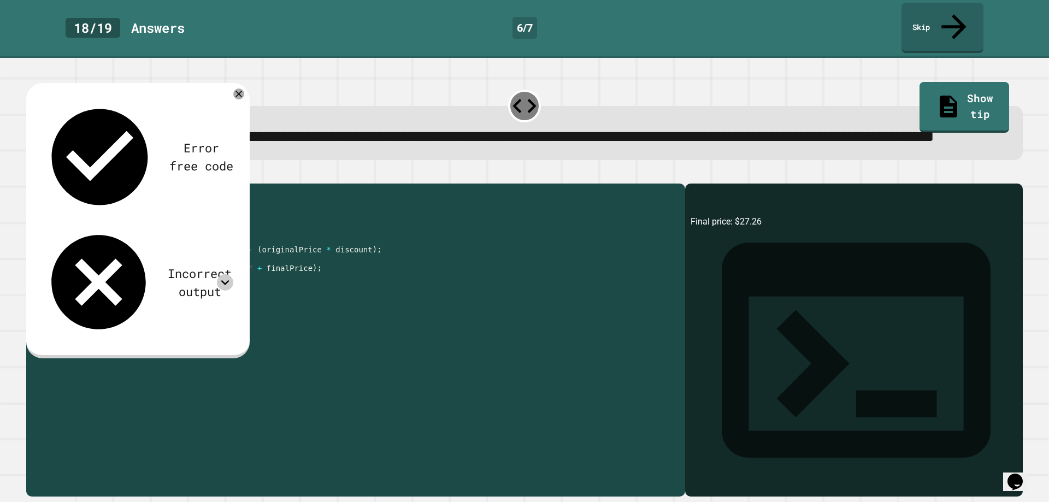
click at [233, 287] on div "public class Main { public static void main ( String args [ ]) { double origina…" at bounding box center [365, 328] width 627 height 279
drag, startPoint x: 169, startPoint y: 285, endPoint x: 248, endPoint y: 283, distance: 78.7
click at [248, 283] on div "public class Main { public static void main ( String args [ ]) { double origina…" at bounding box center [365, 328] width 627 height 279
type textarea "**********"
drag, startPoint x: 57, startPoint y: 178, endPoint x: 45, endPoint y: 179, distance: 12.1
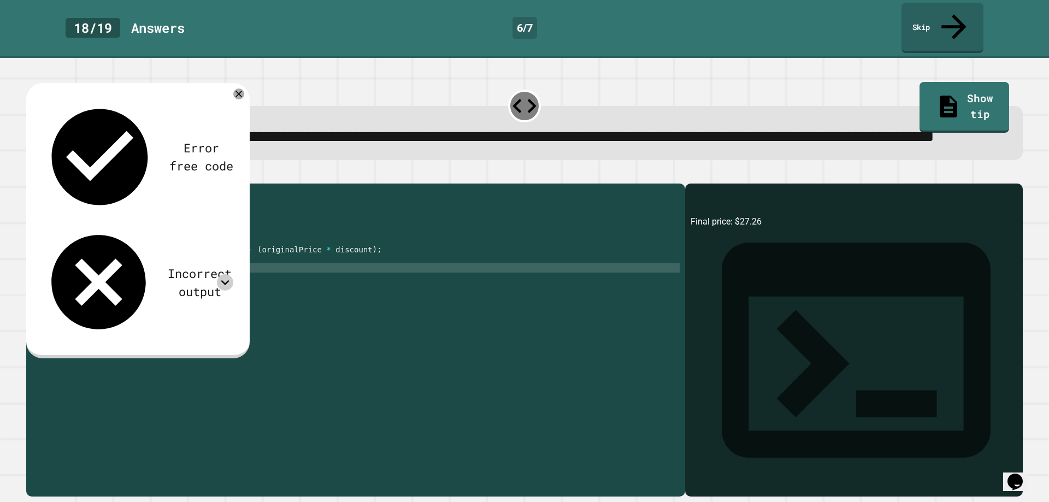
click at [55, 178] on div at bounding box center [524, 176] width 996 height 13
click at [32, 175] on icon "button" at bounding box center [32, 175] width 0 height 0
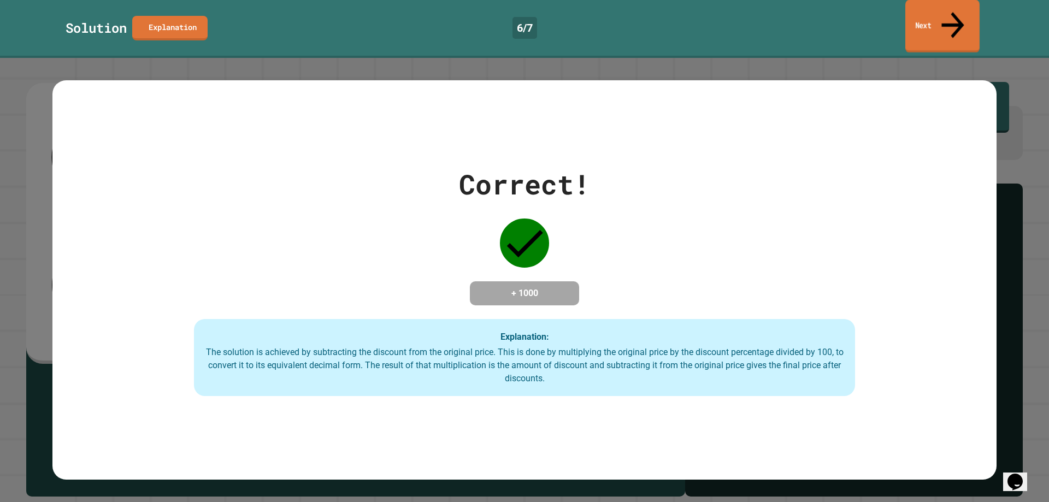
click at [919, 20] on link "Next" at bounding box center [942, 26] width 74 height 53
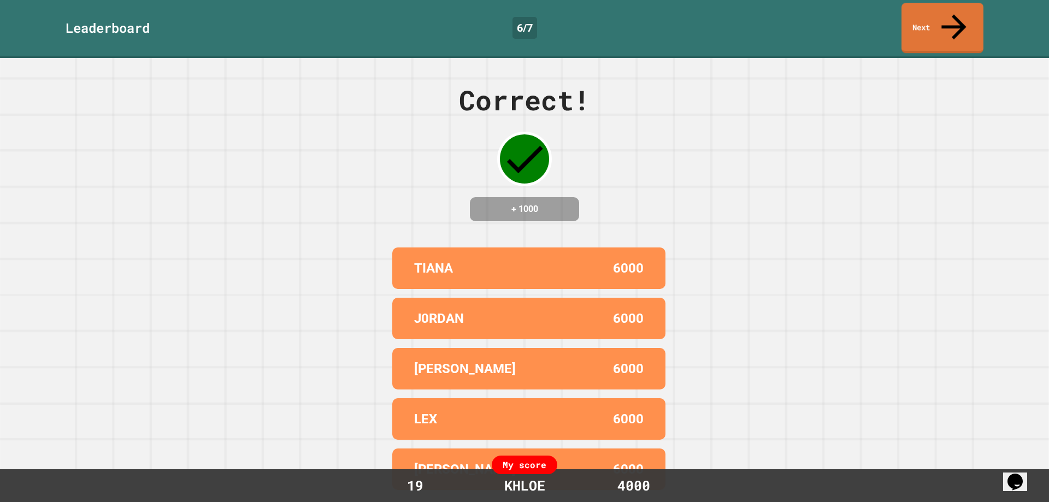
click at [965, 15] on link "Next" at bounding box center [942, 28] width 82 height 50
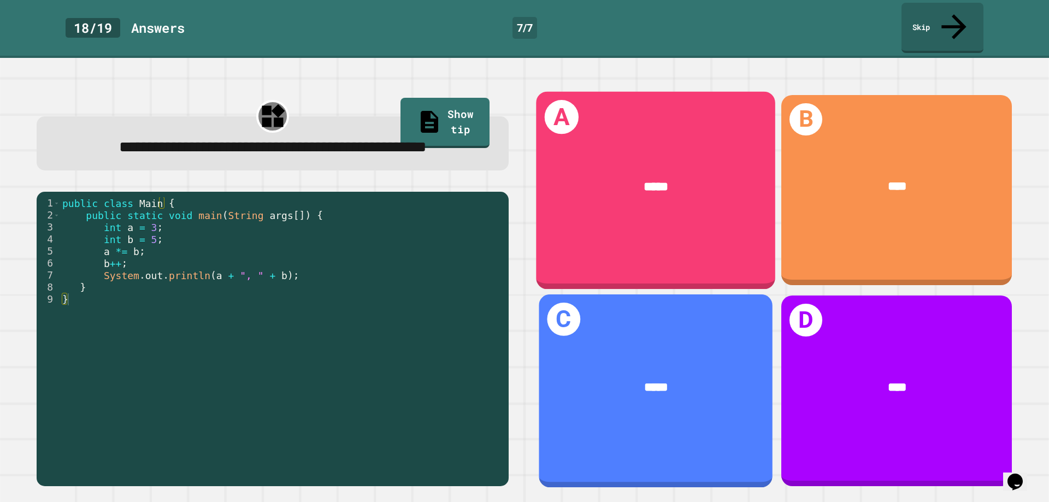
click at [657, 236] on div "A *****" at bounding box center [655, 189] width 239 height 197
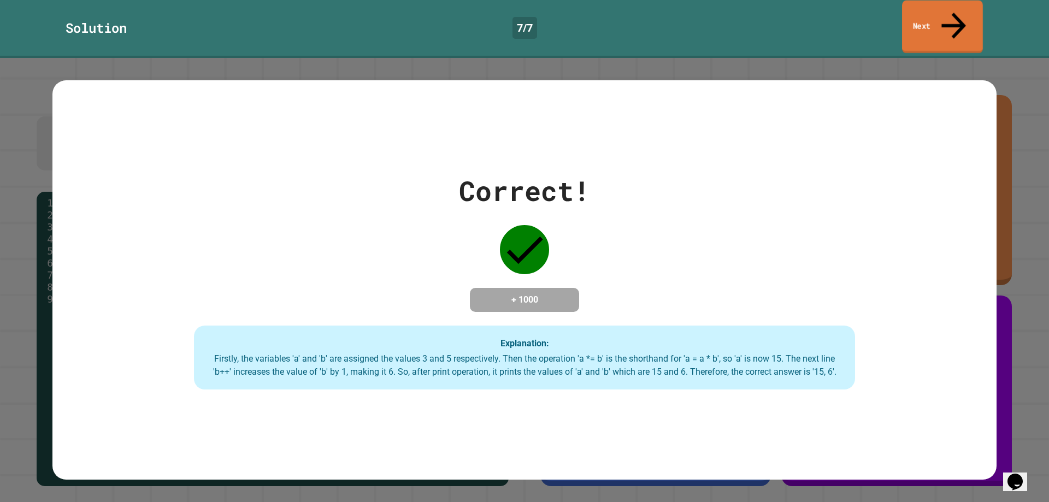
click at [910, 16] on link "Next" at bounding box center [942, 27] width 81 height 53
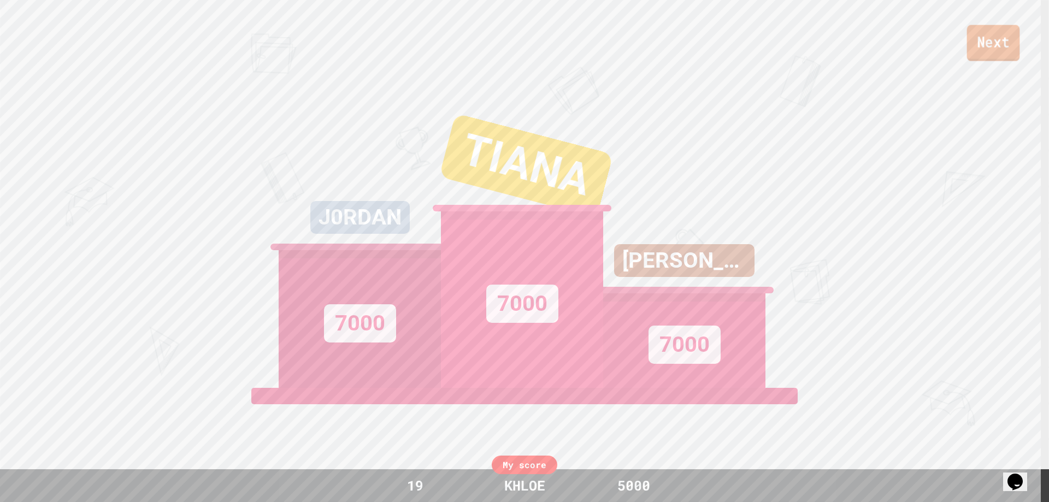
click at [1003, 44] on link "Next" at bounding box center [993, 43] width 53 height 36
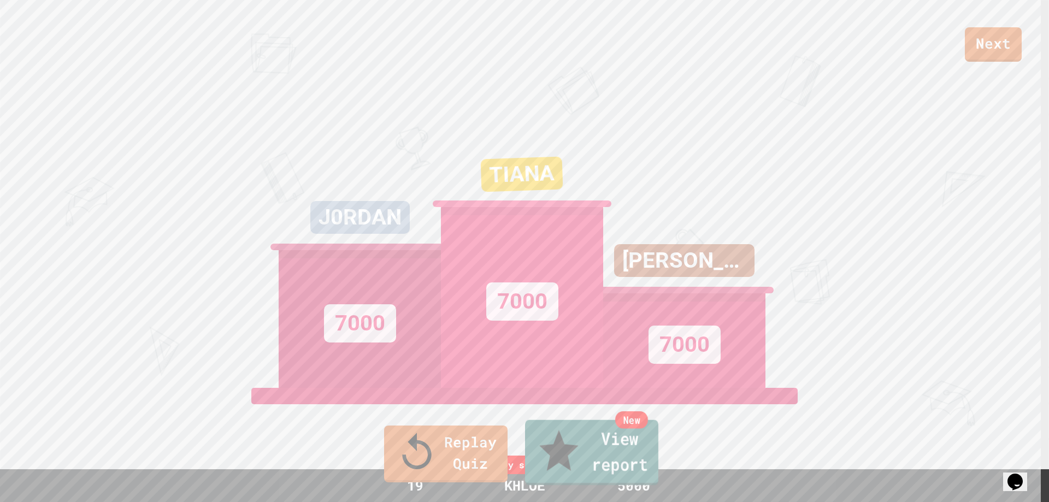
click at [596, 455] on link "New View report" at bounding box center [591, 453] width 133 height 66
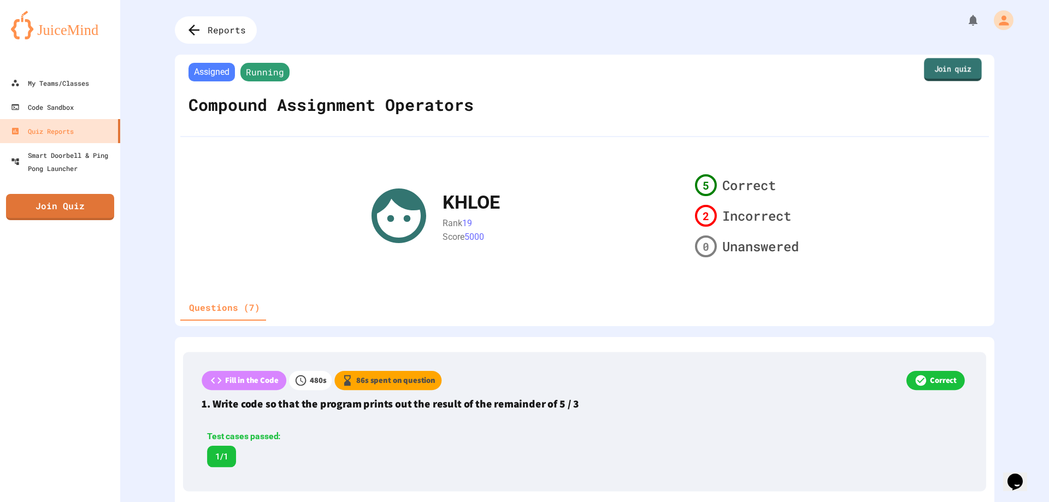
click at [954, 67] on link "Join quiz" at bounding box center [952, 69] width 57 height 23
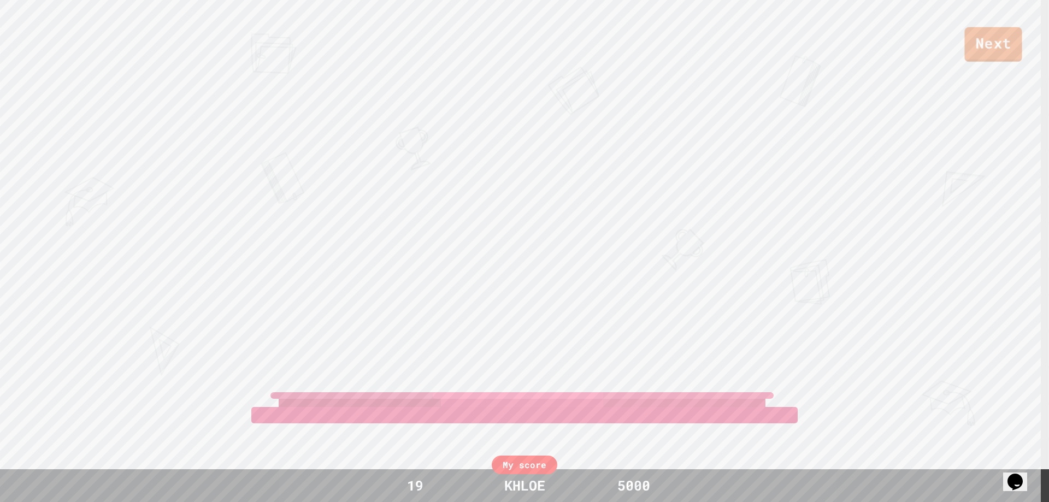
click at [1000, 30] on link "Next" at bounding box center [992, 44] width 57 height 35
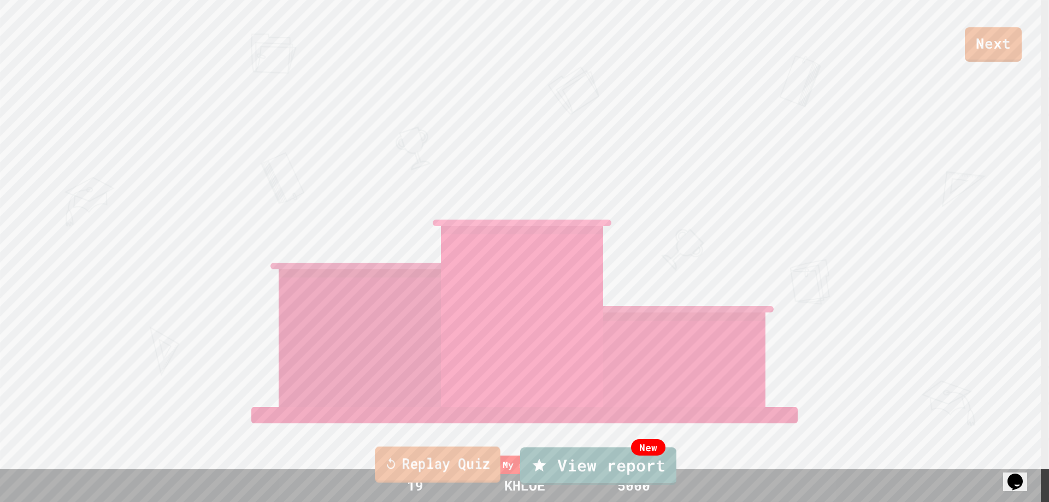
click at [410, 478] on link "Replay Quiz" at bounding box center [438, 465] width 126 height 36
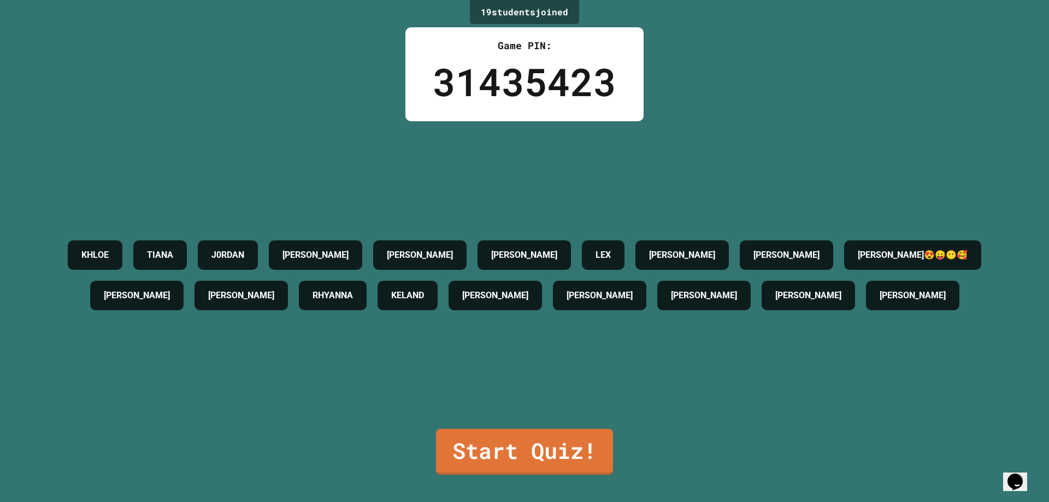
click at [511, 429] on link "Start Quiz!" at bounding box center [524, 452] width 177 height 46
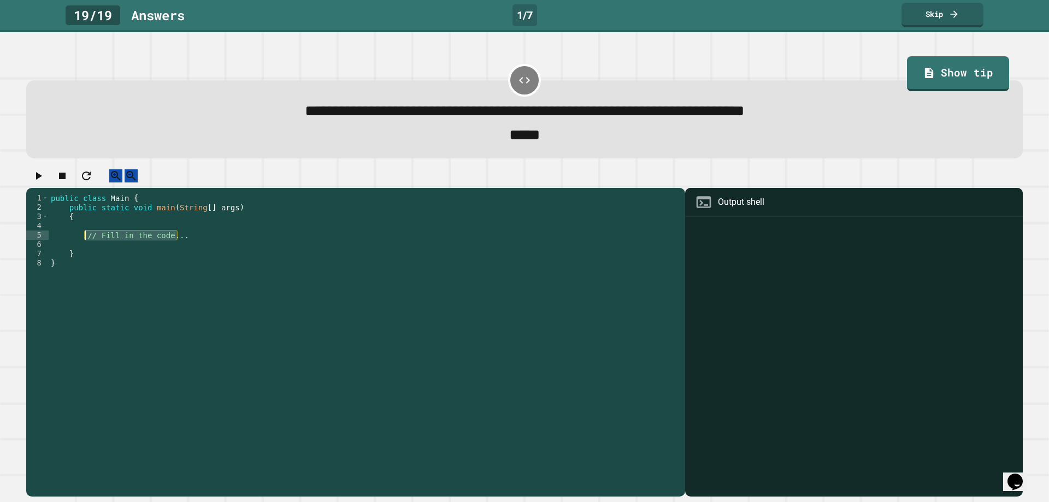
drag, startPoint x: 204, startPoint y: 251, endPoint x: 82, endPoint y: 245, distance: 121.4
click at [82, 245] on div "public class Main { public static void main ( String [ ] args ) { // Fill in th…" at bounding box center [364, 332] width 631 height 279
type textarea "**********"
type textarea "*"
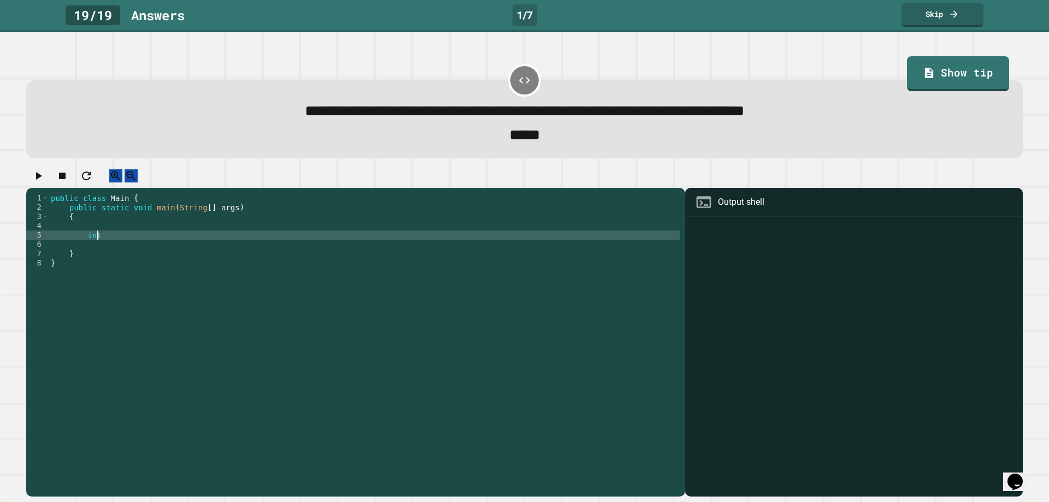
scroll to position [0, 0]
paste textarea "**********"
click at [98, 245] on div "public class Main { public static void main ( String [ ] args ) { intresult = 5…" at bounding box center [364, 332] width 631 height 279
click at [52, 262] on div "public class Main { public static void main ( String [ ] args ) { int result = …" at bounding box center [364, 332] width 631 height 279
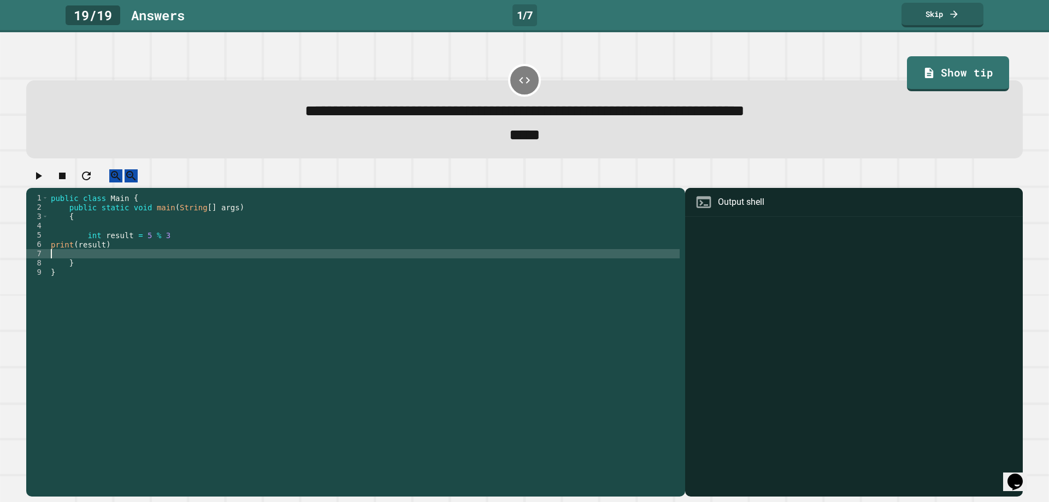
scroll to position [0, 0]
click at [50, 254] on div "public class Main { public static void main ( String [ ] args ) { int result = …" at bounding box center [364, 332] width 631 height 279
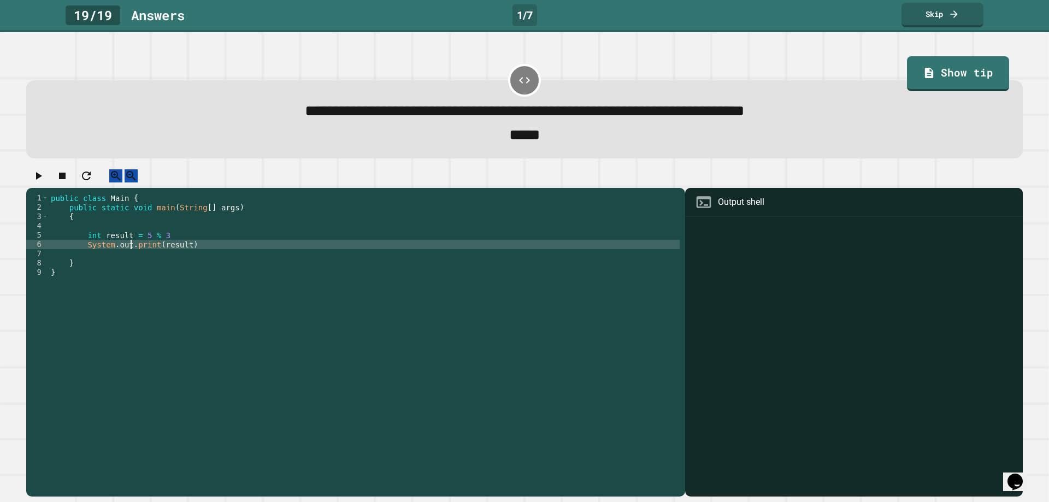
scroll to position [0, 5]
click at [174, 254] on div "public class Main { public static void main ( String [ ] args ) { int result = …" at bounding box center [364, 332] width 631 height 279
click at [167, 249] on div "public class Main { public static void main ( String [ ] args ) { int result = …" at bounding box center [364, 332] width 631 height 279
click at [203, 255] on div "public class Main { public static void main ( String [ ] args ) { int result = …" at bounding box center [364, 332] width 631 height 279
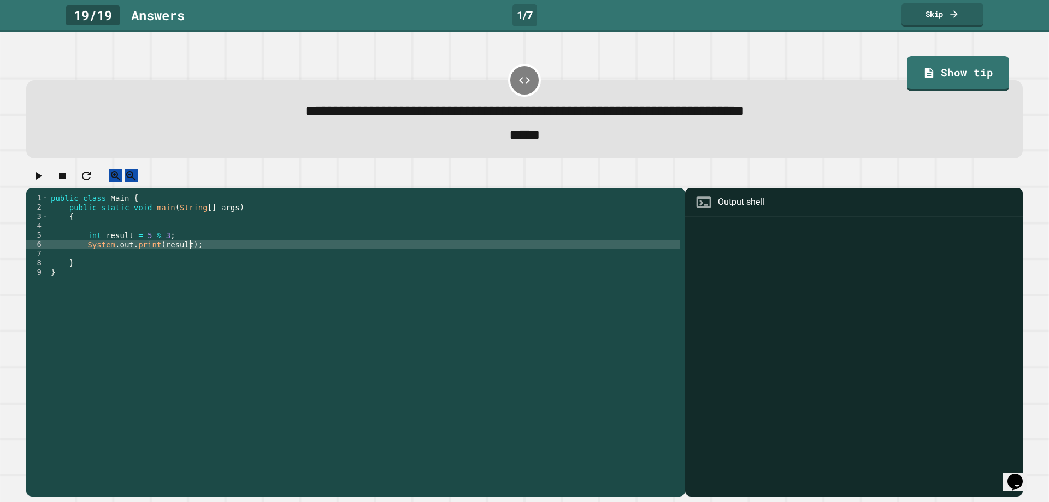
type textarea "**********"
click at [45, 181] on icon "button" at bounding box center [38, 175] width 13 height 13
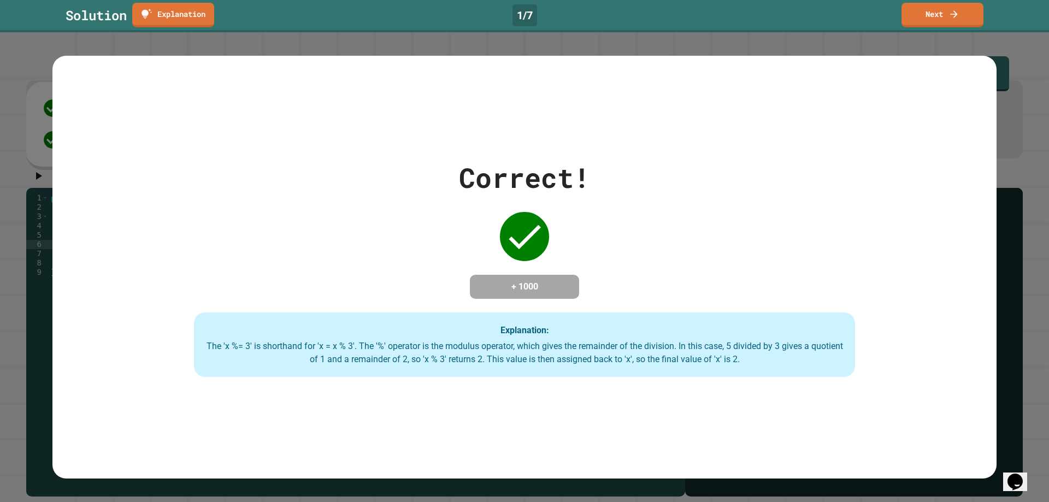
click at [942, 12] on link "Next" at bounding box center [942, 15] width 82 height 25
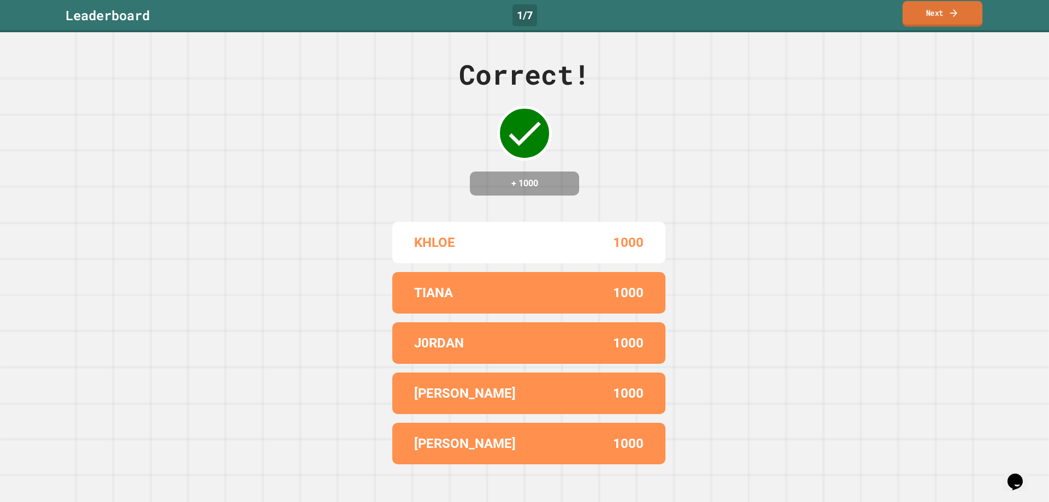
click at [935, 16] on link "Next" at bounding box center [942, 14] width 80 height 26
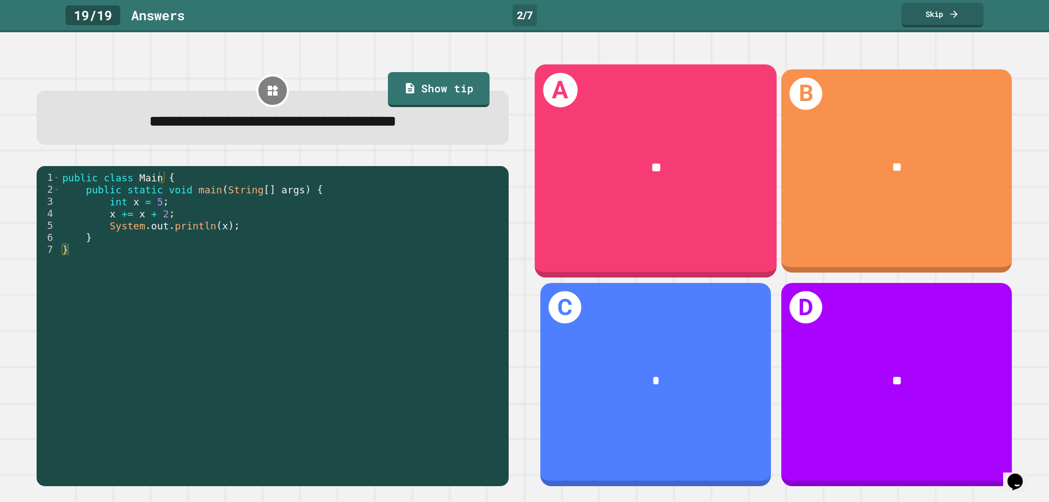
click at [562, 153] on div "**" at bounding box center [656, 167] width 242 height 71
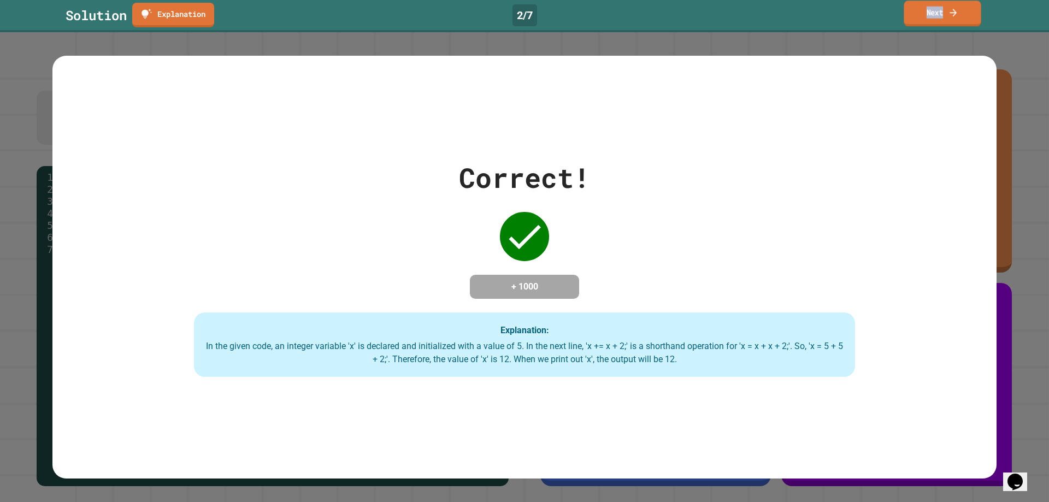
click at [922, 17] on link "Next" at bounding box center [941, 14] width 77 height 26
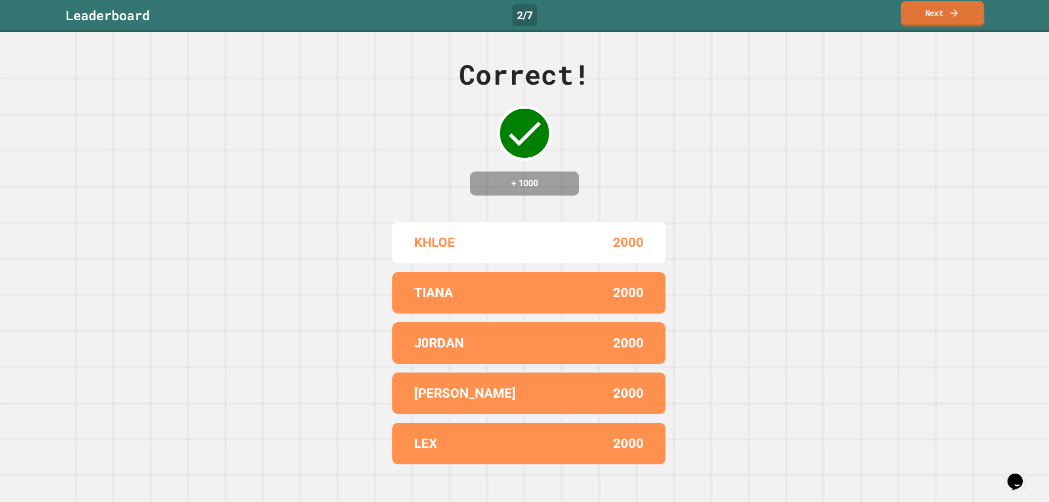
click at [924, 21] on link "Next" at bounding box center [942, 14] width 83 height 26
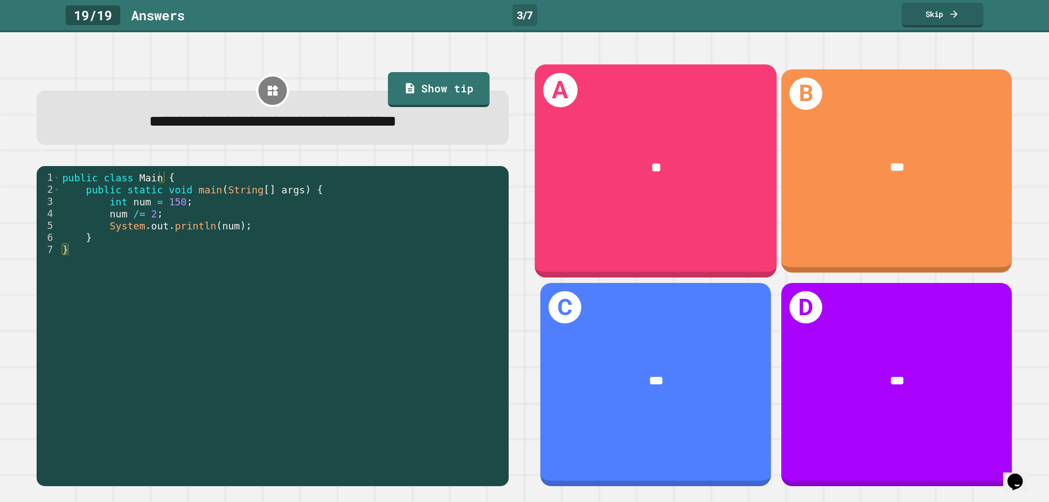
click at [661, 229] on div "A **" at bounding box center [656, 171] width 242 height 214
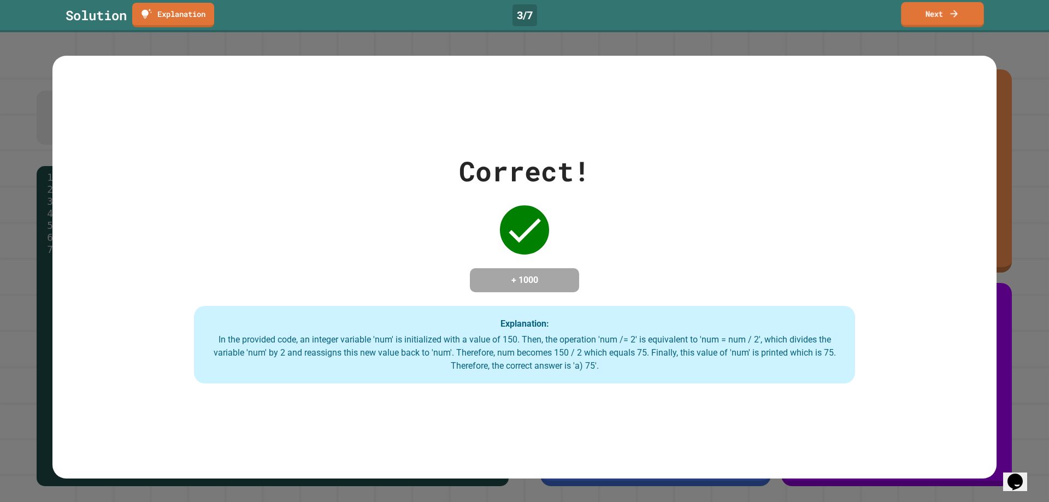
click at [924, 16] on link "Next" at bounding box center [942, 14] width 83 height 25
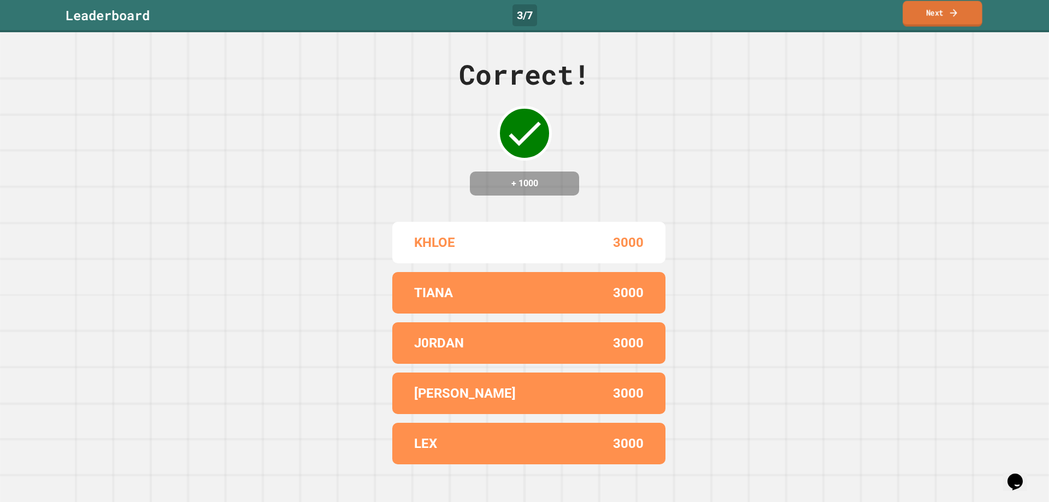
click at [948, 14] on icon at bounding box center [953, 12] width 10 height 11
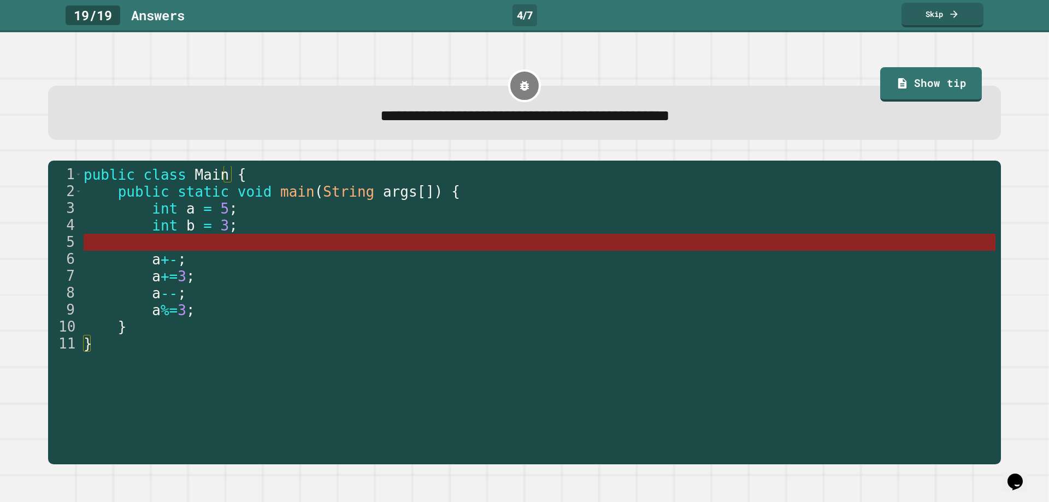
click at [106, 244] on span at bounding box center [101, 242] width 34 height 16
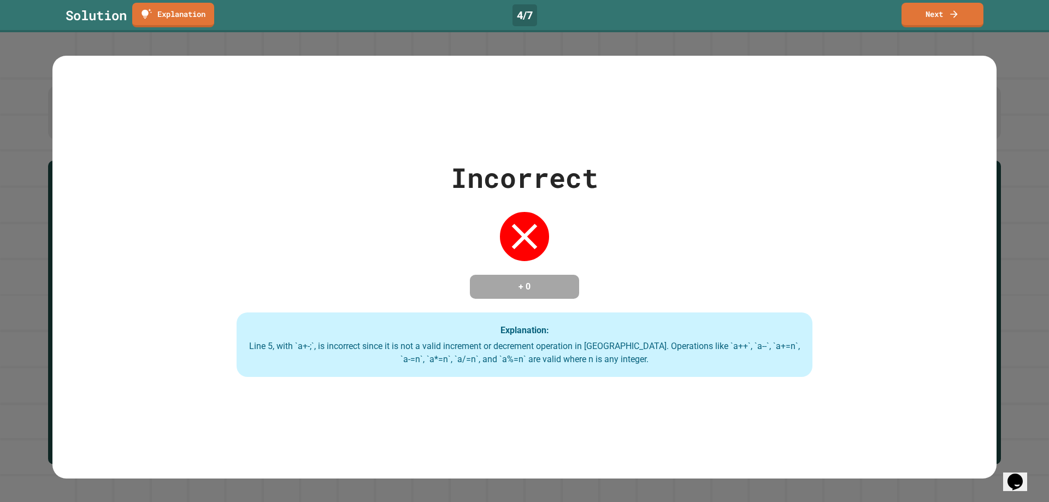
click at [167, 1] on div "Solution Explanation 4 / 7 Next" at bounding box center [524, 16] width 1049 height 32
click at [175, 18] on link "Explanation" at bounding box center [172, 14] width 75 height 26
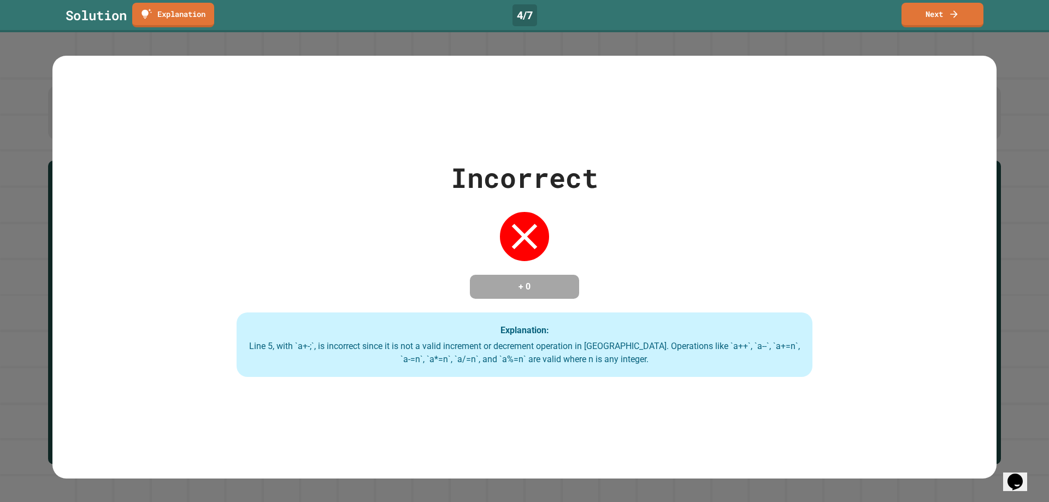
drag, startPoint x: 335, startPoint y: 261, endPoint x: 204, endPoint y: 159, distance: 165.8
drag, startPoint x: 204, startPoint y: 158, endPoint x: 203, endPoint y: 145, distance: 13.7
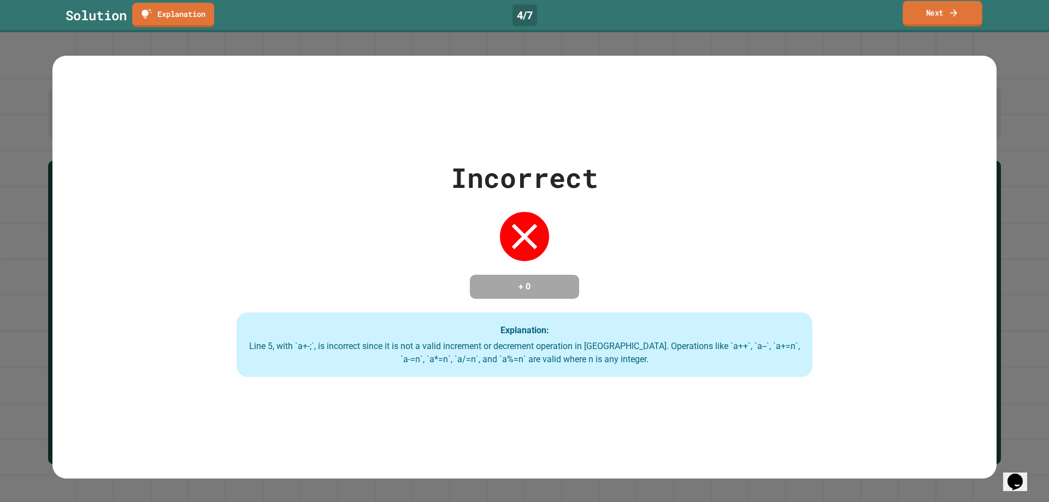
click at [911, 16] on link "Next" at bounding box center [941, 14] width 79 height 26
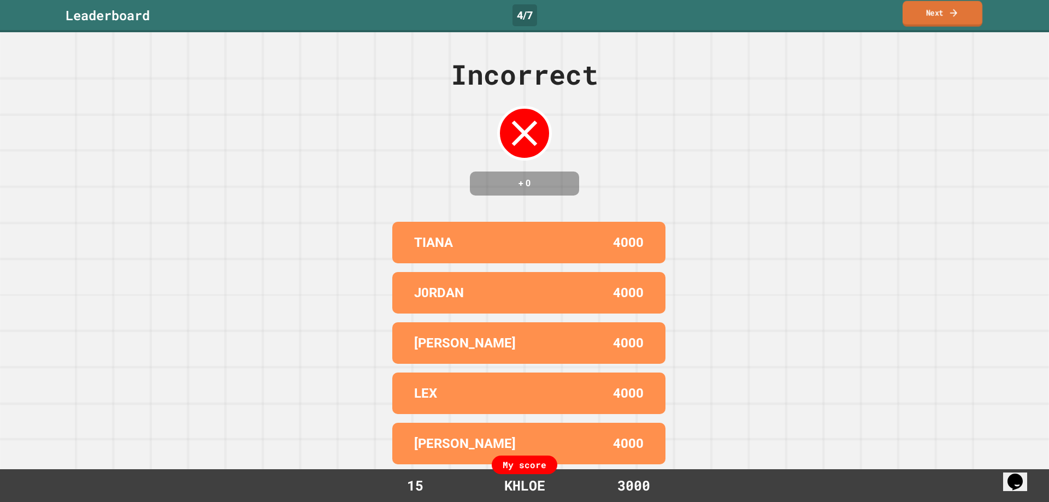
click at [914, 16] on link "Next" at bounding box center [942, 14] width 80 height 26
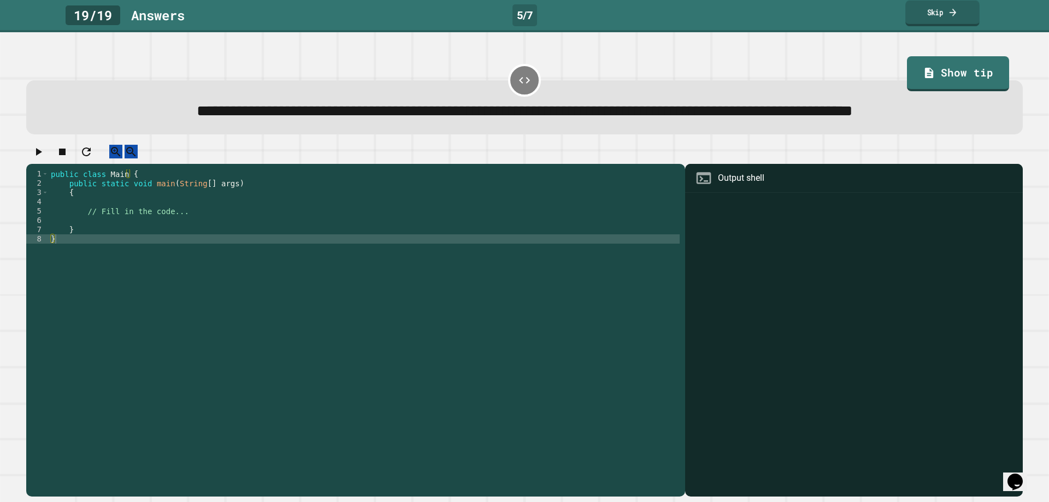
click at [956, 23] on link "Skip" at bounding box center [942, 14] width 74 height 26
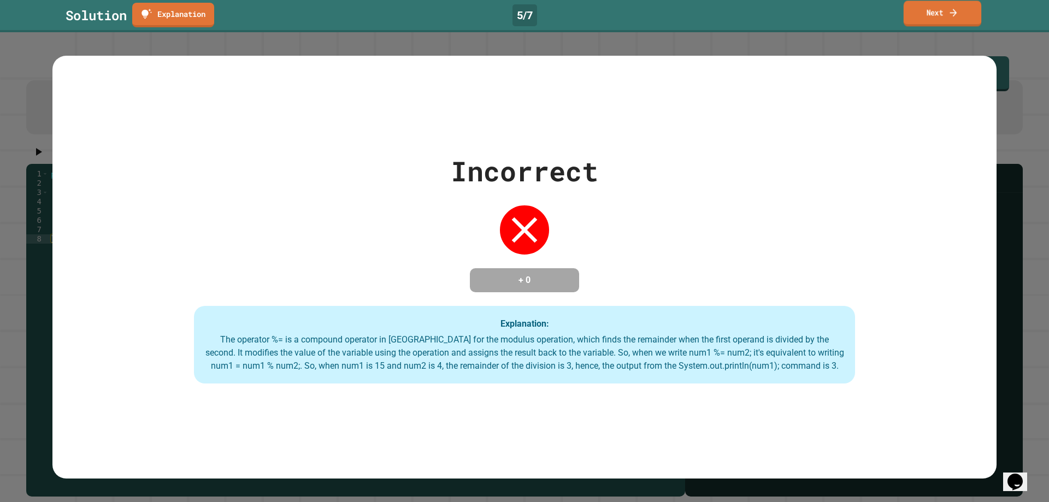
click at [956, 23] on link "Next" at bounding box center [942, 14] width 78 height 26
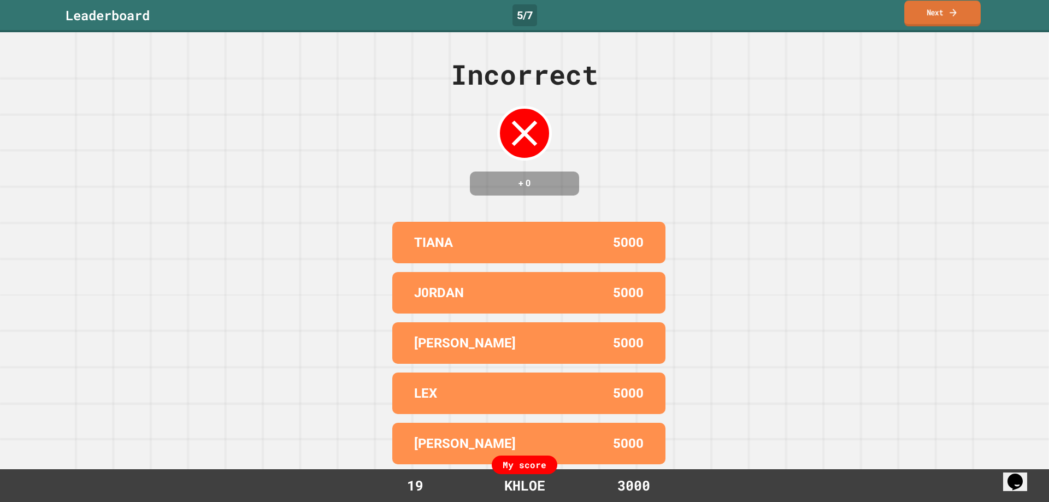
click at [954, 21] on link "Next" at bounding box center [942, 14] width 76 height 26
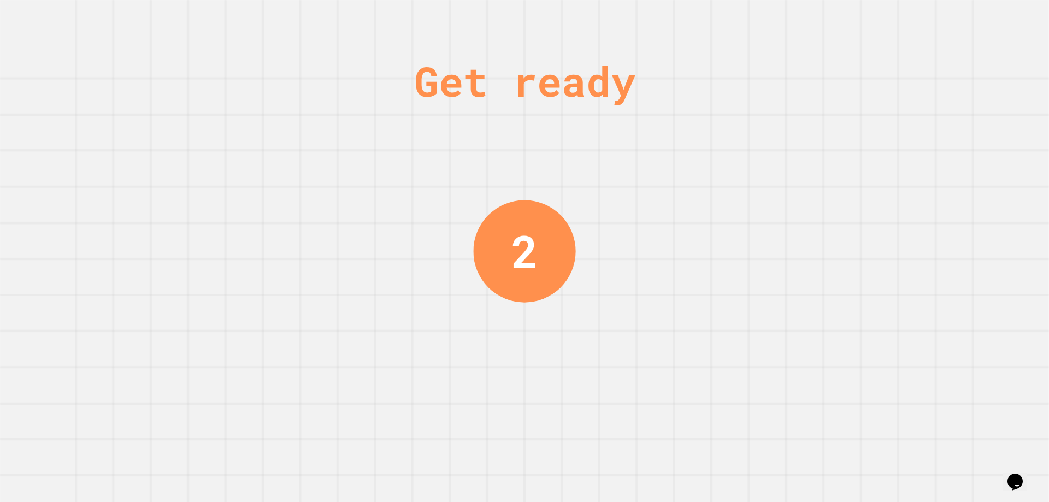
click at [943, 31] on div "Get ready 2" at bounding box center [524, 251] width 1049 height 502
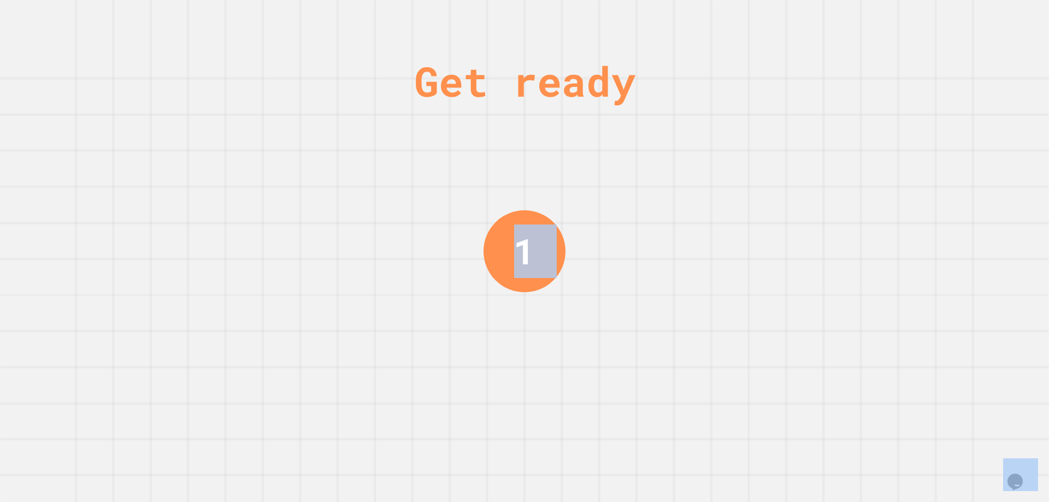
click at [943, 31] on div "Get ready 1" at bounding box center [524, 251] width 1049 height 502
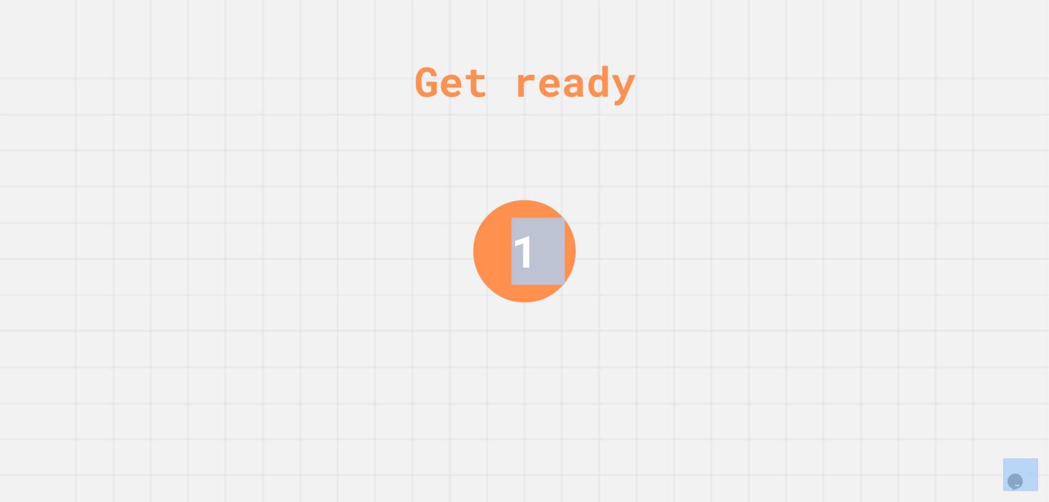
click at [943, 31] on div "Get ready 1" at bounding box center [524, 251] width 1049 height 502
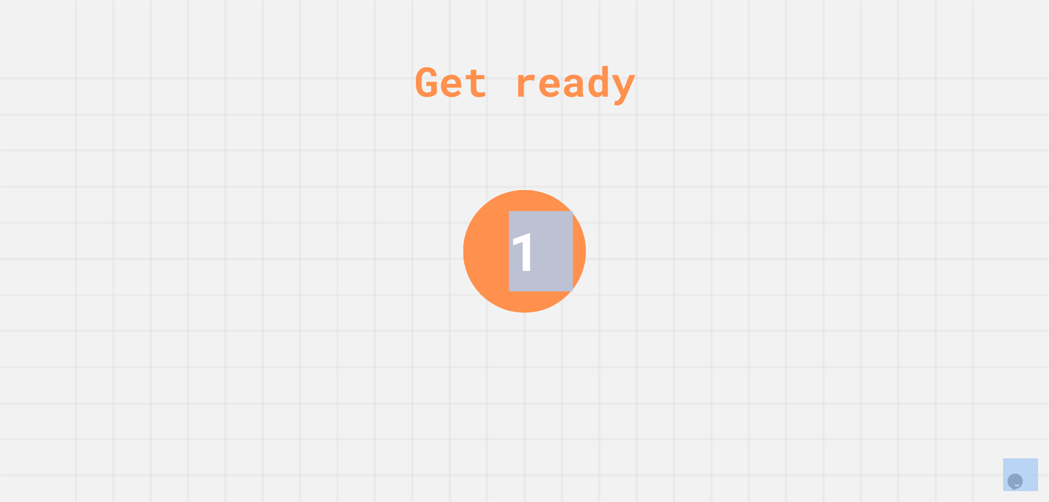
click at [943, 31] on div "Get ready 1" at bounding box center [524, 251] width 1049 height 502
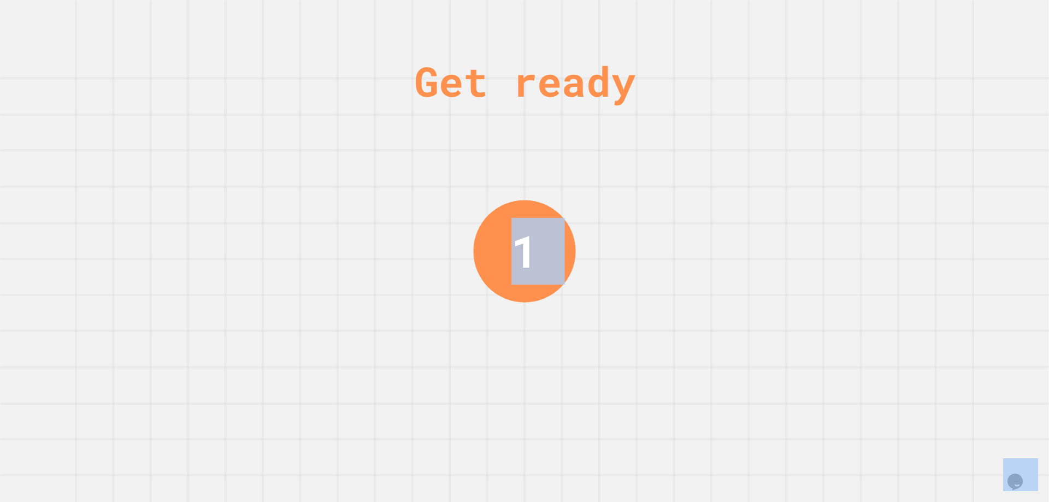
click at [943, 31] on div "Get ready 1" at bounding box center [524, 251] width 1049 height 502
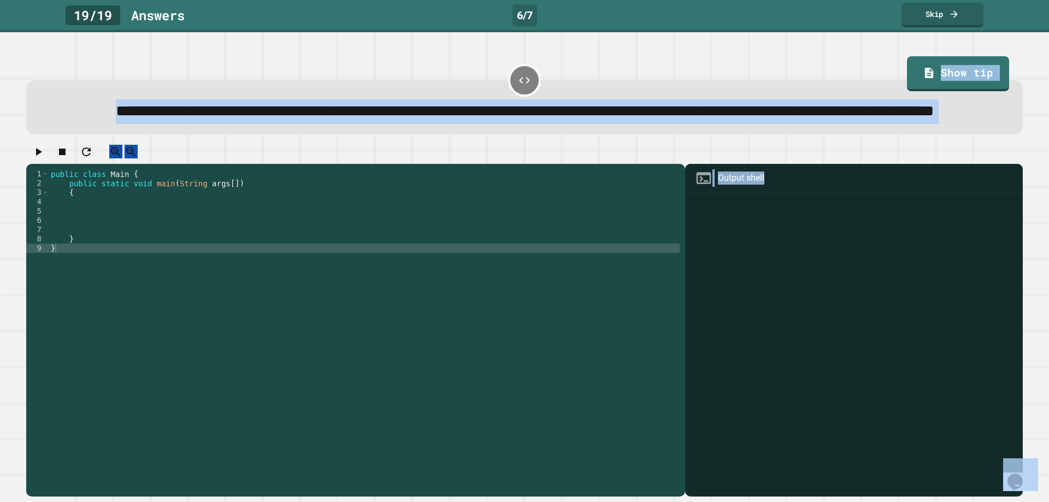
click at [943, 31] on div "**********" at bounding box center [524, 251] width 1049 height 502
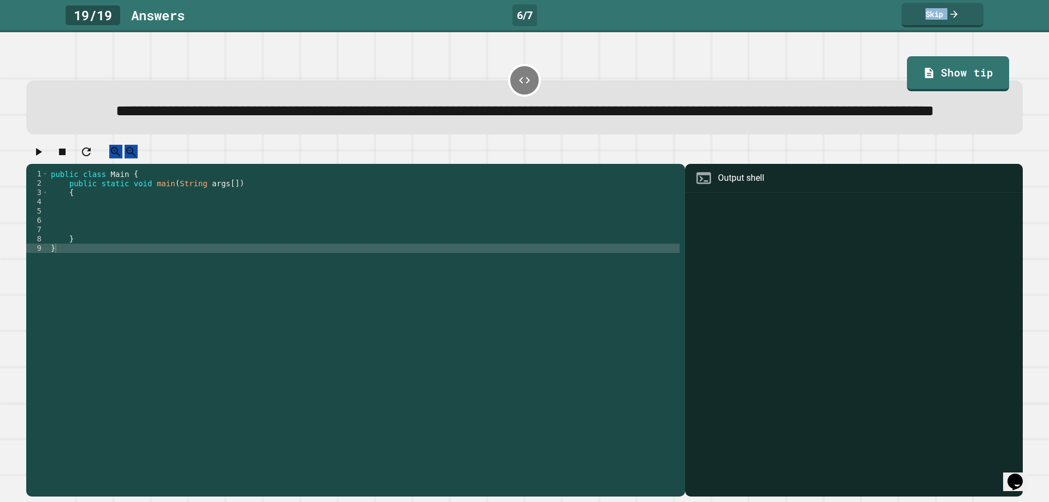
click at [943, 31] on div "19 / 19 Answer s 6 / 7 Skip" at bounding box center [524, 16] width 1049 height 32
drag, startPoint x: 943, startPoint y: 31, endPoint x: 945, endPoint y: 13, distance: 17.7
click at [943, 29] on div "19 / 19 Answer s 6 / 7 Skip" at bounding box center [524, 16] width 1049 height 32
click at [945, 13] on link "Skip" at bounding box center [942, 14] width 74 height 26
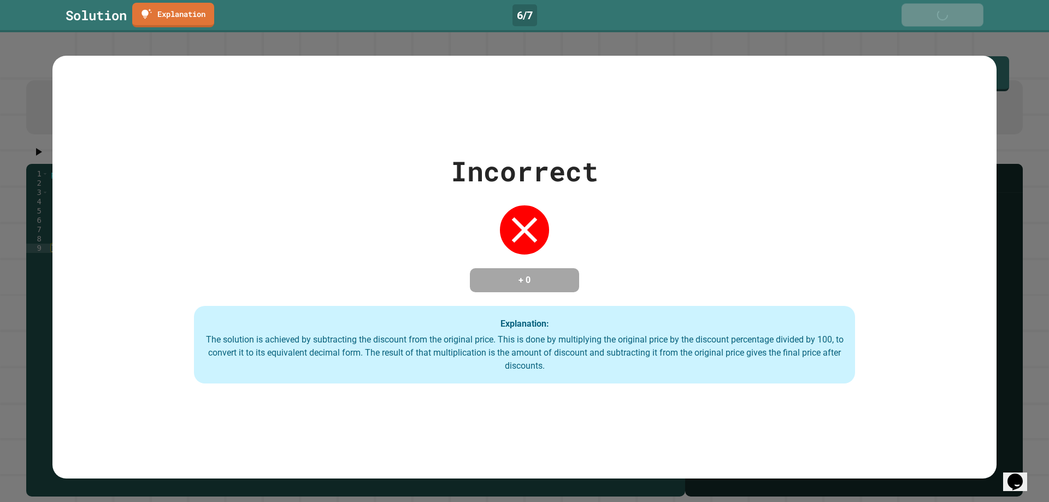
click at [945, 13] on link "Next" at bounding box center [942, 15] width 82 height 23
click at [945, 13] on div "Next" at bounding box center [942, 16] width 37 height 12
click at [945, 13] on link "Next" at bounding box center [941, 15] width 79 height 23
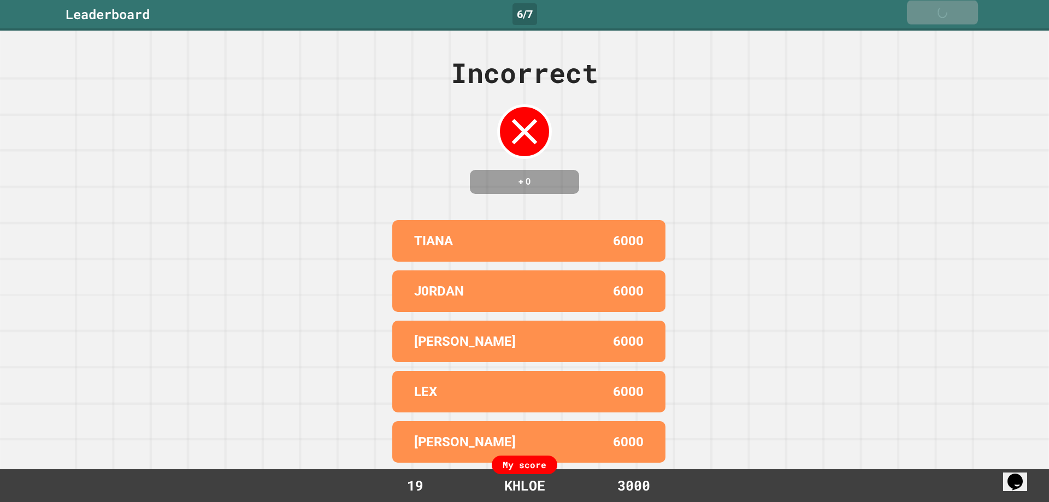
click at [945, 13] on div "Next" at bounding box center [942, 12] width 33 height 13
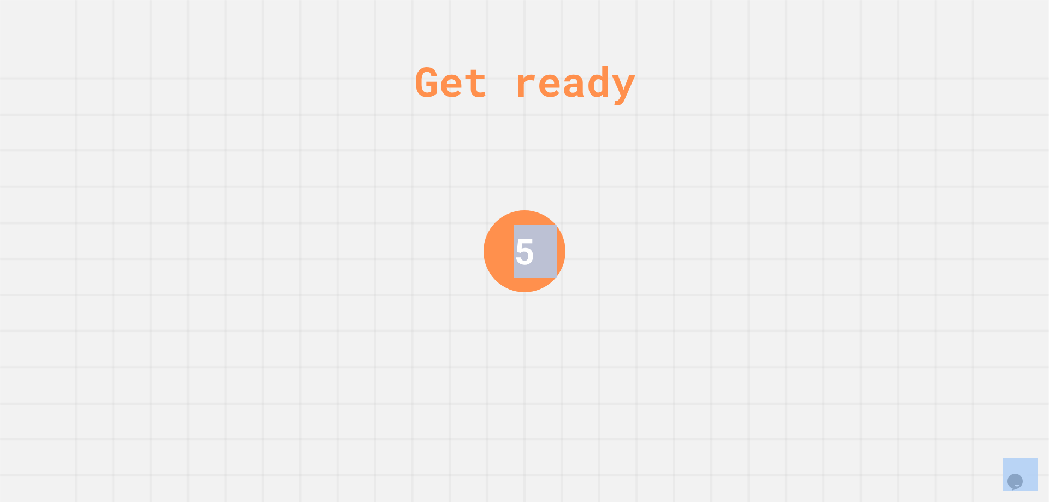
click at [945, 13] on div "Get ready 5" at bounding box center [524, 251] width 1049 height 502
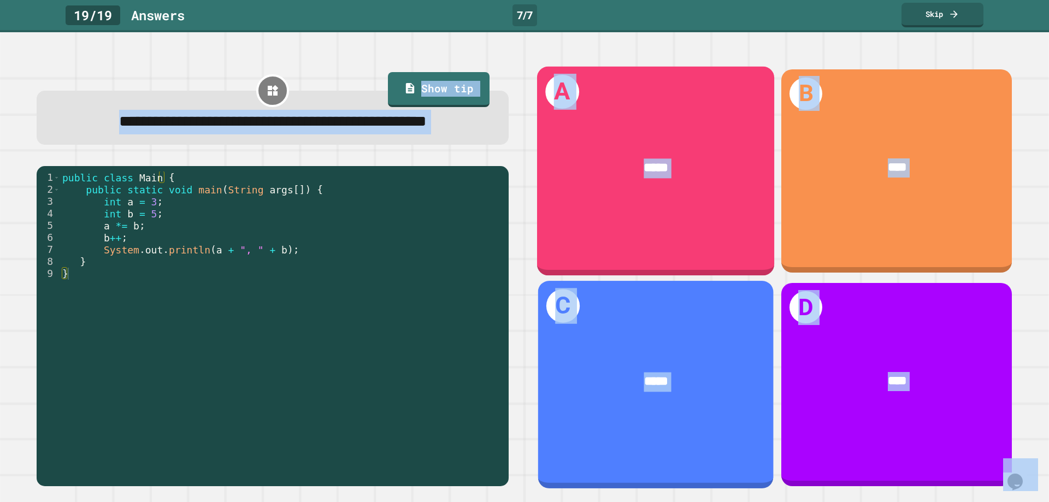
click at [708, 168] on div "*****" at bounding box center [656, 168] width 186 height 20
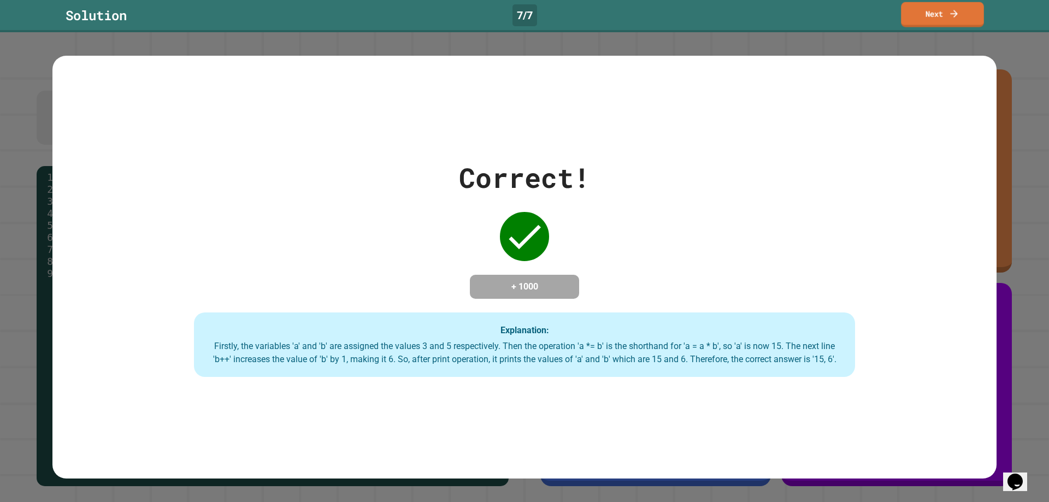
click at [940, 23] on link "Next" at bounding box center [942, 14] width 83 height 25
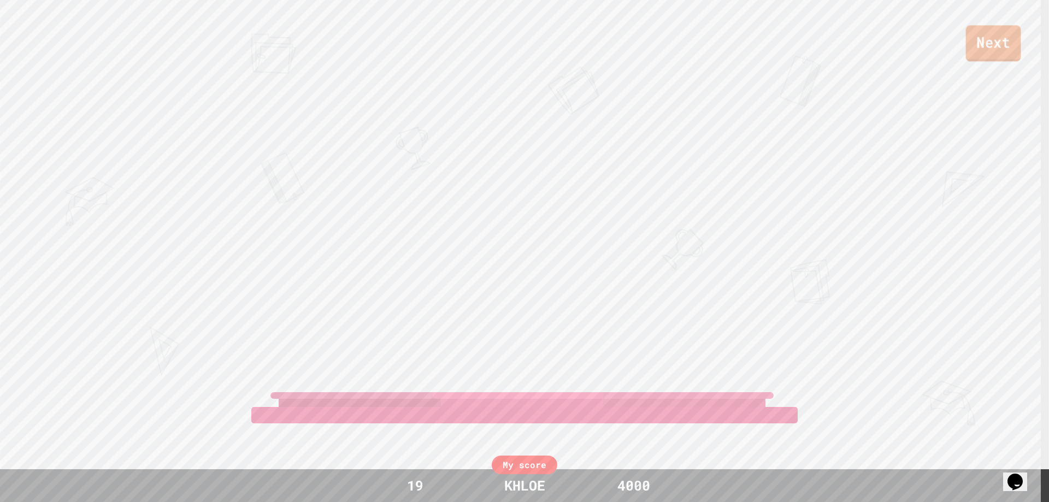
click at [997, 51] on link "Next" at bounding box center [993, 43] width 55 height 36
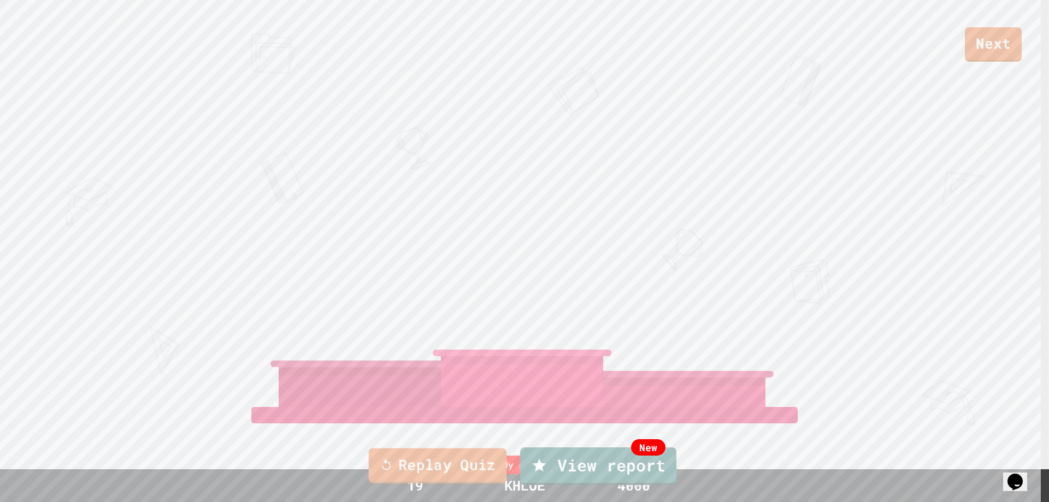
click at [410, 464] on link "Replay Quiz" at bounding box center [438, 465] width 138 height 35
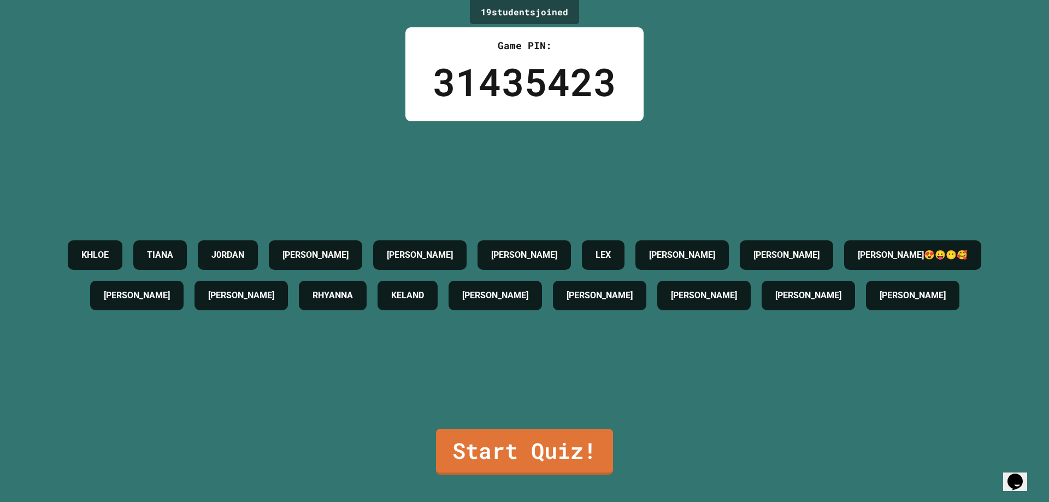
click at [532, 453] on link "Start Quiz!" at bounding box center [524, 452] width 177 height 46
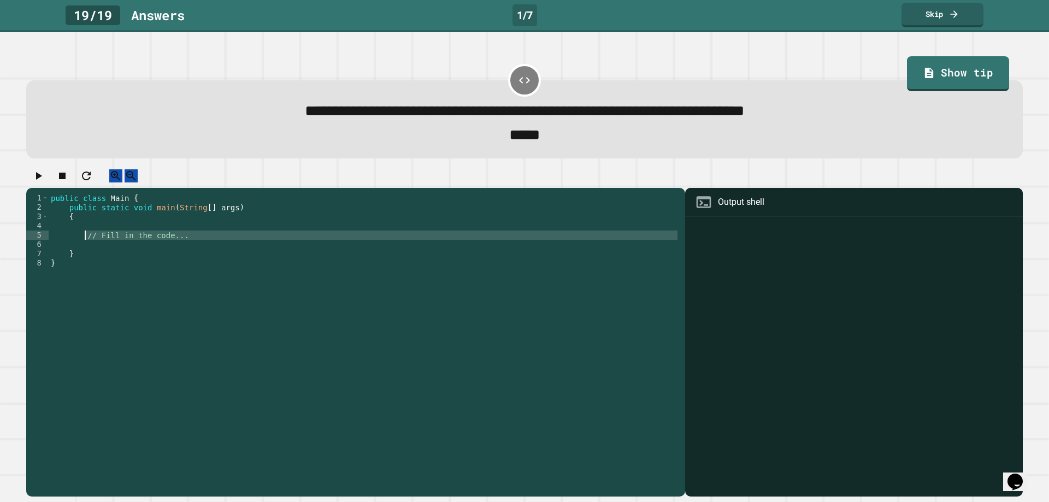
drag, startPoint x: 184, startPoint y: 252, endPoint x: 85, endPoint y: 249, distance: 98.9
click at [85, 249] on div "public class Main { public static void main ( String [ ] args ) { // Fill in th…" at bounding box center [364, 332] width 631 height 279
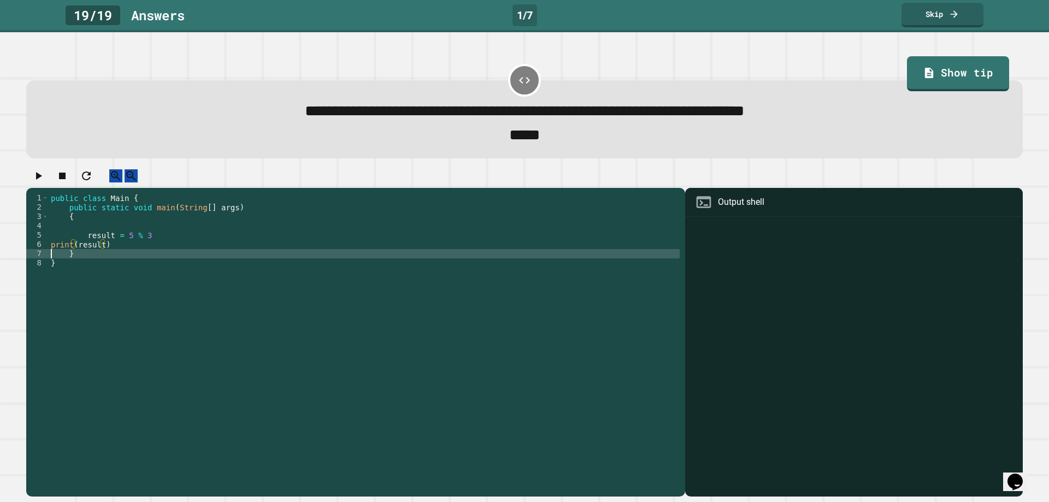
click at [50, 261] on div "public class Main { public static void main ( String [ ] args ) { result = 5 % …" at bounding box center [364, 332] width 631 height 279
click at [46, 249] on div "6" at bounding box center [37, 244] width 22 height 9
click at [52, 256] on div "public class Main { public static void main ( String [ ] args ) { result = 5 % …" at bounding box center [364, 332] width 631 height 279
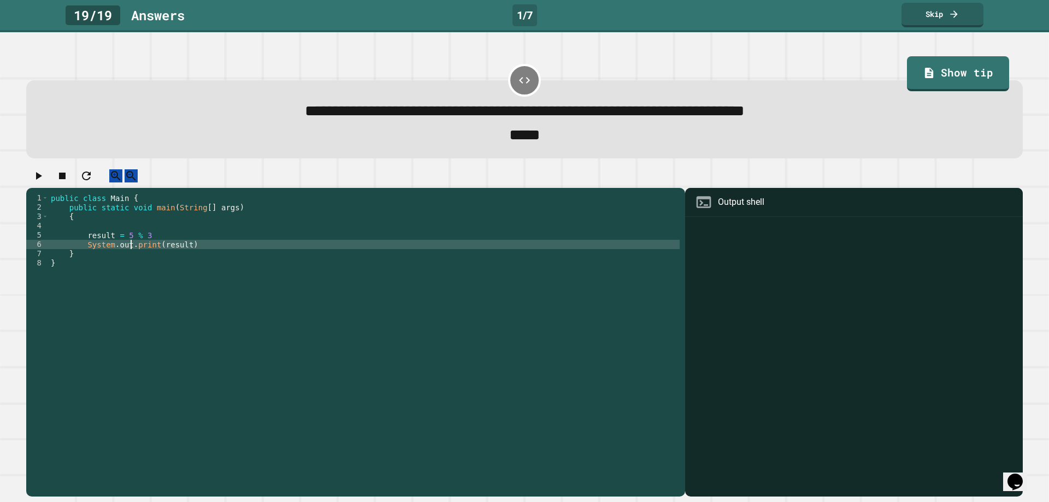
scroll to position [0, 5]
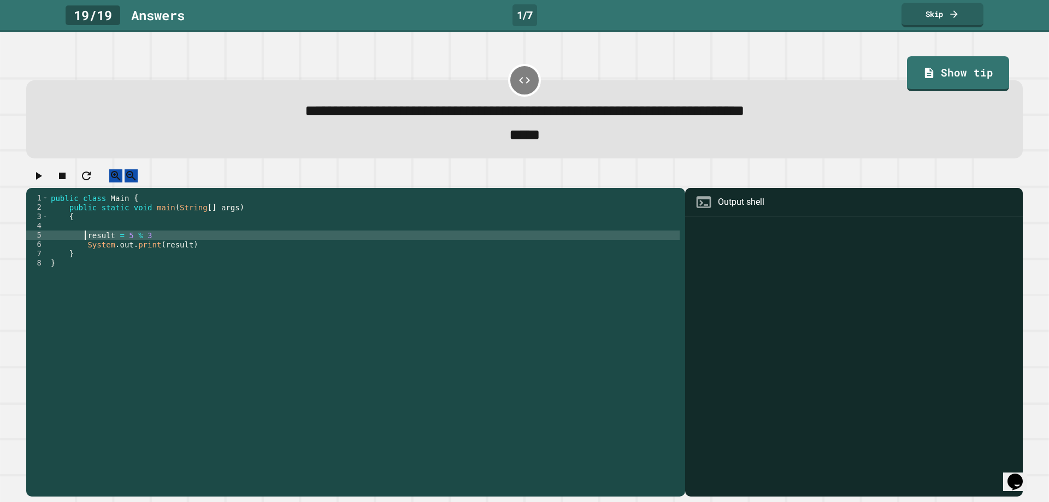
click at [85, 250] on div "public class Main { public static void main ( String [ ] args ) { result = 5 % …" at bounding box center [364, 332] width 631 height 279
click at [172, 245] on div "public class Main { public static void main ( String [ ] args ) { int result = …" at bounding box center [364, 332] width 631 height 279
click at [193, 260] on div "public class Main { public static void main ( String [ ] args ) { int result = …" at bounding box center [364, 332] width 631 height 279
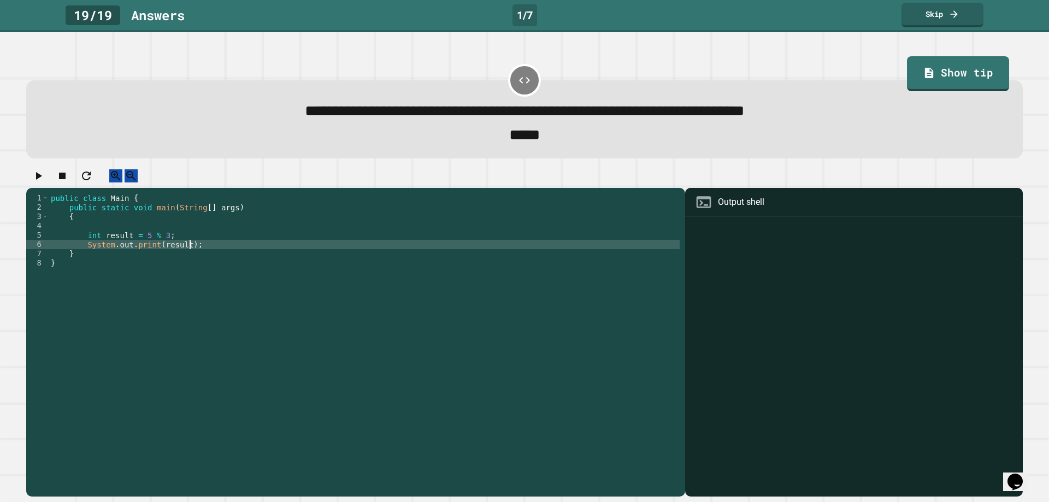
scroll to position [0, 9]
type textarea "**********"
click at [44, 178] on icon "button" at bounding box center [38, 175] width 13 height 13
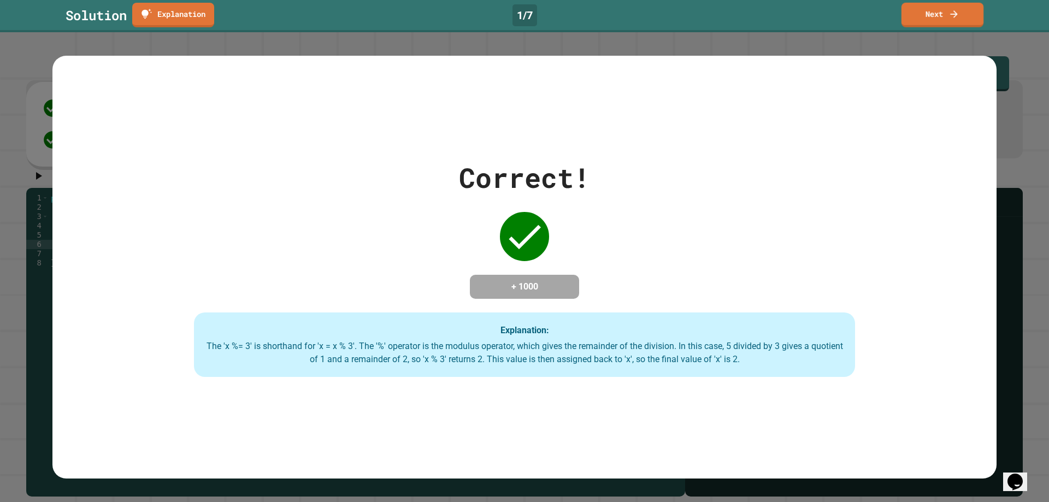
click at [941, 25] on link "Next" at bounding box center [942, 15] width 82 height 25
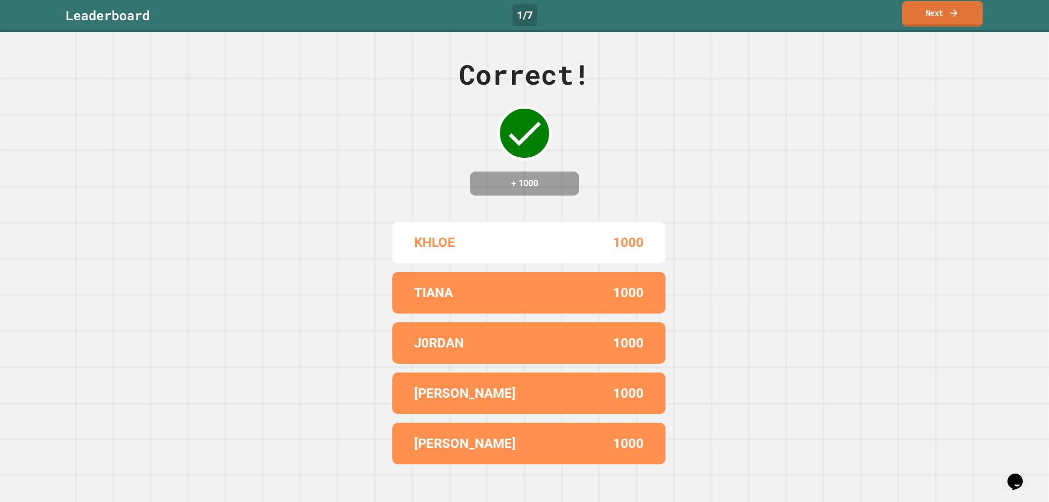
click at [922, 28] on div "Leaderboard 1 / 7 Next" at bounding box center [524, 16] width 1049 height 32
click at [932, 26] on link "Next" at bounding box center [942, 14] width 81 height 26
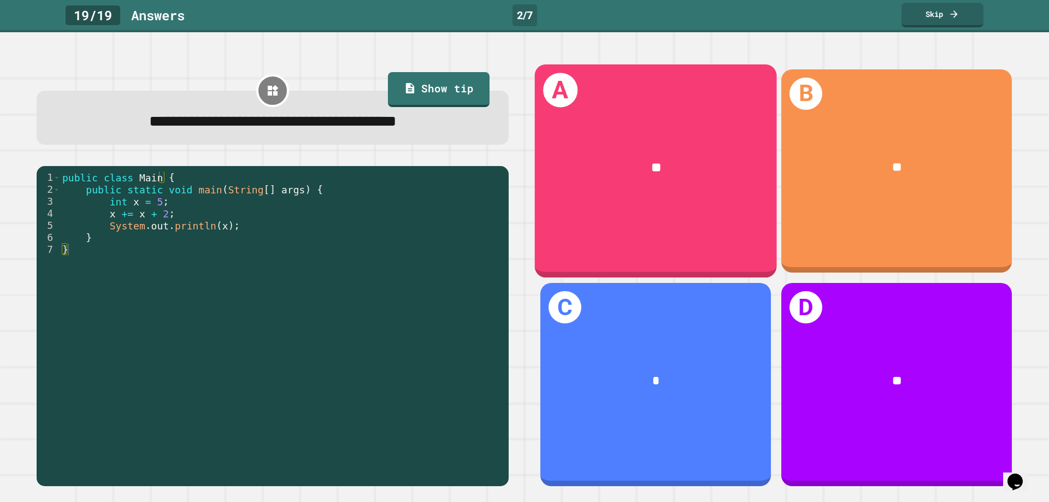
click at [684, 165] on div "**" at bounding box center [656, 168] width 190 height 20
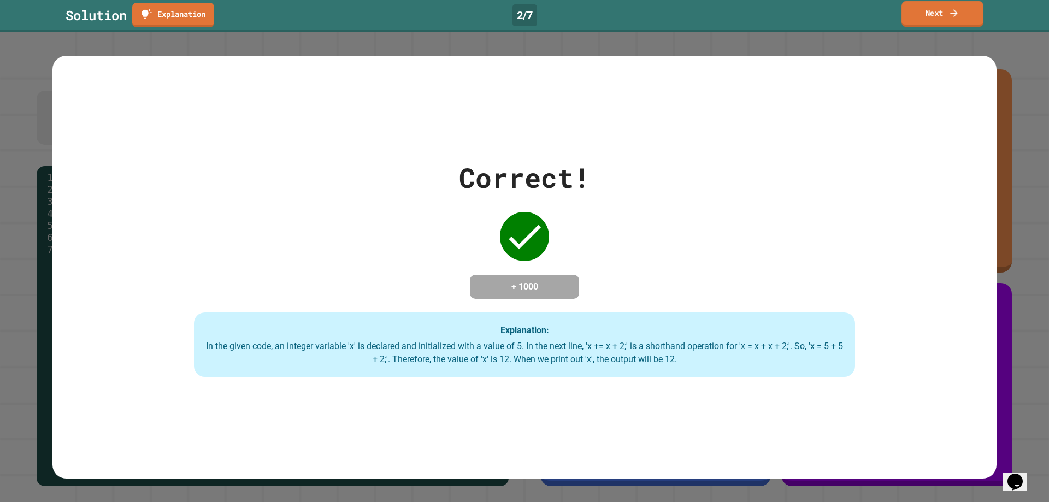
click at [924, 15] on link "Next" at bounding box center [942, 14] width 82 height 26
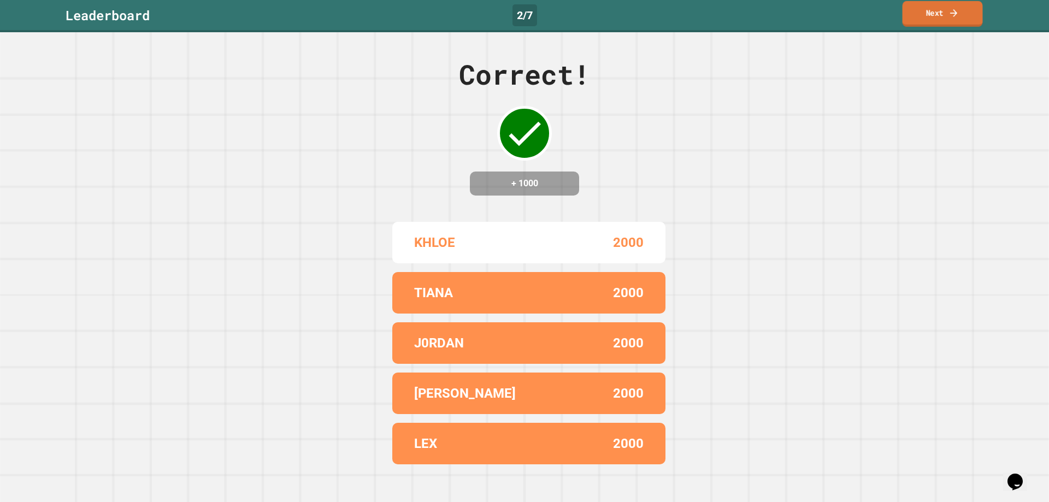
click at [923, 16] on link "Next" at bounding box center [942, 14] width 80 height 26
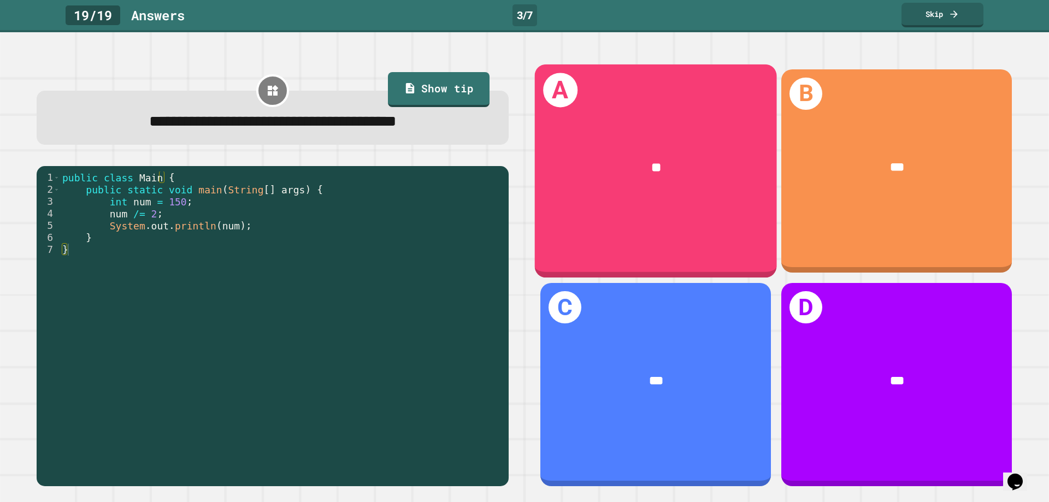
drag, startPoint x: 618, startPoint y: 194, endPoint x: 617, endPoint y: 200, distance: 6.8
click at [617, 200] on div "A **" at bounding box center [656, 171] width 242 height 214
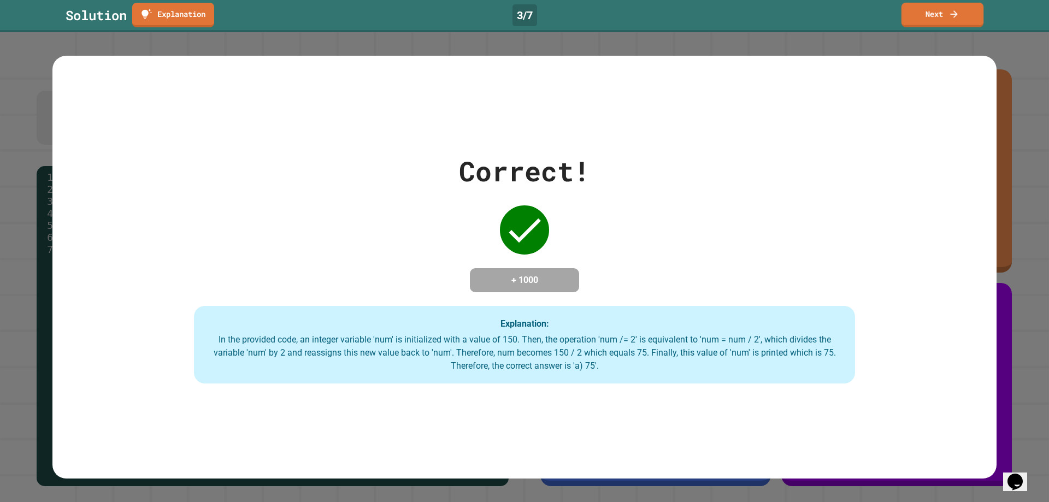
click at [939, 13] on link "Next" at bounding box center [942, 15] width 82 height 25
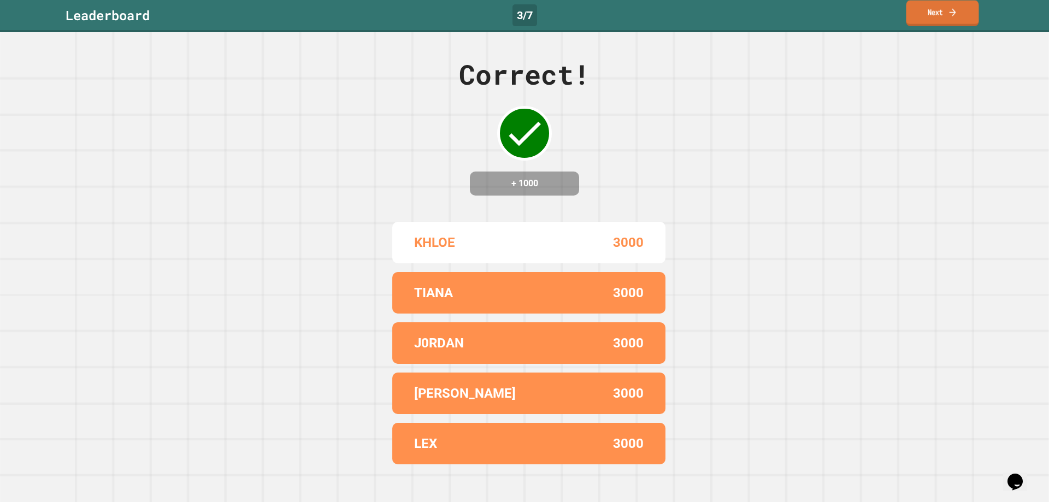
click at [937, 14] on link "Next" at bounding box center [942, 14] width 73 height 26
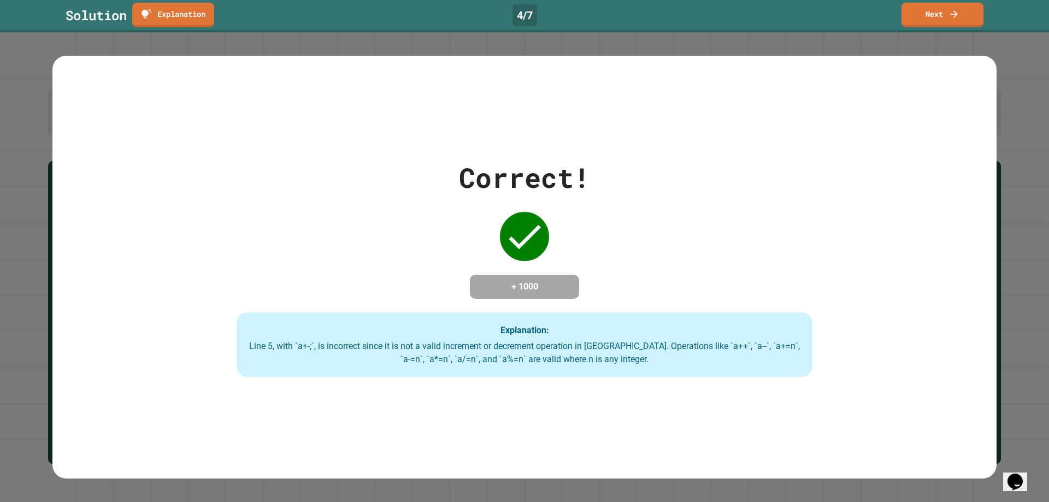
click at [961, 7] on link "Next" at bounding box center [942, 15] width 82 height 25
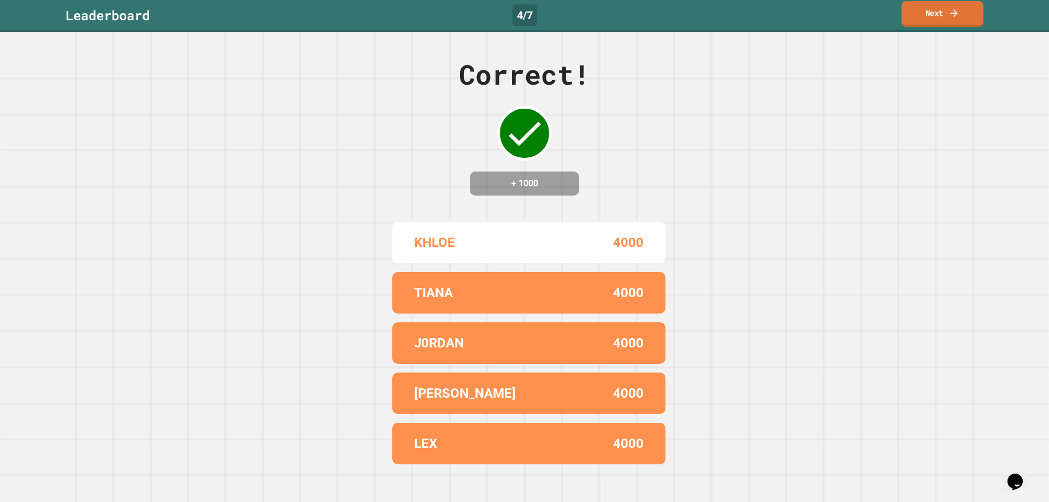
click at [942, 5] on link "Next" at bounding box center [942, 14] width 82 height 26
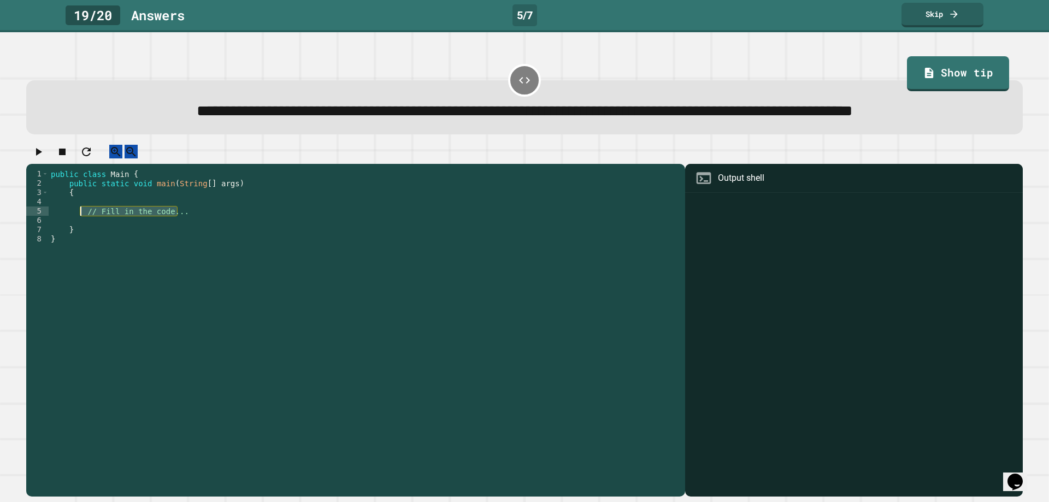
drag, startPoint x: 191, startPoint y: 247, endPoint x: 86, endPoint y: 249, distance: 104.9
click at [81, 249] on div "public class Main { public static void main ( String [ ] args ) { // Fill in th…" at bounding box center [364, 308] width 631 height 279
click at [86, 249] on div "public class Main { public static void main ( String [ ] args ) { // Fill in th…" at bounding box center [364, 299] width 631 height 260
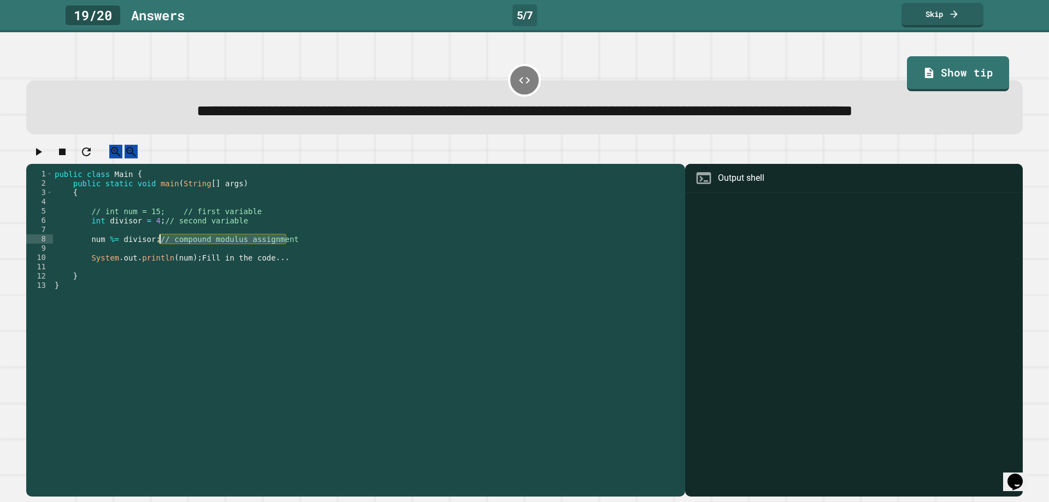
drag, startPoint x: 305, startPoint y: 275, endPoint x: 160, endPoint y: 277, distance: 145.3
click at [160, 277] on div "public class Main { public static void main ( String [ ] args ) { // int num = …" at bounding box center [365, 308] width 627 height 279
drag, startPoint x: 239, startPoint y: 257, endPoint x: 166, endPoint y: 252, distance: 73.3
click at [156, 255] on div "public class Main { public static void main ( String [ ] args ) { // int num = …" at bounding box center [365, 308] width 627 height 279
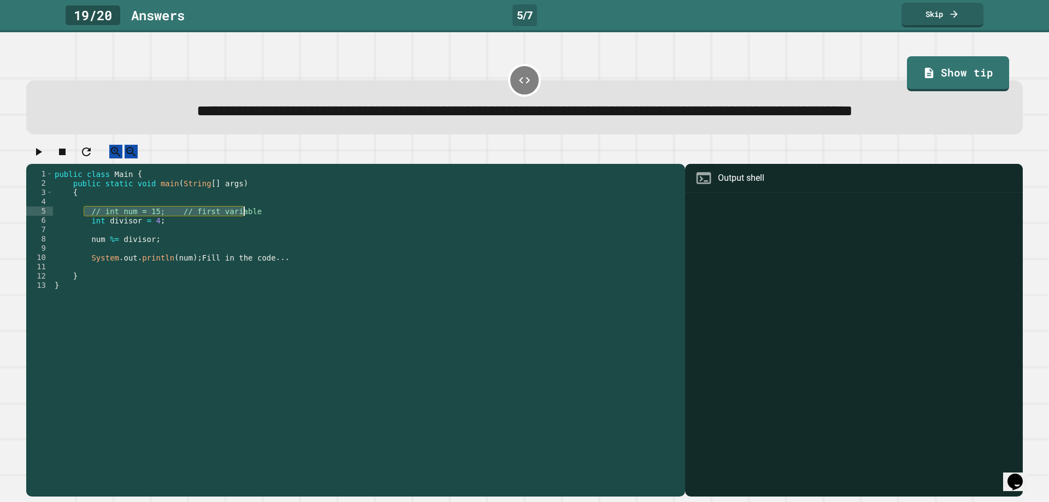
drag, startPoint x: 86, startPoint y: 251, endPoint x: 252, endPoint y: 249, distance: 165.5
click at [252, 249] on div "public class Main { public static void main ( String [ ] args ) { // int num = …" at bounding box center [365, 308] width 627 height 279
click at [45, 158] on button "button" at bounding box center [38, 152] width 13 height 14
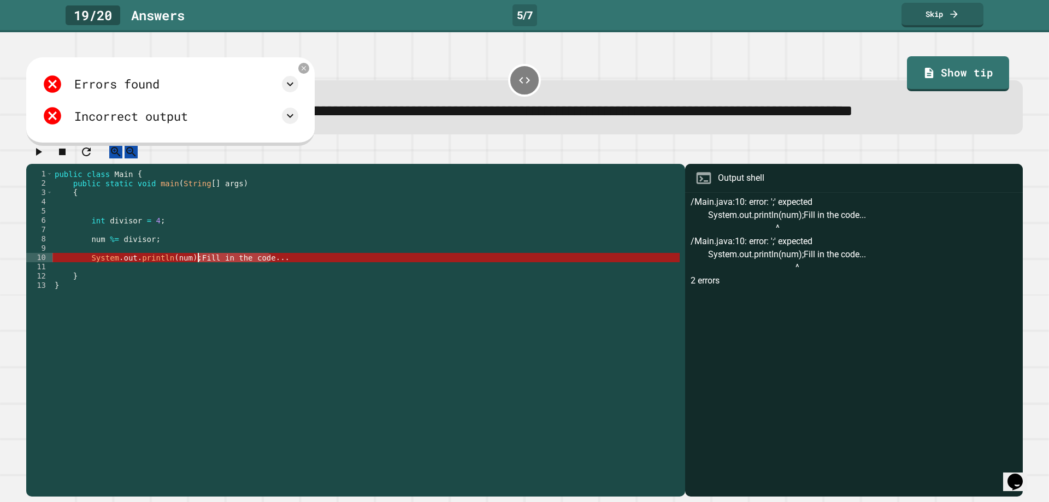
drag, startPoint x: 283, startPoint y: 293, endPoint x: 196, endPoint y: 294, distance: 87.4
click at [196, 294] on div "public class Main { public static void main ( String [ ] args ) { int divisor =…" at bounding box center [365, 308] width 627 height 279
click at [226, 261] on div "public class Main { public static void main ( String [ ] args ) { int divisor =…" at bounding box center [365, 308] width 627 height 279
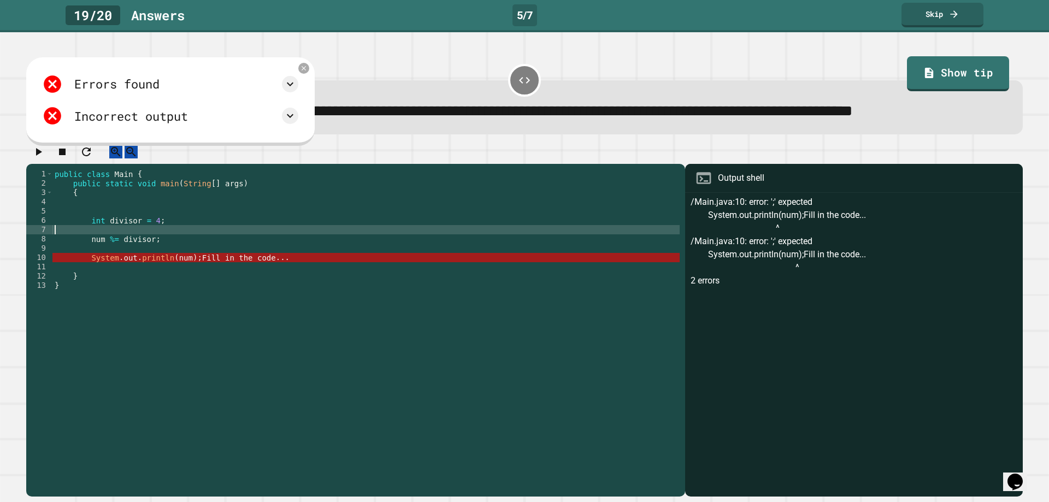
click at [284, 296] on div "public class Main { public static void main ( String [ ] args ) { int divisor =…" at bounding box center [365, 308] width 627 height 279
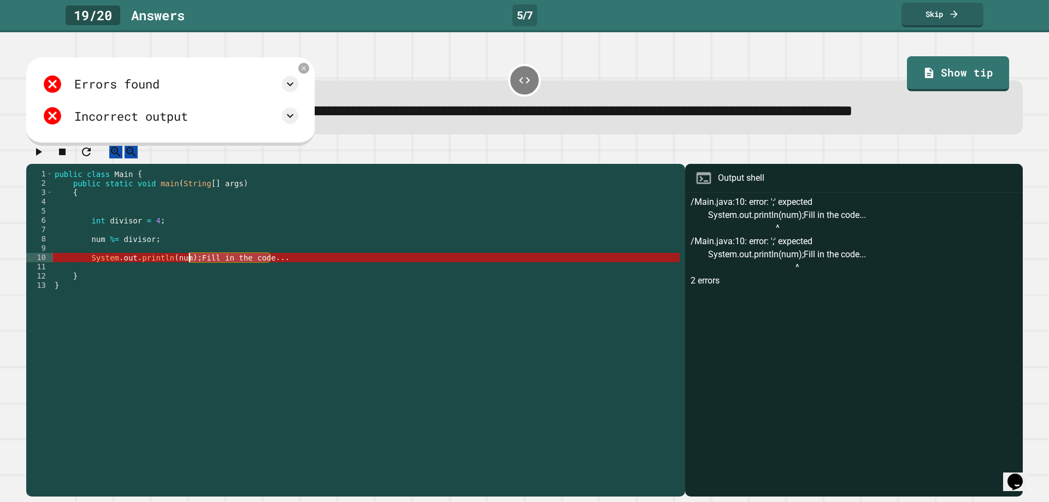
drag, startPoint x: 283, startPoint y: 297, endPoint x: 194, endPoint y: 295, distance: 88.5
click at [194, 295] on div "public class Main { public static void main ( String [ ] args ) { int divisor =…" at bounding box center [365, 308] width 627 height 279
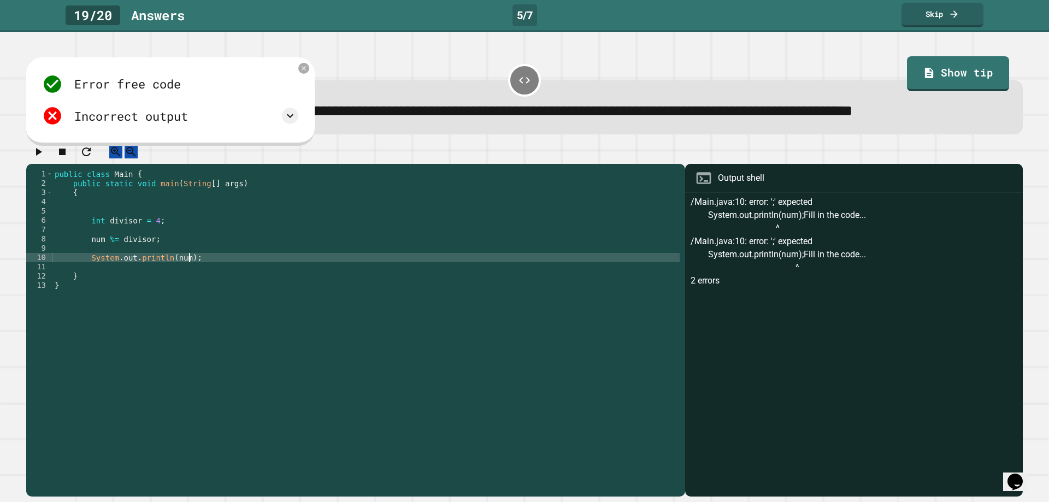
click at [45, 158] on icon "button" at bounding box center [38, 151] width 13 height 13
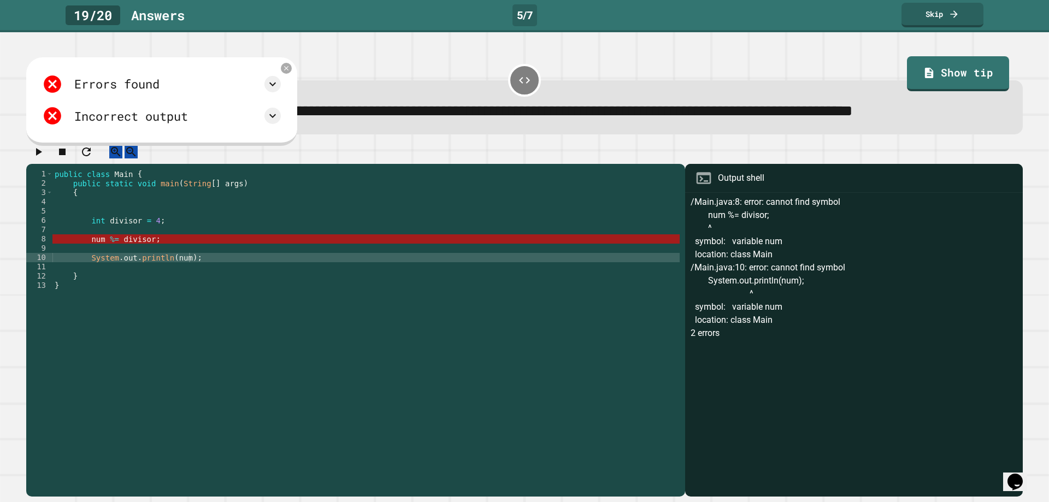
click at [112, 275] on div "public class Main { public static void main ( String [ ] args ) { int divisor =…" at bounding box center [365, 308] width 627 height 279
click at [110, 274] on div "public class Main { public static void main ( String [ ] args ) { int divisor =…" at bounding box center [365, 308] width 627 height 279
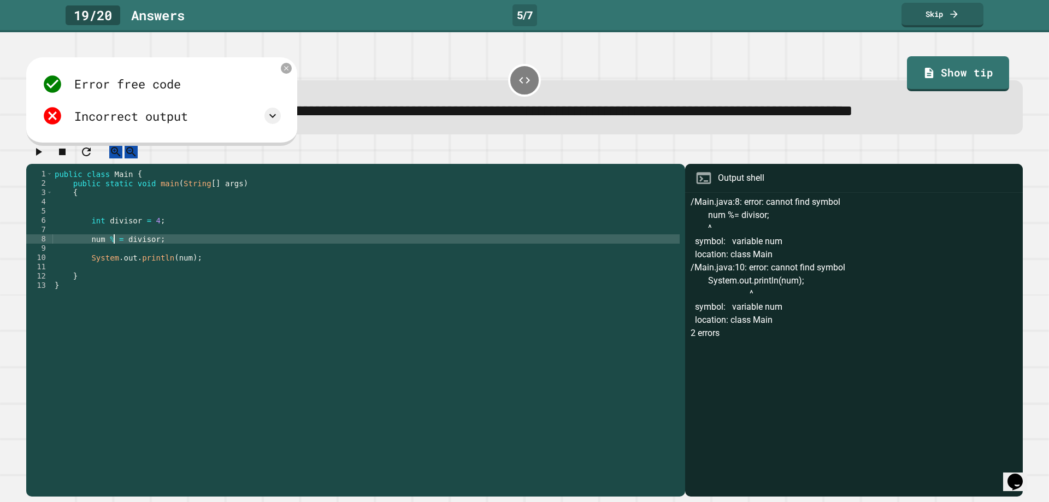
scroll to position [0, 4]
click at [107, 276] on div "public class Main { public static void main ( String [ ] args ) { int divisor =…" at bounding box center [365, 308] width 627 height 279
click at [88, 279] on div "public class Main { public static void main ( String [ ] args ) { int divisor =…" at bounding box center [365, 308] width 627 height 279
click at [39, 158] on icon "button" at bounding box center [38, 151] width 13 height 13
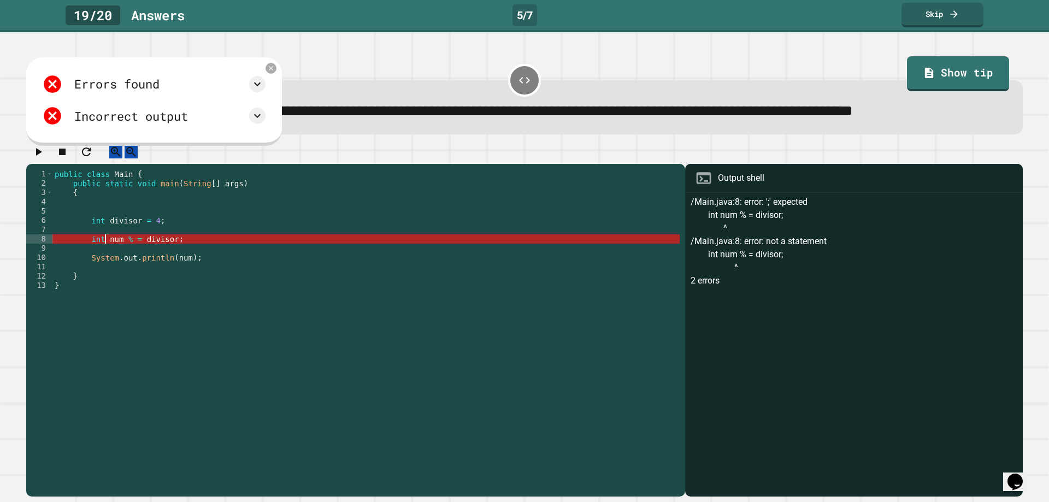
click at [103, 278] on div "public class Main { public static void main ( String [ ] args ) { int divisor =…" at bounding box center [365, 308] width 627 height 279
click at [116, 276] on div "public class Main { public static void main ( String [ ] args ) { int divisor =…" at bounding box center [365, 308] width 627 height 279
click at [120, 274] on div "public class Main { public static void main ( String [ ] args ) { int divisor =…" at bounding box center [365, 308] width 627 height 279
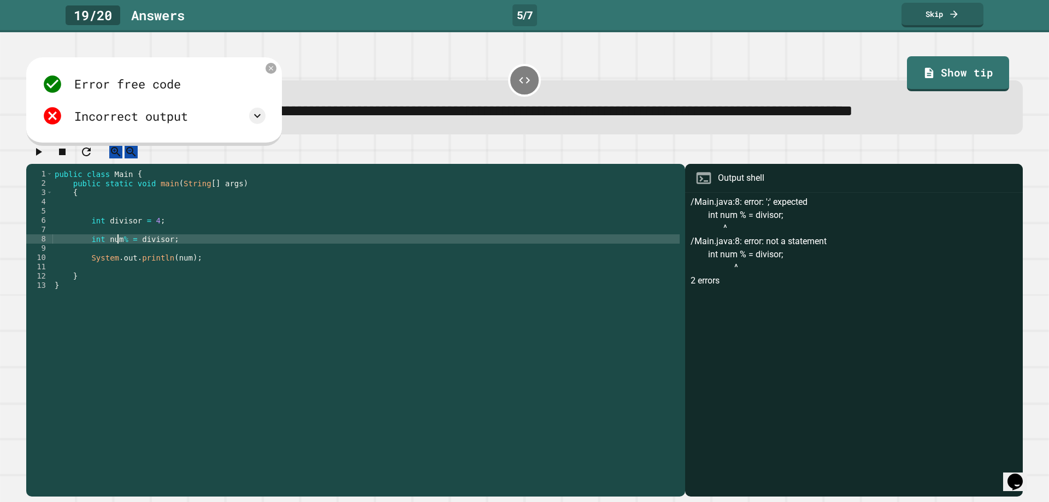
click at [42, 156] on icon "button" at bounding box center [39, 152] width 6 height 8
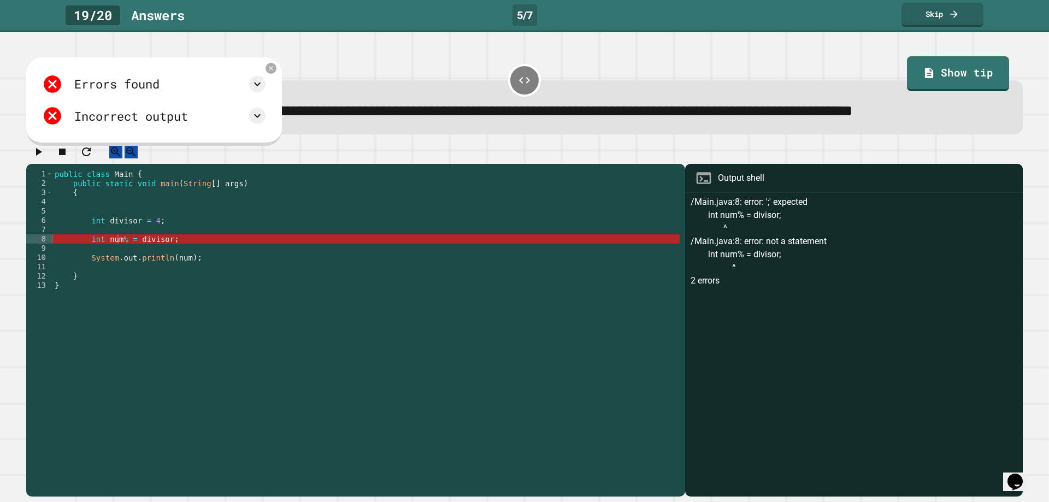
click at [124, 274] on div "public class Main { public static void main ( String [ ] args ) { int divisor =…" at bounding box center [365, 308] width 627 height 279
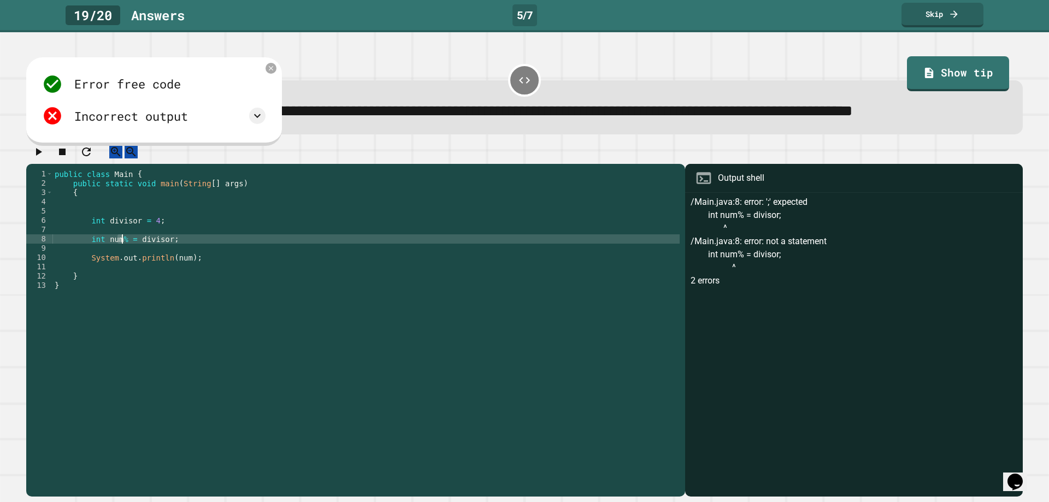
click at [125, 277] on div "public class Main { public static void main ( String [ ] args ) { int divisor =…" at bounding box center [365, 308] width 627 height 279
drag, startPoint x: 52, startPoint y: 175, endPoint x: 47, endPoint y: 183, distance: 9.1
click at [52, 164] on div at bounding box center [524, 154] width 996 height 19
click at [42, 156] on icon "button" at bounding box center [39, 152] width 6 height 8
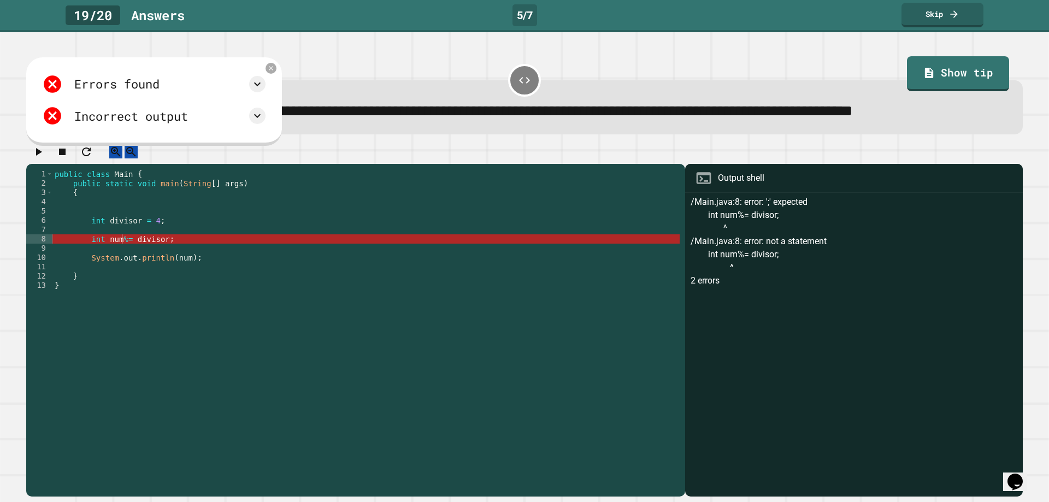
click at [121, 275] on div "public class Main { public static void main ( String [ ] args ) { int divisor =…" at bounding box center [365, 308] width 627 height 279
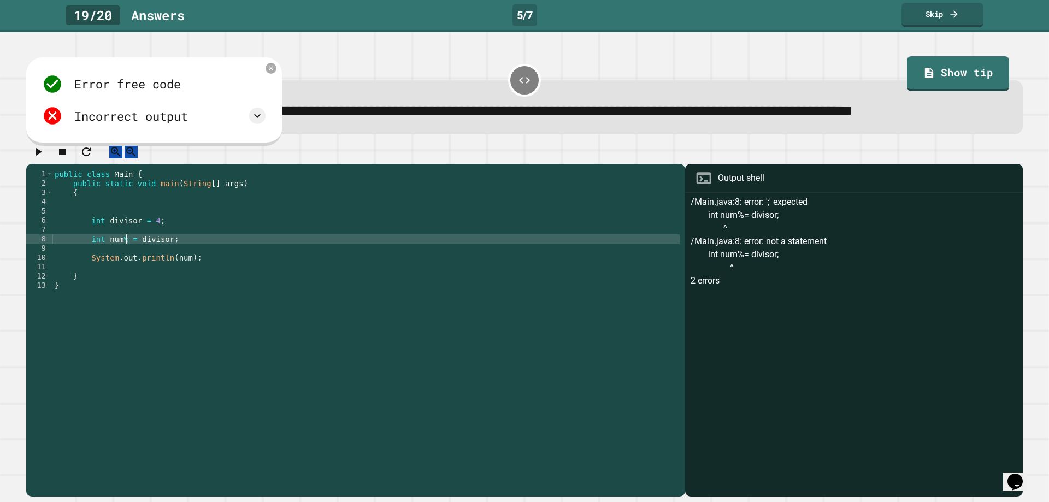
click at [119, 275] on div "public class Main { public static void main ( String [ ] args ) { int divisor =…" at bounding box center [365, 308] width 627 height 279
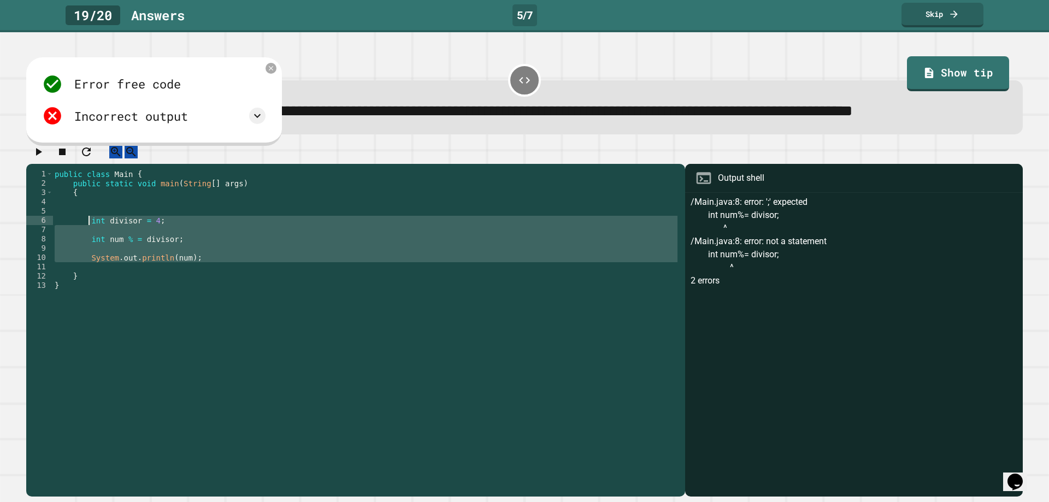
drag, startPoint x: 180, startPoint y: 296, endPoint x: 88, endPoint y: 257, distance: 99.1
click at [88, 257] on div "public class Main { public static void main ( String [ ] args ) { int divisor =…" at bounding box center [365, 308] width 627 height 279
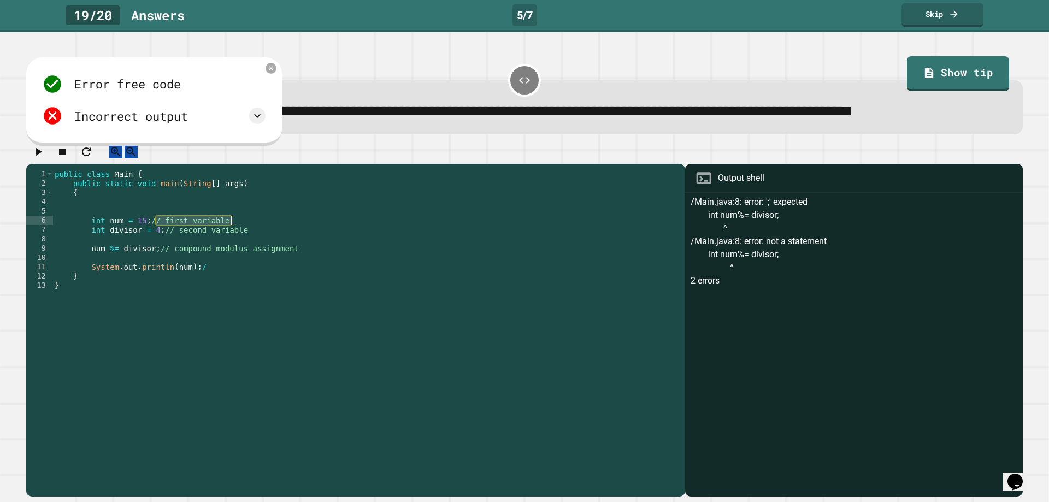
drag, startPoint x: 157, startPoint y: 259, endPoint x: 239, endPoint y: 252, distance: 82.2
click at [239, 252] on div "public class Main { public static void main ( String [ ] args ) { int num = 15 …" at bounding box center [365, 308] width 627 height 279
drag, startPoint x: 157, startPoint y: 267, endPoint x: 238, endPoint y: 265, distance: 80.9
click at [238, 265] on div "public class Main { public static void main ( String [ ] args ) { int num = 15 …" at bounding box center [365, 308] width 627 height 279
drag, startPoint x: 161, startPoint y: 287, endPoint x: 289, endPoint y: 283, distance: 127.9
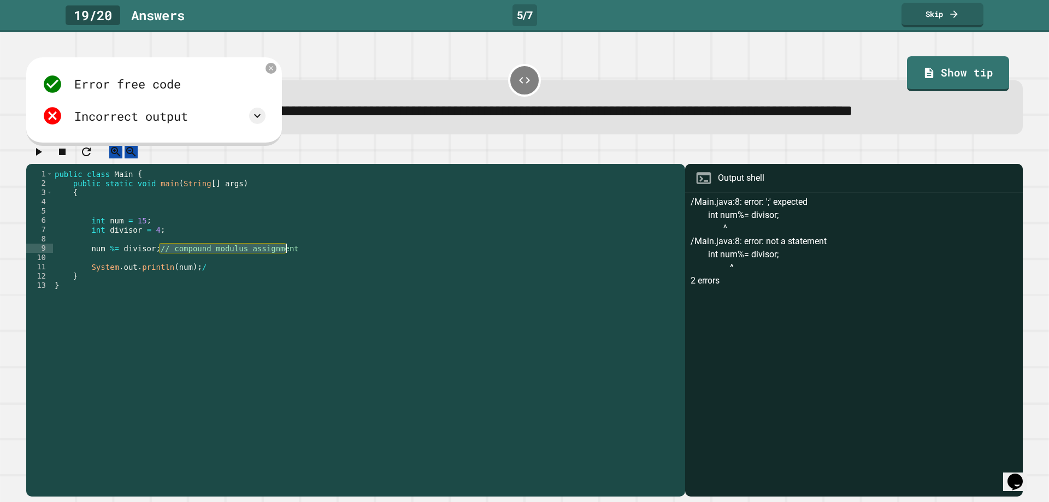
click at [289, 283] on div "public class Main { public static void main ( String [ ] args ) { int num = 15 …" at bounding box center [365, 308] width 627 height 279
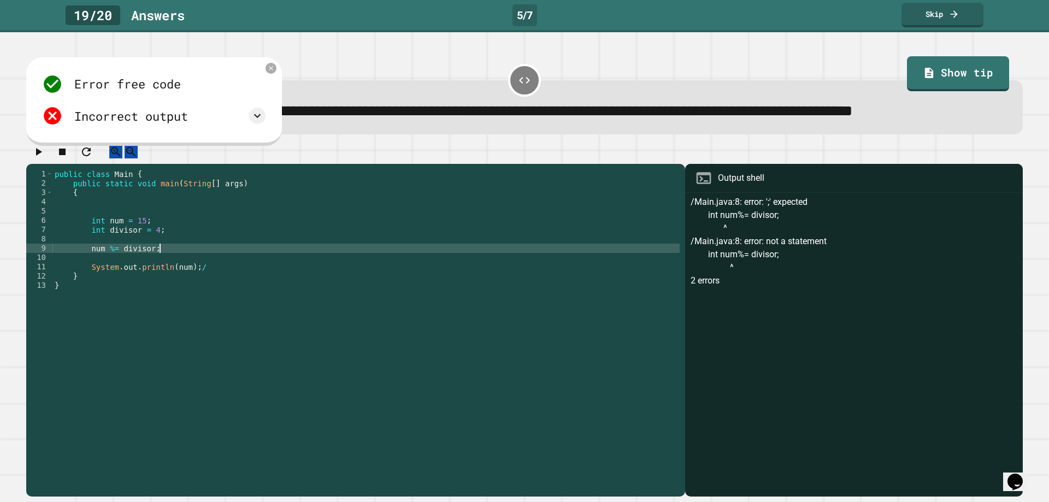
drag, startPoint x: 46, startPoint y: 181, endPoint x: 58, endPoint y: 175, distance: 13.7
click at [45, 158] on icon "button" at bounding box center [38, 151] width 13 height 13
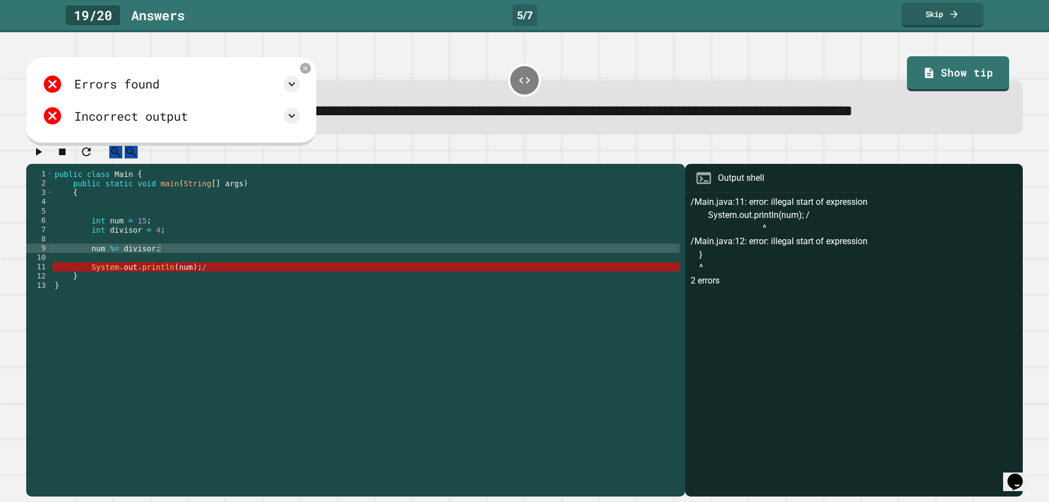
click at [196, 306] on div "public class Main { public static void main ( String [ ] args ) { int num = 15 …" at bounding box center [365, 308] width 627 height 279
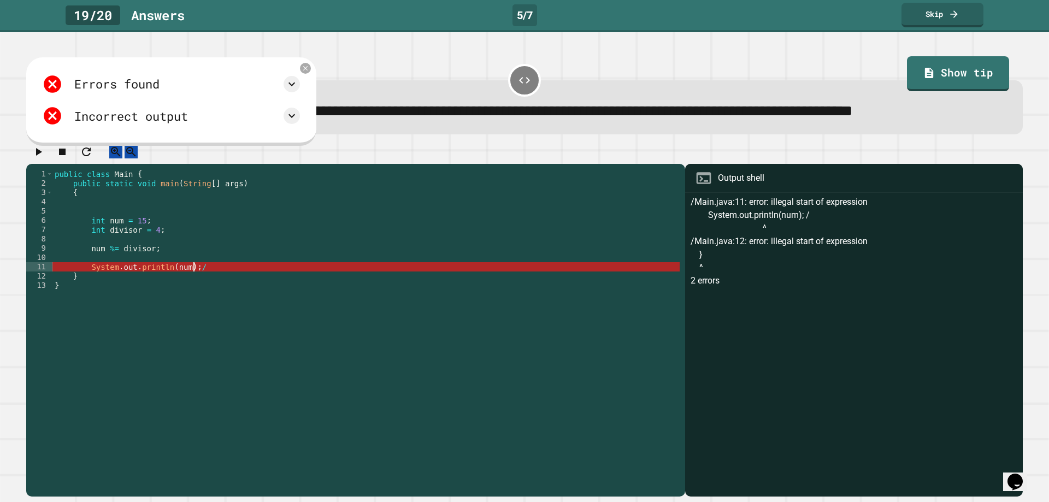
click at [215, 299] on div "public class Main { public static void main ( String [ ] args ) { int num = 15 …" at bounding box center [365, 308] width 627 height 279
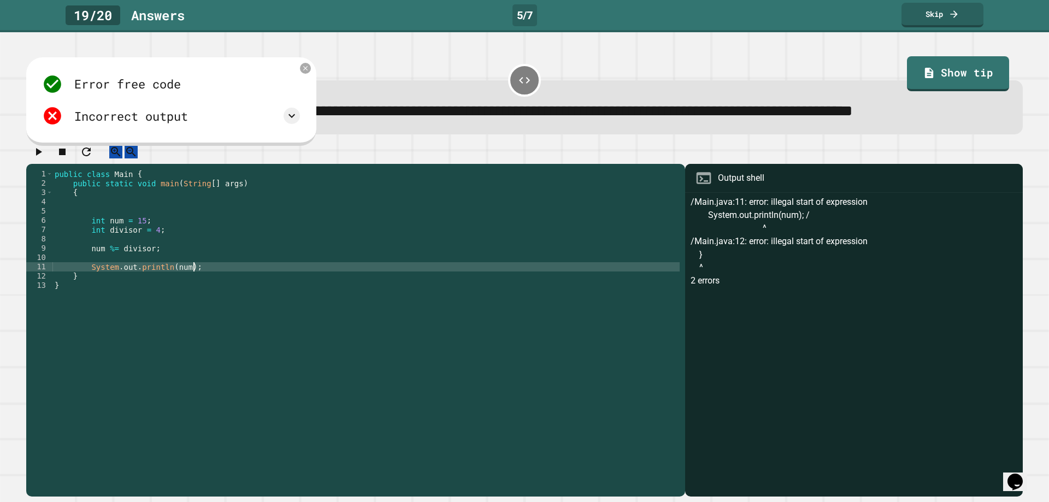
type textarea "**********"
click at [43, 158] on icon "button" at bounding box center [38, 151] width 13 height 13
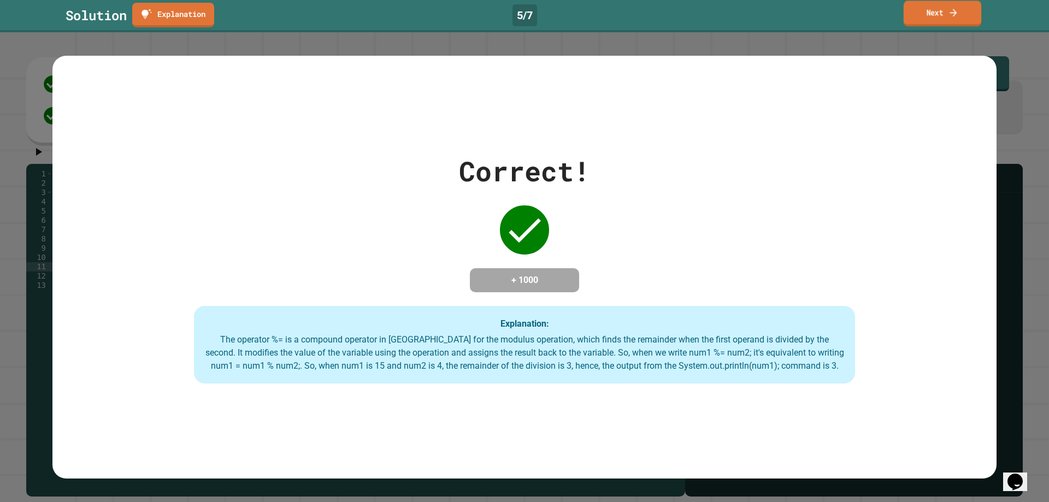
click at [964, 19] on link "Next" at bounding box center [942, 14] width 78 height 26
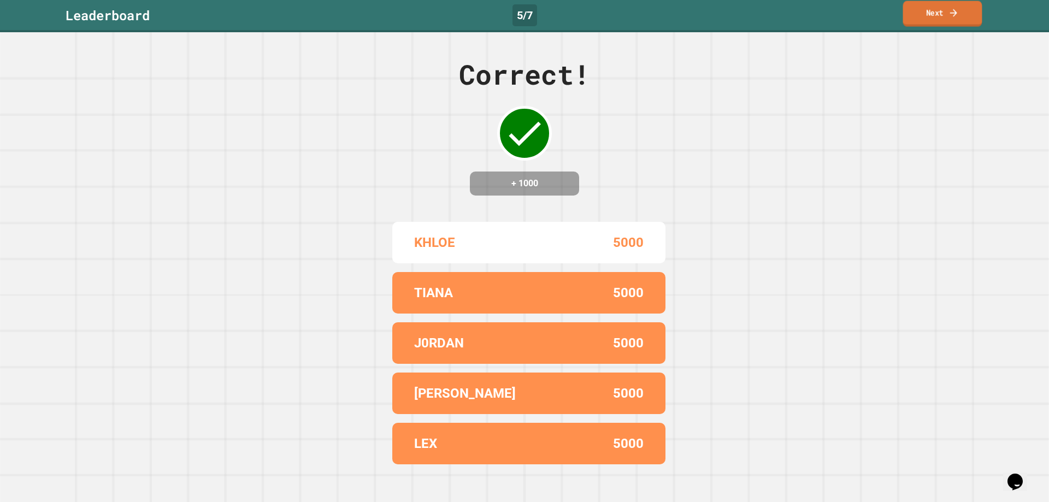
click at [925, 23] on link "Next" at bounding box center [942, 14] width 79 height 26
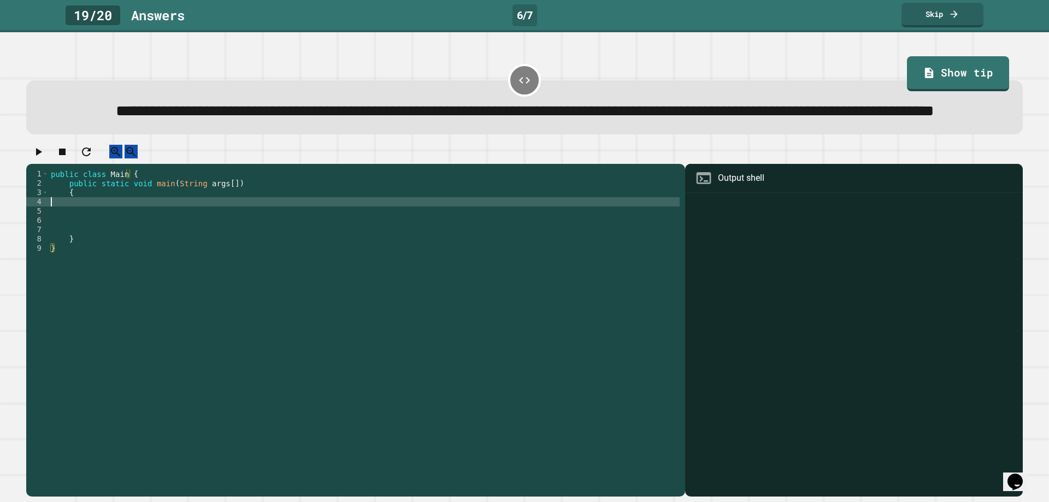
click at [103, 241] on div "public class Main { public static void main ( String args [ ]) { } }" at bounding box center [364, 308] width 631 height 279
click at [90, 246] on div "public class Main { public static void main ( String args [ ]) { } }" at bounding box center [364, 308] width 631 height 279
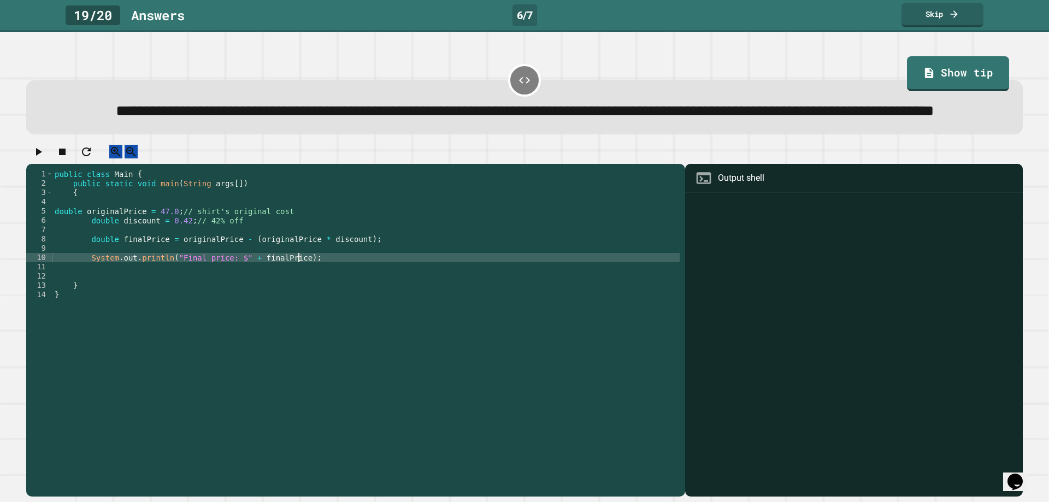
click at [58, 250] on div "public class Main { public static void main ( String args [ ]) { double origina…" at bounding box center [365, 308] width 627 height 279
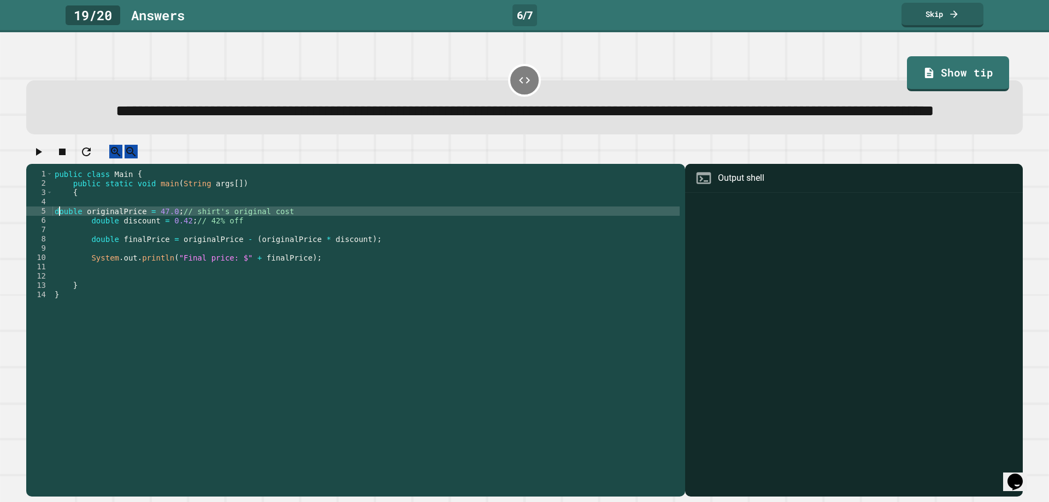
click at [54, 252] on div "public class Main { public static void main ( String args [ ]) { double origina…" at bounding box center [365, 308] width 627 height 279
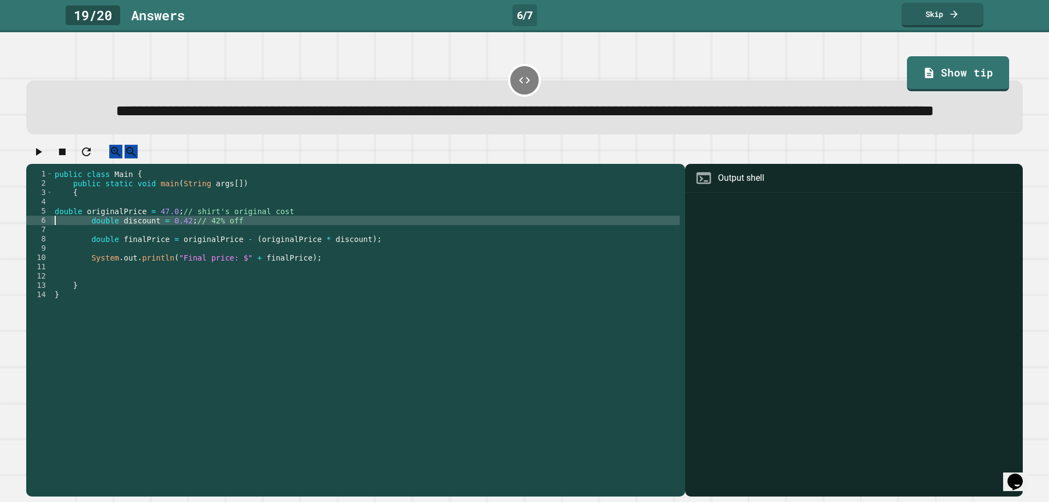
click at [53, 249] on div "public class Main { public static void main ( String args [ ]) { double origina…" at bounding box center [365, 308] width 627 height 279
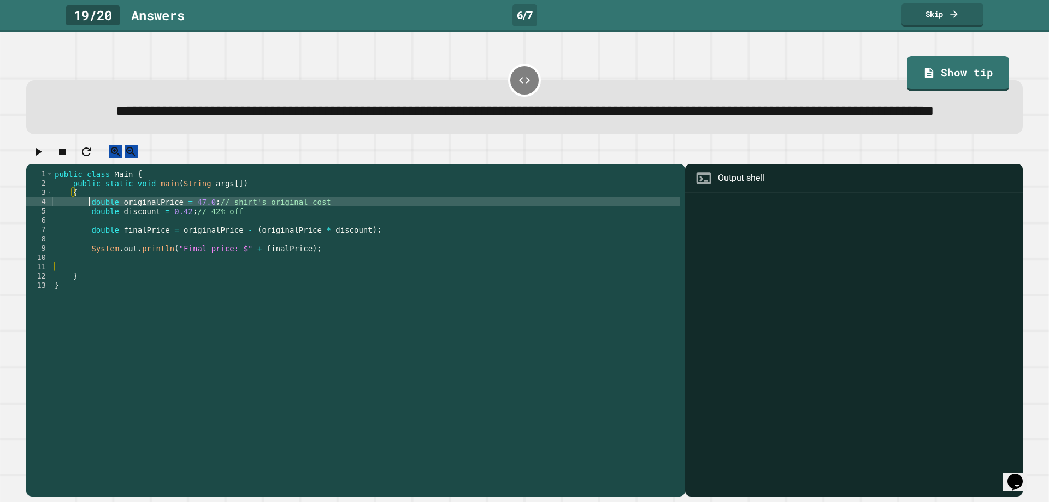
scroll to position [0, 2]
drag, startPoint x: 215, startPoint y: 235, endPoint x: 316, endPoint y: 238, distance: 101.1
click at [316, 238] on div "public class Main { public static void main ( String args [ ]) { double origina…" at bounding box center [365, 308] width 627 height 279
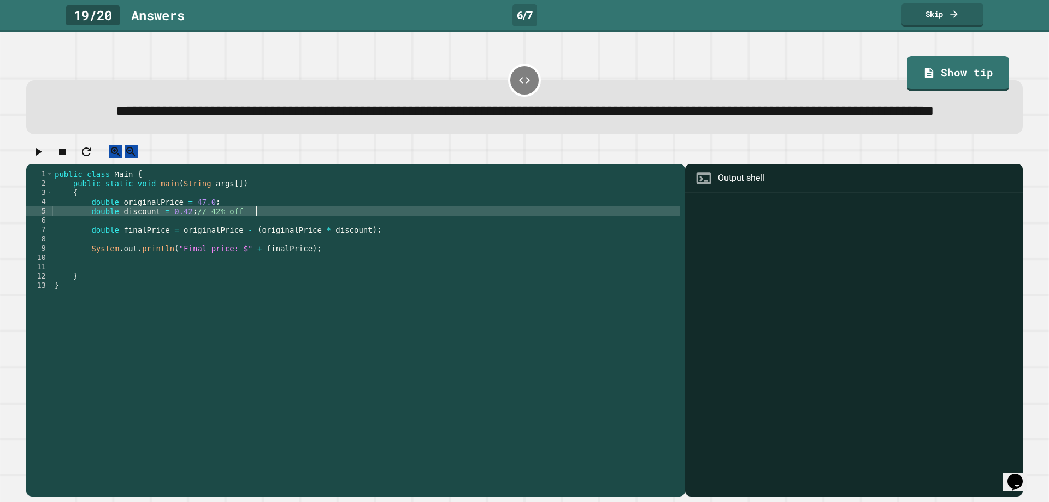
click at [261, 246] on div "public class Main { public static void main ( String args [ ]) { double origina…" at bounding box center [365, 308] width 627 height 279
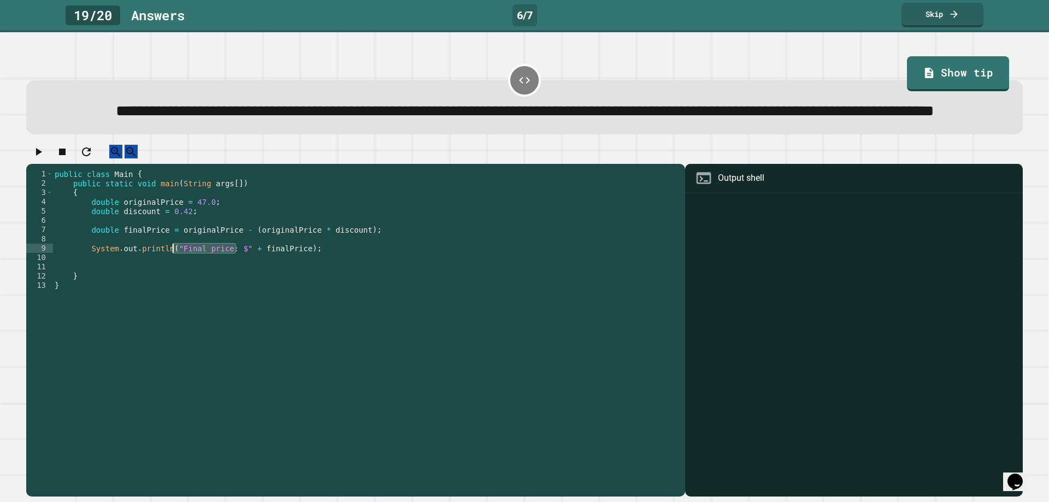
drag, startPoint x: 234, startPoint y: 287, endPoint x: 172, endPoint y: 285, distance: 62.3
click at [172, 285] on div "public class Main { public static void main ( String args [ ]) { double origina…" at bounding box center [365, 308] width 627 height 279
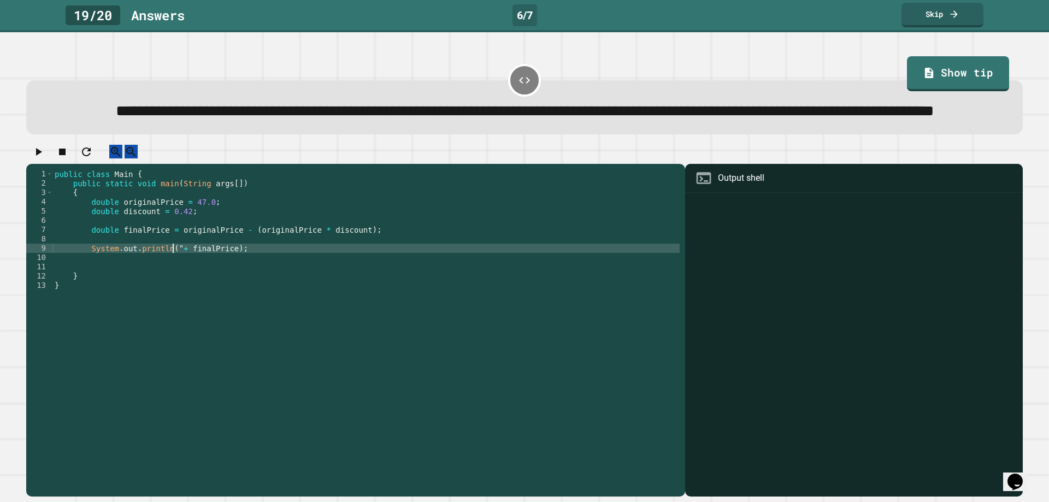
click at [183, 283] on div "public class Main { public static void main ( String args [ ]) { double origina…" at bounding box center [365, 308] width 627 height 279
click at [184, 286] on div "public class Main { public static void main ( String args [ ]) { double origina…" at bounding box center [365, 308] width 627 height 279
type textarea "**********"
click at [45, 158] on icon "button" at bounding box center [38, 151] width 13 height 13
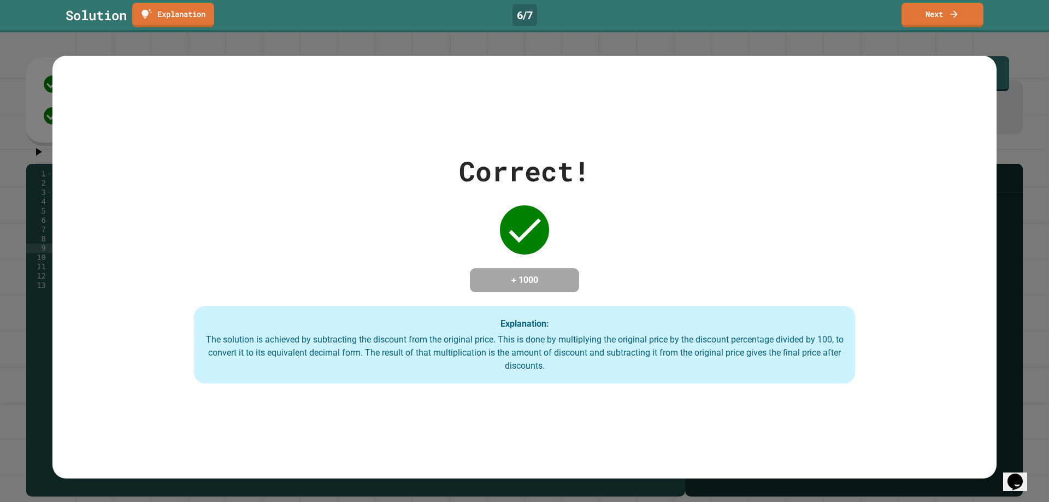
click at [942, 14] on link "Next" at bounding box center [942, 15] width 82 height 25
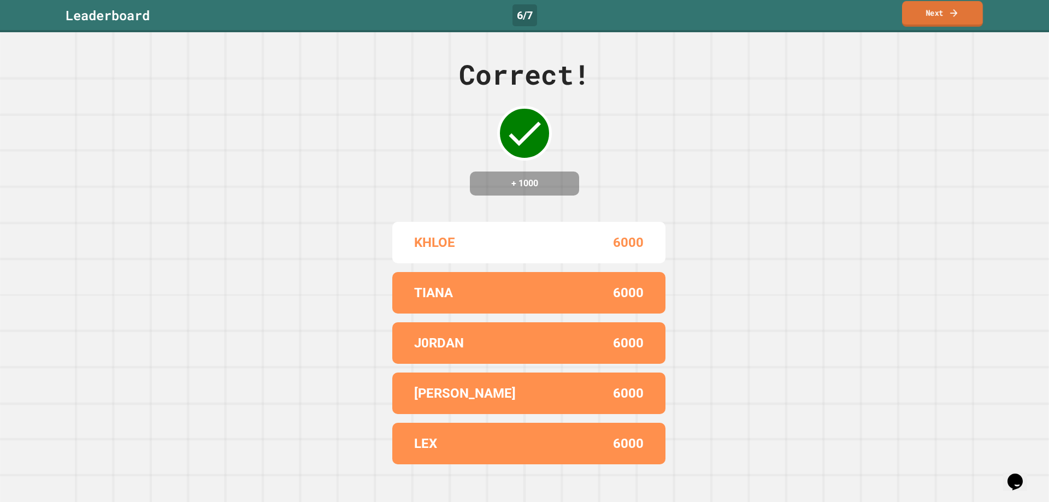
click at [927, 10] on link "Next" at bounding box center [942, 14] width 81 height 26
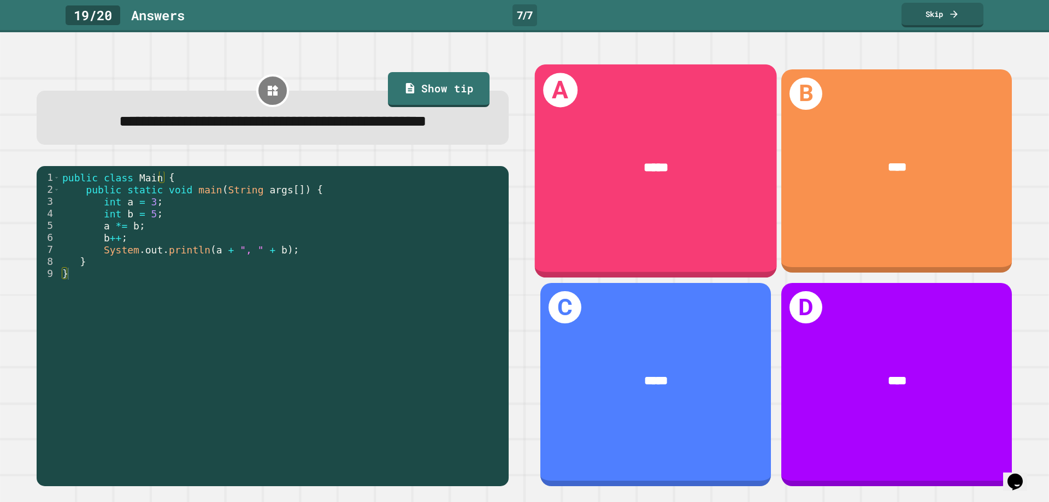
click at [616, 164] on div "*****" at bounding box center [656, 168] width 190 height 20
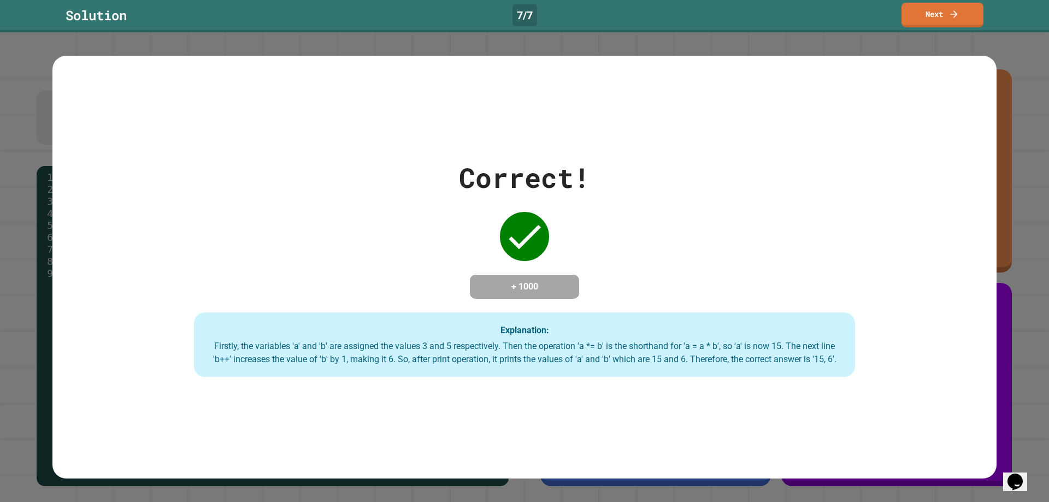
click at [936, 13] on link "Next" at bounding box center [942, 15] width 82 height 25
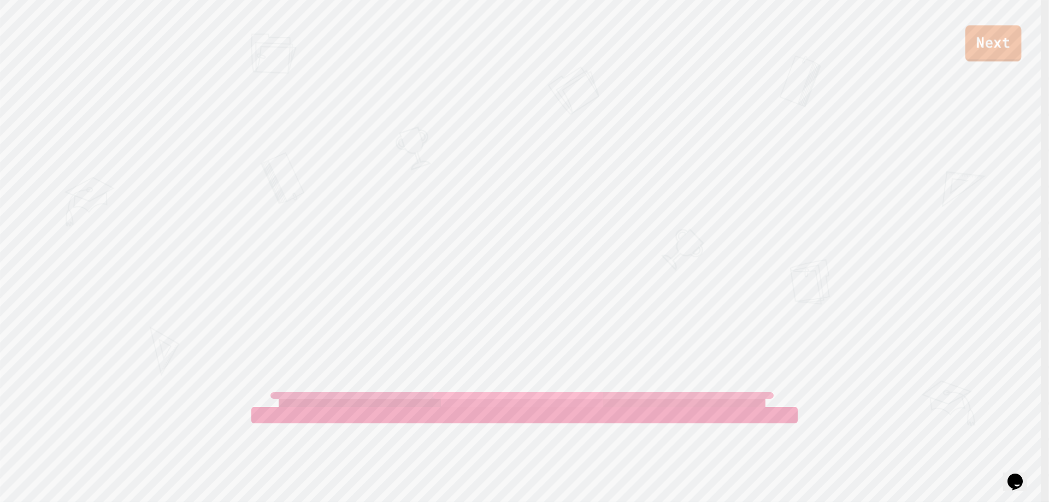
click at [975, 33] on link "Next" at bounding box center [993, 43] width 56 height 36
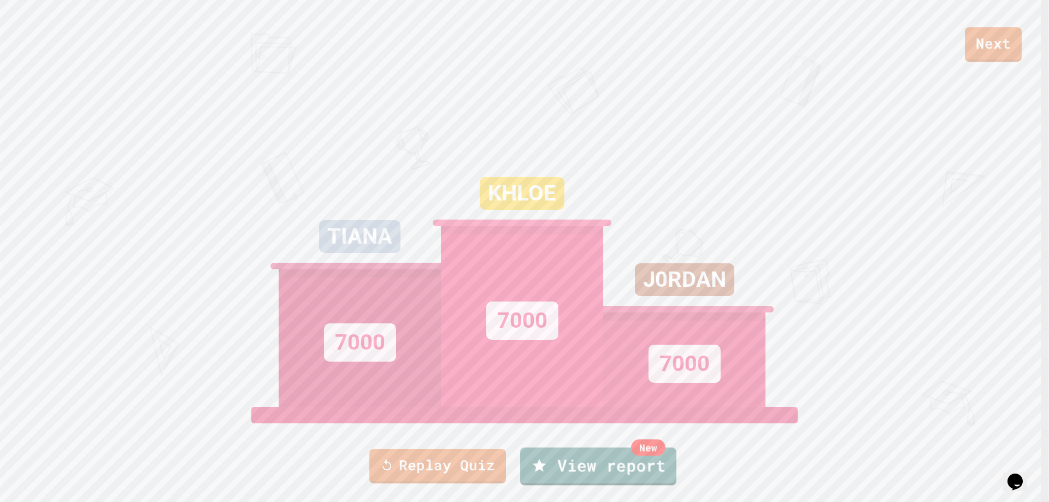
click at [624, 463] on link "New View report" at bounding box center [598, 466] width 156 height 38
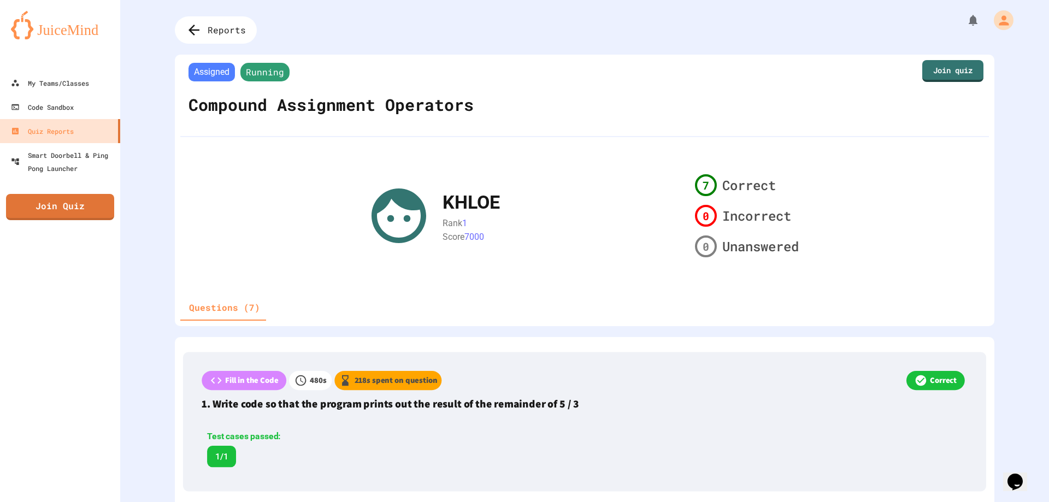
click at [40, 10] on link at bounding box center [60, 24] width 120 height 49
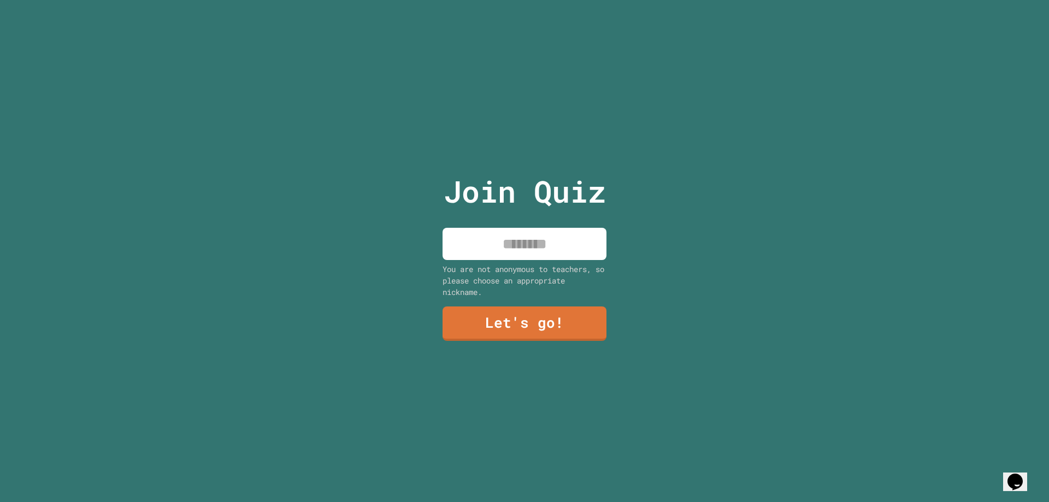
click at [518, 231] on input at bounding box center [524, 244] width 164 height 32
type input "*****"
click at [496, 308] on link "Let's go!" at bounding box center [524, 323] width 163 height 36
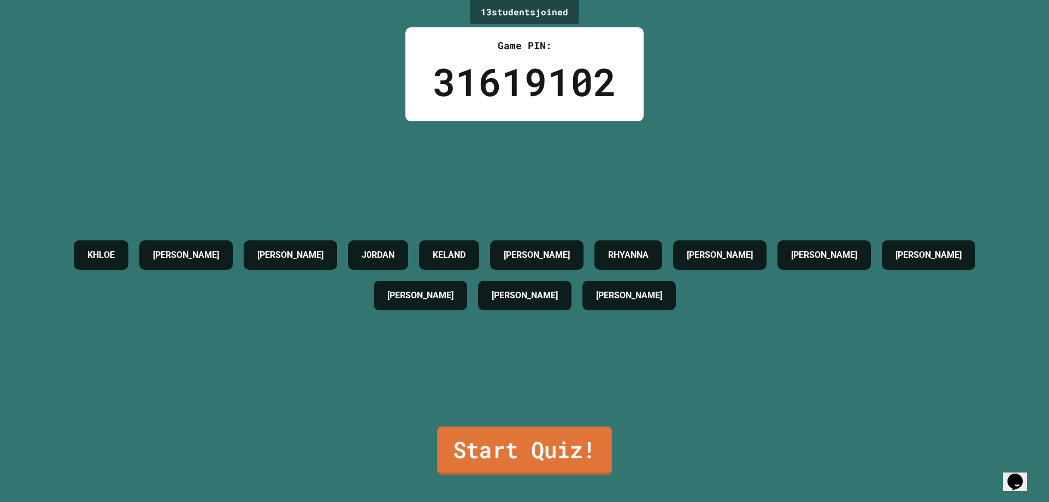
click at [530, 439] on link "Start Quiz!" at bounding box center [524, 451] width 175 height 48
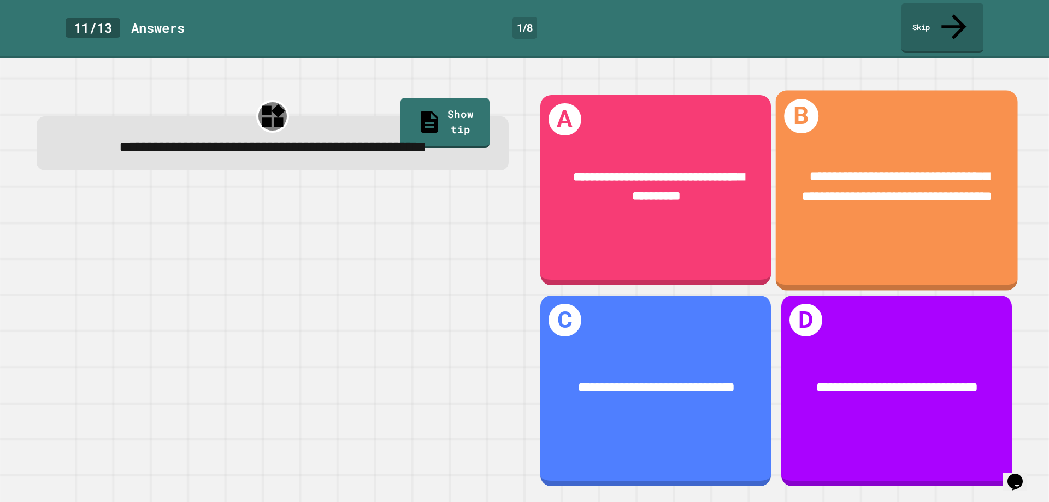
click at [843, 193] on div "**********" at bounding box center [897, 187] width 190 height 40
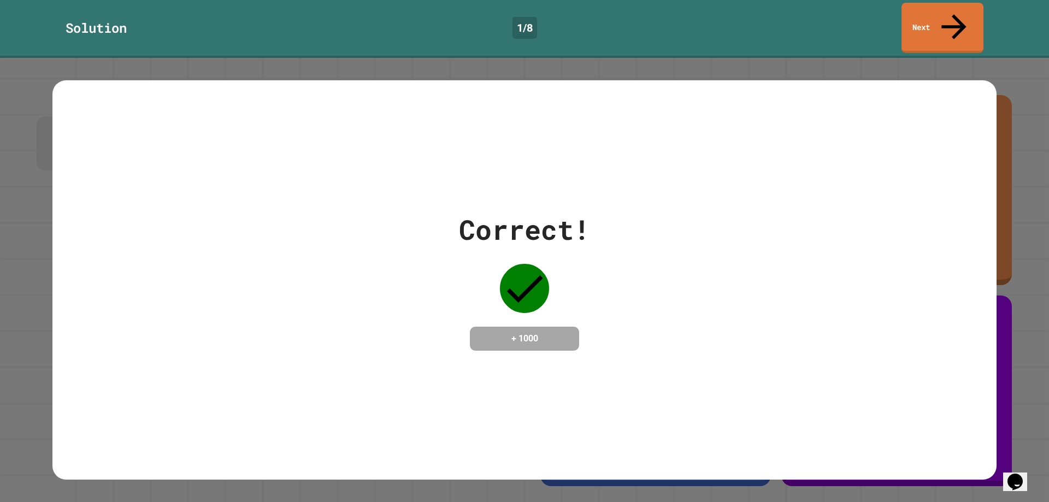
click at [925, 0] on div "Solution 1 / 8 Next" at bounding box center [524, 29] width 1049 height 58
click at [937, 7] on link "Next" at bounding box center [942, 26] width 76 height 53
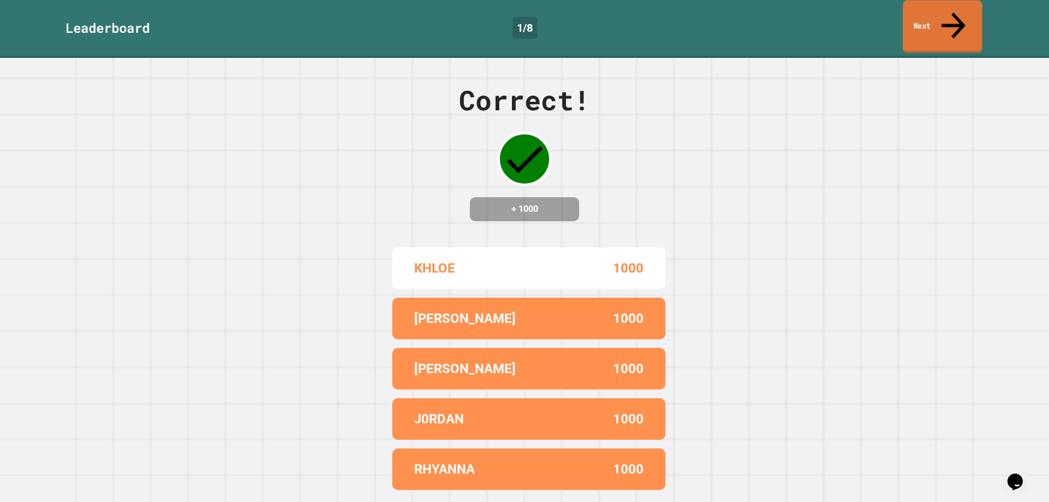
click at [957, 20] on link "Next" at bounding box center [941, 26] width 79 height 53
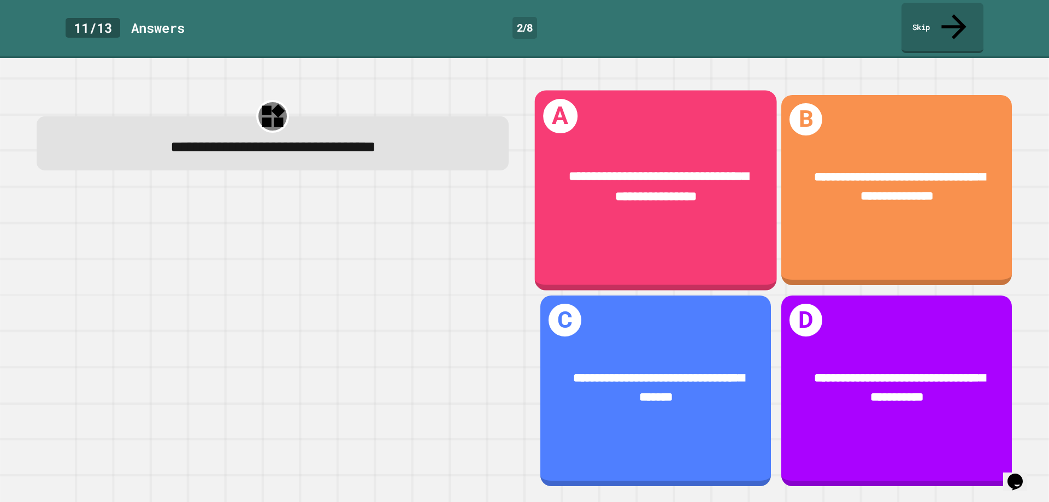
click at [622, 181] on span "**********" at bounding box center [659, 186] width 180 height 33
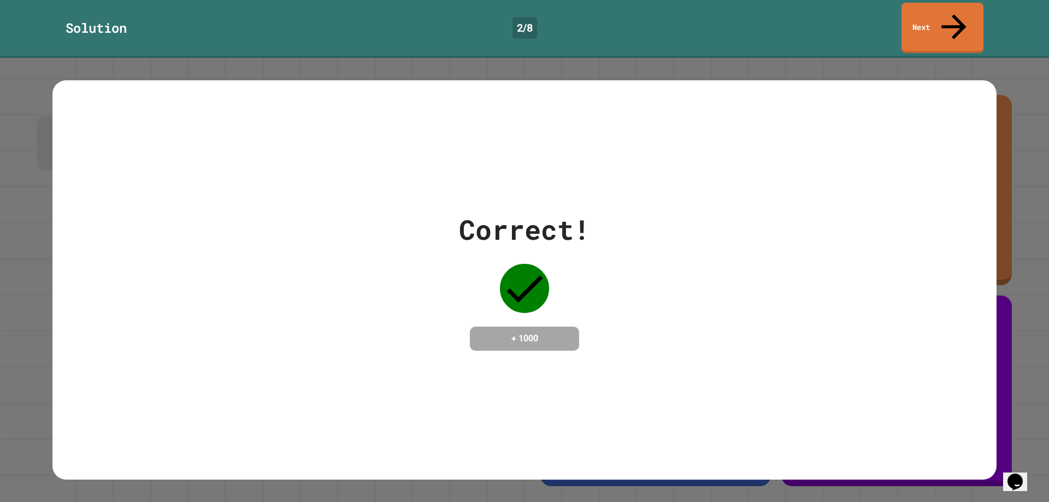
click at [942, 3] on link "Next" at bounding box center [942, 28] width 82 height 50
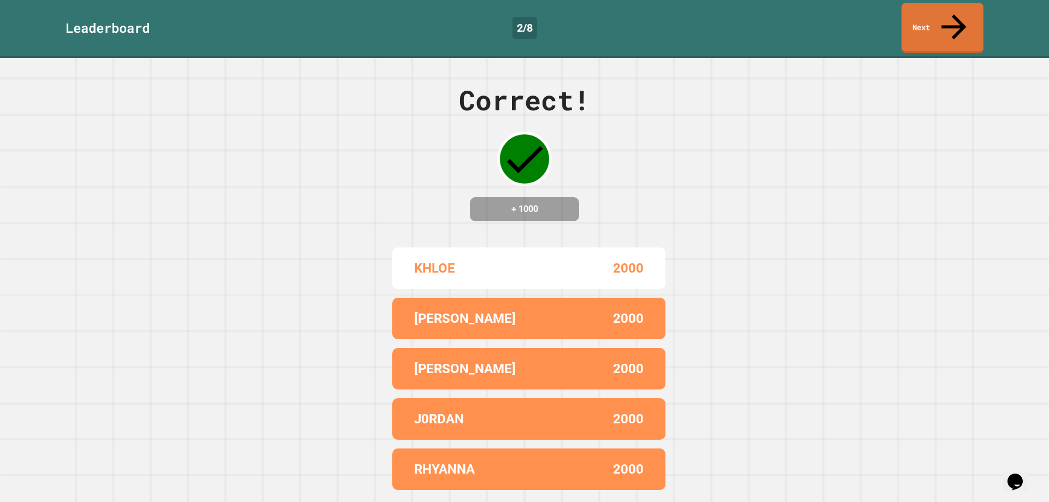
click at [976, 10] on link "Next" at bounding box center [942, 28] width 82 height 50
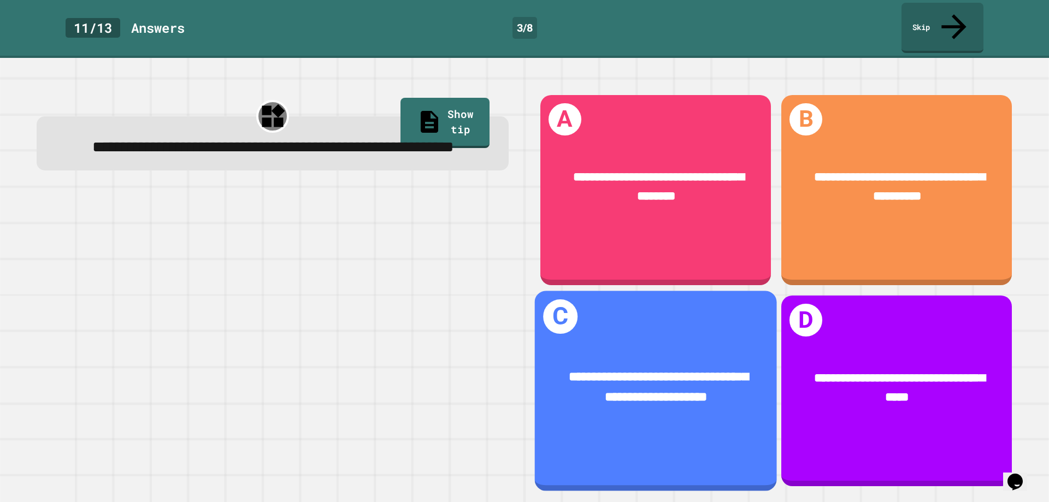
click at [676, 313] on div "**********" at bounding box center [656, 391] width 242 height 200
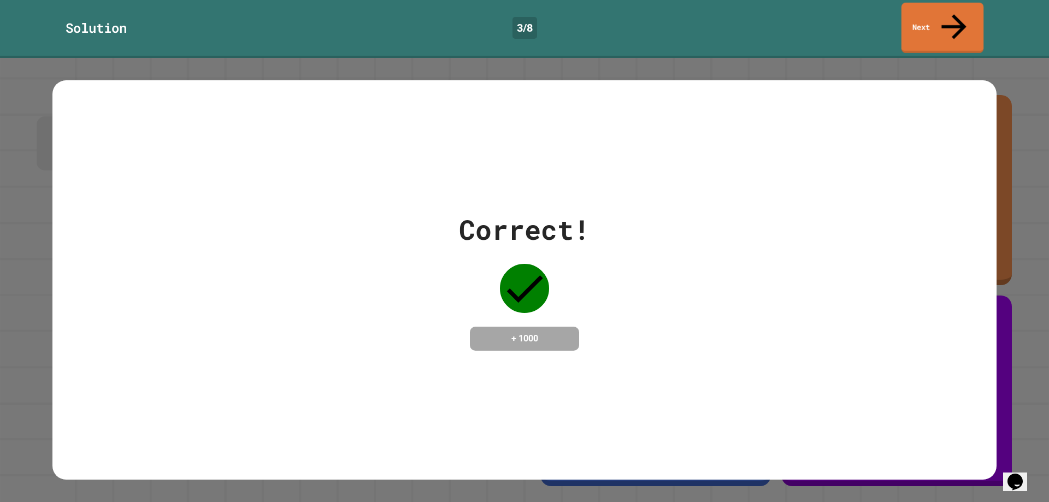
click at [959, 11] on link "Next" at bounding box center [942, 28] width 82 height 50
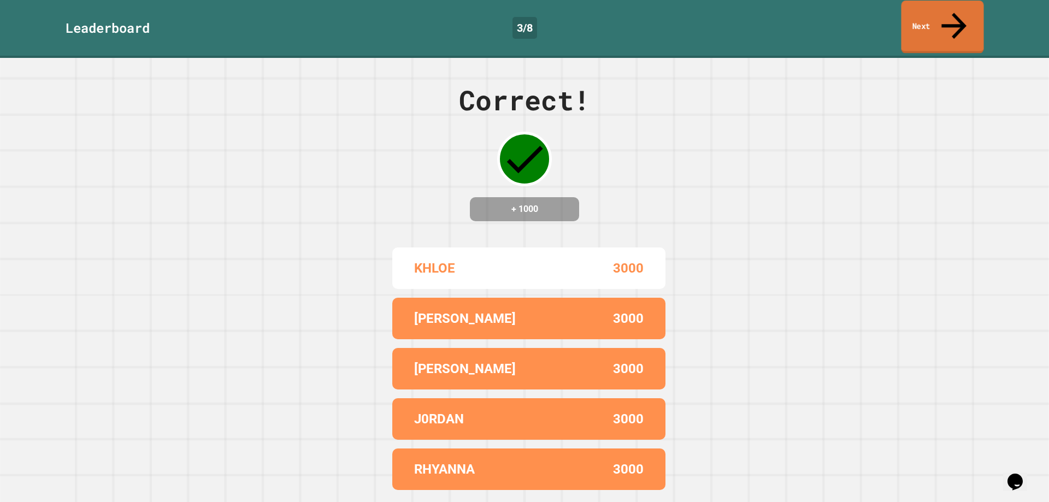
click at [945, 12] on link "Next" at bounding box center [942, 27] width 82 height 53
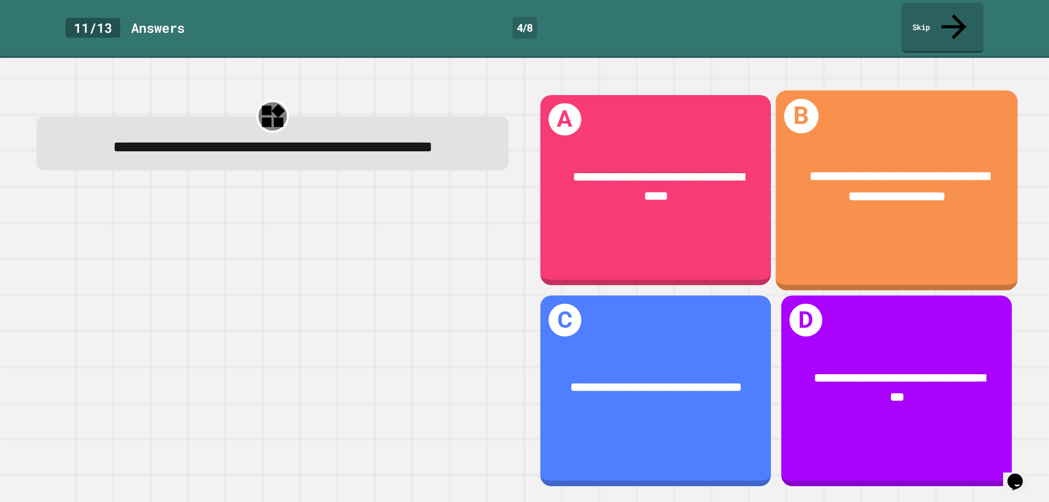
click at [820, 170] on span "**********" at bounding box center [899, 186] width 180 height 33
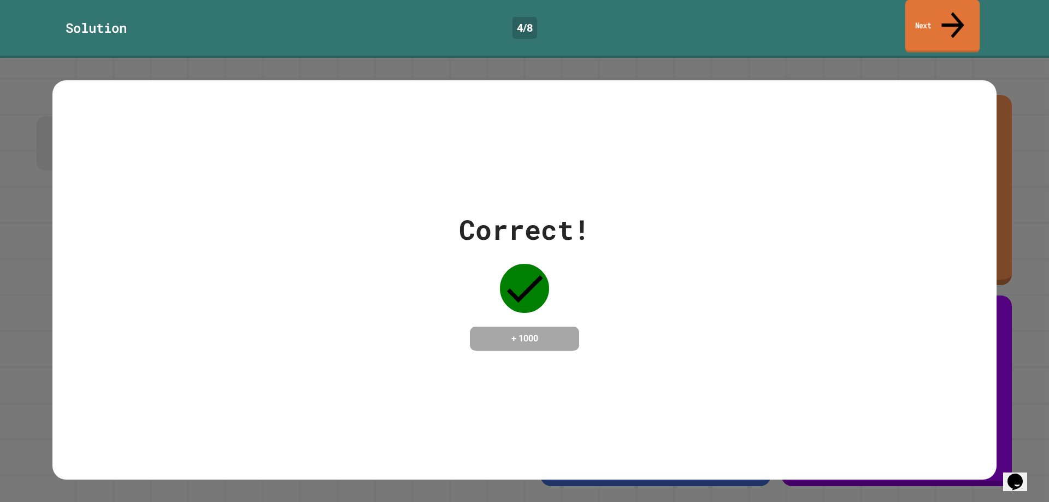
click at [957, 17] on icon at bounding box center [953, 24] width 34 height 39
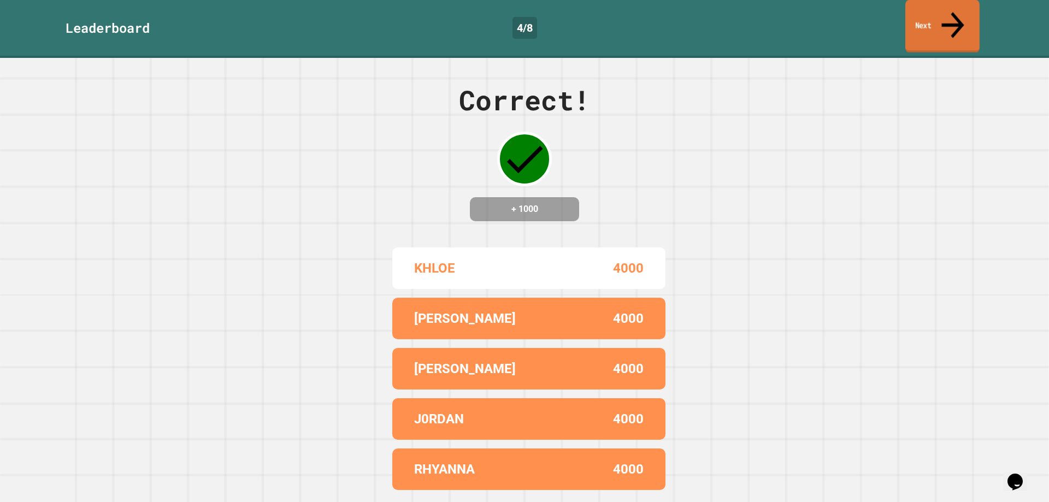
click at [937, 25] on link "Next" at bounding box center [942, 26] width 74 height 53
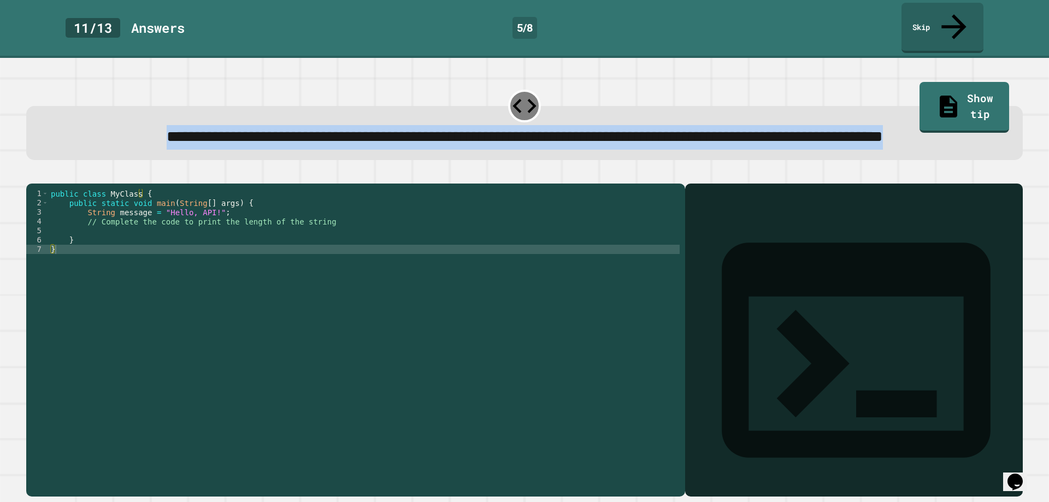
drag, startPoint x: 50, startPoint y: 114, endPoint x: 628, endPoint y: 141, distance: 578.0
click at [634, 139] on div "**********" at bounding box center [524, 137] width 957 height 24
copy span "**********"
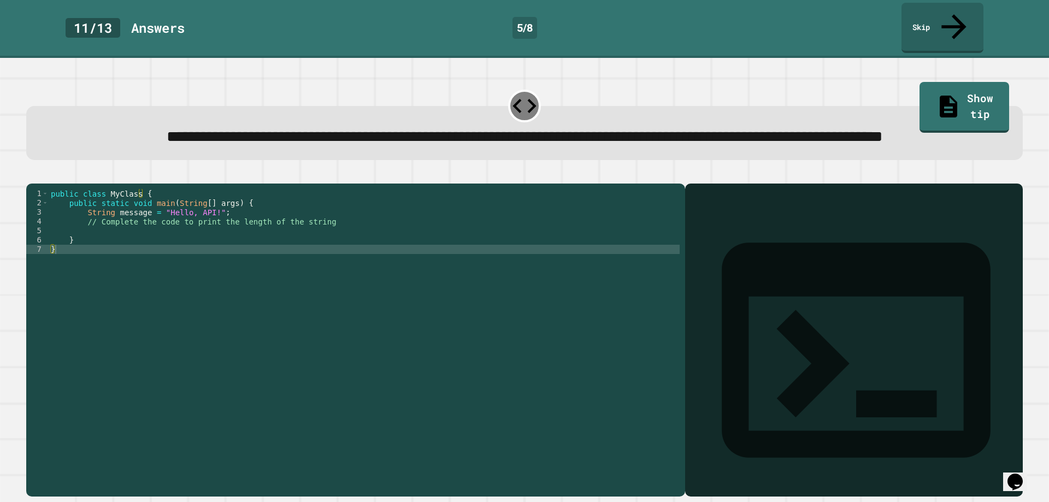
click at [204, 247] on div "public class MyClass { public static void main ( String [ ] args ) { String mes…" at bounding box center [364, 328] width 631 height 279
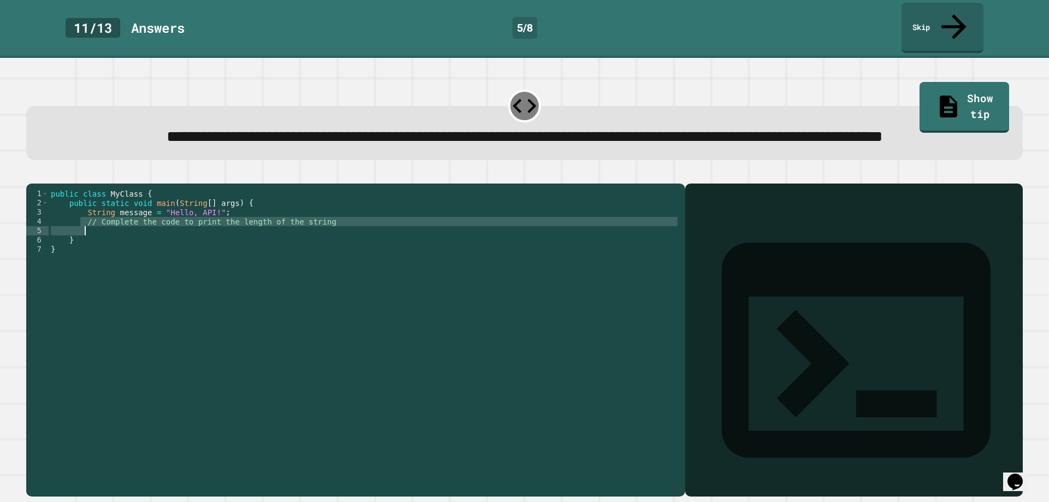
drag, startPoint x: 90, startPoint y: 239, endPoint x: 314, endPoint y: 243, distance: 224.0
click at [314, 243] on div "public class MyClass { public static void main ( String [ ] args ) { String mes…" at bounding box center [364, 328] width 631 height 279
click at [318, 233] on div "public class MyClass { public static void main ( String [ ] args ) { String mes…" at bounding box center [364, 319] width 631 height 260
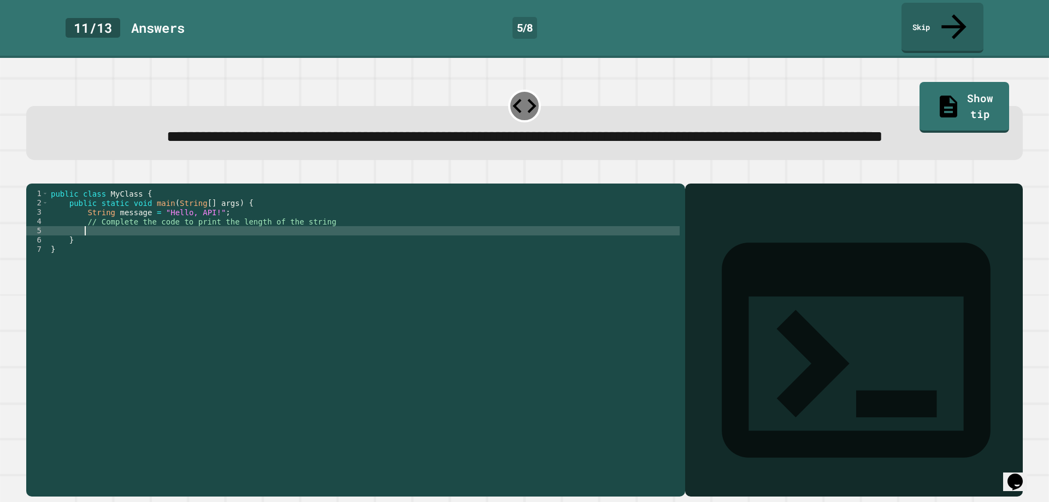
click at [309, 247] on div "public class MyClass { public static void main ( String [ ] args ) { String mes…" at bounding box center [364, 328] width 631 height 279
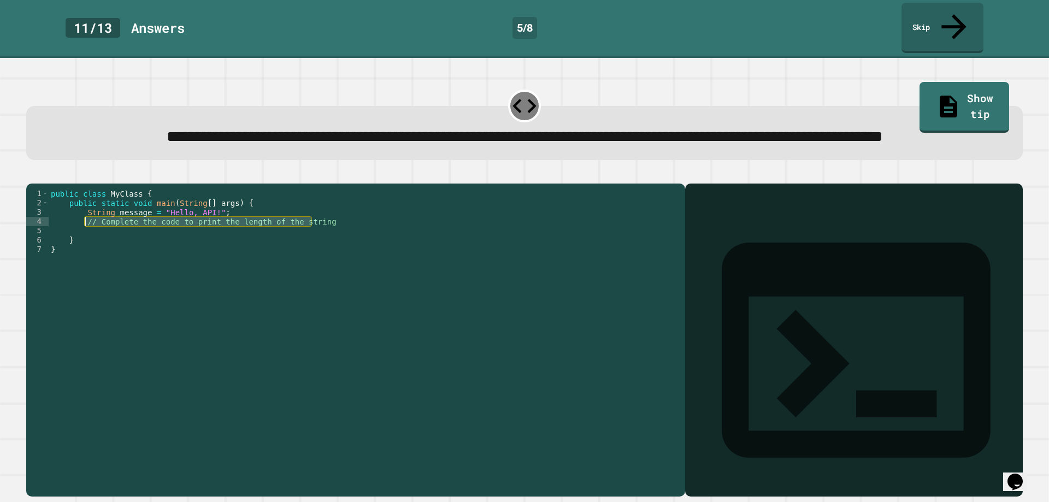
drag, startPoint x: 310, startPoint y: 239, endPoint x: 84, endPoint y: 241, distance: 226.1
click at [84, 241] on div "public class MyClass { public static void main ( String [ ] args ) { String mes…" at bounding box center [364, 328] width 631 height 279
click at [110, 256] on div "public class MyClass { public static void main ( String [ ] args ) { String mes…" at bounding box center [364, 328] width 631 height 279
drag, startPoint x: 83, startPoint y: 231, endPoint x: 270, endPoint y: 232, distance: 187.3
click at [270, 232] on div "public class MyClass { public static void main ( String [ ] args ) { String mes…" at bounding box center [364, 328] width 631 height 279
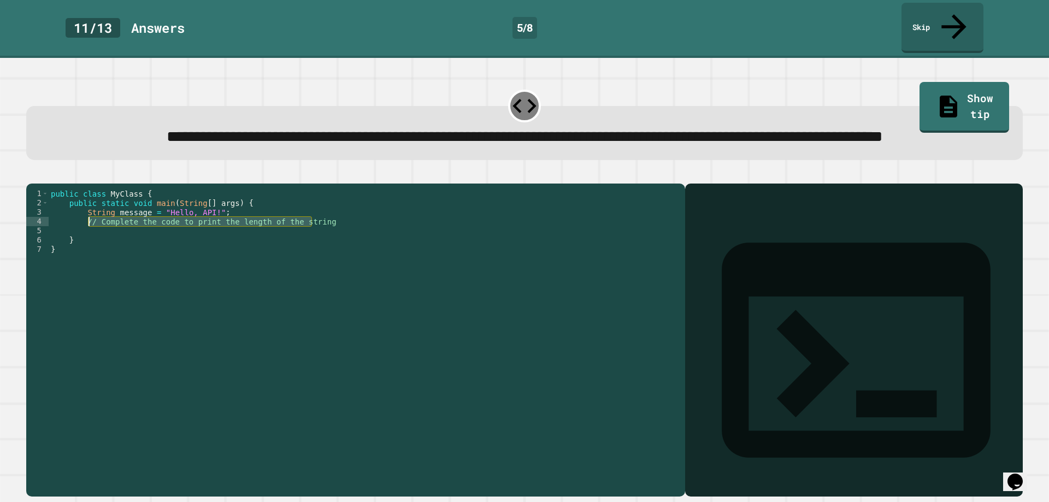
drag, startPoint x: 317, startPoint y: 238, endPoint x: 87, endPoint y: 237, distance: 229.9
click at [87, 237] on div "public class MyClass { public static void main ( String [ ] args ) { String mes…" at bounding box center [364, 328] width 631 height 279
drag, startPoint x: 83, startPoint y: 239, endPoint x: 318, endPoint y: 239, distance: 234.9
click at [318, 239] on div "public class MyClass { public static void main ( String [ ] args ) { String mes…" at bounding box center [364, 328] width 631 height 279
paste textarea "**********"
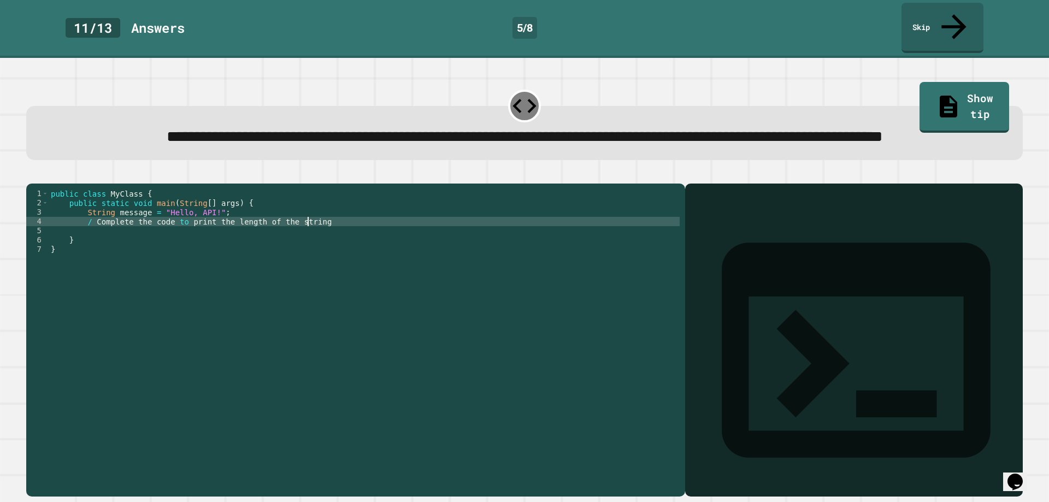
type textarea "**********"
drag, startPoint x: 330, startPoint y: 237, endPoint x: 84, endPoint y: 234, distance: 246.3
click at [84, 234] on div "public class MyClass { public static void main ( String [ ] args ) { String mes…" at bounding box center [364, 328] width 631 height 279
click at [42, 185] on icon "button" at bounding box center [39, 182] width 6 height 8
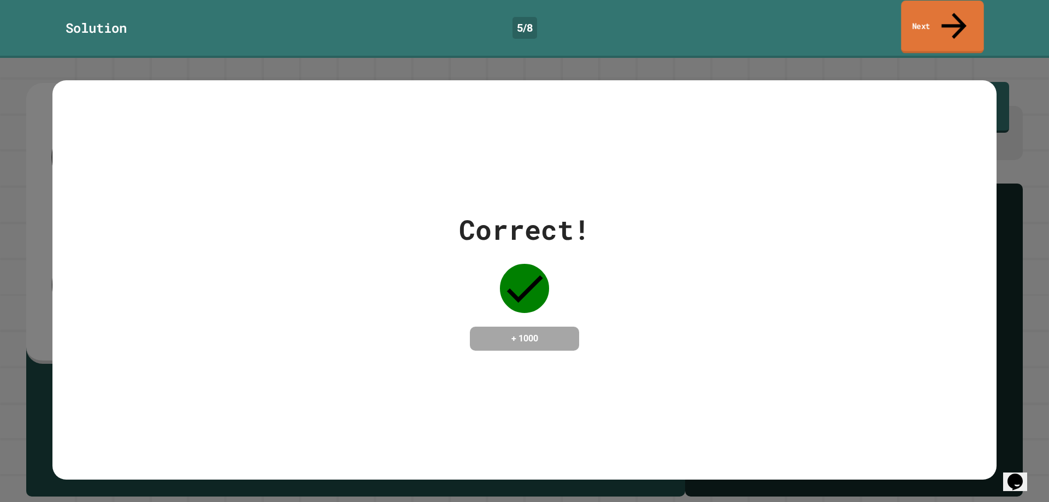
click at [950, 16] on icon at bounding box center [954, 26] width 38 height 39
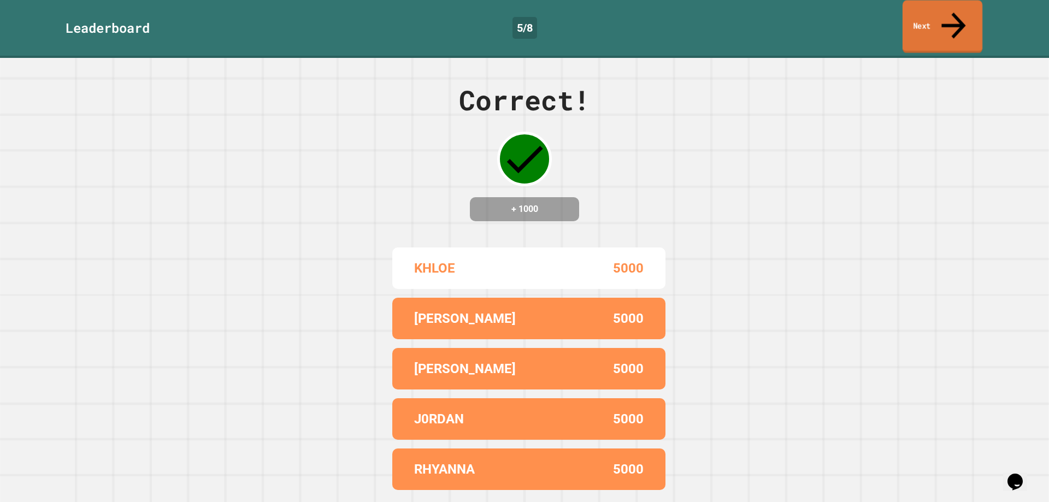
click at [949, 16] on icon at bounding box center [953, 25] width 36 height 39
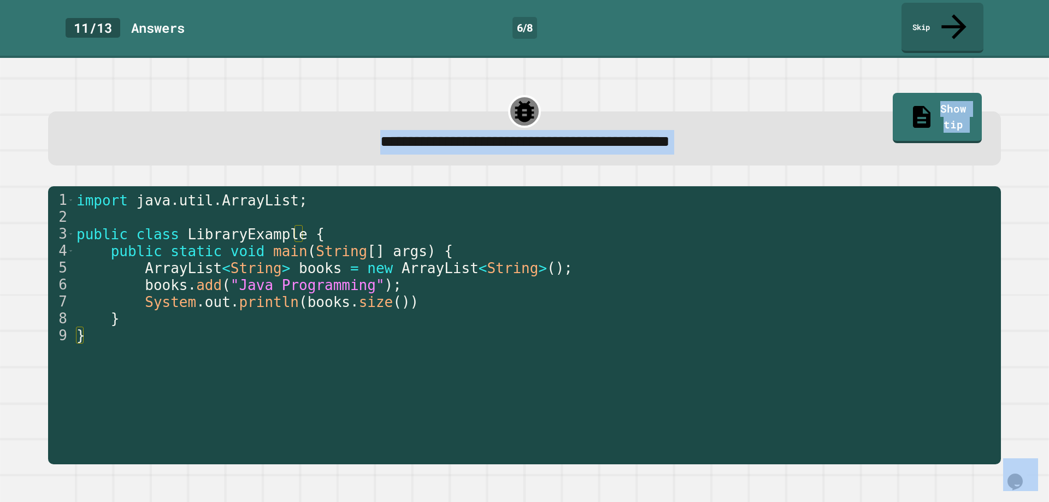
drag, startPoint x: 201, startPoint y: 91, endPoint x: 235, endPoint y: 404, distance: 314.8
click at [236, 404] on div "**********" at bounding box center [524, 277] width 1007 height 396
click at [17, 379] on div "**********" at bounding box center [524, 280] width 1049 height 444
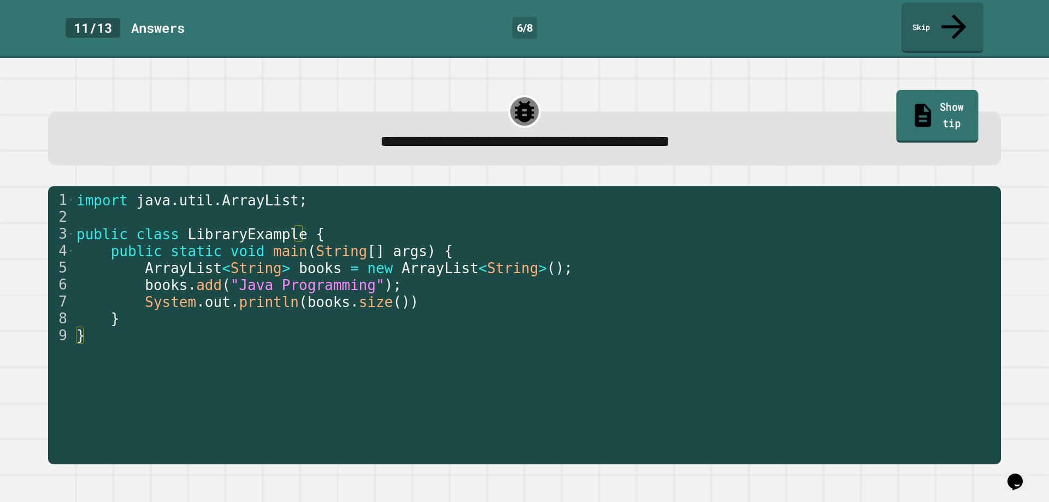
click at [921, 90] on link "Show tip" at bounding box center [937, 116] width 82 height 53
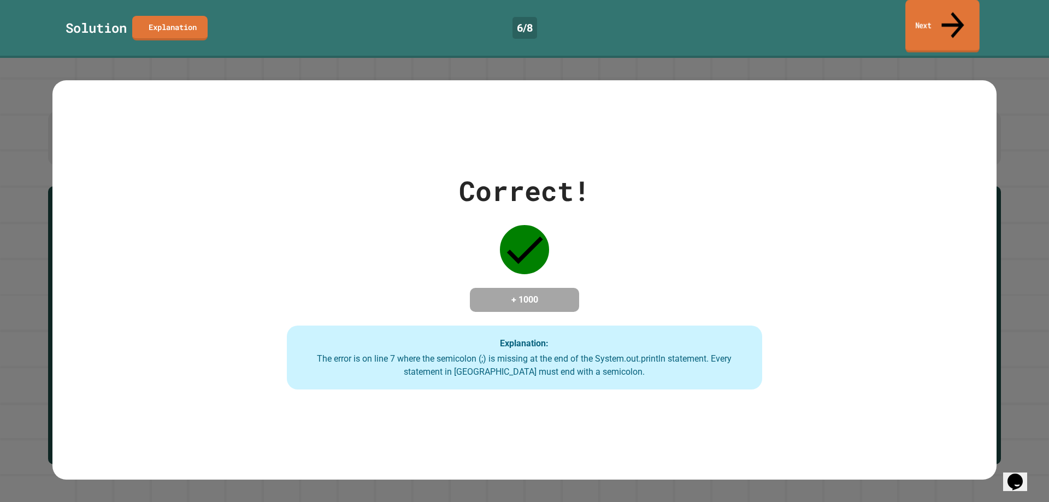
click at [926, 13] on link "Next" at bounding box center [942, 26] width 74 height 53
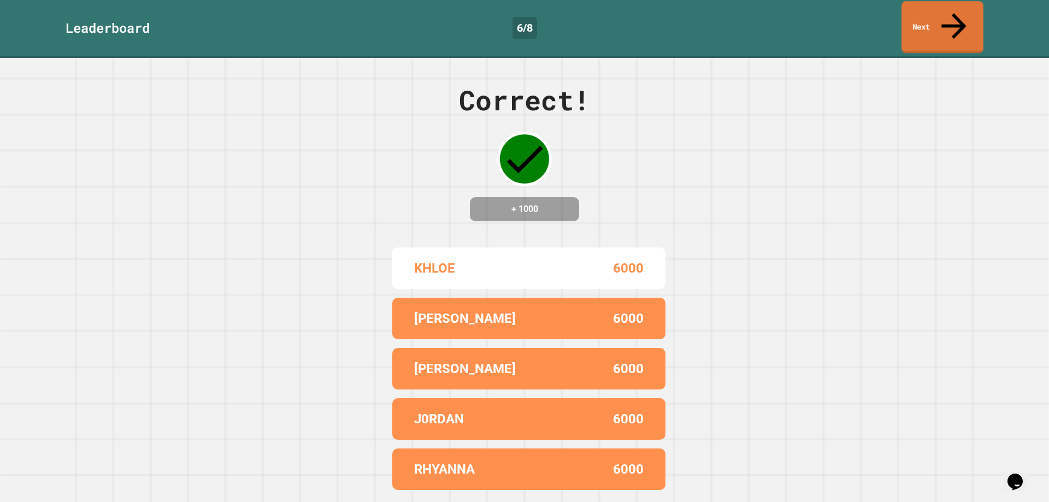
click at [942, 16] on link "Next" at bounding box center [942, 27] width 82 height 52
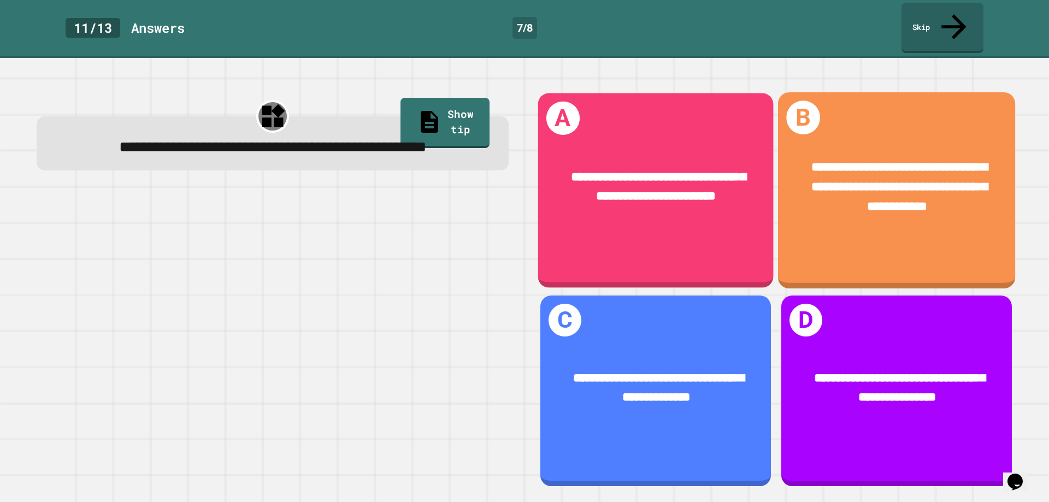
click at [917, 178] on span "**********" at bounding box center [899, 187] width 176 height 52
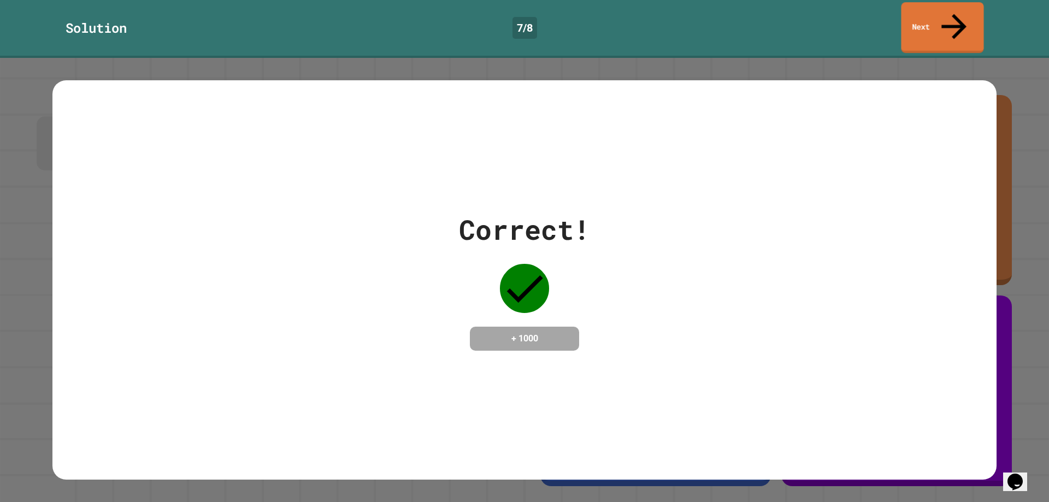
click at [947, 13] on link "Next" at bounding box center [942, 27] width 82 height 51
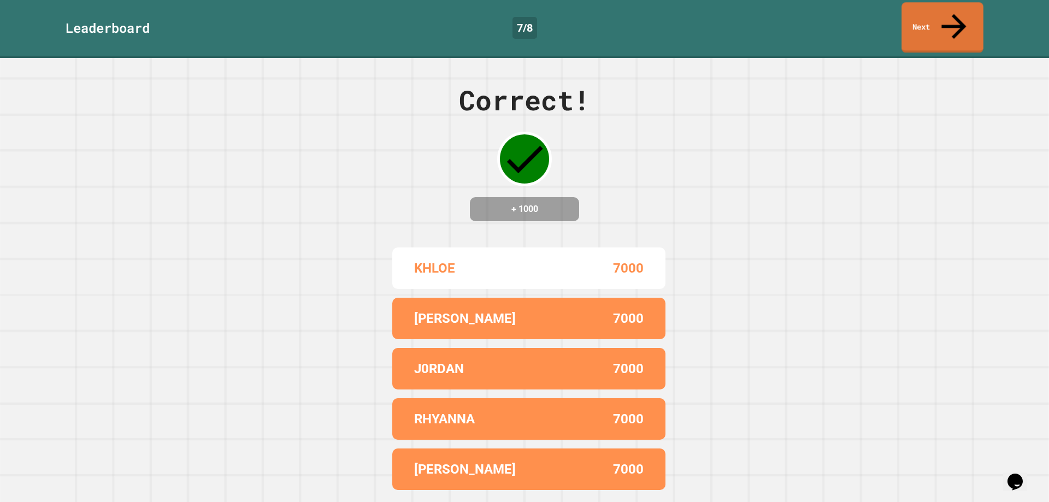
click at [925, 22] on link "Next" at bounding box center [942, 27] width 82 height 50
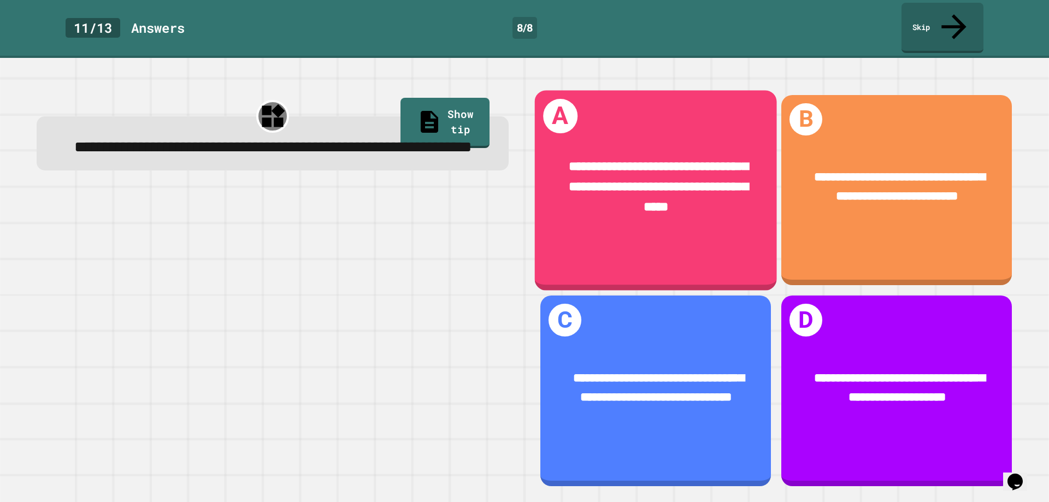
click at [672, 132] on div "**********" at bounding box center [656, 187] width 242 height 111
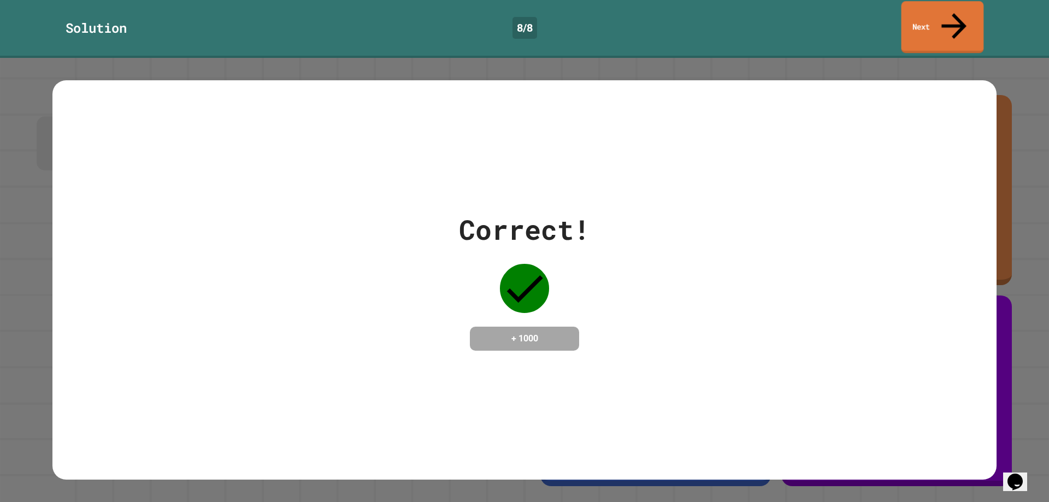
click at [956, 15] on icon at bounding box center [953, 26] width 37 height 38
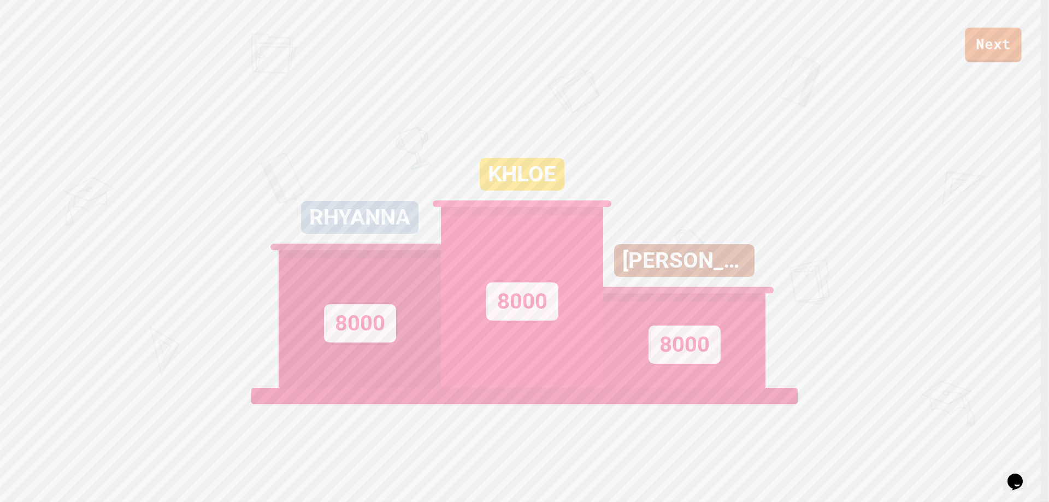
click at [995, 66] on div "Next RHYANNA 8000 KHLOE 8000 [PERSON_NAME] 8000 View leaderboard" at bounding box center [524, 251] width 1049 height 502
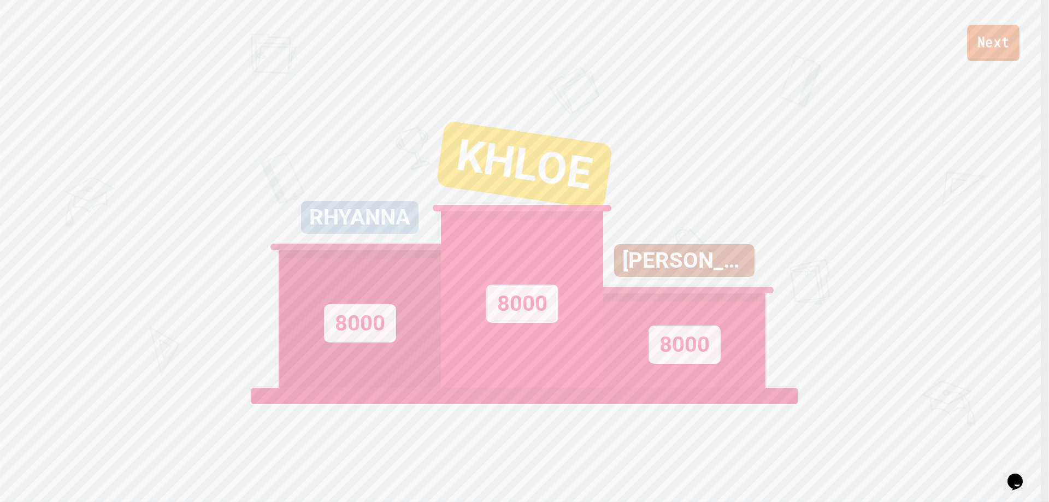
click at [987, 47] on link "Next" at bounding box center [993, 43] width 52 height 36
